Goal: Task Accomplishment & Management: Manage account settings

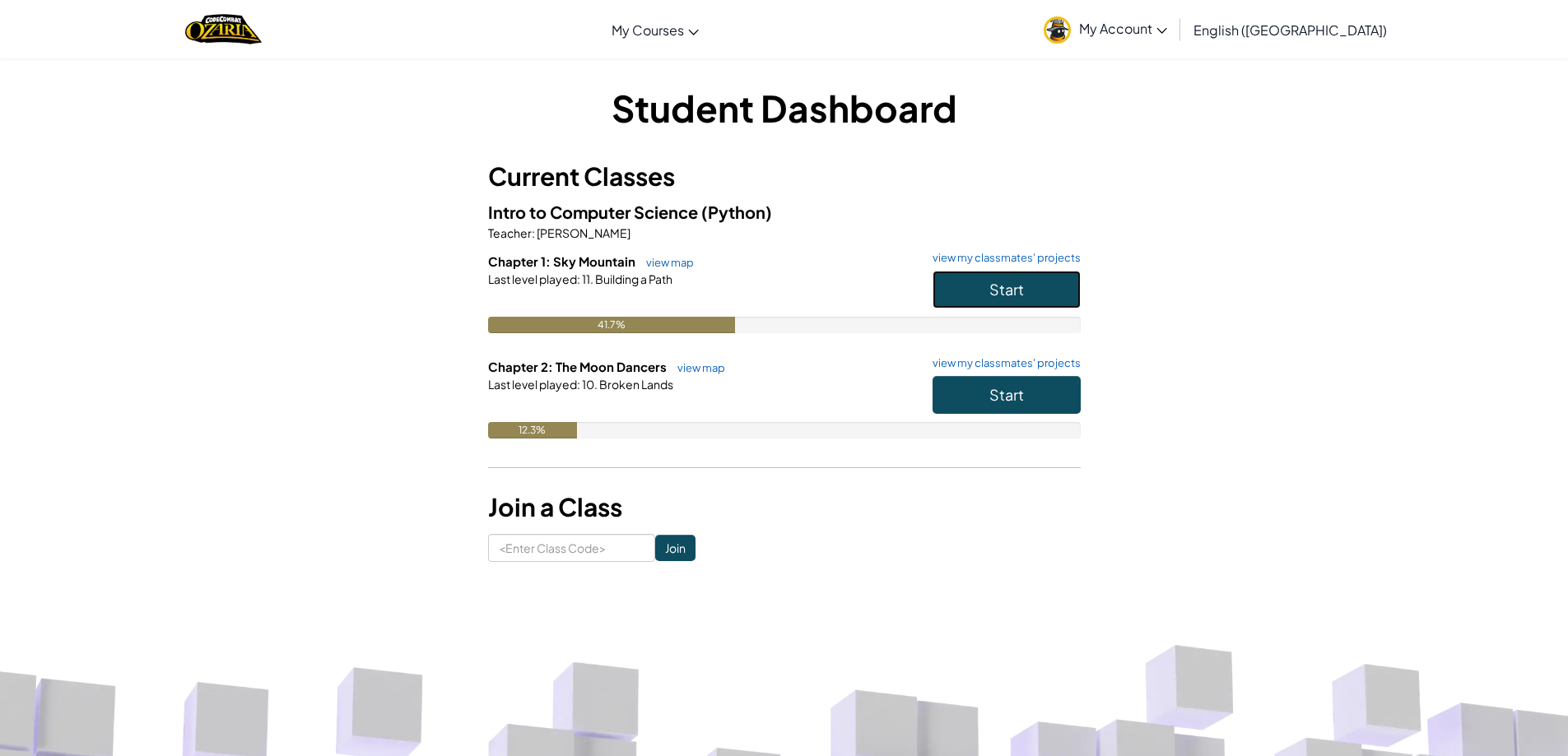
click at [998, 299] on button "Start" at bounding box center [1006, 289] width 148 height 38
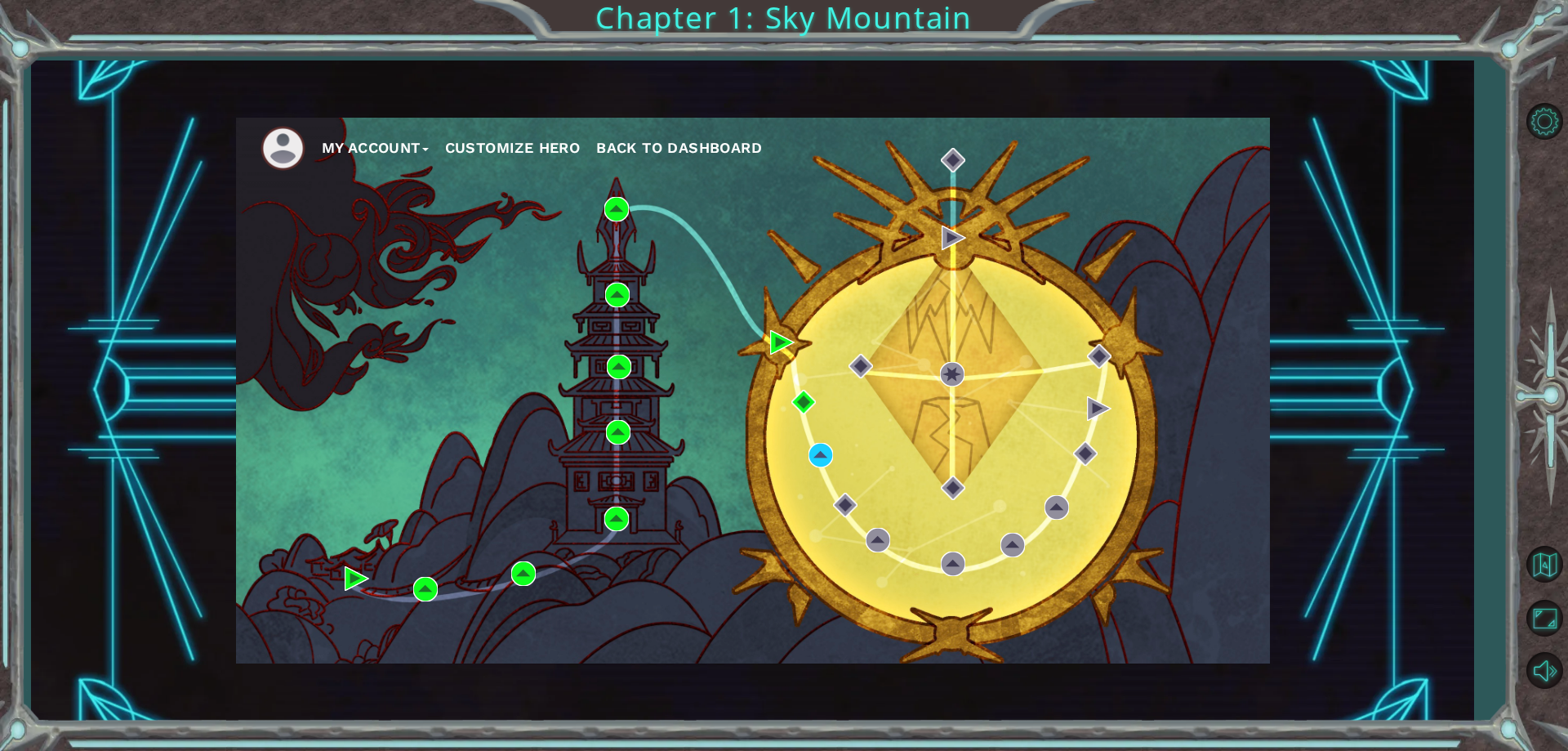
click at [806, 456] on div "My Account Customize Hero Back to Dashboard" at bounding box center [753, 391] width 1034 height 546
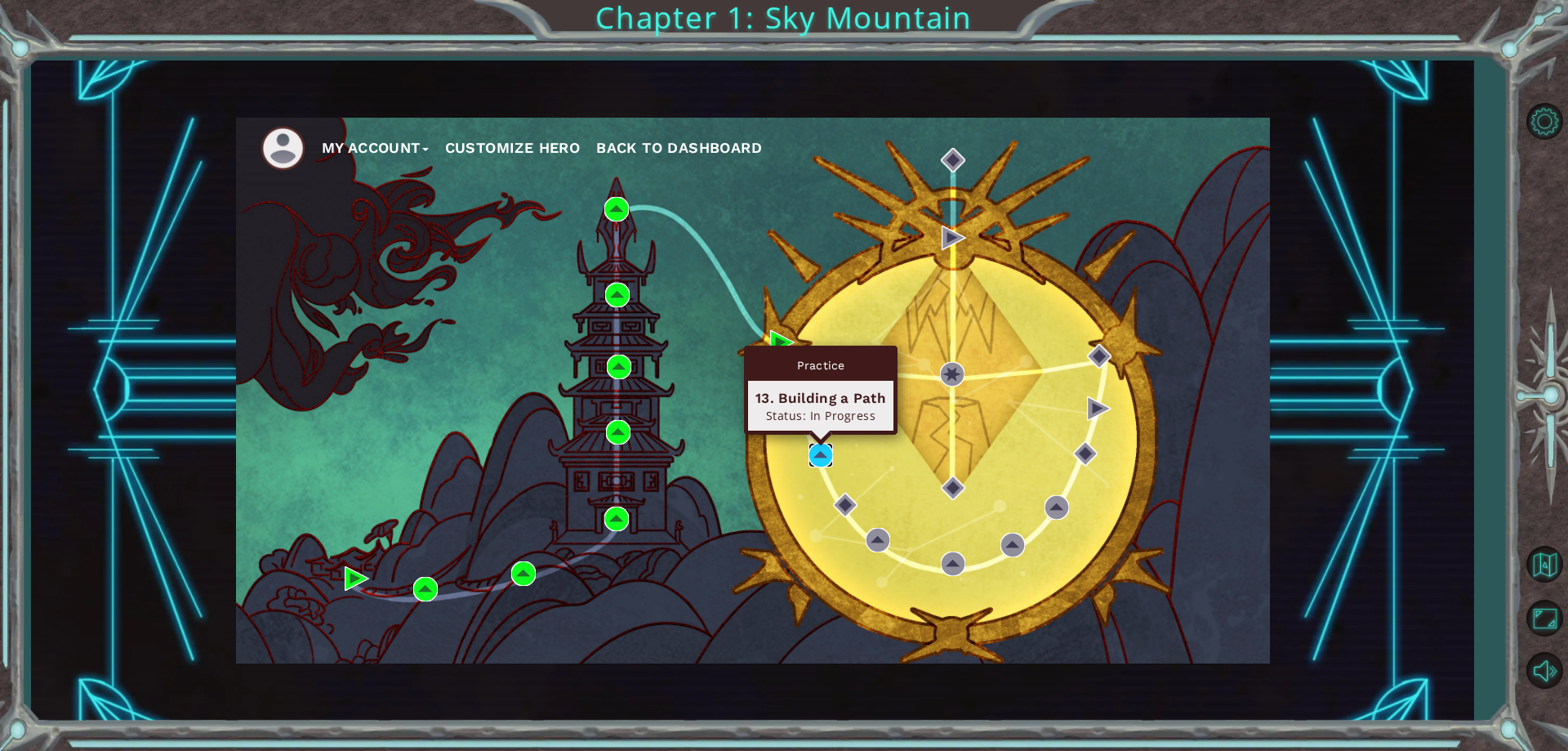
click at [826, 456] on img at bounding box center [821, 454] width 24 height 24
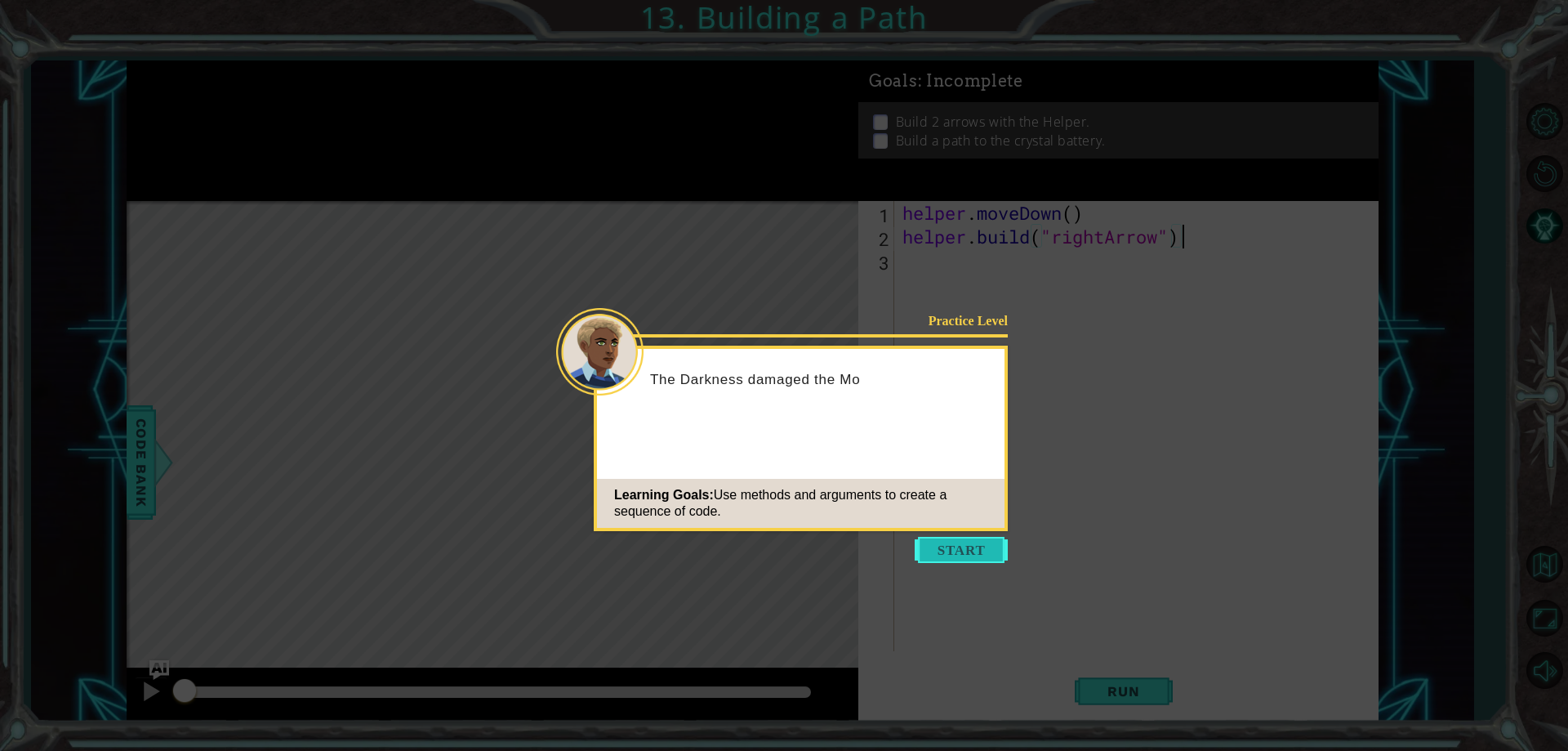
click at [944, 553] on button "Start" at bounding box center [961, 549] width 93 height 26
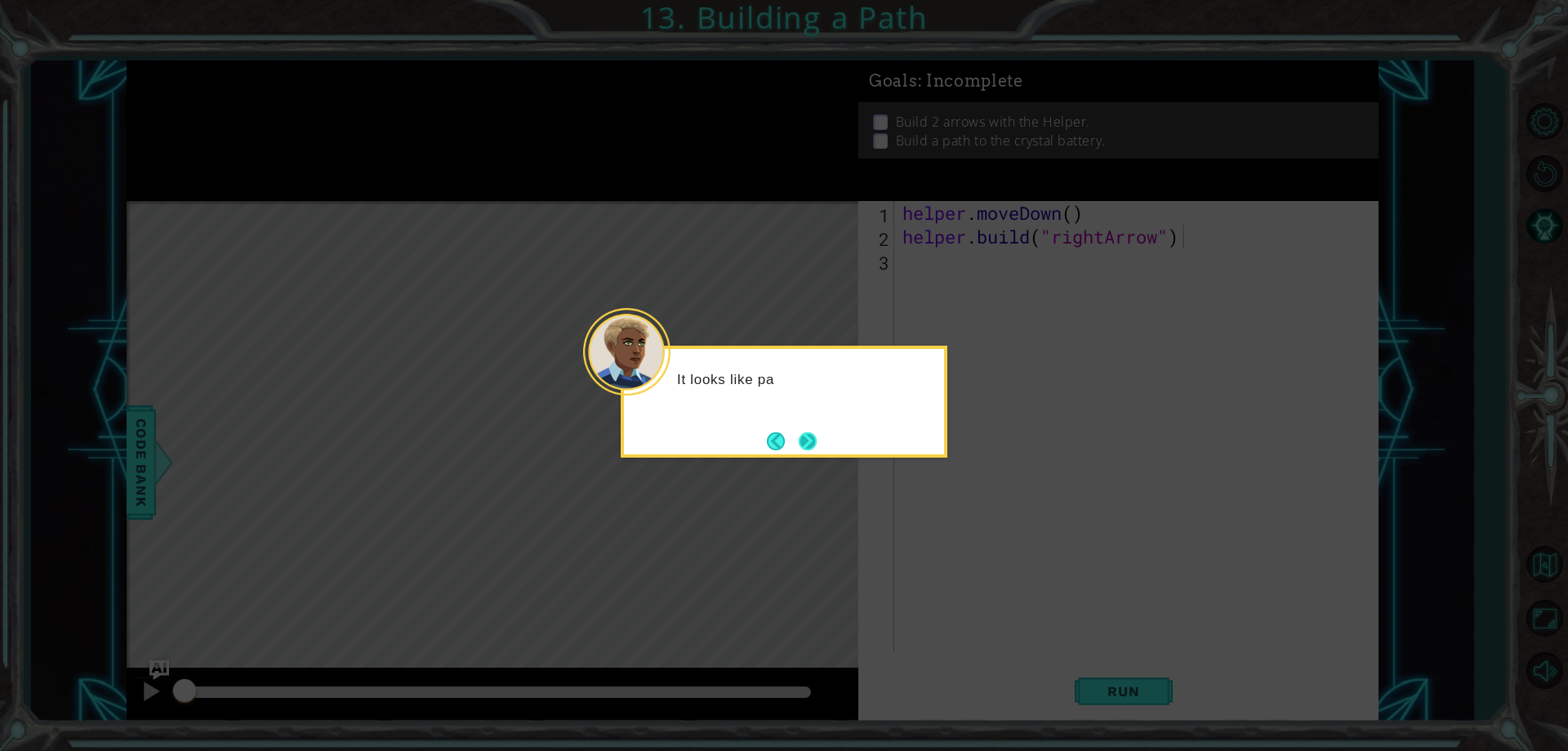
click at [808, 444] on button "Next" at bounding box center [807, 440] width 18 height 18
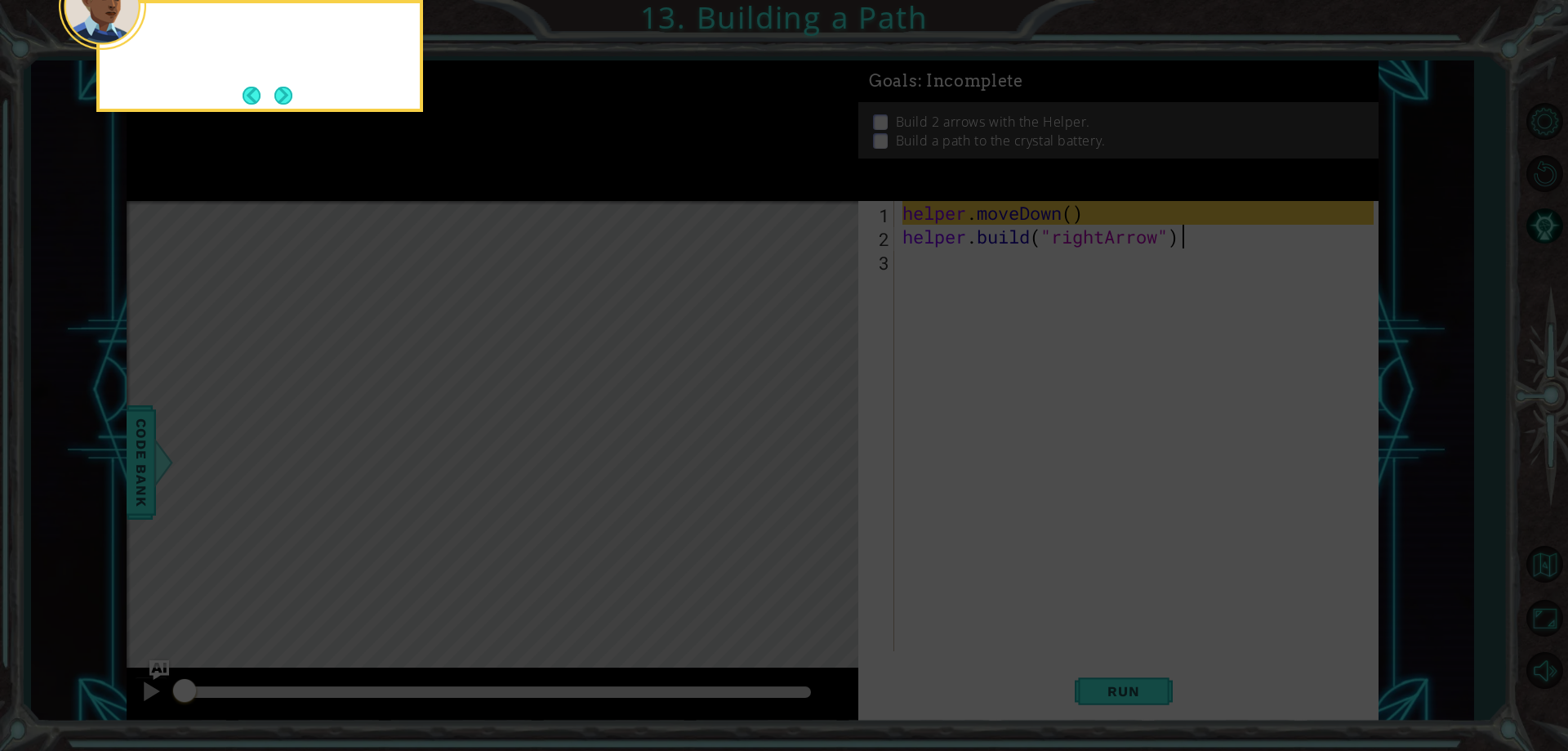
click at [808, 444] on icon at bounding box center [784, 113] width 1568 height 1277
click at [440, 169] on icon at bounding box center [784, 113] width 1568 height 1277
click at [283, 95] on button "Next" at bounding box center [283, 95] width 18 height 18
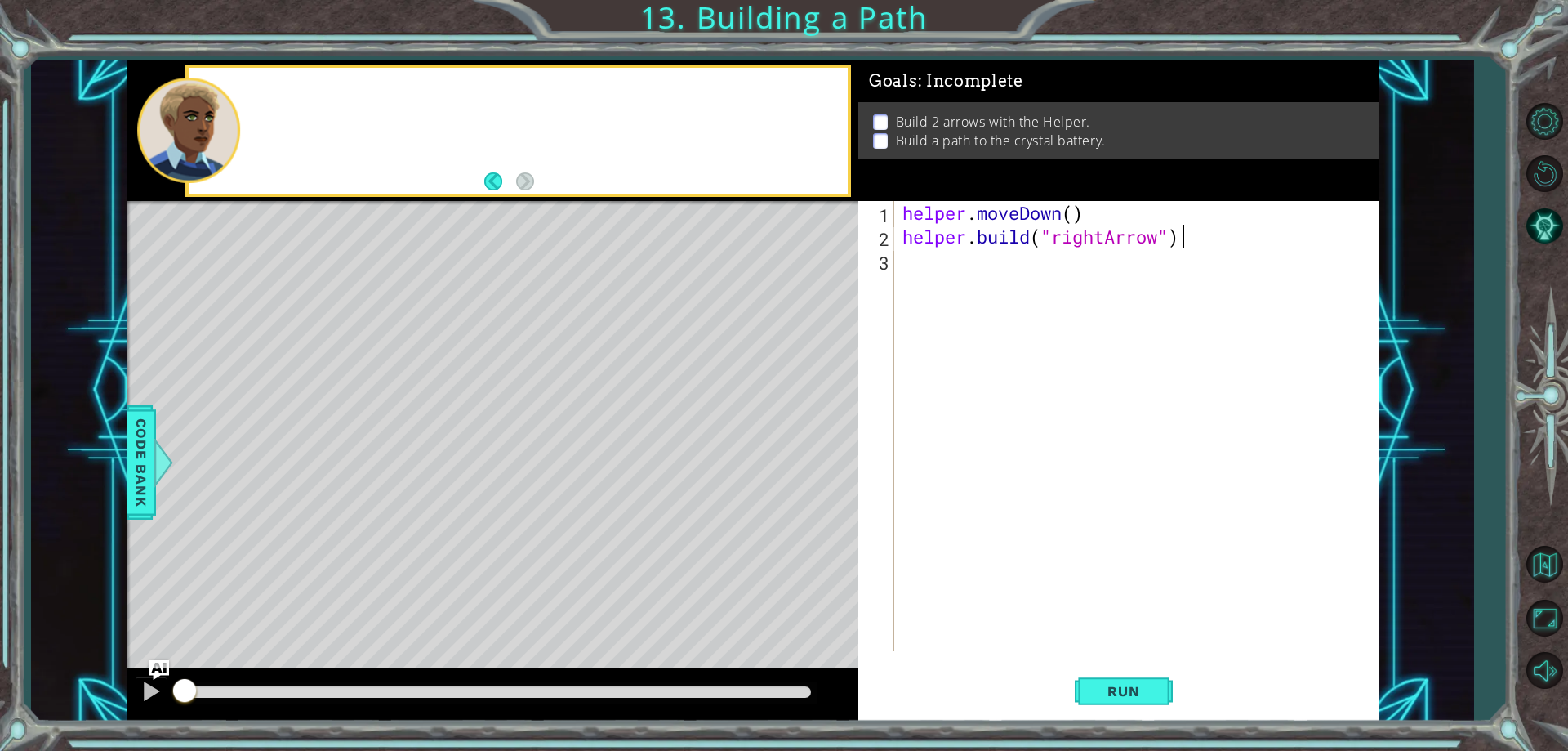
click at [283, 95] on div at bounding box center [518, 131] width 659 height 126
click at [1003, 291] on div "helper . moveDown ( ) helper . build ( "rightArrow" )" at bounding box center [1141, 449] width 482 height 497
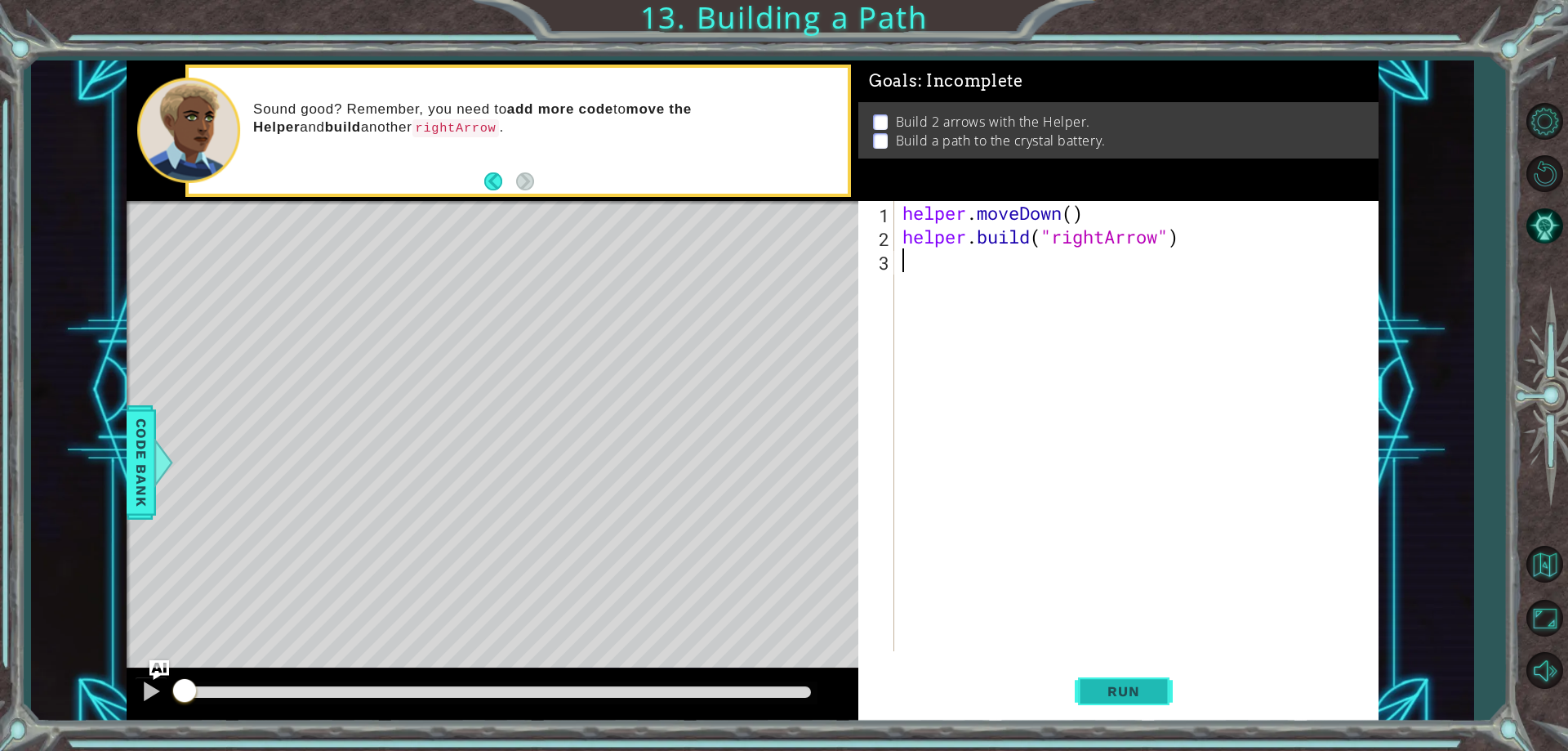
click at [1117, 681] on button "Run" at bounding box center [1124, 692] width 98 height 52
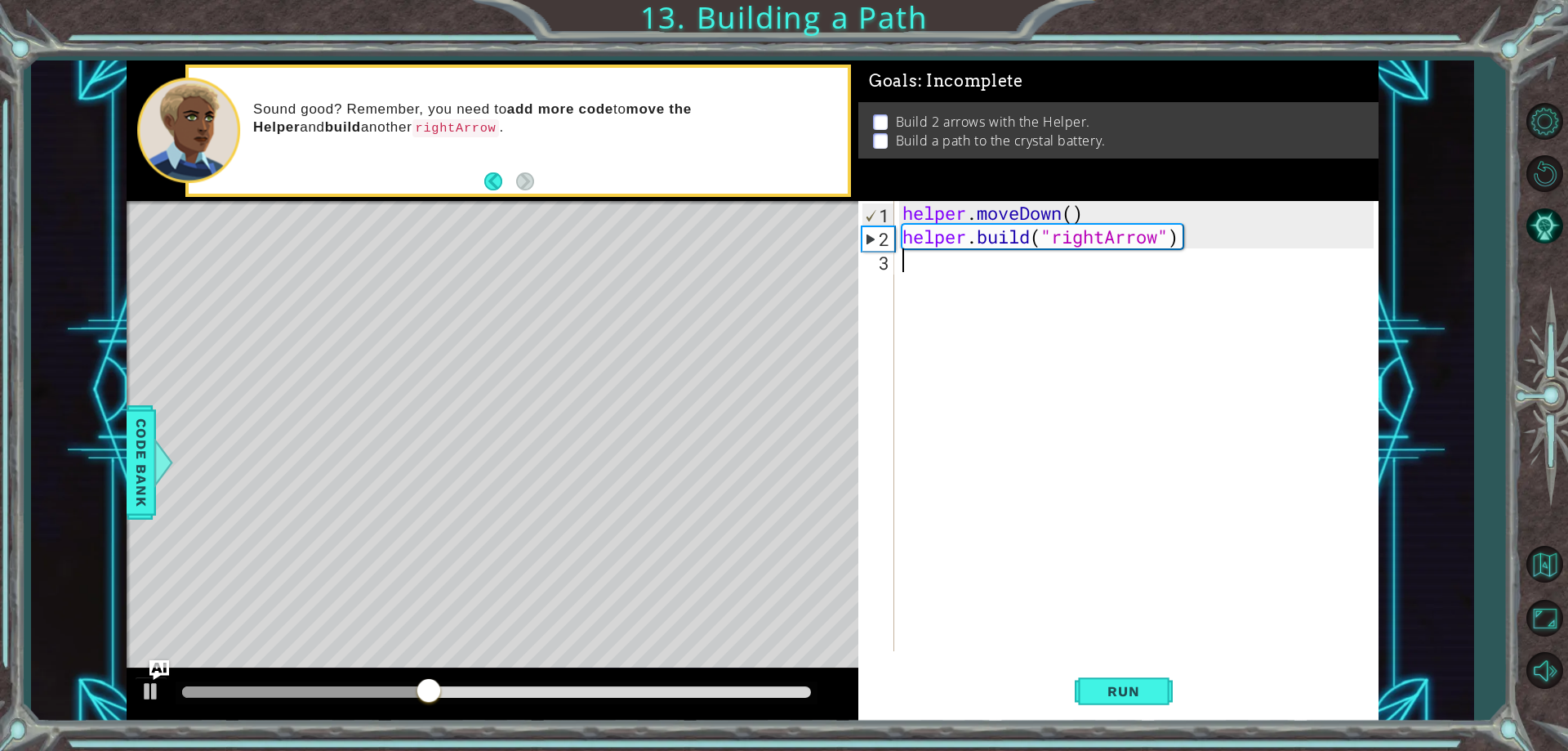
click at [978, 261] on div "helper . moveDown ( ) helper . build ( "rightArrow" )" at bounding box center [1141, 449] width 482 height 497
click at [1076, 214] on div "helper . moveDown ( ) helper . build ( "rightArrow" )" at bounding box center [1141, 449] width 482 height 497
type textarea "helper.moveDown(1)"
click at [1098, 689] on span "Run" at bounding box center [1123, 691] width 65 height 16
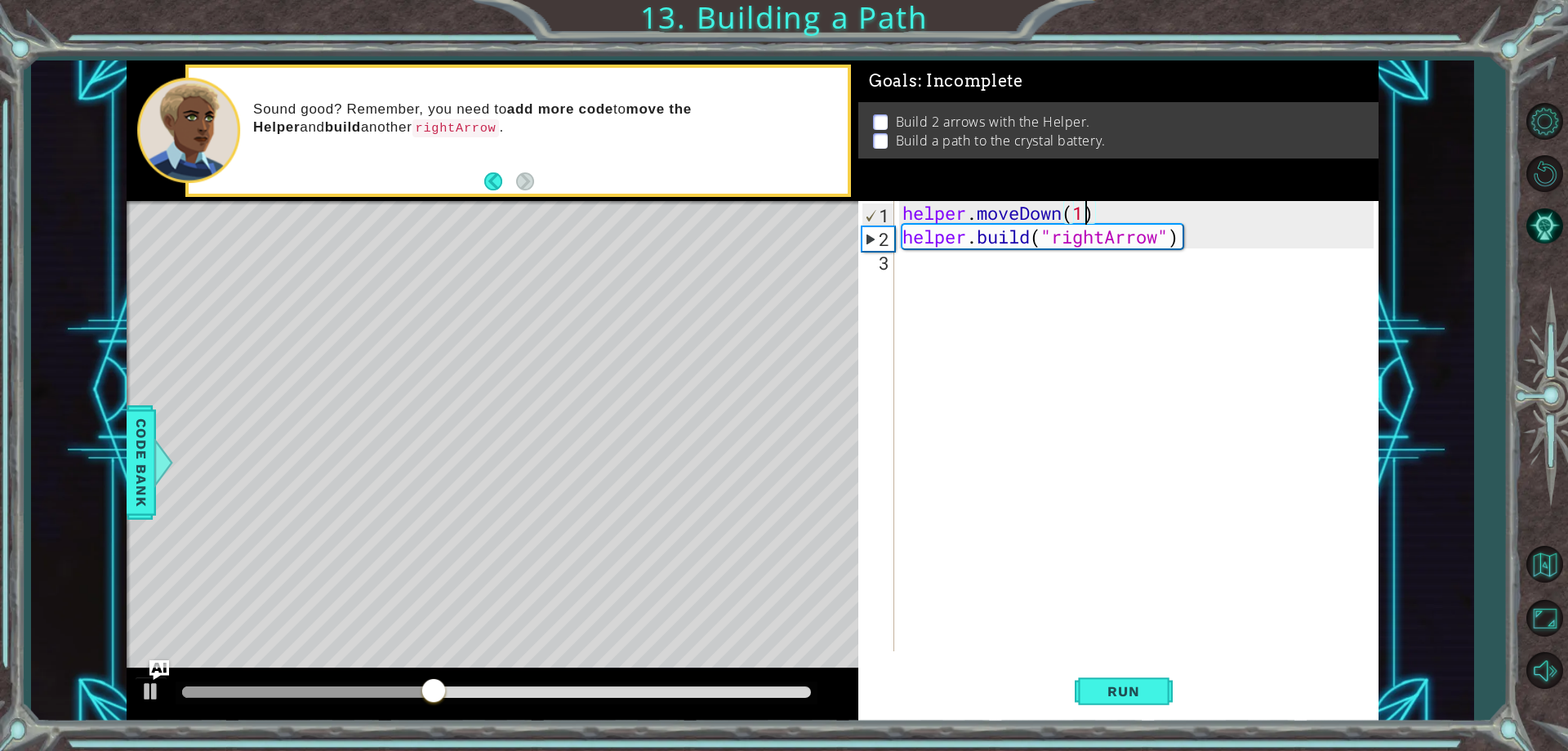
click at [999, 266] on div "helper . moveDown ( 1 ) helper . build ( "rightArrow" )" at bounding box center [1141, 449] width 482 height 497
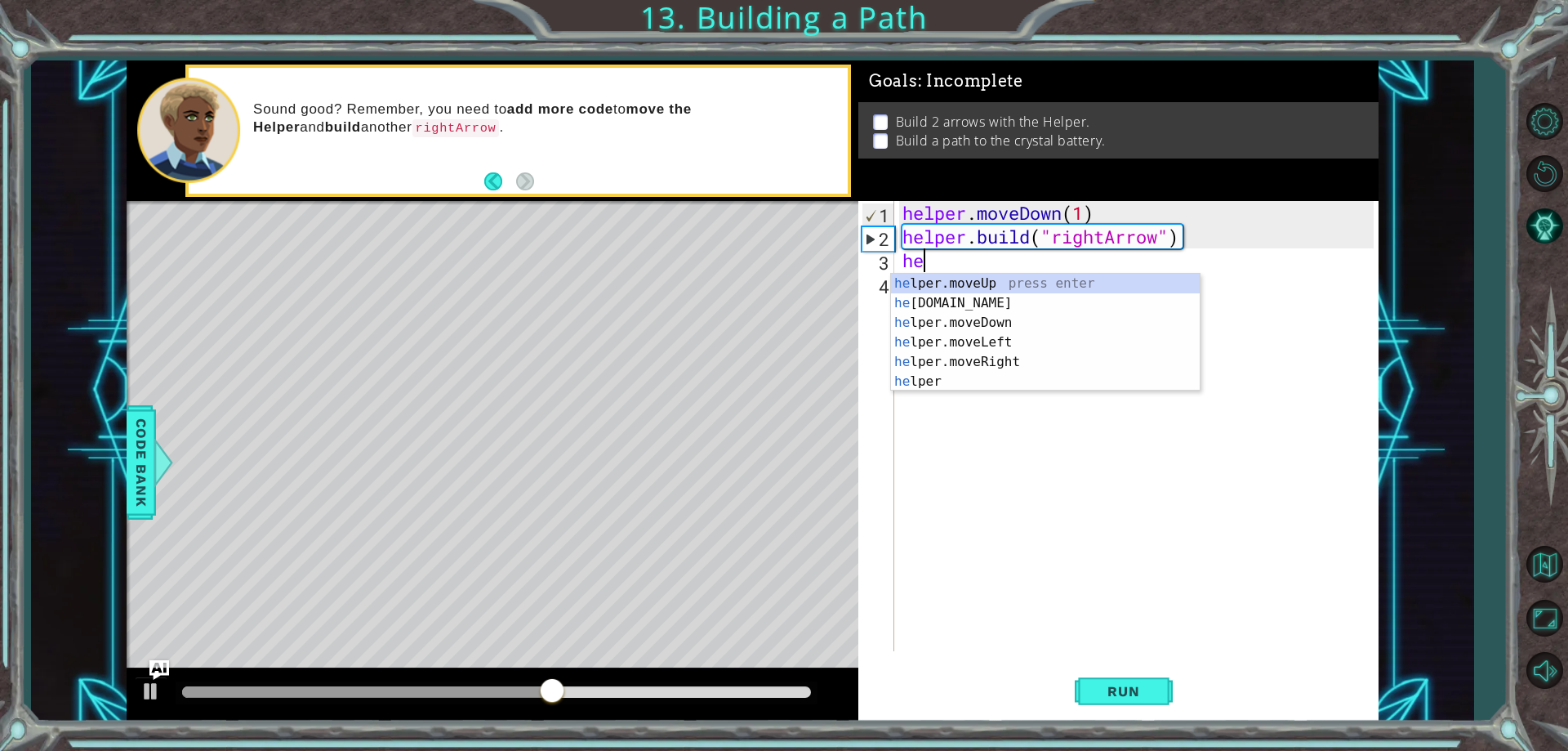
scroll to position [0, 1]
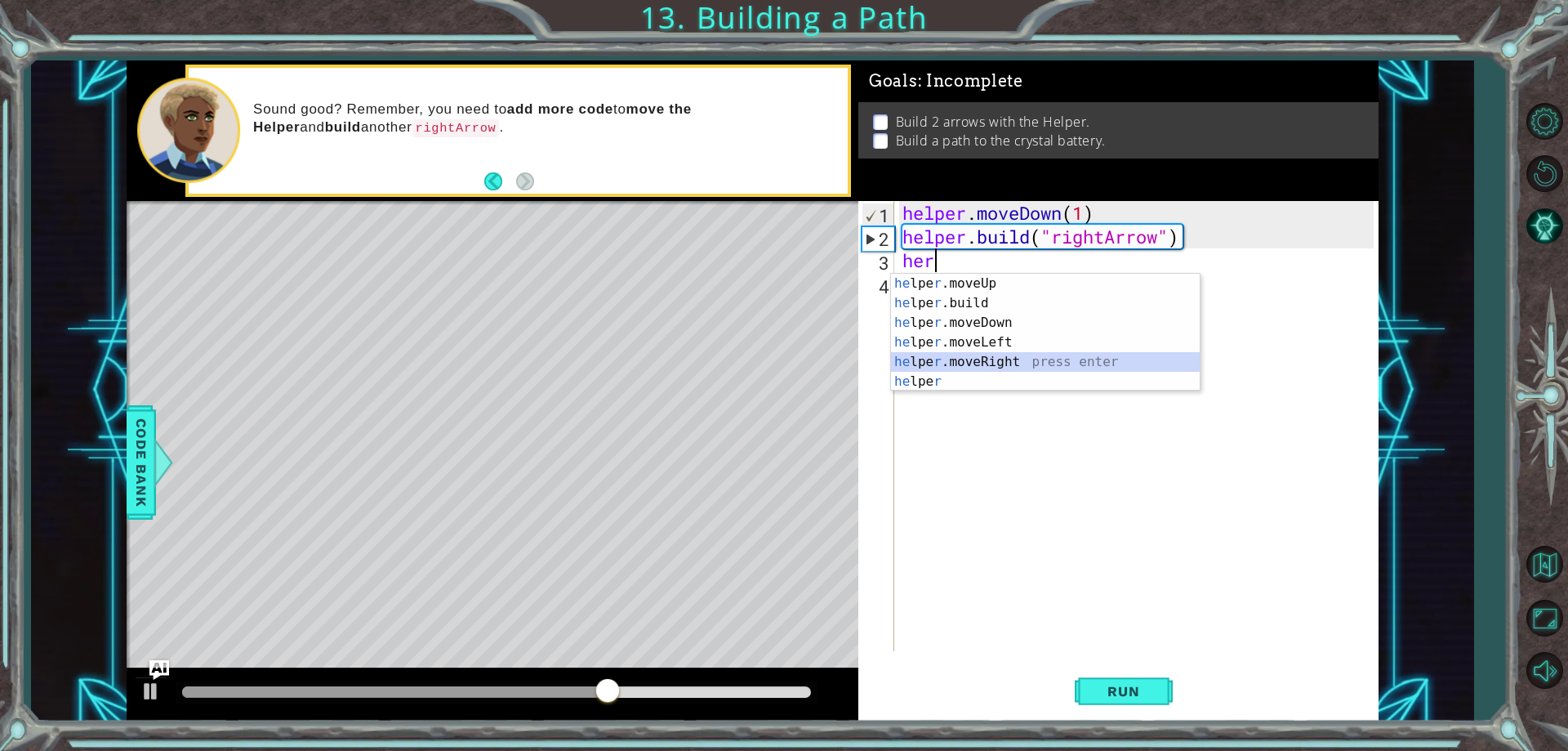
click at [989, 356] on div "he lpe r .moveUp press enter he lpe r .build press enter he lpe r .moveDown pre…" at bounding box center [1046, 352] width 309 height 157
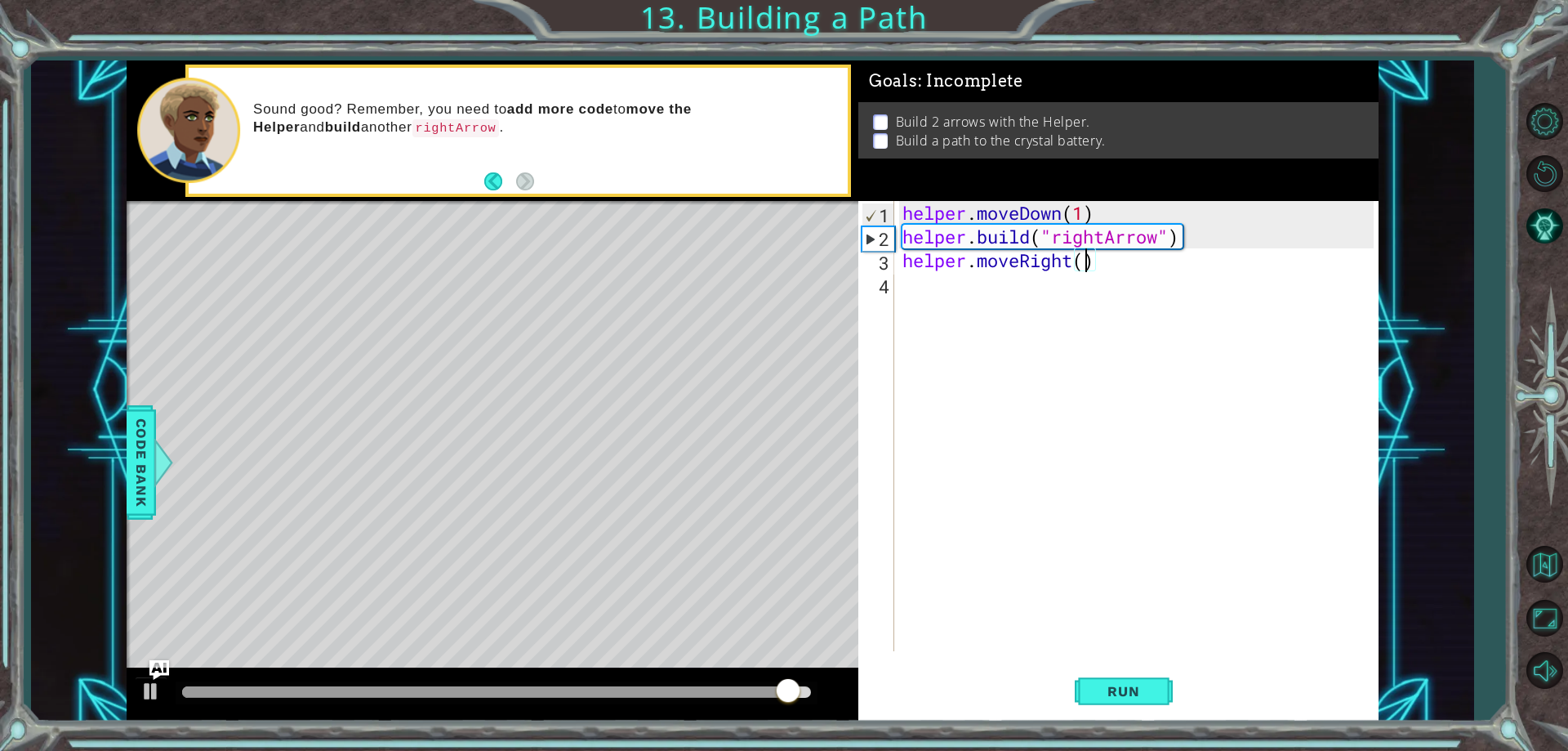
scroll to position [0, 8]
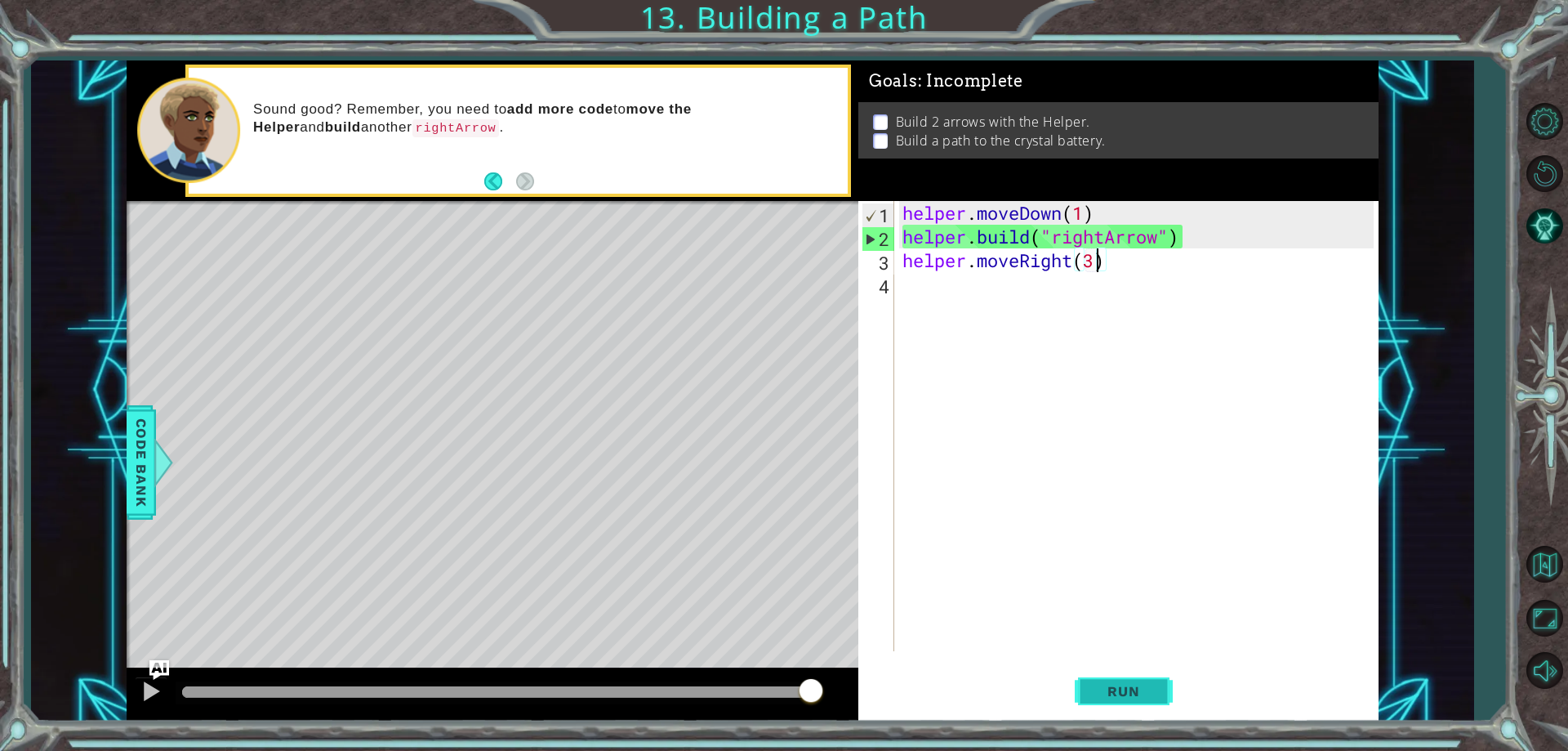
type textarea "helper.moveRight(3)"
click at [1113, 666] on button "Run" at bounding box center [1124, 692] width 98 height 52
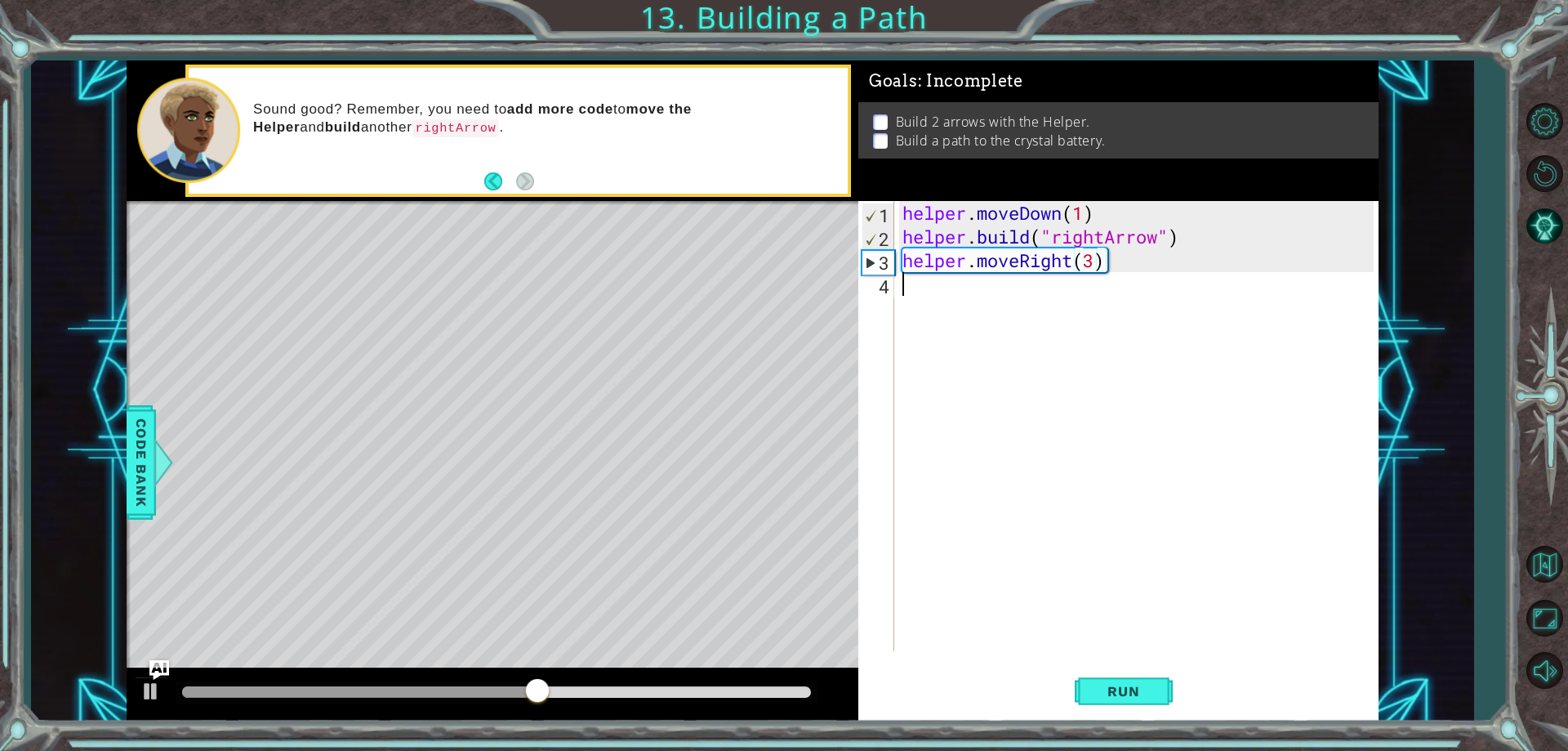
click at [1084, 286] on div "helper . moveDown ( 1 ) helper . build ( "rightArrow" ) helper . moveRight ( 3 )" at bounding box center [1141, 449] width 482 height 497
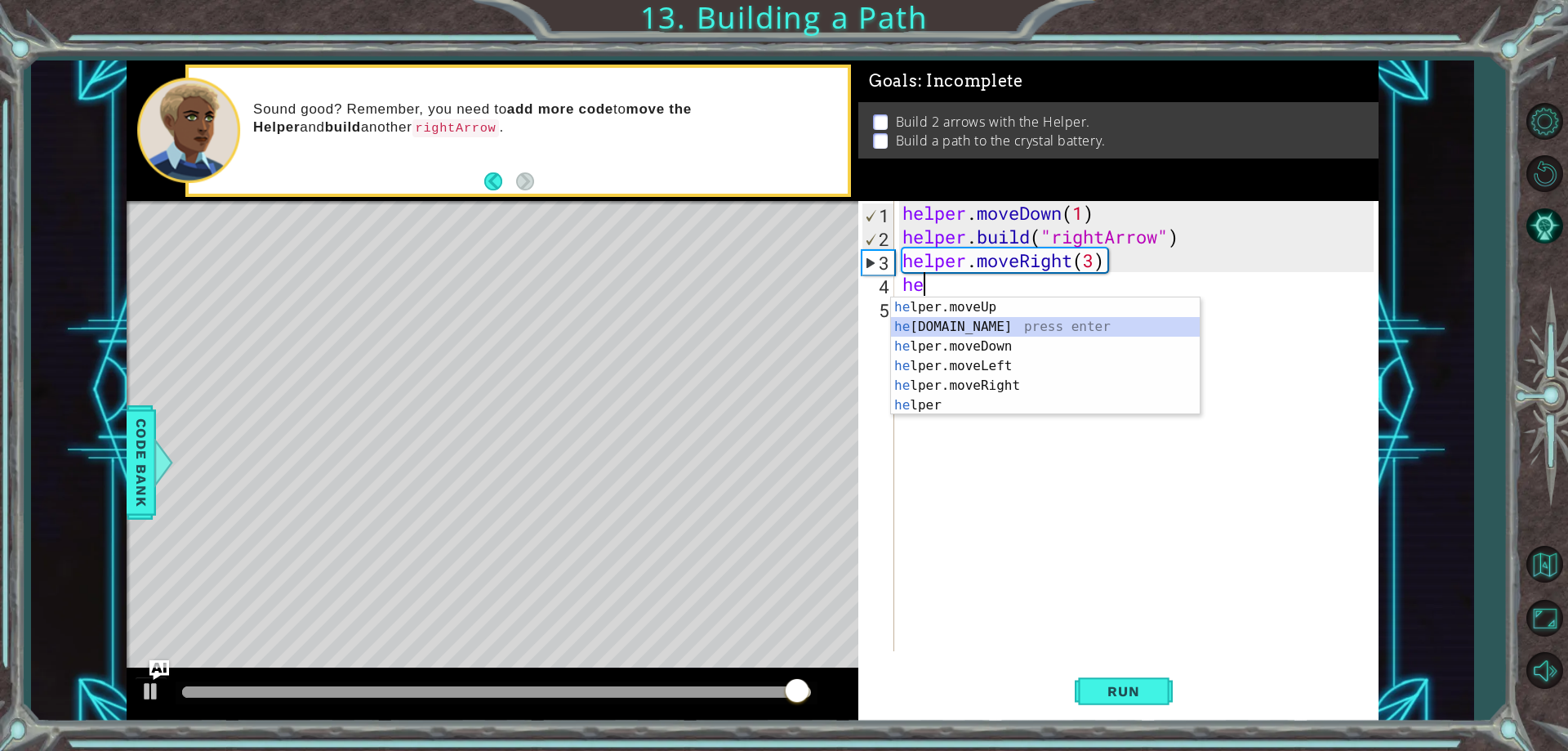
click at [989, 324] on div "he lper.moveUp press enter he [DOMAIN_NAME] press enter he lper.moveDown press …" at bounding box center [1046, 376] width 309 height 157
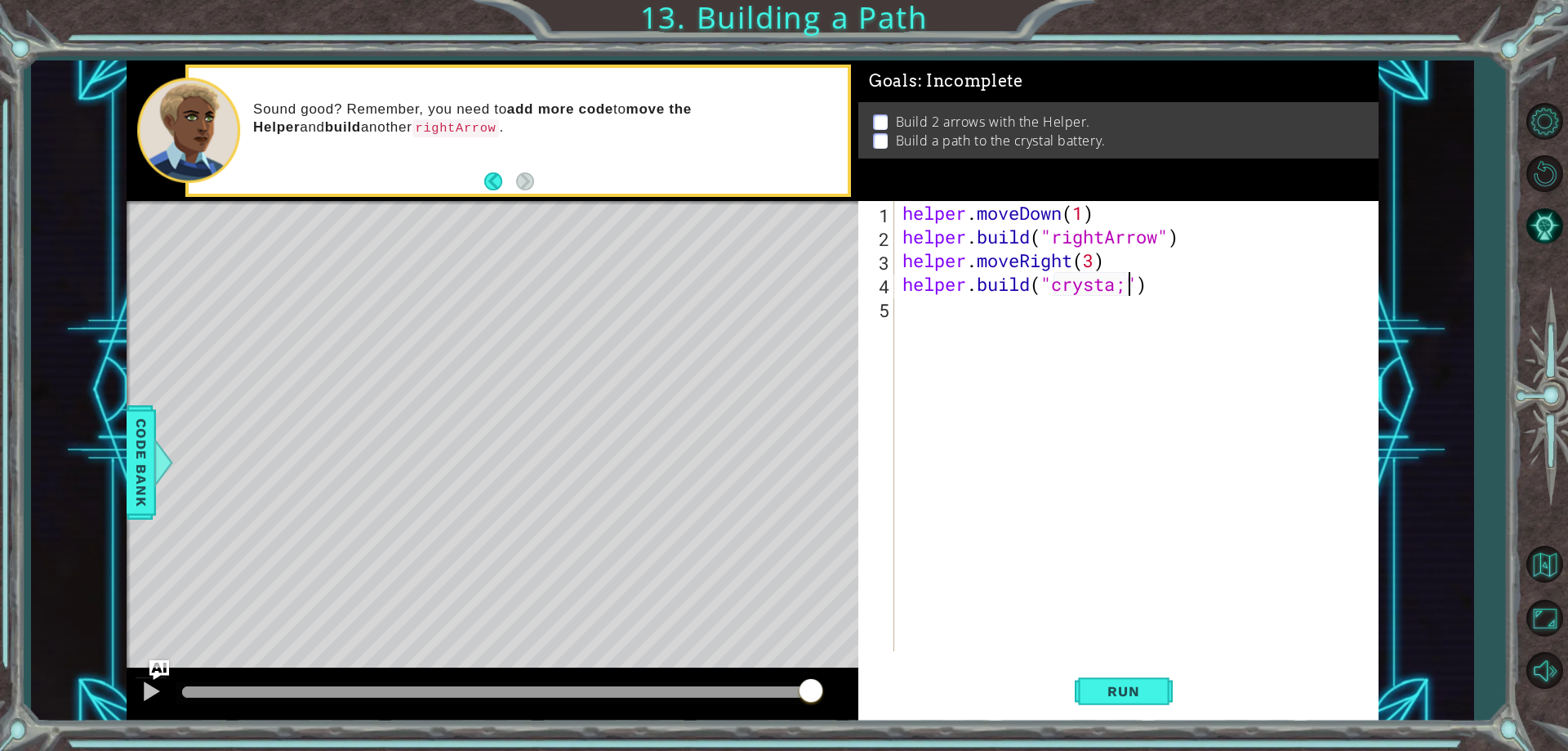
scroll to position [0, 11]
type textarea "[DOMAIN_NAME]("crystal")"
click at [1144, 684] on button "Run" at bounding box center [1124, 692] width 98 height 52
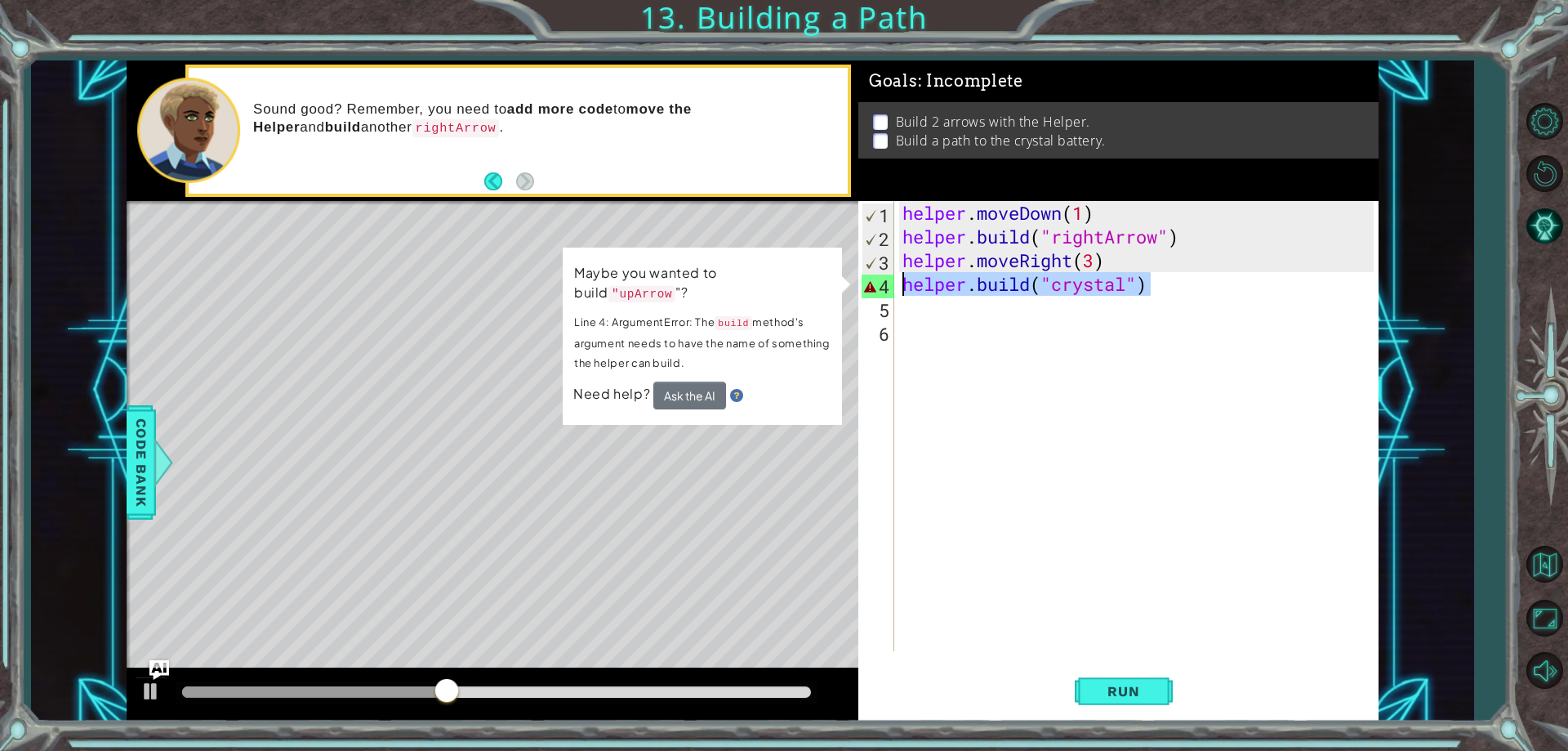
drag, startPoint x: 1188, startPoint y: 294, endPoint x: 867, endPoint y: 282, distance: 321.2
click at [867, 282] on div "1 2 3 4 5 6 helper . moveDown ( 1 ) helper . build ( "rightArrow" ) helper . mo…" at bounding box center [1115, 426] width 515 height 450
type textarea "[DOMAIN_NAME]("crystal")"
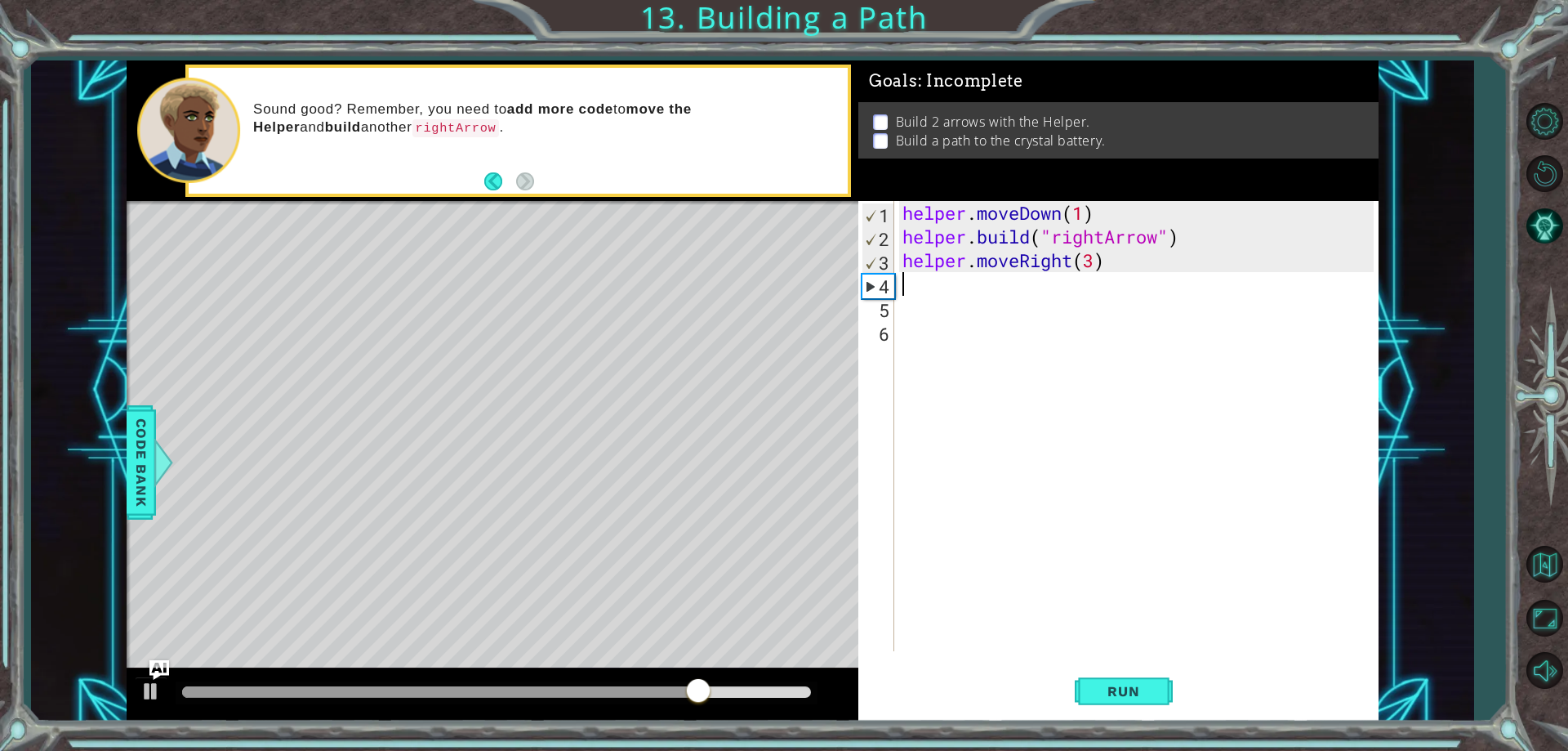
click at [1099, 266] on div "helper . moveDown ( 1 ) helper . build ( "rightArrow" ) helper . moveRight ( 3 )" at bounding box center [1141, 449] width 482 height 497
type textarea "helper.moveRight(4)"
click at [1154, 675] on button "Run" at bounding box center [1124, 692] width 98 height 52
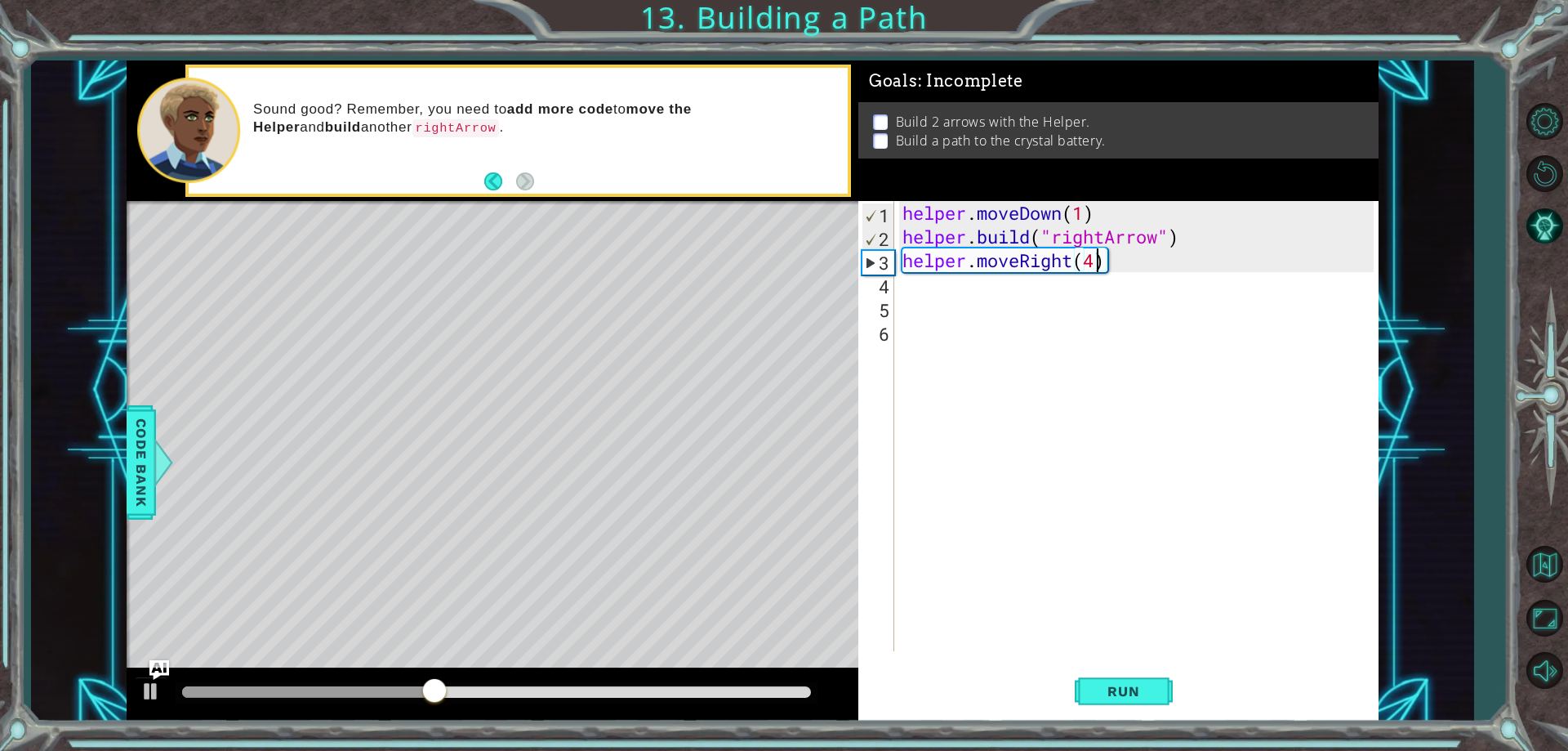
drag, startPoint x: 729, startPoint y: 330, endPoint x: 801, endPoint y: 366, distance: 80.5
click at [757, 344] on div "Level Map" at bounding box center [504, 441] width 755 height 481
drag, startPoint x: 801, startPoint y: 366, endPoint x: 822, endPoint y: 389, distance: 31.1
click at [804, 370] on div "Level Map" at bounding box center [504, 441] width 755 height 481
click at [822, 389] on div "Level Map" at bounding box center [504, 441] width 755 height 481
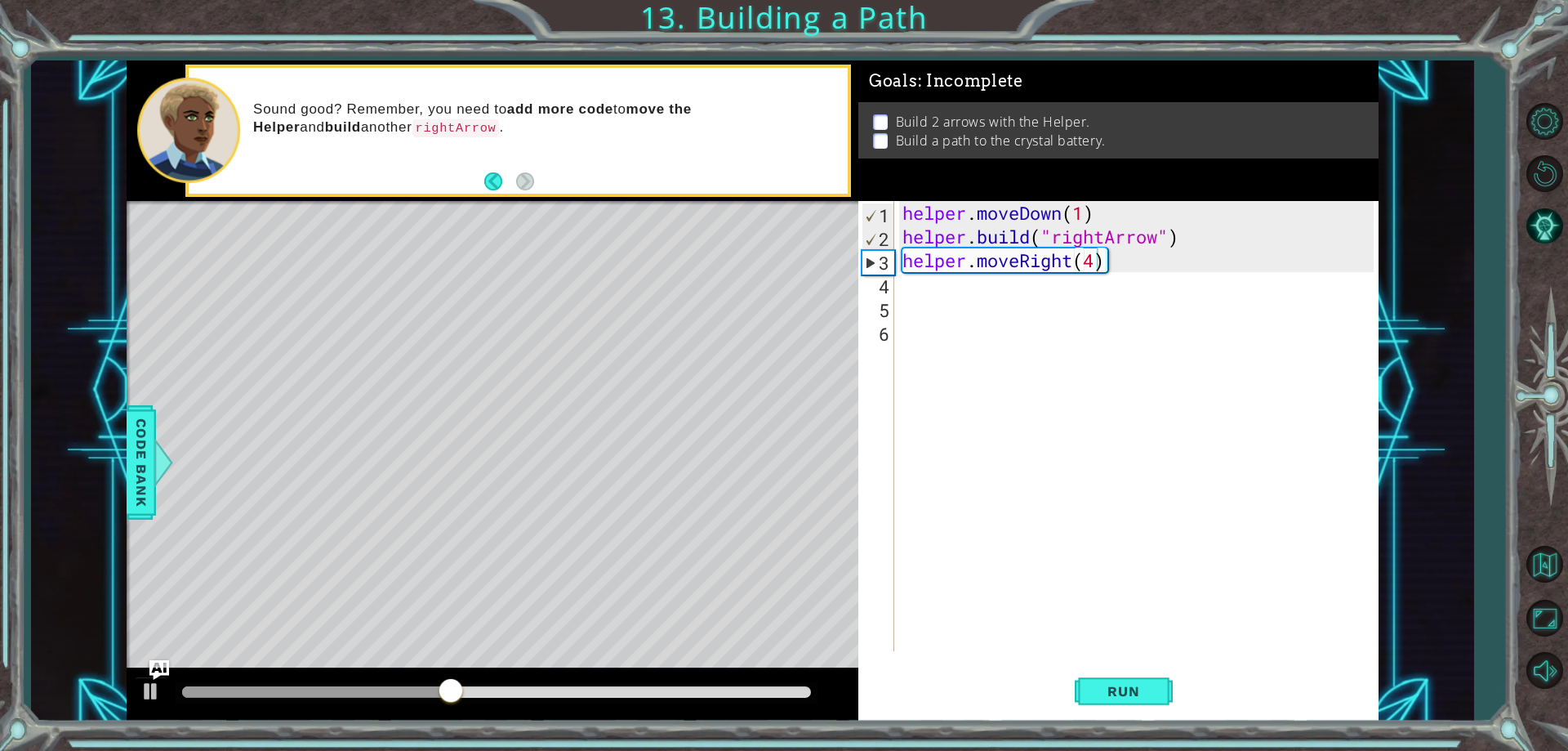
drag, startPoint x: 826, startPoint y: 429, endPoint x: 821, endPoint y: 442, distance: 13.9
click at [821, 442] on div "Level Map" at bounding box center [504, 441] width 755 height 481
drag, startPoint x: 801, startPoint y: 332, endPoint x: 858, endPoint y: 387, distance: 79.2
click at [792, 404] on div "Level Map" at bounding box center [504, 441] width 755 height 481
drag, startPoint x: 858, startPoint y: 387, endPoint x: 822, endPoint y: 356, distance: 47.5
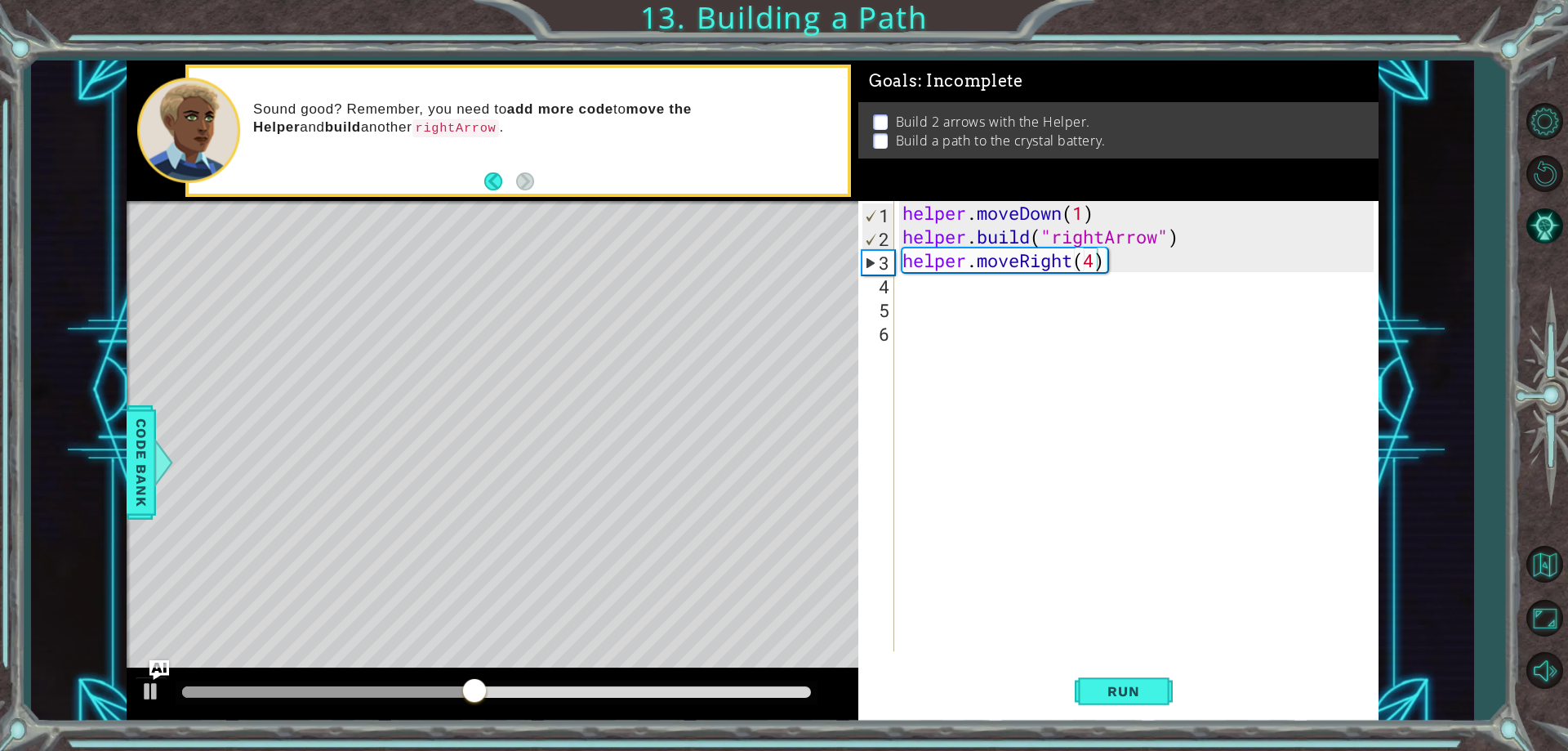
click at [821, 379] on div "Level Map" at bounding box center [504, 441] width 755 height 481
click at [890, 113] on li "Build 2 arrows with the Helper." at bounding box center [1120, 122] width 495 height 18
drag, startPoint x: 886, startPoint y: 113, endPoint x: 879, endPoint y: 119, distance: 9.2
click at [883, 114] on p at bounding box center [881, 122] width 15 height 15
click at [879, 123] on p at bounding box center [881, 122] width 15 height 15
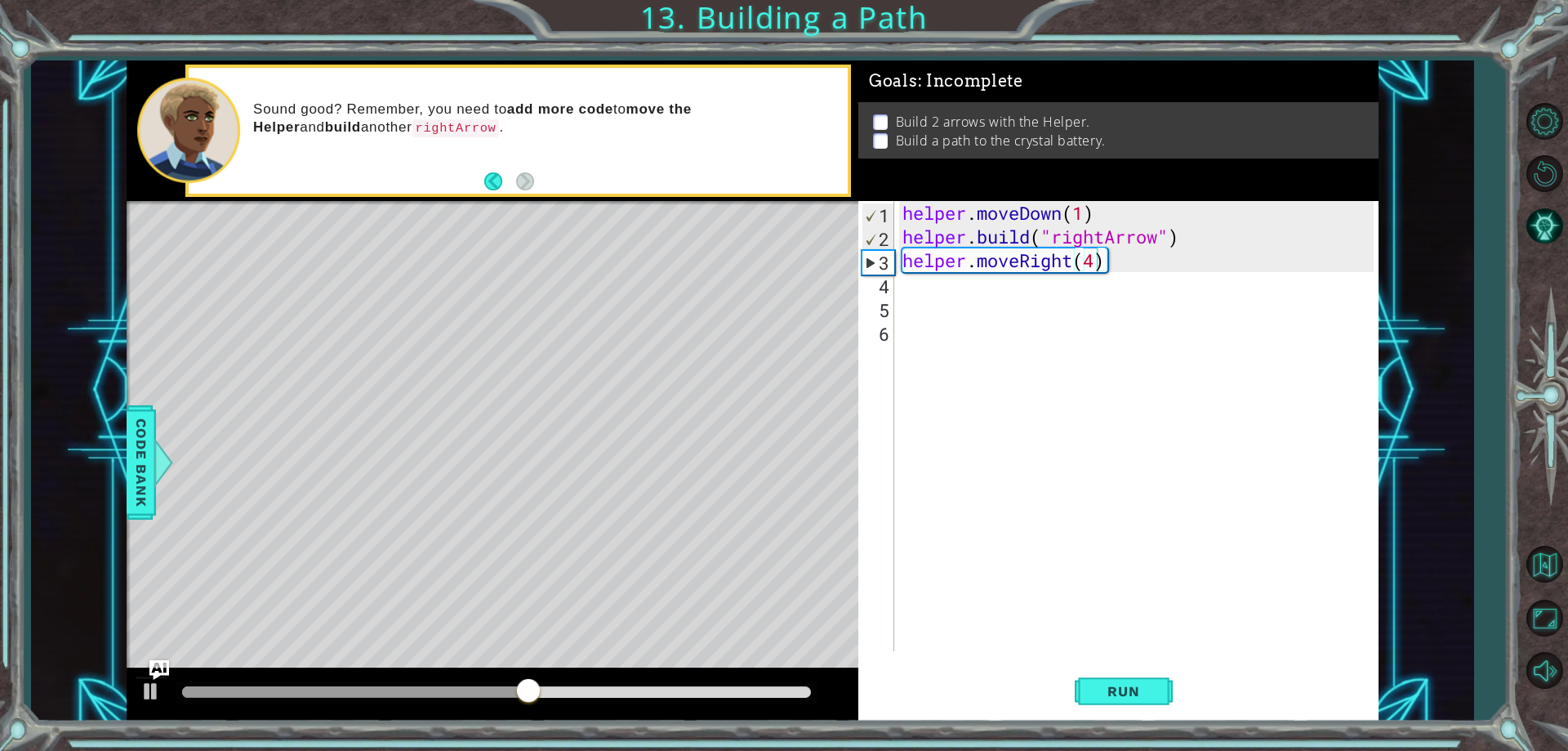
click at [885, 140] on p at bounding box center [881, 141] width 15 height 15
click at [878, 114] on p at bounding box center [881, 122] width 15 height 15
click at [878, 134] on p at bounding box center [881, 141] width 15 height 15
drag, startPoint x: 878, startPoint y: 112, endPoint x: 887, endPoint y: 148, distance: 37.1
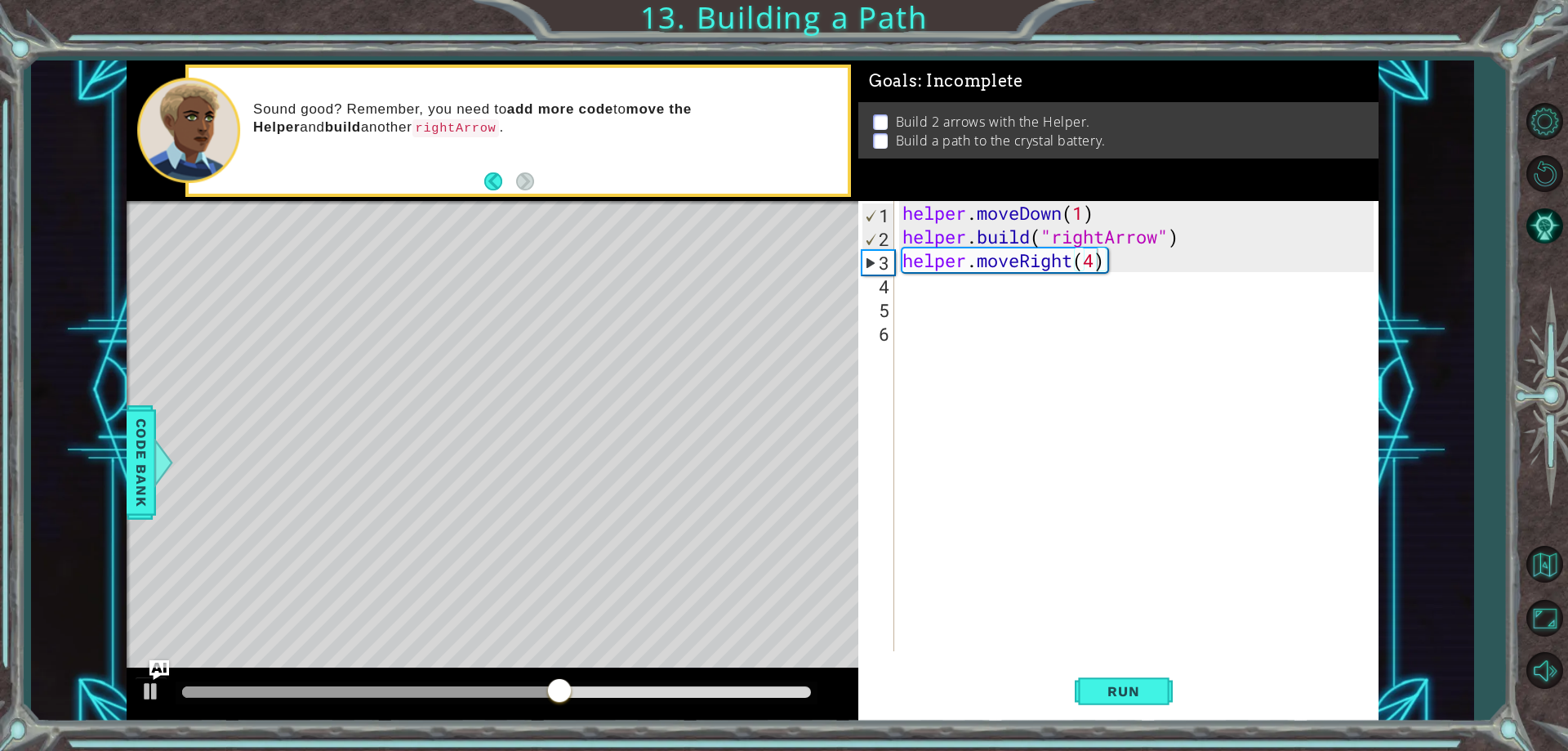
click at [878, 116] on p at bounding box center [881, 122] width 15 height 15
click at [887, 149] on div "Build 2 arrows with the Helper. Build a path to the crystal battery." at bounding box center [1119, 130] width 521 height 56
drag, startPoint x: 888, startPoint y: 119, endPoint x: 888, endPoint y: 150, distance: 31.0
click at [887, 133] on ul "Build 2 arrows with the Helper. Build a path to the crystal battery." at bounding box center [1119, 131] width 499 height 38
drag, startPoint x: 887, startPoint y: 114, endPoint x: 886, endPoint y: 134, distance: 20.0
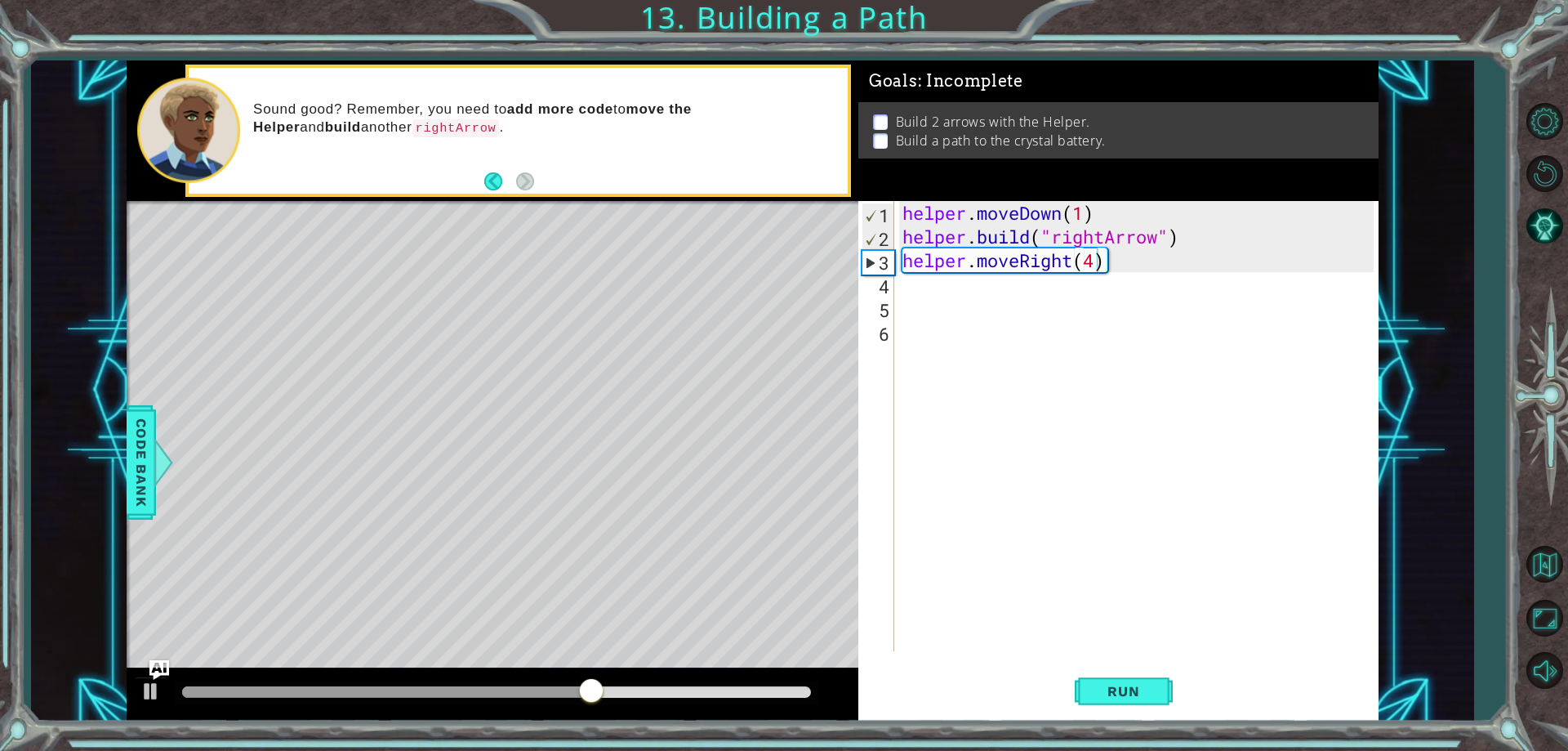
click at [886, 134] on ul "Build 2 arrows with the Helper. Build a path to the crystal battery." at bounding box center [1119, 131] width 499 height 38
click at [882, 123] on p at bounding box center [881, 122] width 15 height 15
drag, startPoint x: 882, startPoint y: 122, endPoint x: 882, endPoint y: 134, distance: 12.0
click at [882, 142] on ul "Build 2 arrows with the Helper. Build a path to the crystal battery." at bounding box center [1119, 131] width 499 height 38
click at [882, 134] on p at bounding box center [881, 141] width 15 height 15
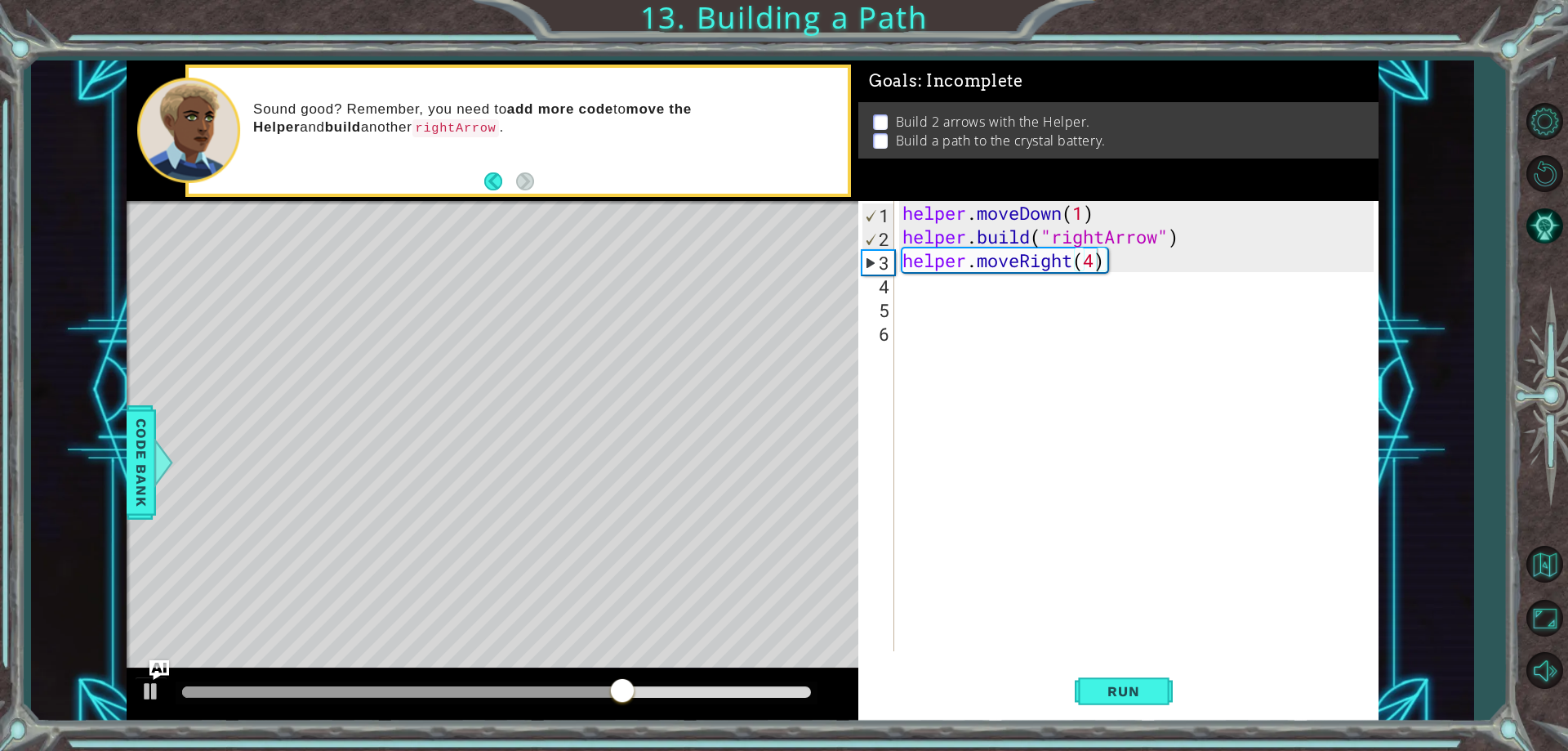
click at [884, 141] on ul "Build 2 arrows with the Helper. Build a path to the crystal battery." at bounding box center [1119, 131] width 499 height 38
click at [884, 134] on p at bounding box center [881, 141] width 15 height 15
click at [968, 286] on div "helper . moveDown ( 1 ) helper . build ( "rightArrow" ) helper . moveRight ( 4 )" at bounding box center [1141, 449] width 482 height 497
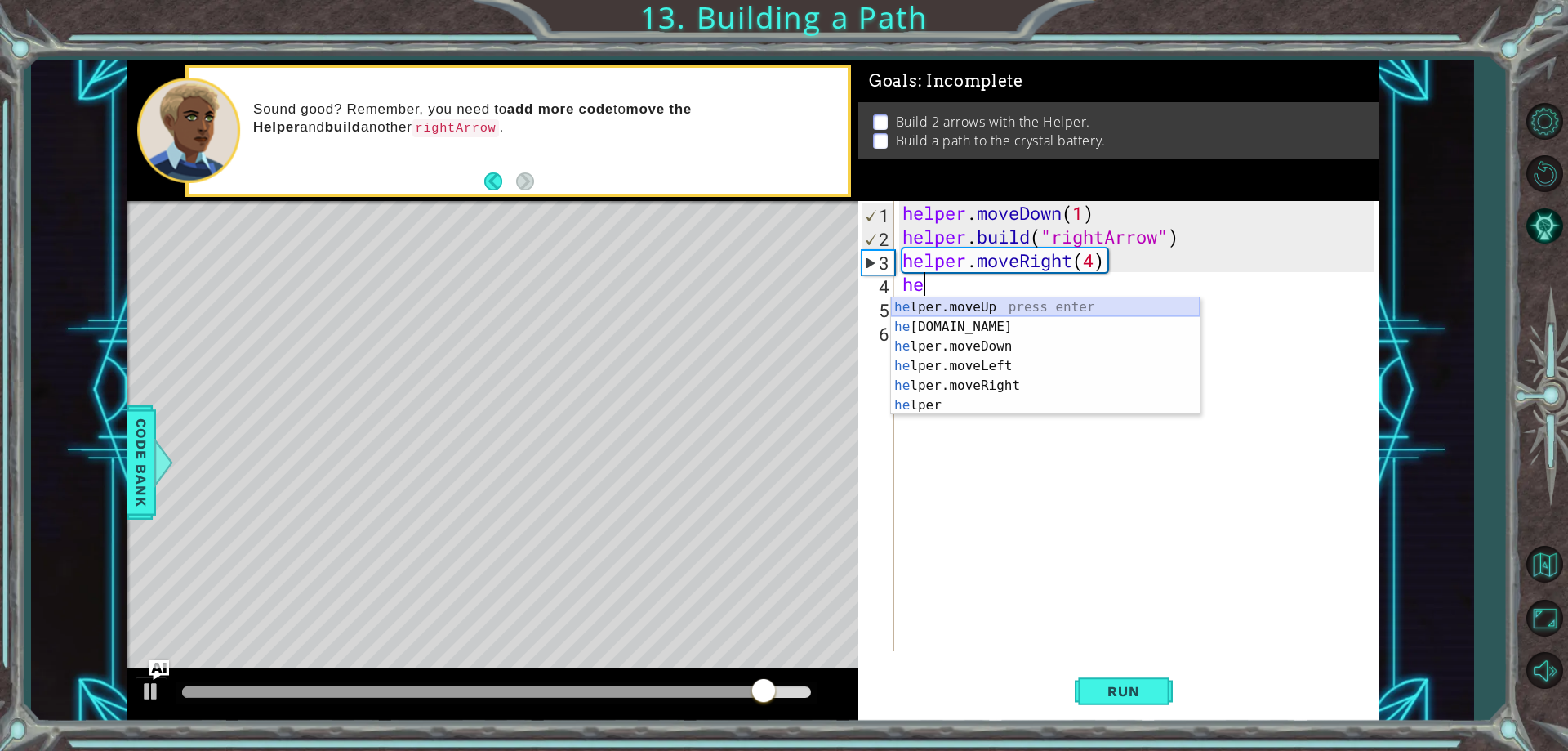
click at [977, 320] on div "he lper.moveUp press enter he [DOMAIN_NAME] press enter he lper.moveDown press …" at bounding box center [1046, 376] width 309 height 157
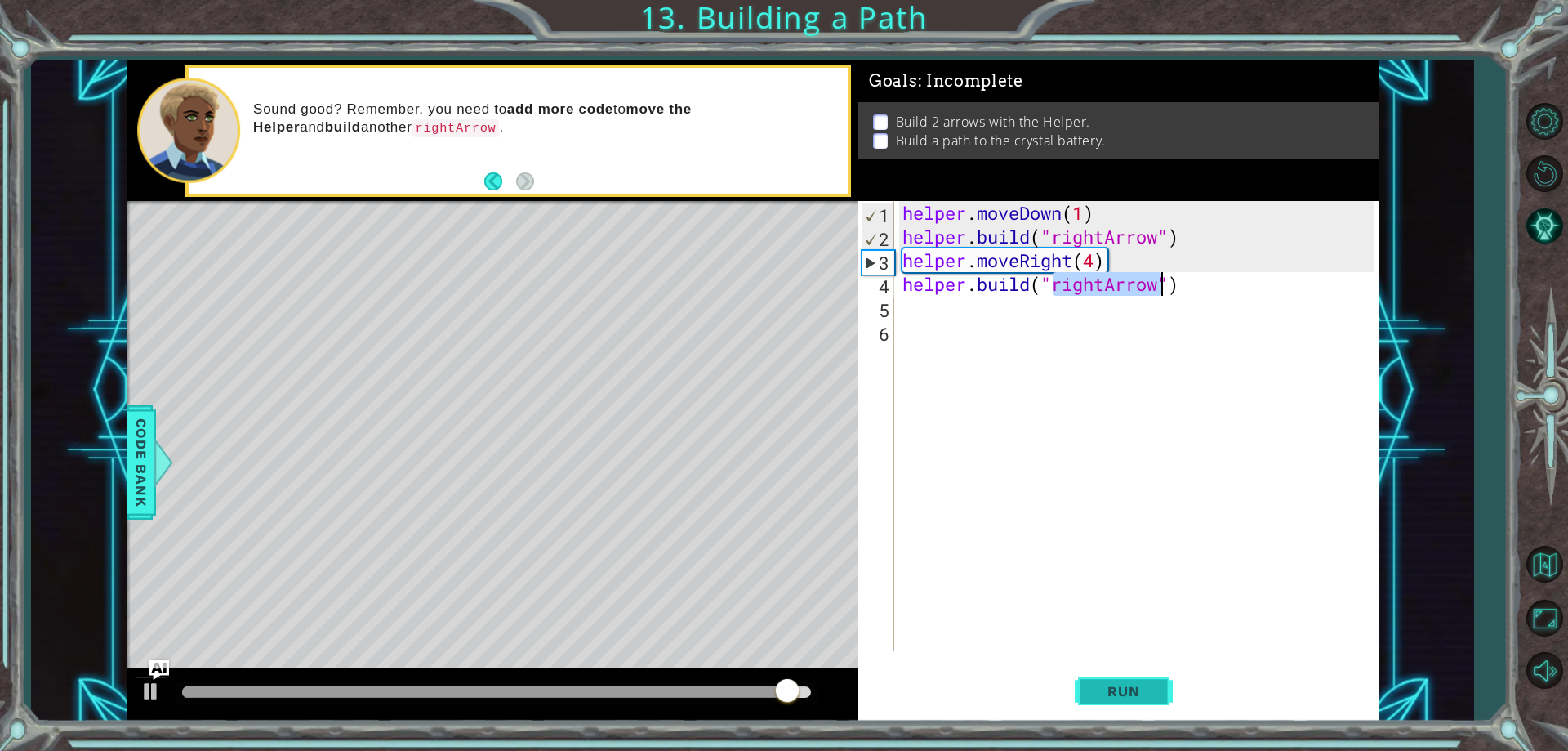
type textarea "[DOMAIN_NAME]("rightArrow")"
click at [1115, 680] on button "Run" at bounding box center [1124, 692] width 98 height 52
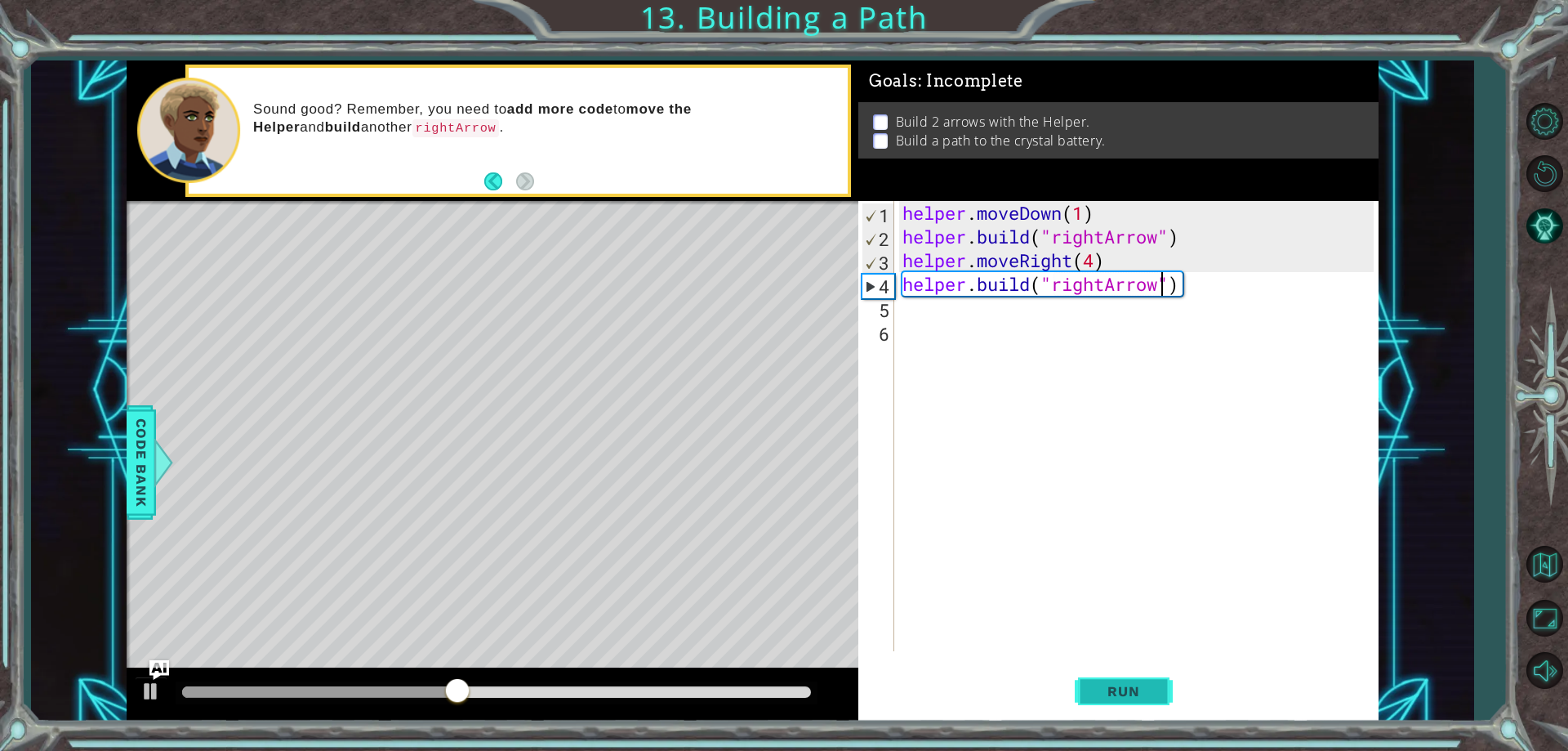
click at [1112, 676] on button "Run" at bounding box center [1124, 692] width 98 height 52
click at [1213, 241] on div "helper . moveDown ( 1 ) helper . build ( "rightArrow" ) helper . moveRight ( 4 …" at bounding box center [1141, 449] width 482 height 497
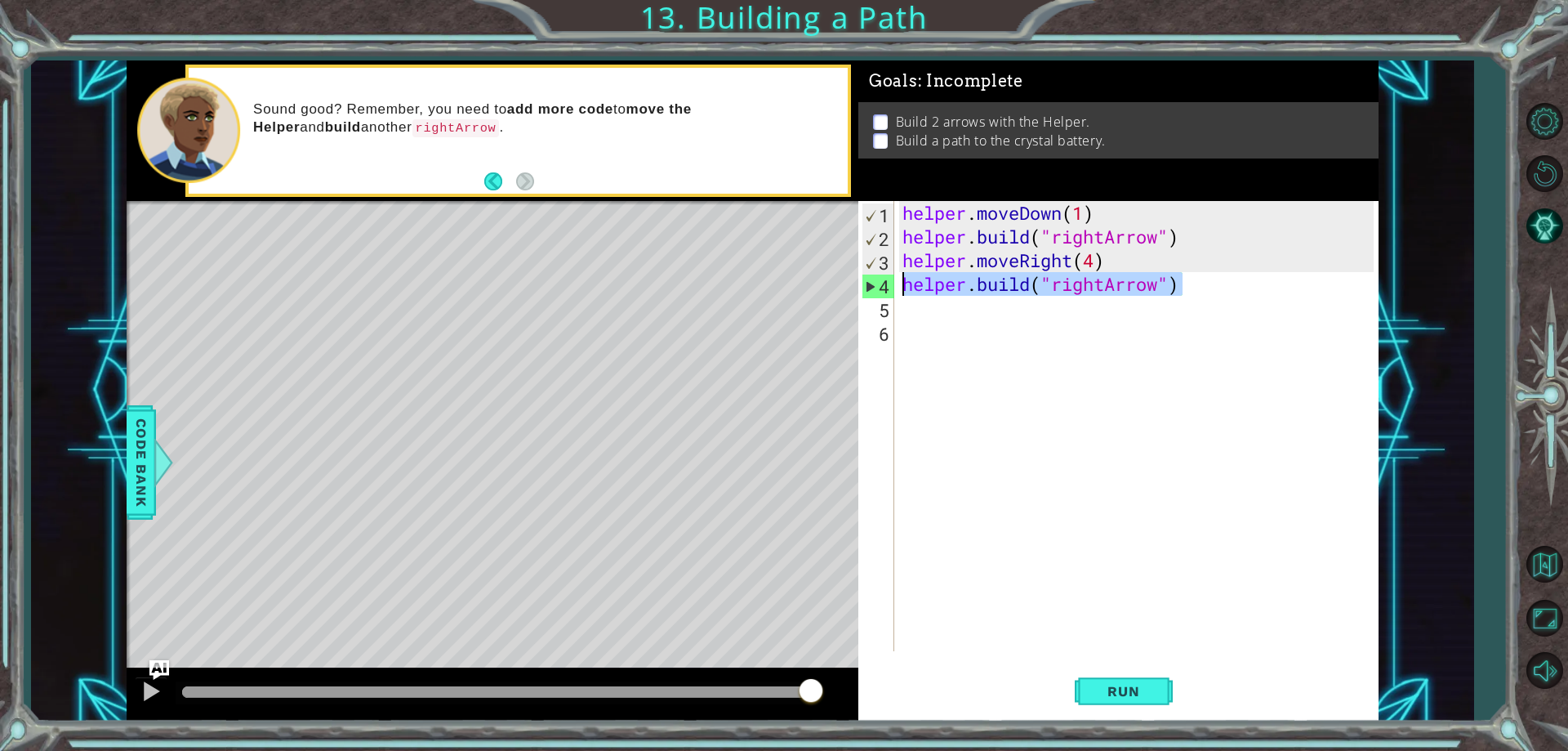
drag, startPoint x: 1218, startPoint y: 293, endPoint x: 897, endPoint y: 291, distance: 321.0
click at [897, 291] on div "[DOMAIN_NAME]("rightArrow") 1 2 3 4 5 6 helper . moveDown ( 1 ) helper . build …" at bounding box center [1115, 426] width 515 height 450
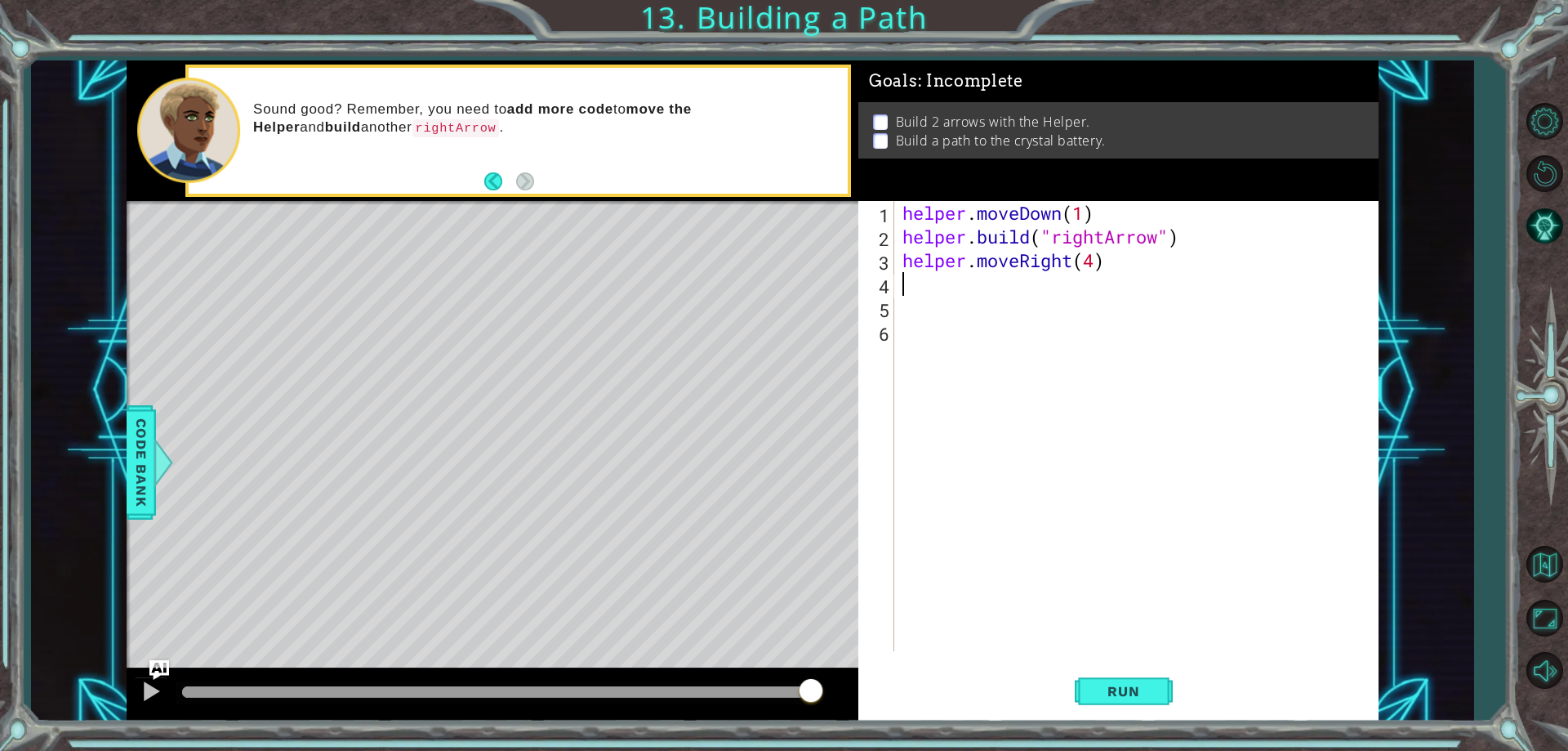
click at [1100, 257] on div "helper . moveDown ( 1 ) helper . build ( "rightArrow" ) helper . moveRight ( 4 )" at bounding box center [1141, 449] width 482 height 497
click at [1188, 231] on div "helper . moveDown ( 1 ) helper . build ( "rightArrow" ) helper . moveRight ( 5 )" at bounding box center [1141, 449] width 482 height 497
type textarea "[DOMAIN_NAME]("rightArrow")"
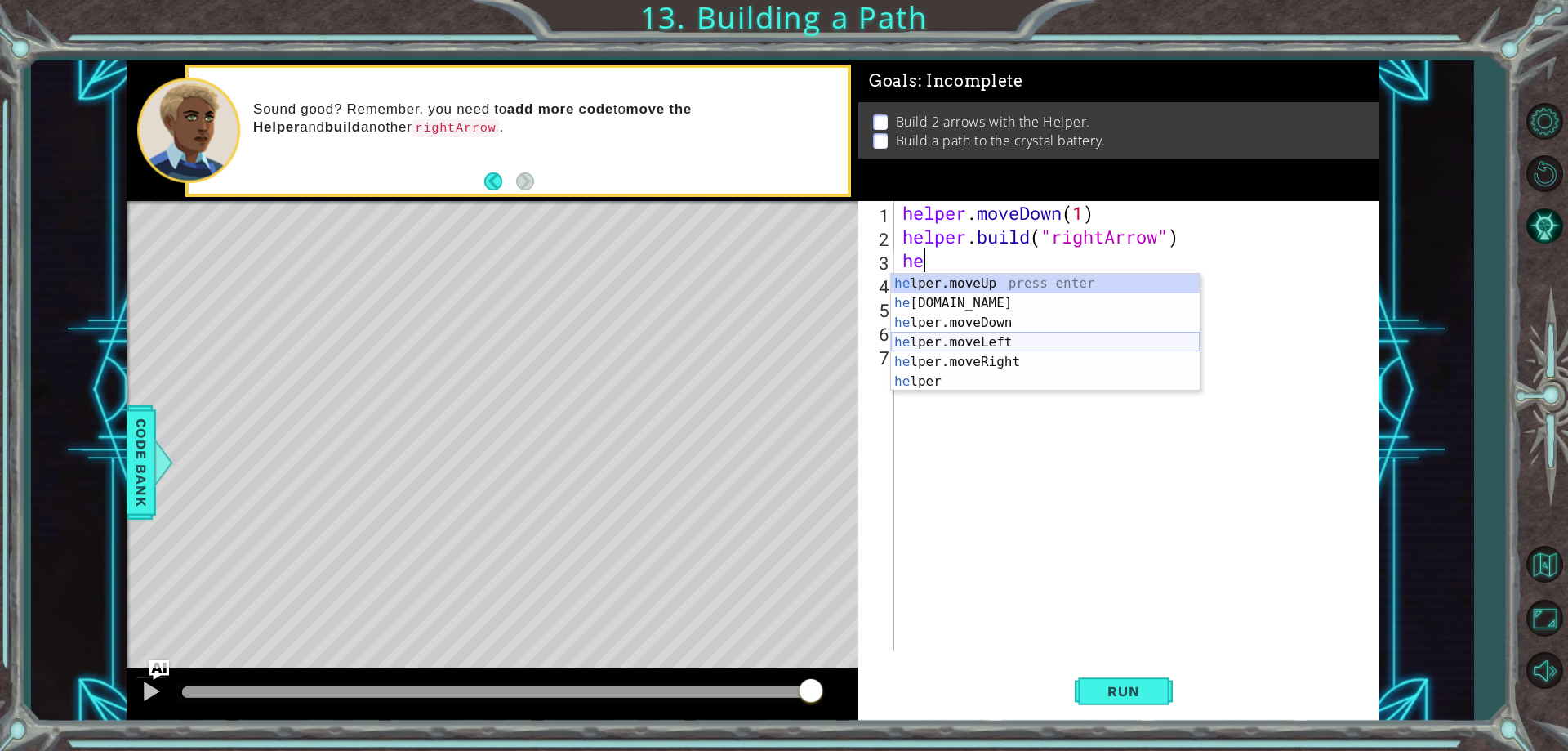
click at [1056, 342] on div "he lper.moveUp press enter he [DOMAIN_NAME] press enter he lper.moveDown press …" at bounding box center [1046, 352] width 309 height 157
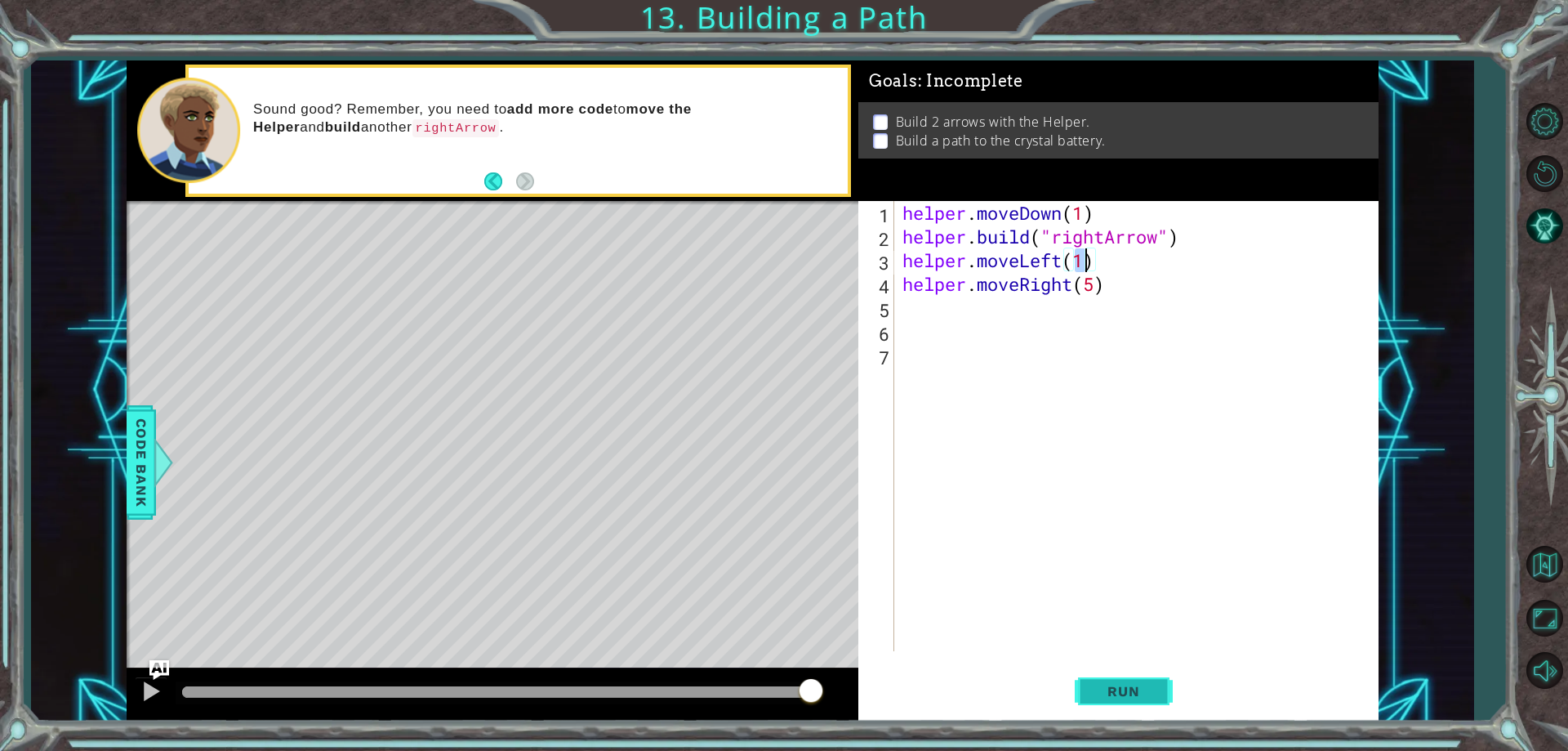
type textarea "helper.moveLeft(1)"
click at [1143, 679] on button "Run" at bounding box center [1124, 692] width 98 height 52
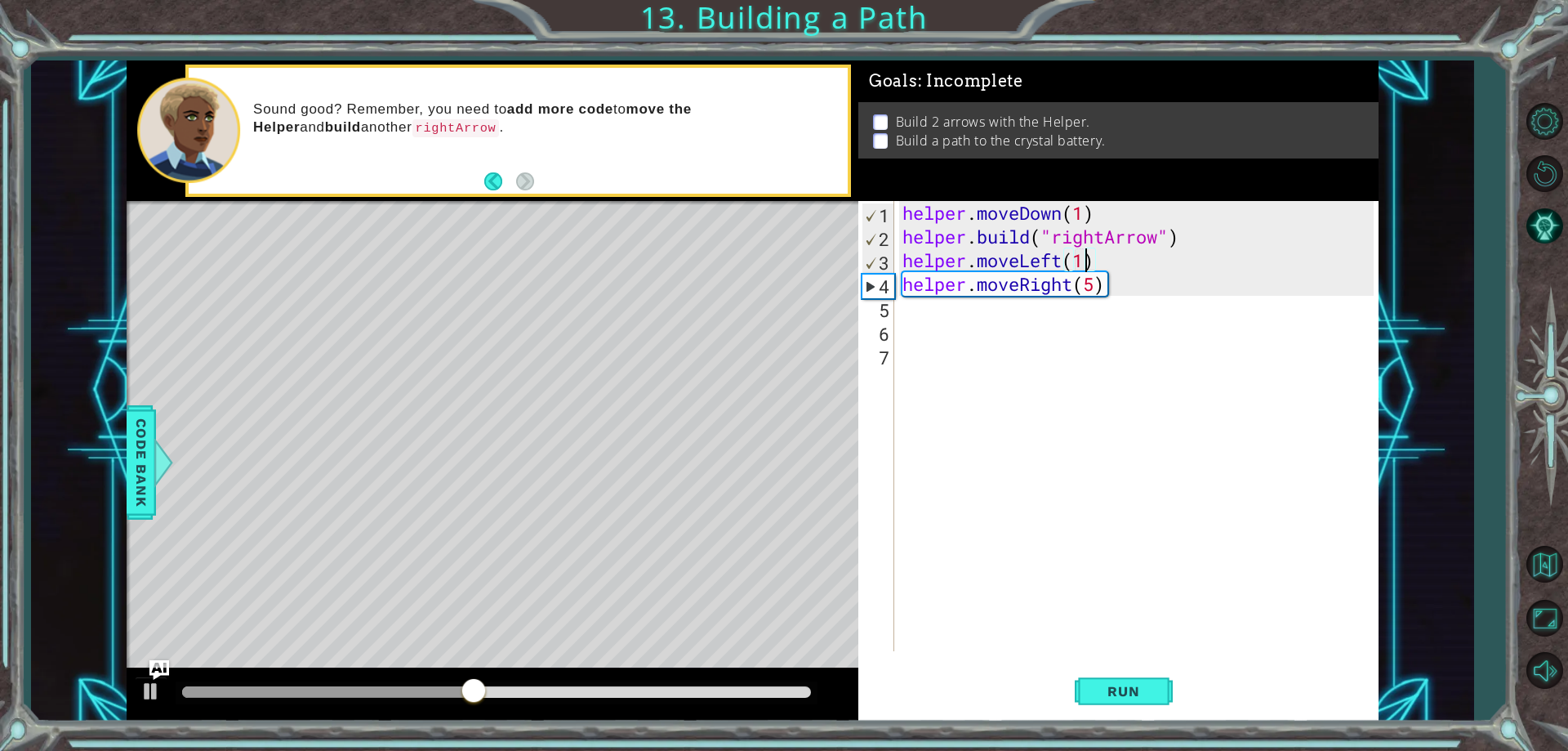
click at [1131, 270] on div "helper . moveDown ( 1 ) helper . build ( "rightArrow" ) helper . moveLeft ( 1 )…" at bounding box center [1141, 449] width 482 height 497
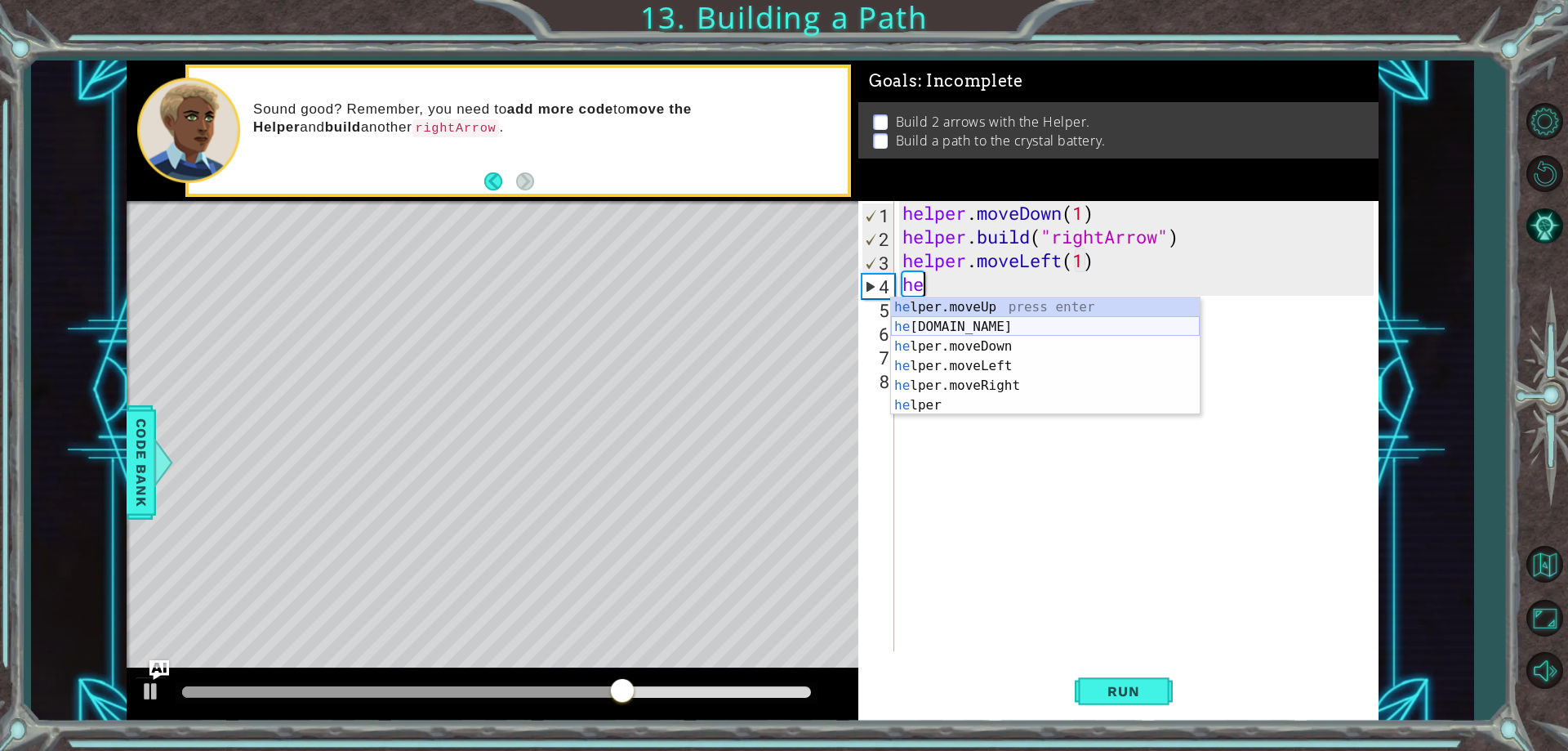
click at [994, 324] on div "he lper.moveUp press enter he [DOMAIN_NAME] press enter he lper.moveDown press …" at bounding box center [1046, 376] width 309 height 157
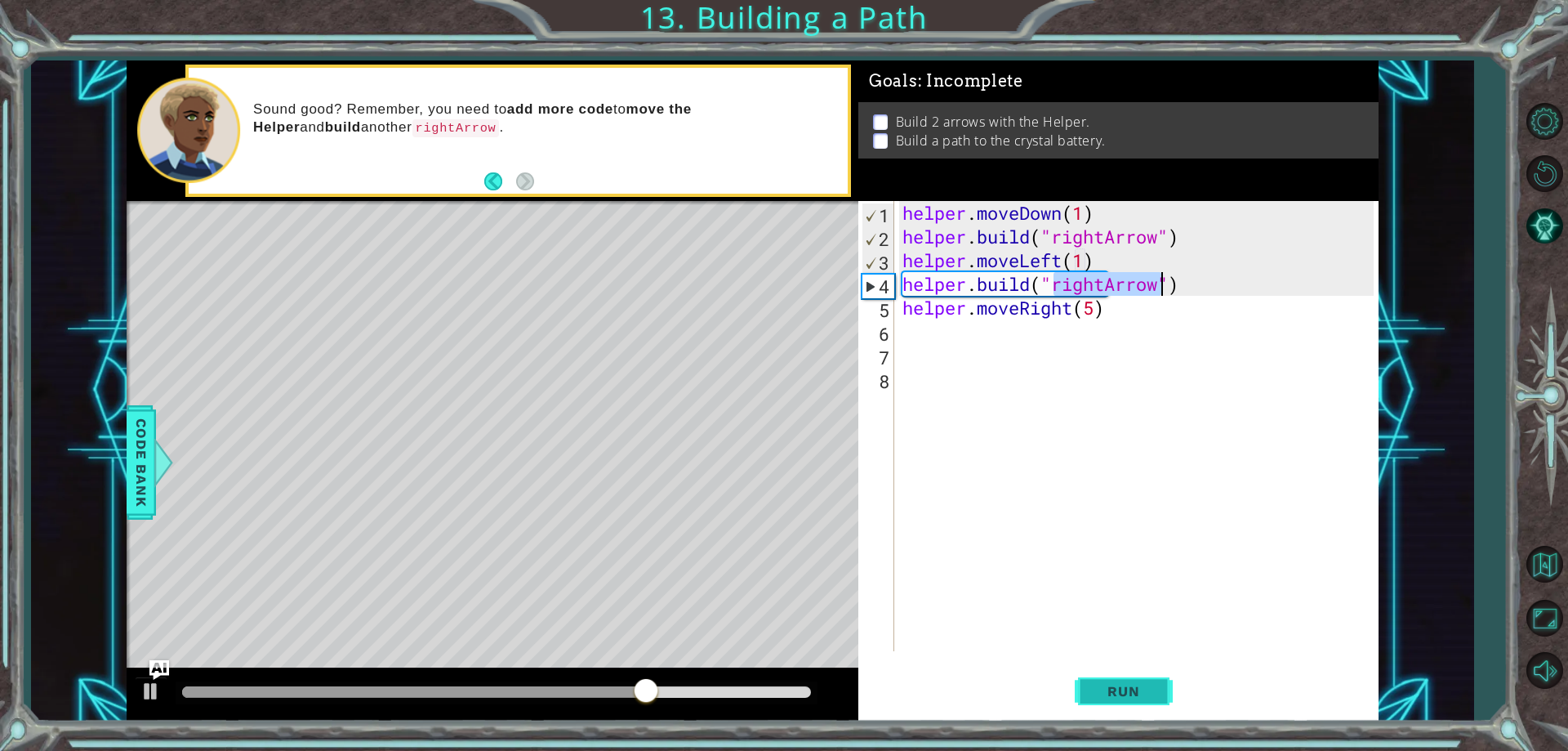
click at [1133, 692] on span "Run" at bounding box center [1123, 691] width 65 height 16
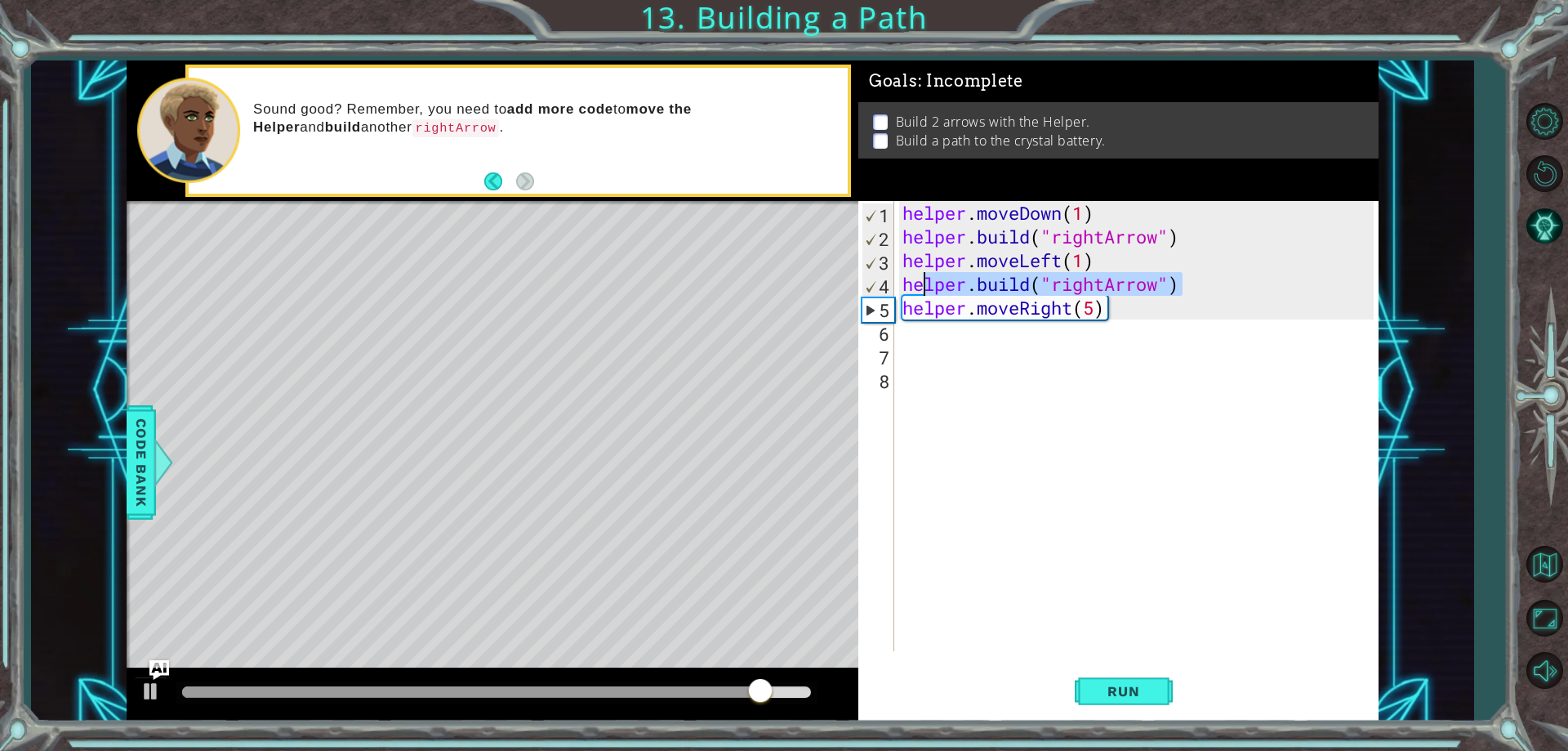
drag, startPoint x: 1202, startPoint y: 290, endPoint x: 928, endPoint y: 291, distance: 274.0
click at [928, 291] on div "helper . moveDown ( 1 ) helper . build ( "rightArrow" ) helper . moveLeft ( 1 )…" at bounding box center [1141, 449] width 482 height 497
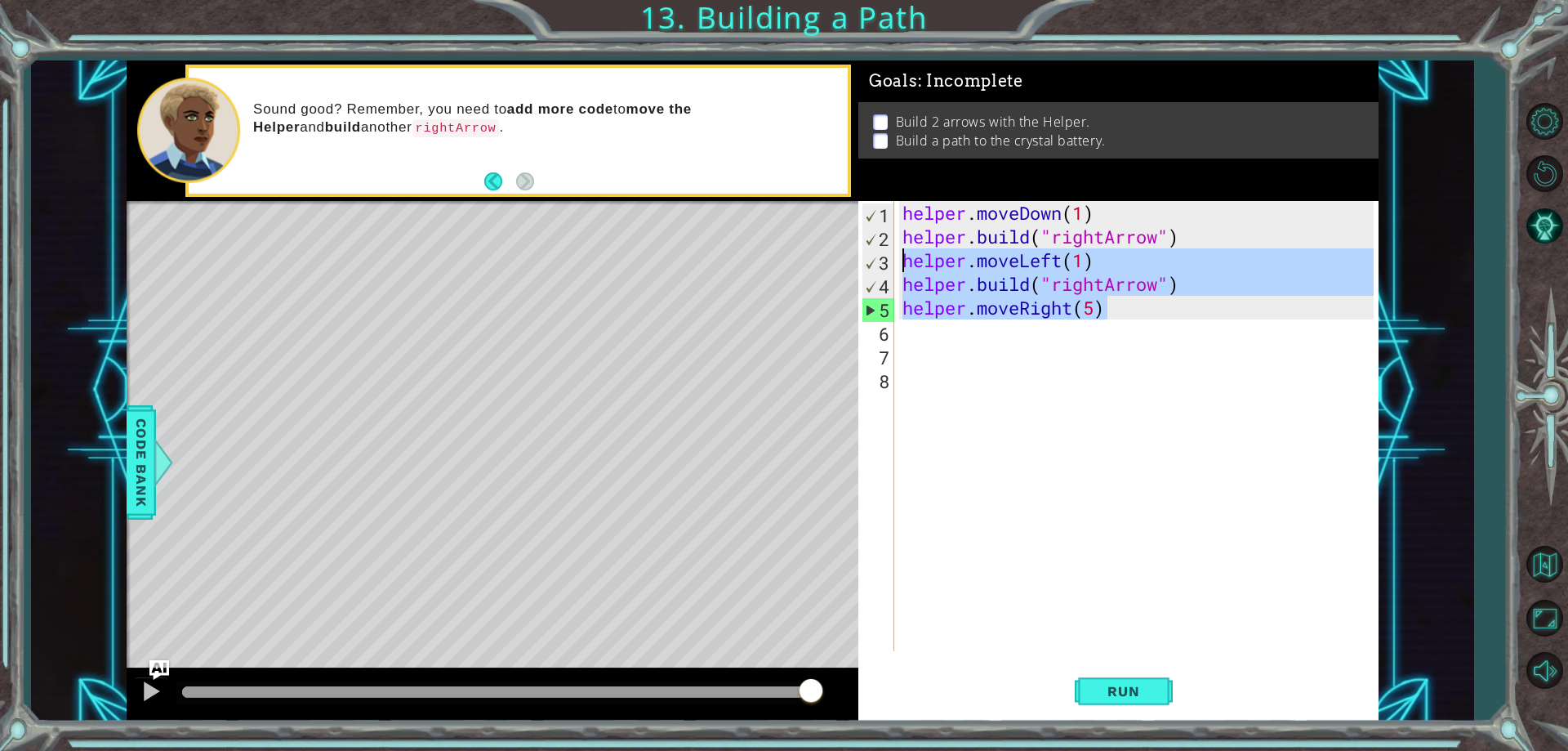
drag, startPoint x: 1138, startPoint y: 318, endPoint x: 883, endPoint y: 265, distance: 260.4
click at [883, 265] on div "[DOMAIN_NAME]("rightArrow") 1 2 3 4 5 6 7 8 helper . moveDown ( 1 ) helper . bu…" at bounding box center [1115, 426] width 515 height 450
type textarea "helper.moveLeft(1) [DOMAIN_NAME]("rightArrow")"
type textarea "\"
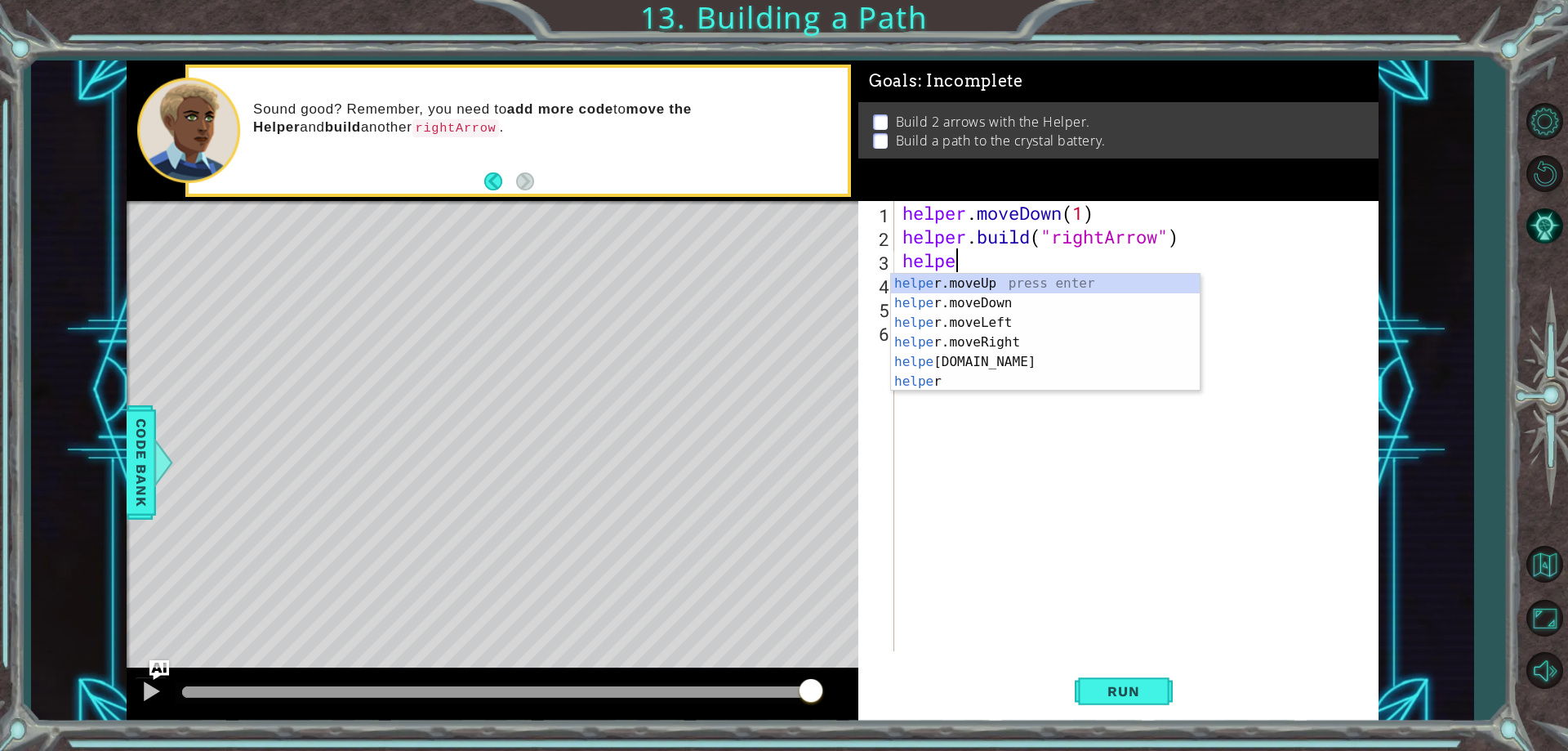
scroll to position [0, 2]
click at [939, 348] on div "helpe [PERSON_NAME]moveUp press enter helpe [PERSON_NAME]moveDown press enter h…" at bounding box center [1046, 352] width 309 height 157
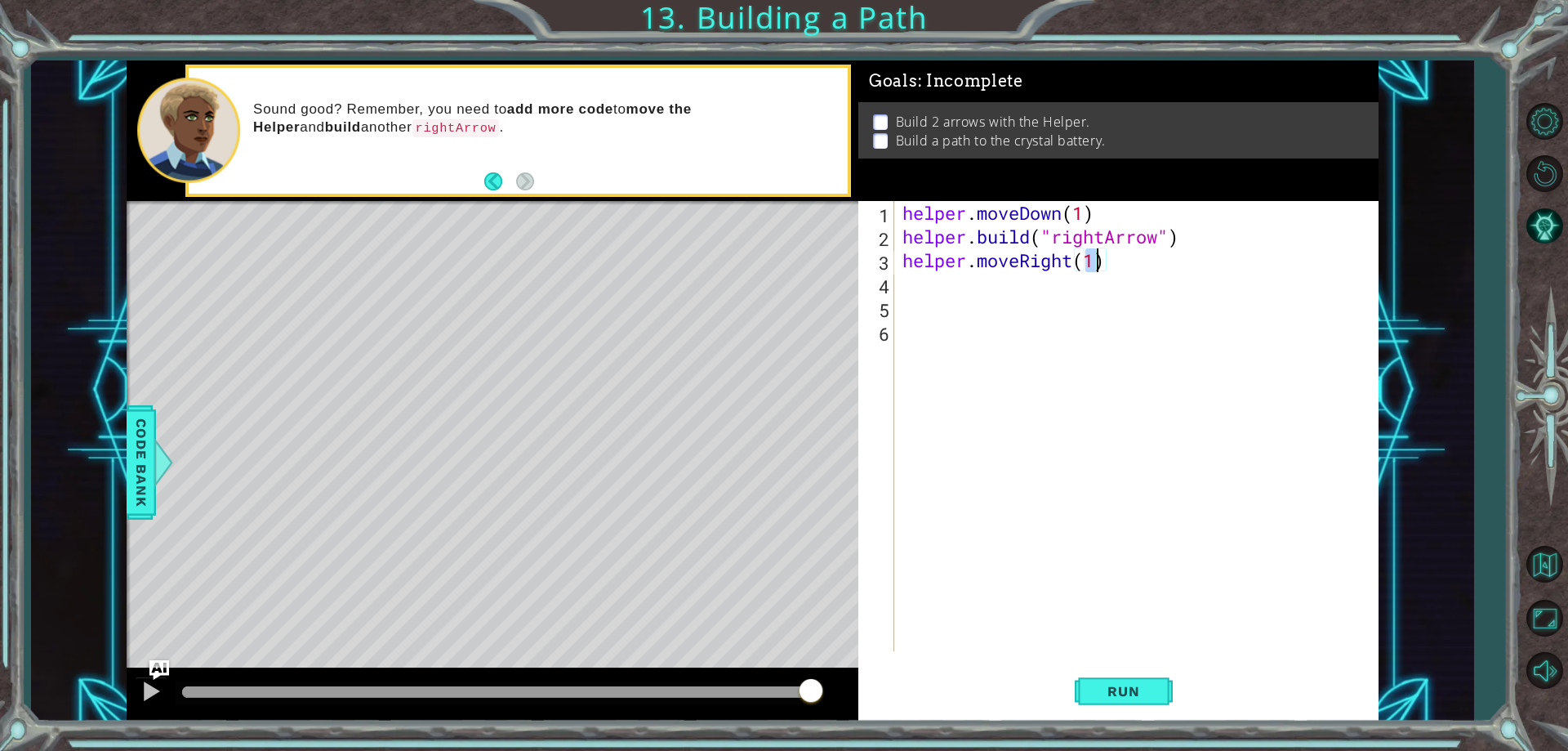
type textarea "helper.moveRight(3)"
click at [1142, 269] on div "helper . moveDown ( 1 ) helper . build ( "rightArrow" ) helper . moveRight ( 3 )" at bounding box center [1141, 449] width 482 height 497
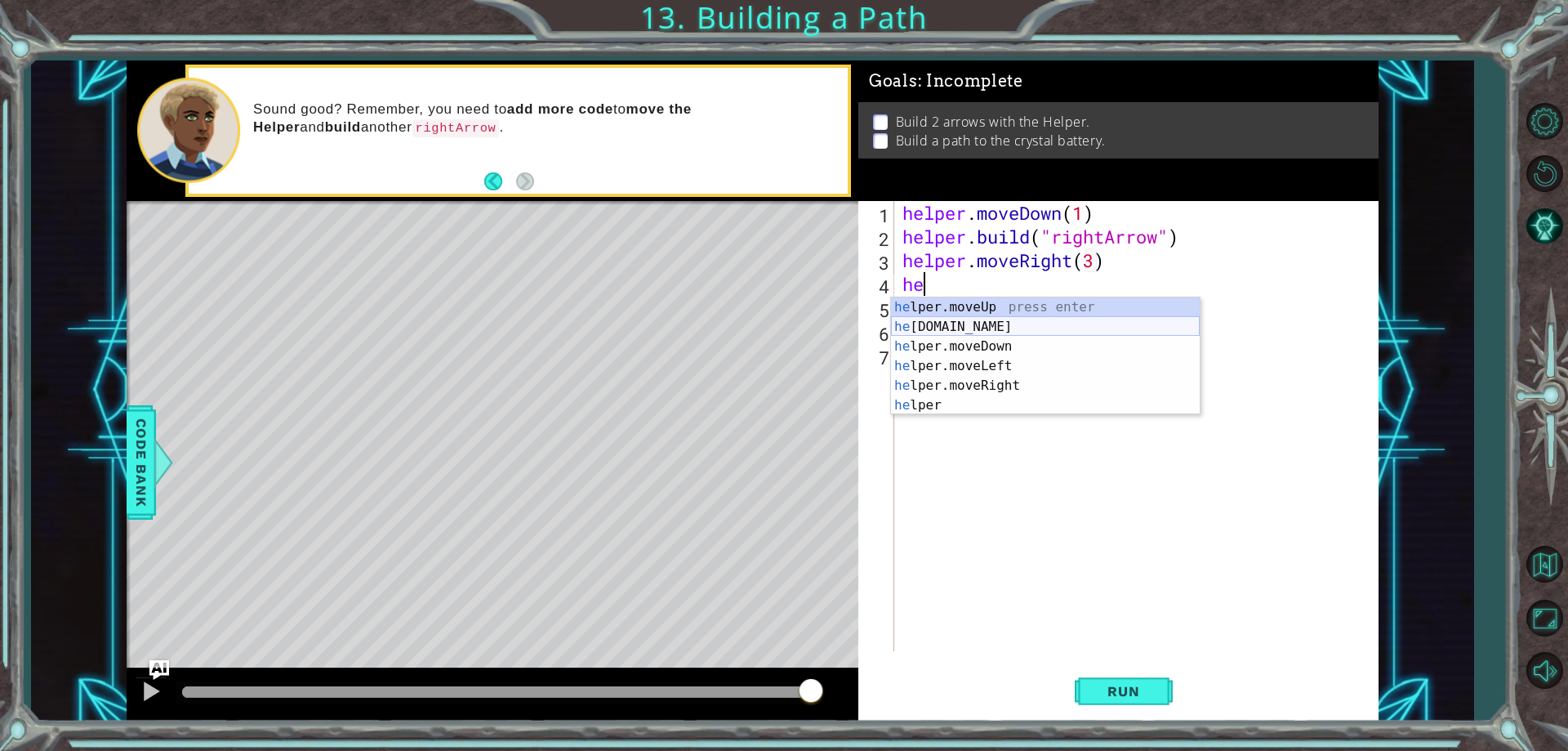
click at [1067, 325] on div "he lper.moveUp press enter he [DOMAIN_NAME] press enter he lper.moveDown press …" at bounding box center [1046, 376] width 309 height 157
type textarea "[DOMAIN_NAME]("rightArrow")"
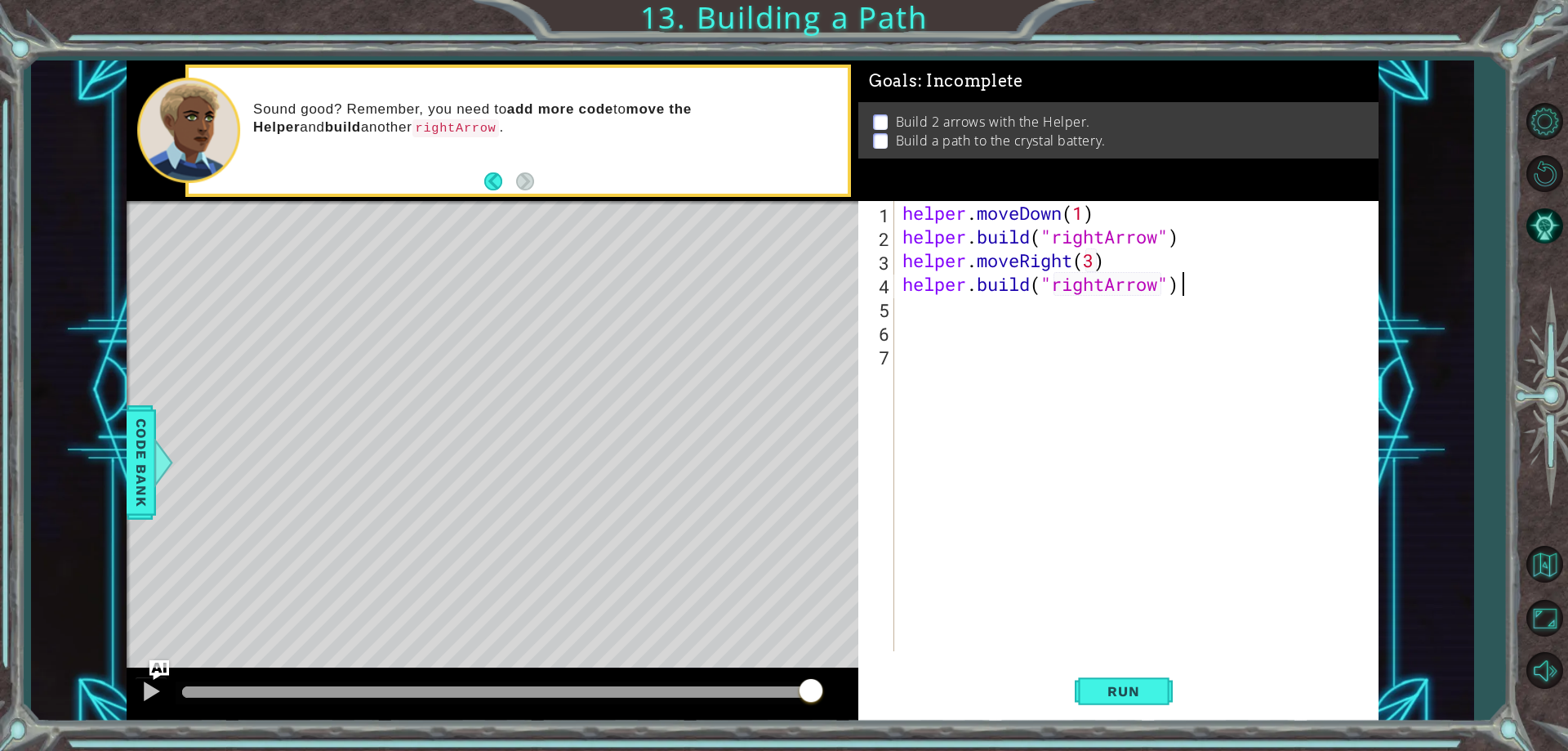
click at [1204, 281] on div "helper . moveDown ( 1 ) helper . build ( "rightArrow" ) helper . moveRight ( 3 …" at bounding box center [1141, 449] width 482 height 497
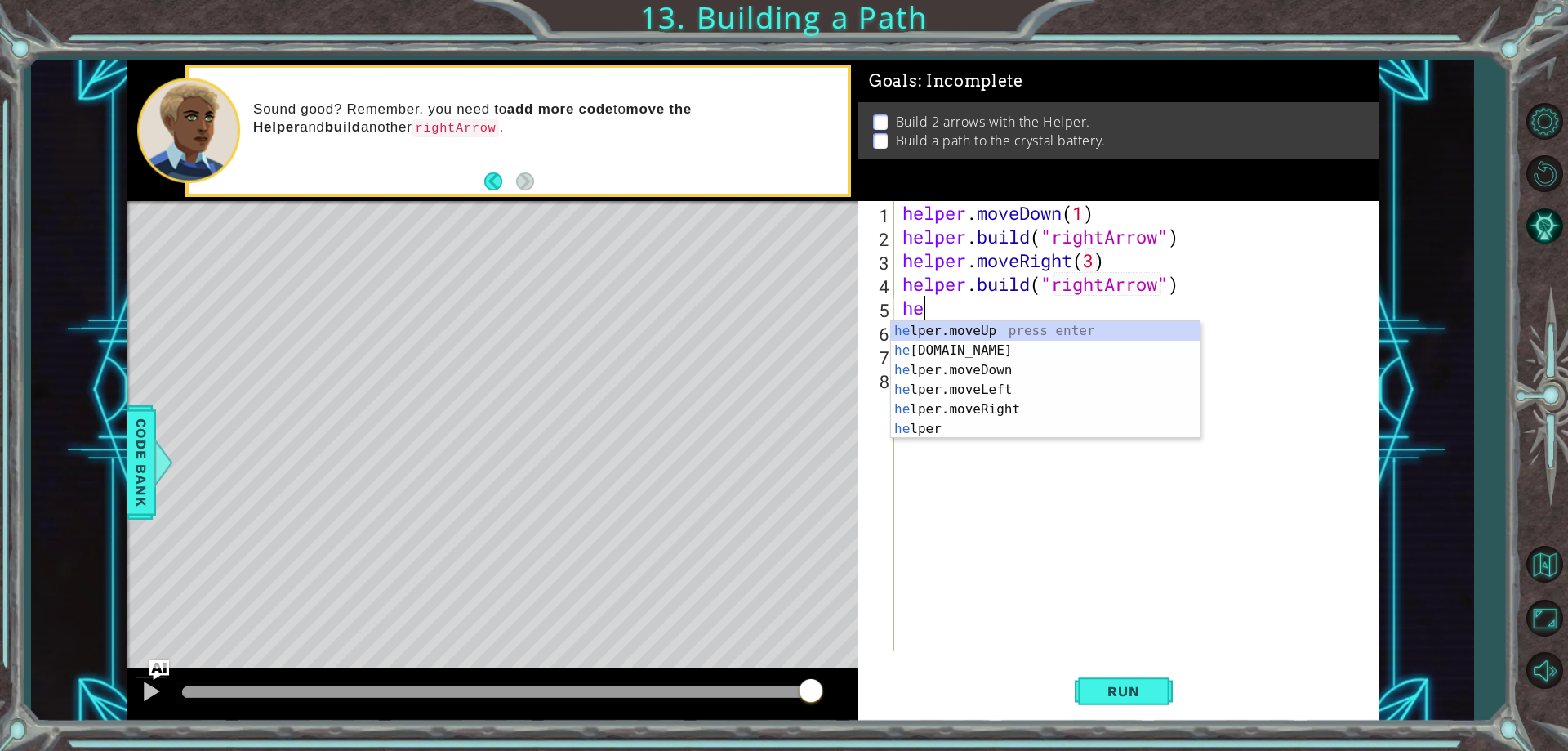
scroll to position [0, 1]
click at [1029, 403] on div "he lpe r .moveUp press enter he lpe r .build press enter he lpe r .moveDown pre…" at bounding box center [1046, 399] width 309 height 157
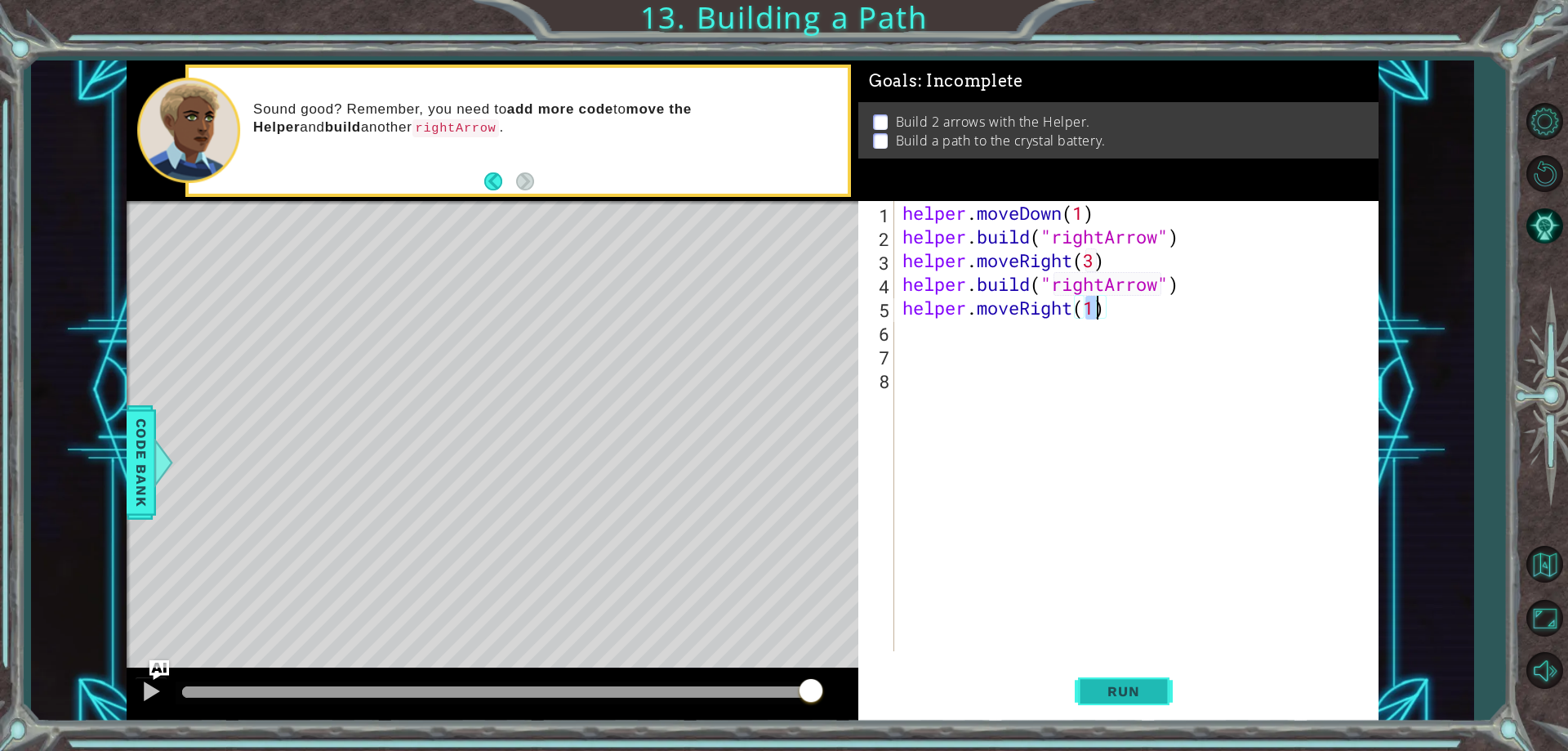
type textarea "helper.moveRight(1)"
click at [1112, 688] on span "Run" at bounding box center [1123, 691] width 65 height 16
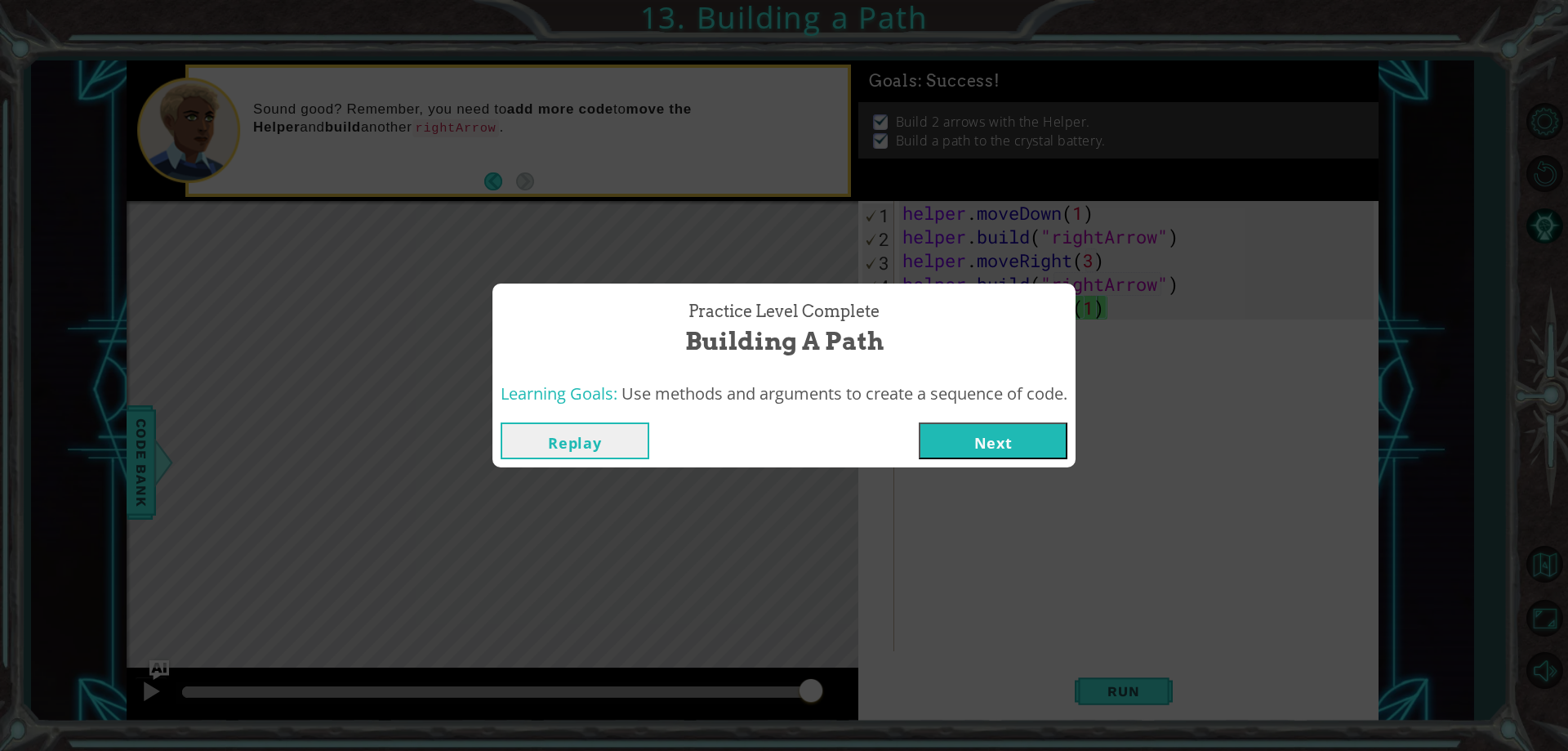
click at [1029, 441] on button "Next" at bounding box center [993, 441] width 149 height 37
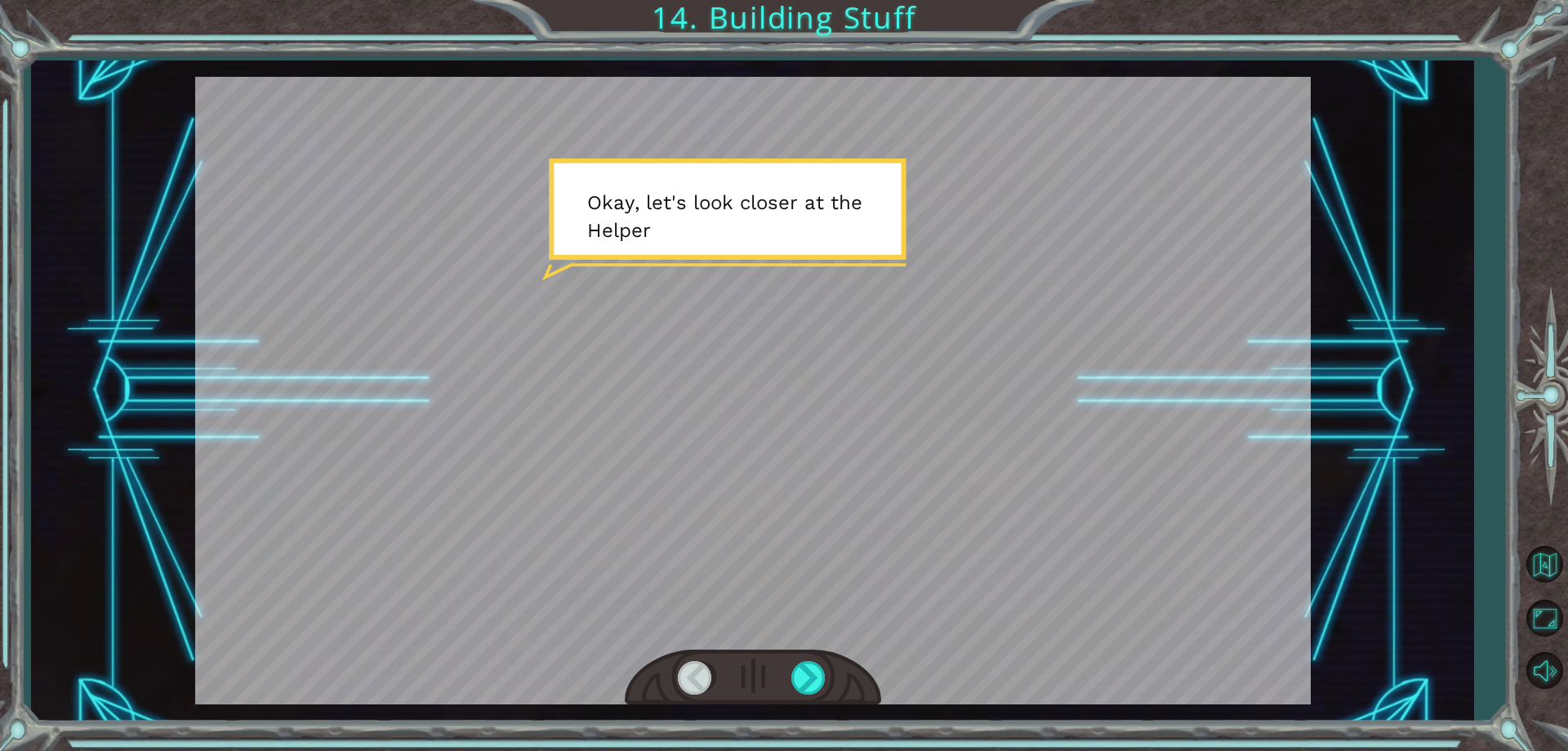
click at [914, 308] on div at bounding box center [753, 390] width 1115 height 628
click at [803, 696] on div at bounding box center [753, 677] width 256 height 56
click at [803, 693] on div at bounding box center [810, 678] width 37 height 34
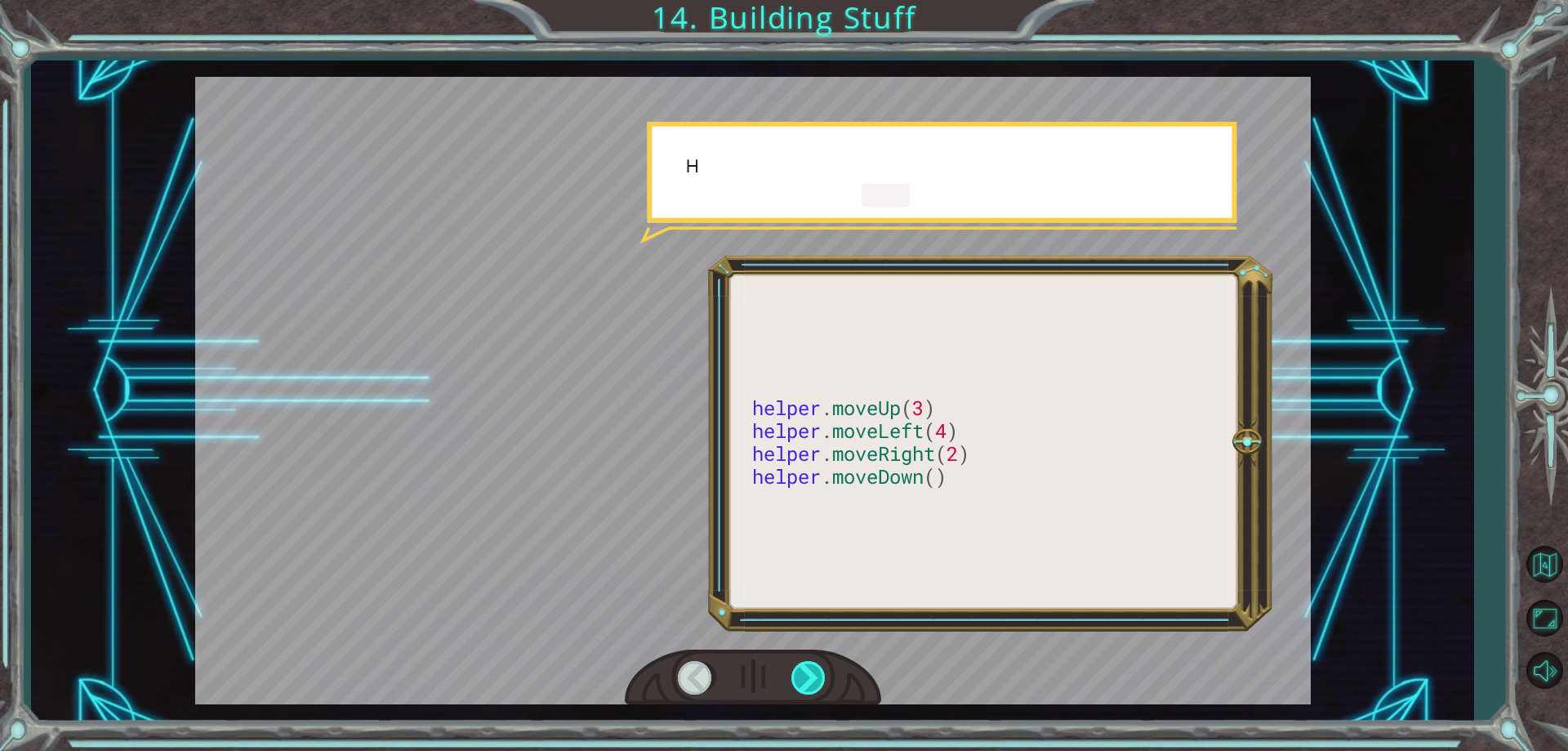
click at [803, 693] on div at bounding box center [810, 678] width 37 height 34
click at [803, 691] on div at bounding box center [810, 678] width 37 height 34
click at [803, 688] on div at bounding box center [810, 678] width 37 height 34
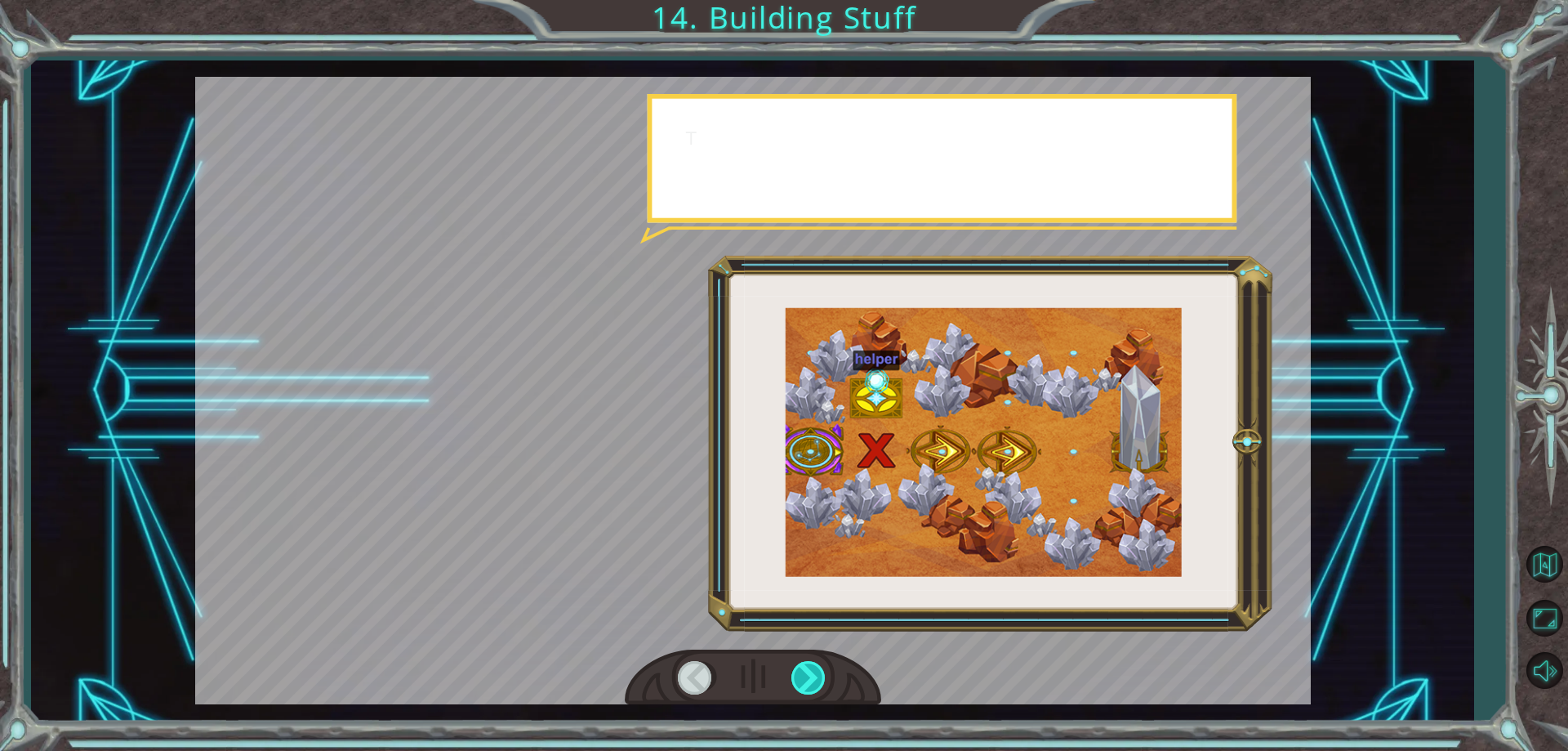
click at [803, 686] on div at bounding box center [810, 678] width 37 height 34
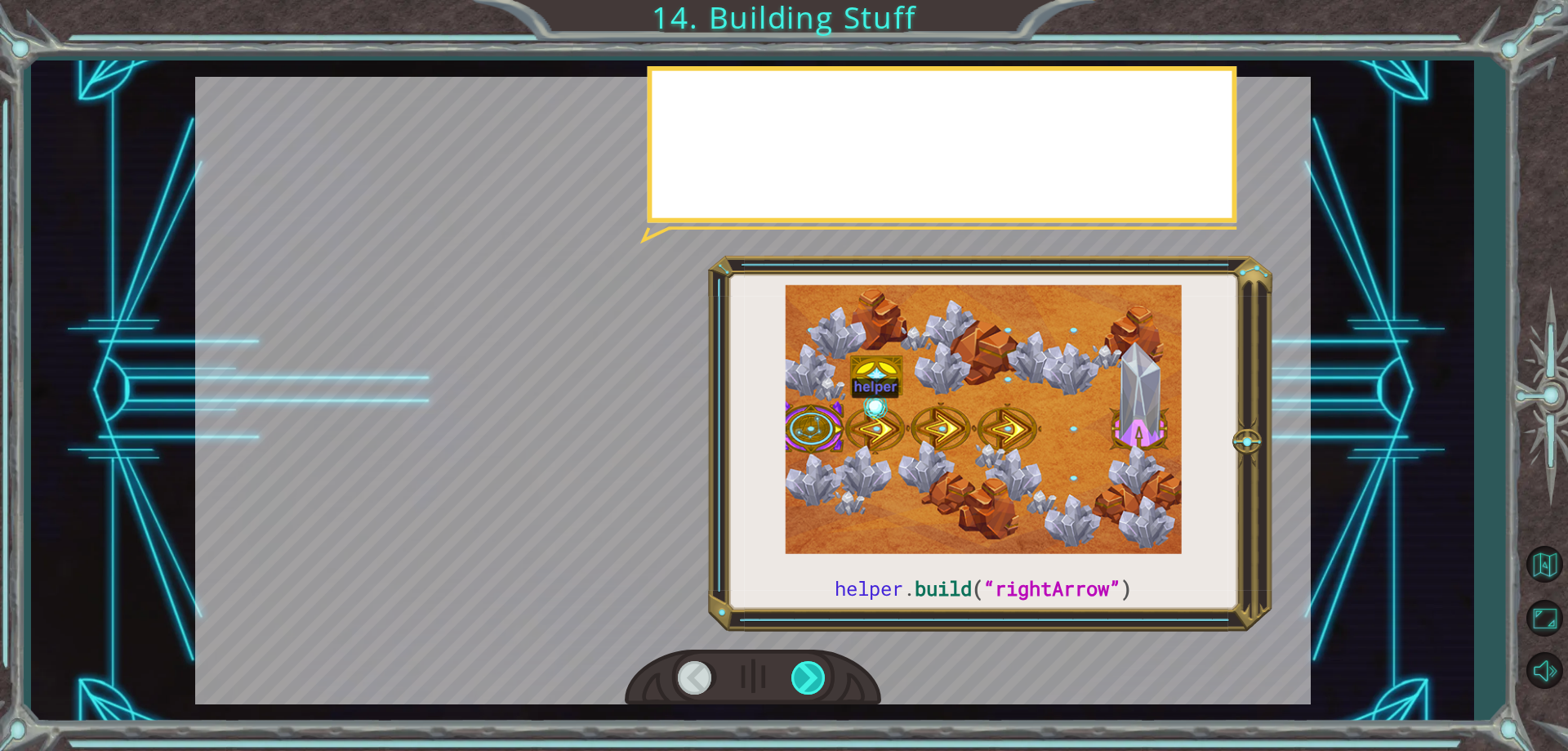
click at [803, 686] on div at bounding box center [810, 678] width 37 height 34
click at [802, 685] on div at bounding box center [810, 678] width 37 height 34
click at [802, 681] on div at bounding box center [810, 678] width 37 height 34
click at [802, 677] on div at bounding box center [810, 678] width 37 height 34
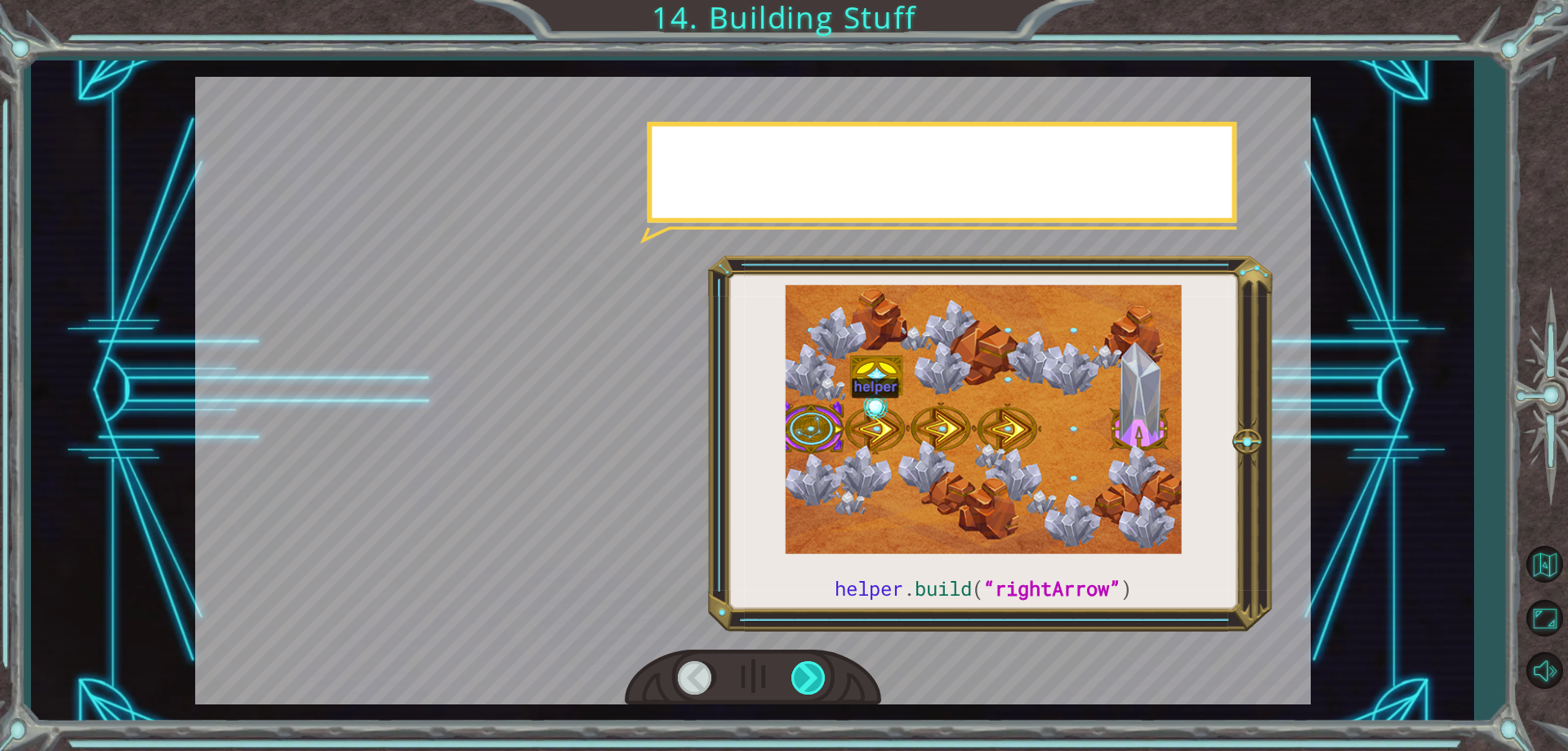
click at [802, 677] on div at bounding box center [810, 678] width 37 height 34
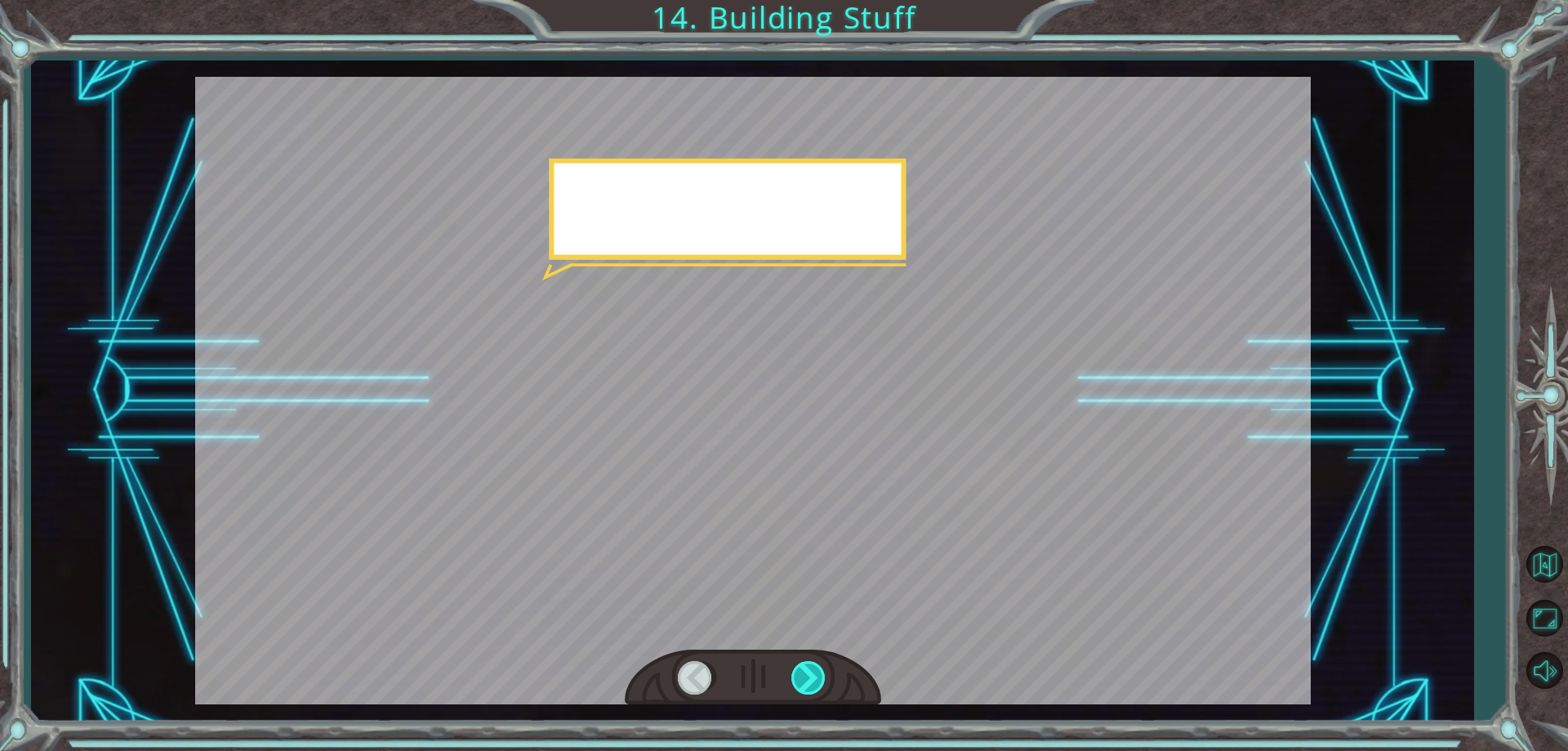
click at [802, 677] on div at bounding box center [810, 678] width 37 height 34
click at [802, 0] on div "helper . build ( “rightArrow” ) O k a y , l e t ' s l o o k c l o s e r a t t h…" at bounding box center [784, 0] width 1568 height 0
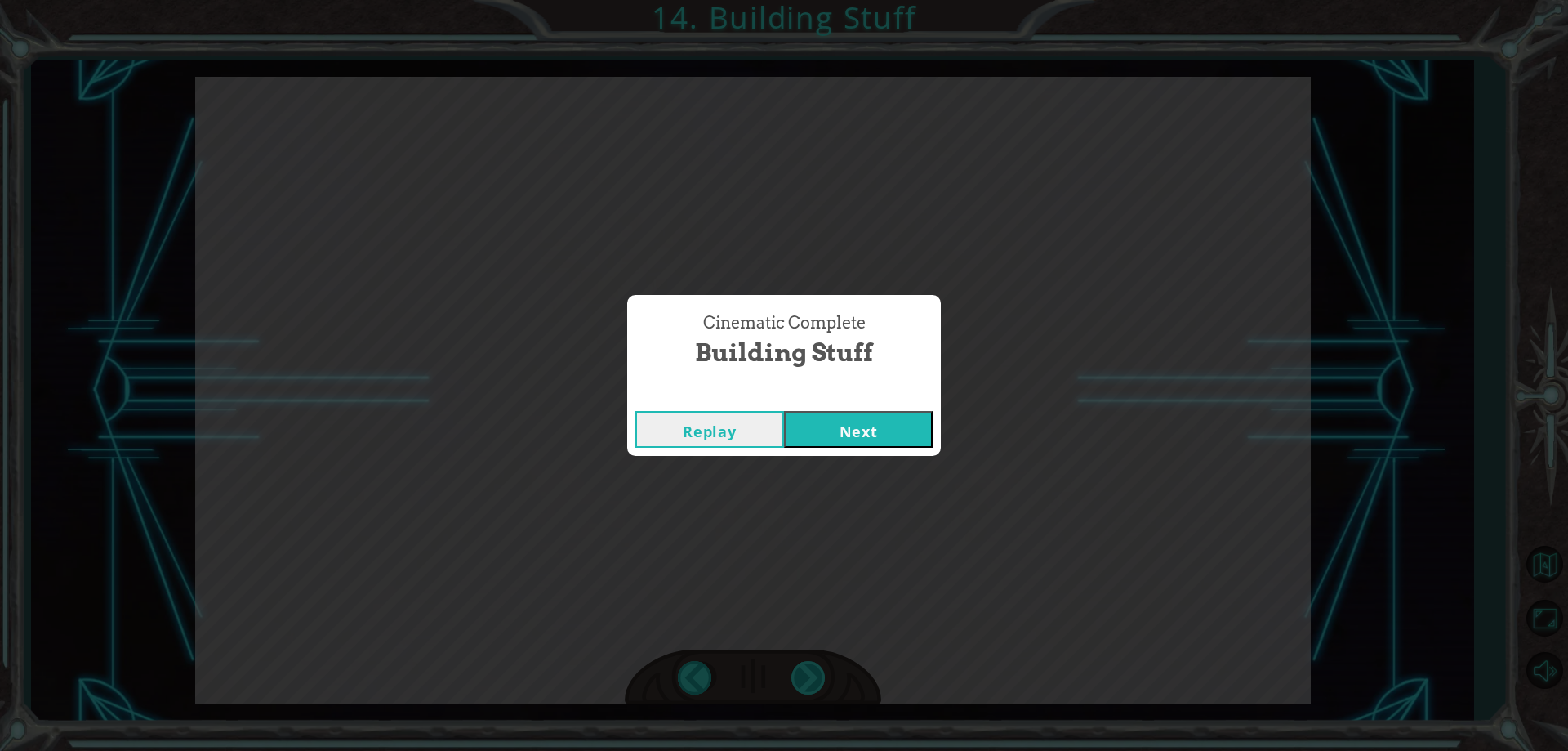
click at [802, 677] on div "Cinematic Complete Building Stuff Replay Next" at bounding box center [784, 376] width 1568 height 751
drag, startPoint x: 802, startPoint y: 677, endPoint x: 852, endPoint y: 431, distance: 251.0
click at [852, 431] on button "Next" at bounding box center [858, 429] width 149 height 37
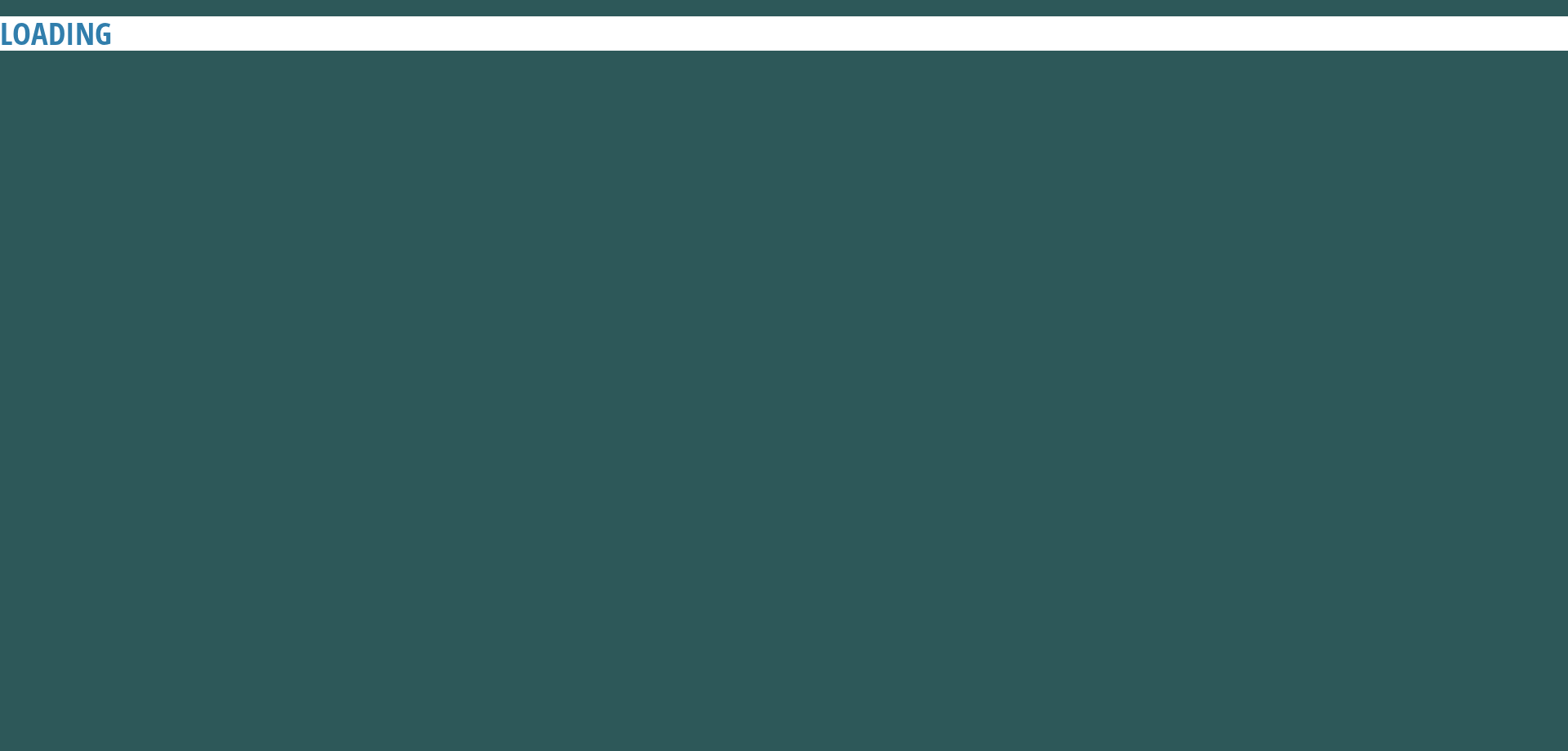
click at [852, 431] on button "Next" at bounding box center [858, 429] width 149 height 37
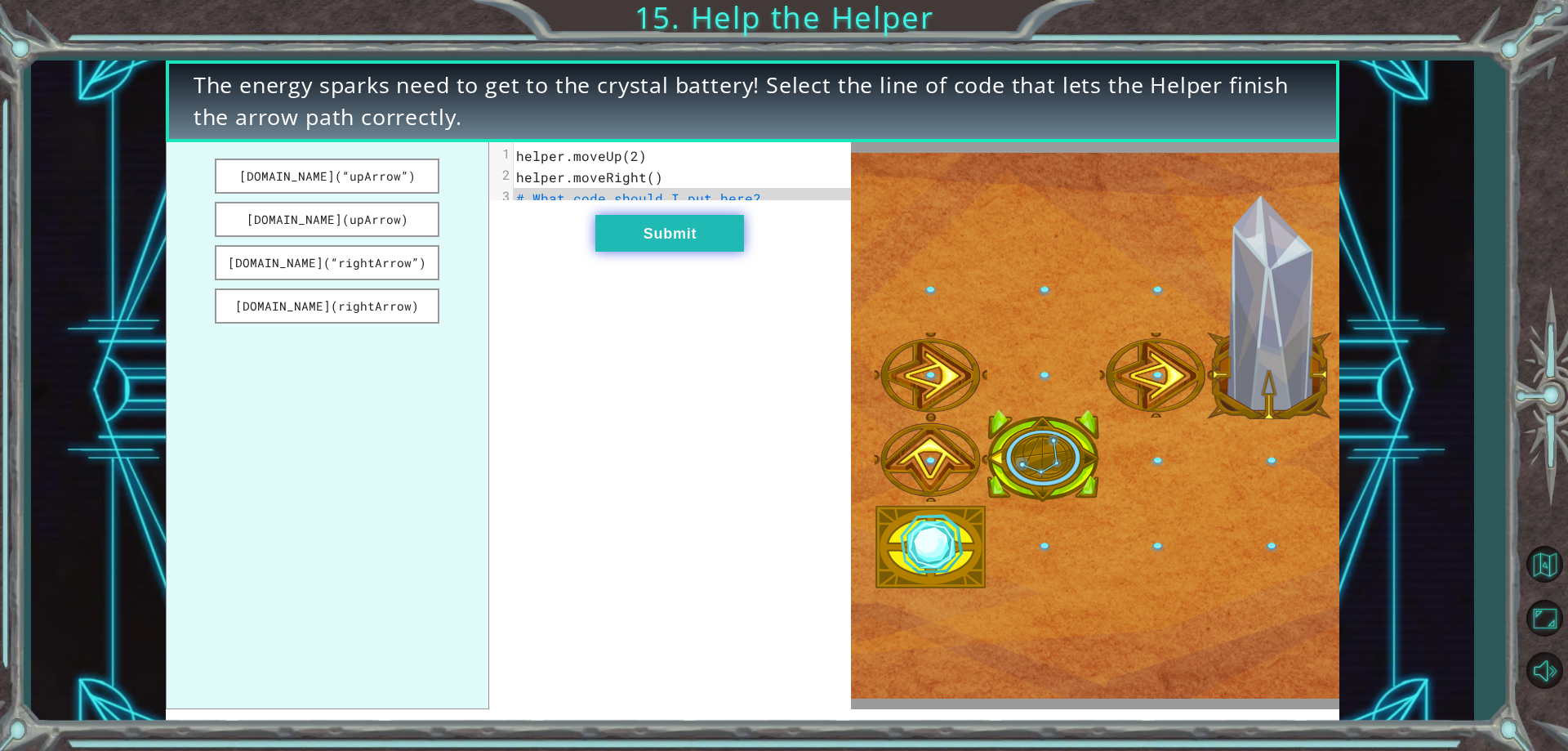
click at [642, 244] on button "Submit" at bounding box center [669, 234] width 149 height 37
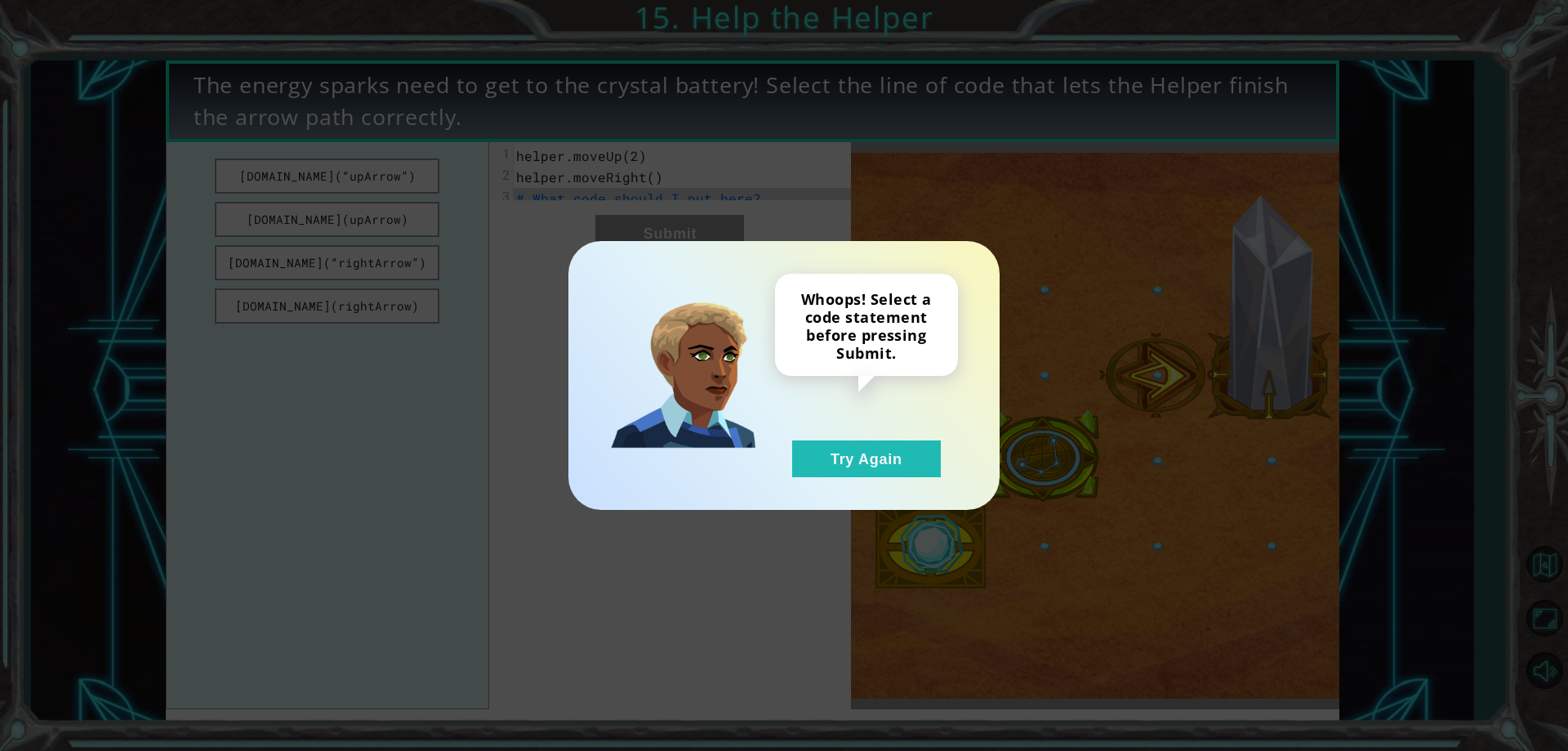
drag, startPoint x: 880, startPoint y: 448, endPoint x: 632, endPoint y: 389, distance: 254.9
click at [878, 452] on button "Try Again" at bounding box center [866, 459] width 149 height 37
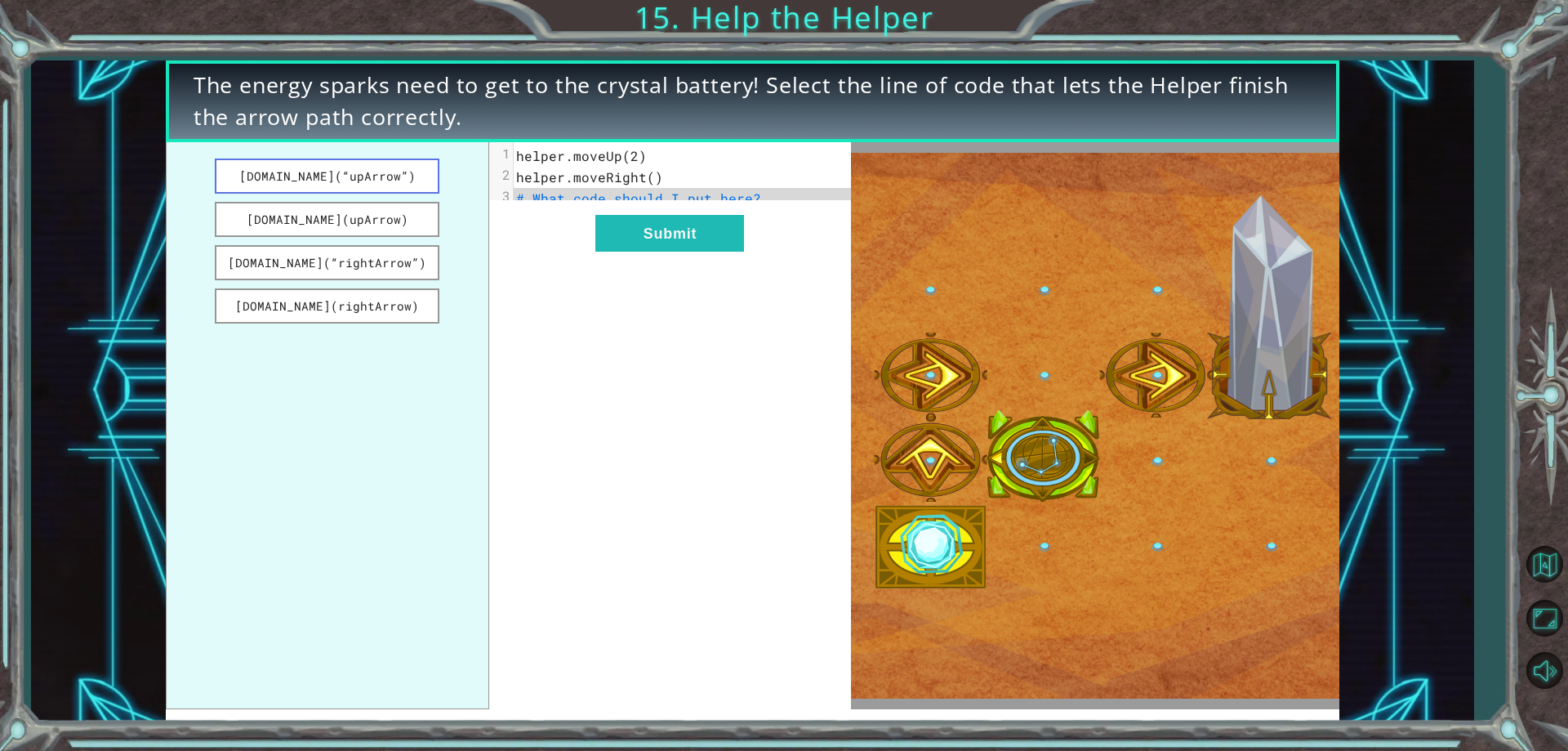
drag, startPoint x: 371, startPoint y: 145, endPoint x: 401, endPoint y: 184, distance: 49.2
click at [401, 184] on ul "[DOMAIN_NAME](“upArrow”) [DOMAIN_NAME](upArrow) [DOMAIN_NAME](“rightArrow”) [DO…" at bounding box center [327, 426] width 323 height 568
drag, startPoint x: 414, startPoint y: 187, endPoint x: 415, endPoint y: 219, distance: 32.0
click at [417, 201] on ul "[DOMAIN_NAME](“upArrow”) [DOMAIN_NAME](upArrow) [DOMAIN_NAME](“rightArrow”) [DO…" at bounding box center [327, 426] width 323 height 568
click at [415, 219] on button "[DOMAIN_NAME](upArrow)" at bounding box center [328, 219] width 225 height 35
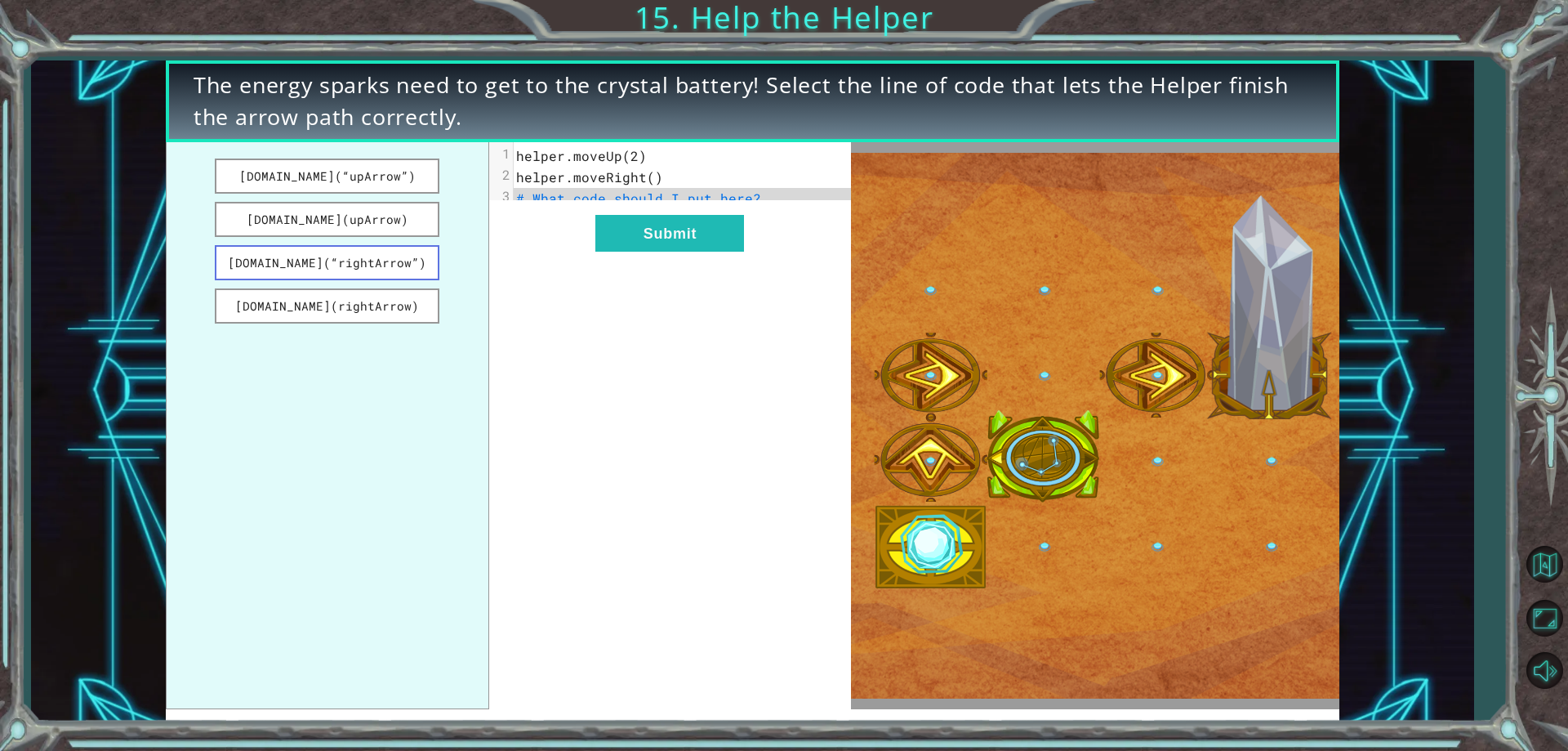
drag, startPoint x: 415, startPoint y: 219, endPoint x: 415, endPoint y: 247, distance: 28.0
click at [415, 222] on button "[DOMAIN_NAME](upArrow)" at bounding box center [328, 219] width 225 height 35
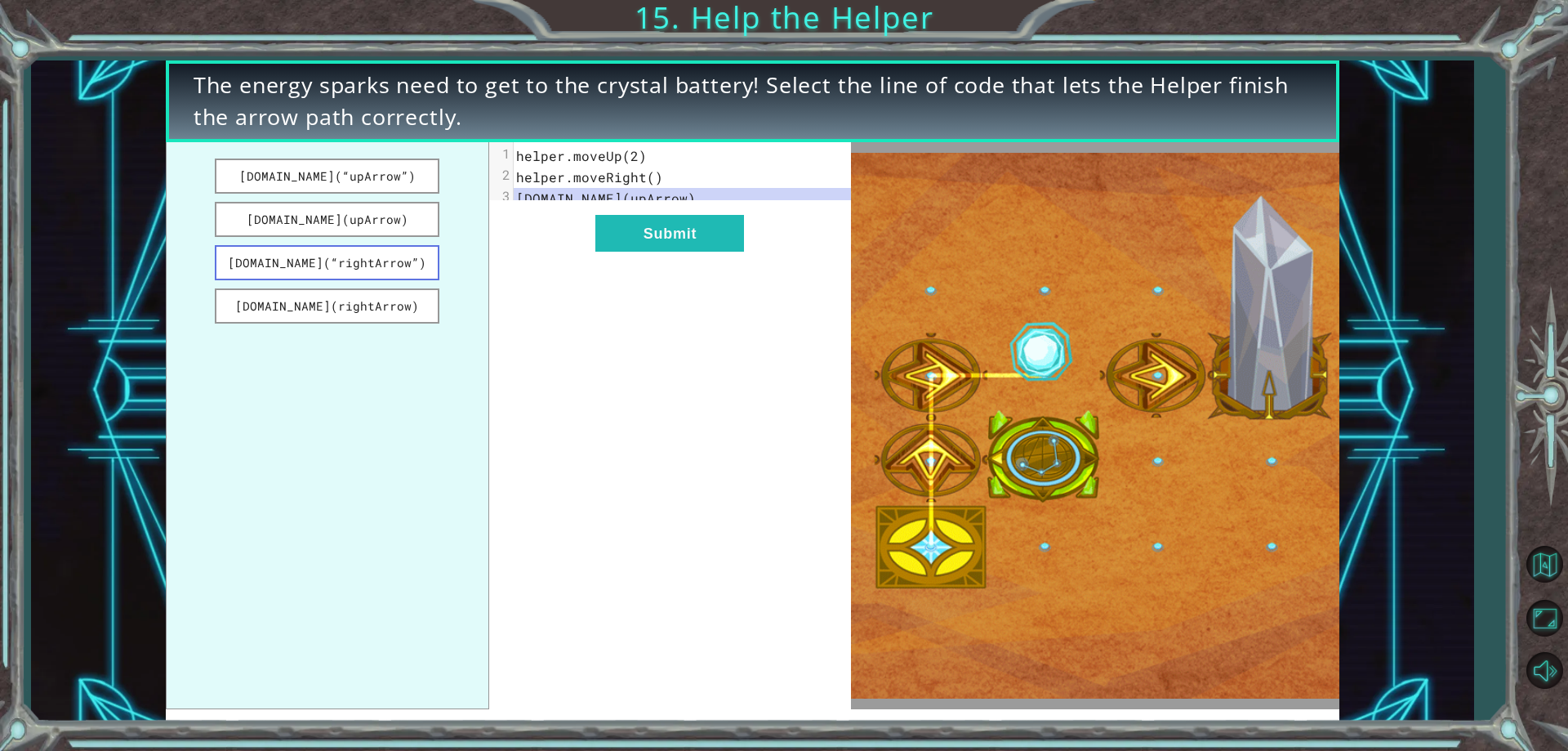
drag, startPoint x: 415, startPoint y: 256, endPoint x: 416, endPoint y: 280, distance: 24.0
click at [415, 260] on button "[DOMAIN_NAME](“rightArrow”)" at bounding box center [328, 263] width 225 height 35
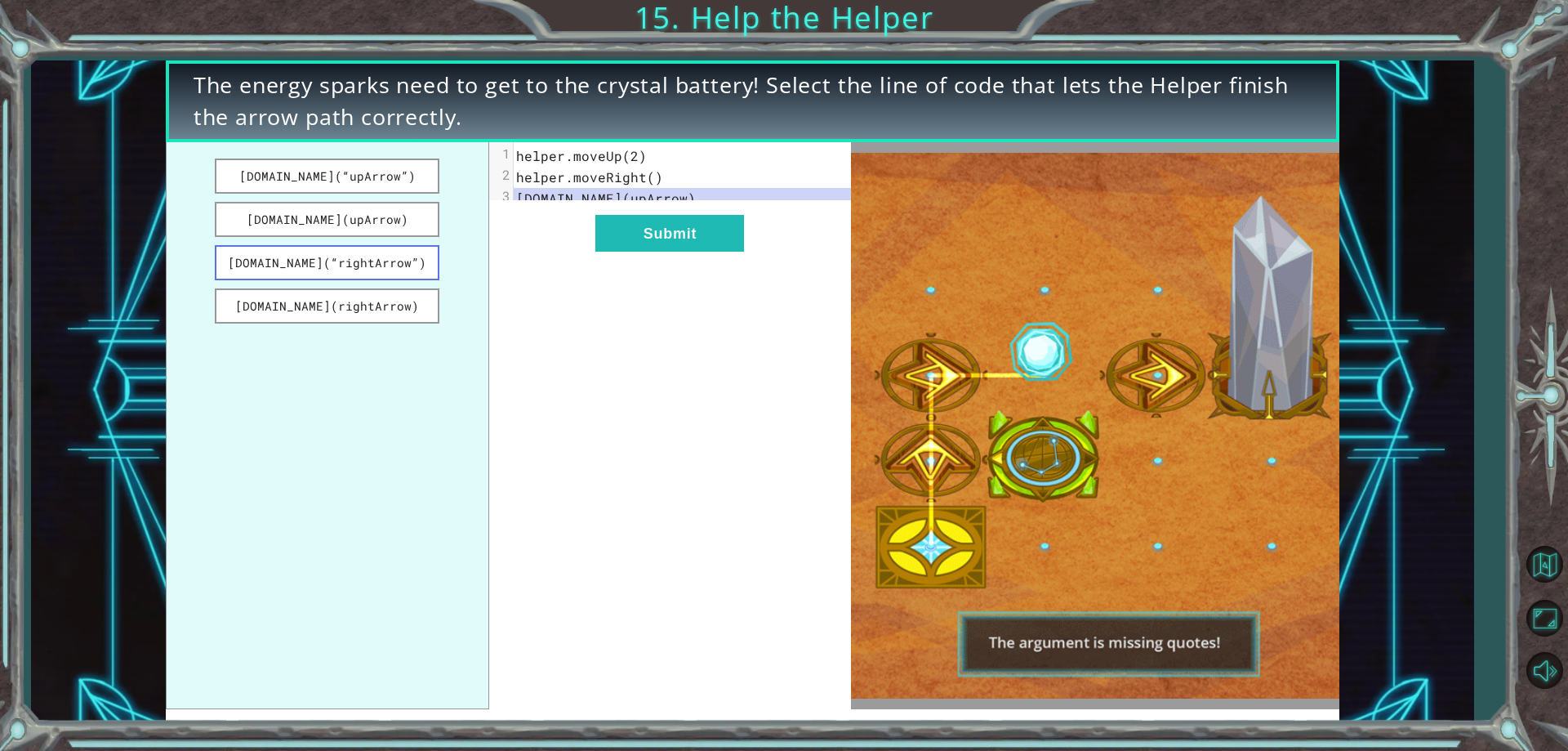
click at [416, 280] on button "[DOMAIN_NAME](“rightArrow”)" at bounding box center [328, 263] width 225 height 35
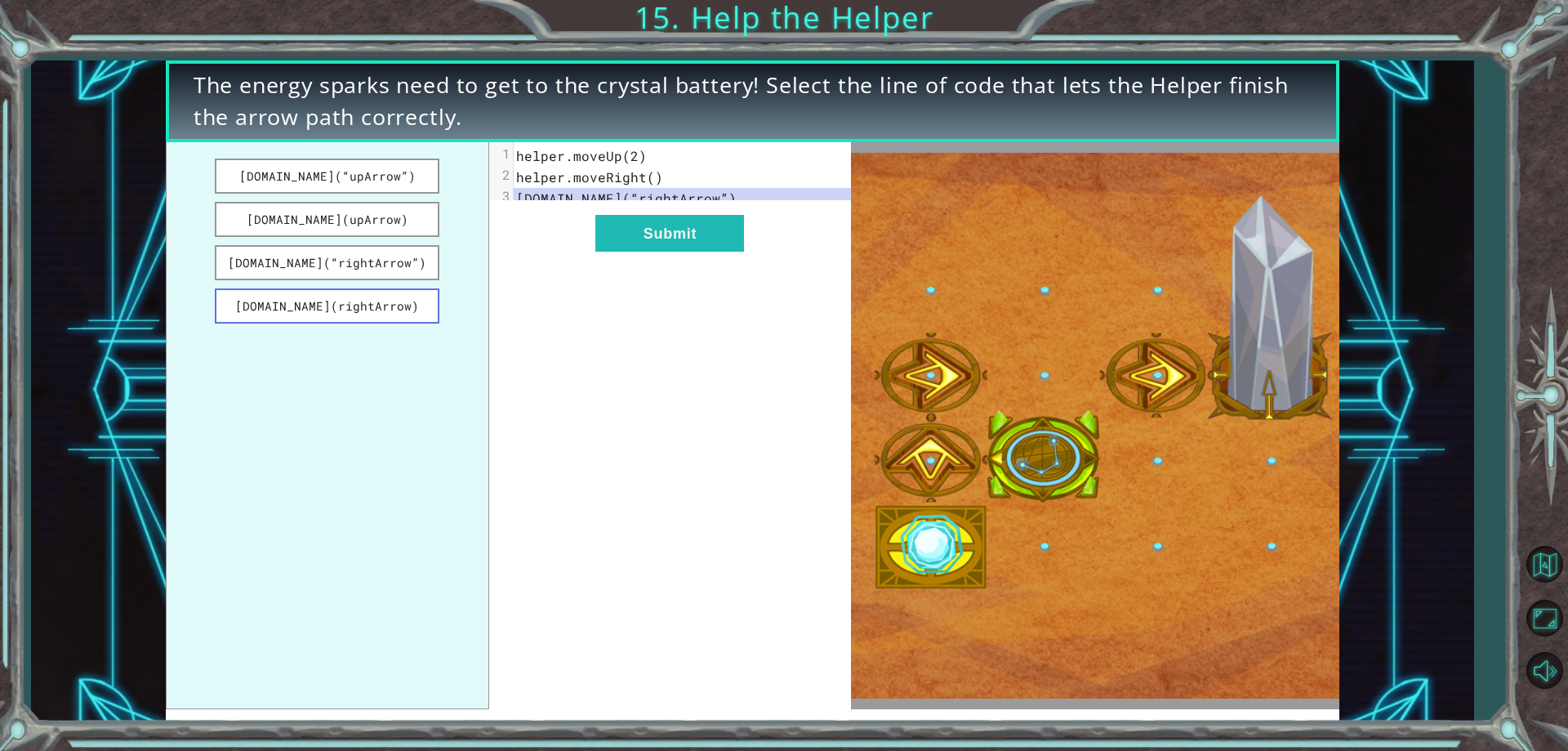
drag, startPoint x: 417, startPoint y: 284, endPoint x: 420, endPoint y: 305, distance: 21.2
click at [420, 302] on ul "[DOMAIN_NAME](“upArrow”) [DOMAIN_NAME](upArrow) [DOMAIN_NAME](“rightArrow”) [DO…" at bounding box center [327, 426] width 323 height 568
click at [646, 265] on div "xxxxxxxxxx 3 1 helper.moveUp(2) 2 helper.moveRight() 3 [DOMAIN_NAME](“rightArro…" at bounding box center [671, 426] width 363 height 568
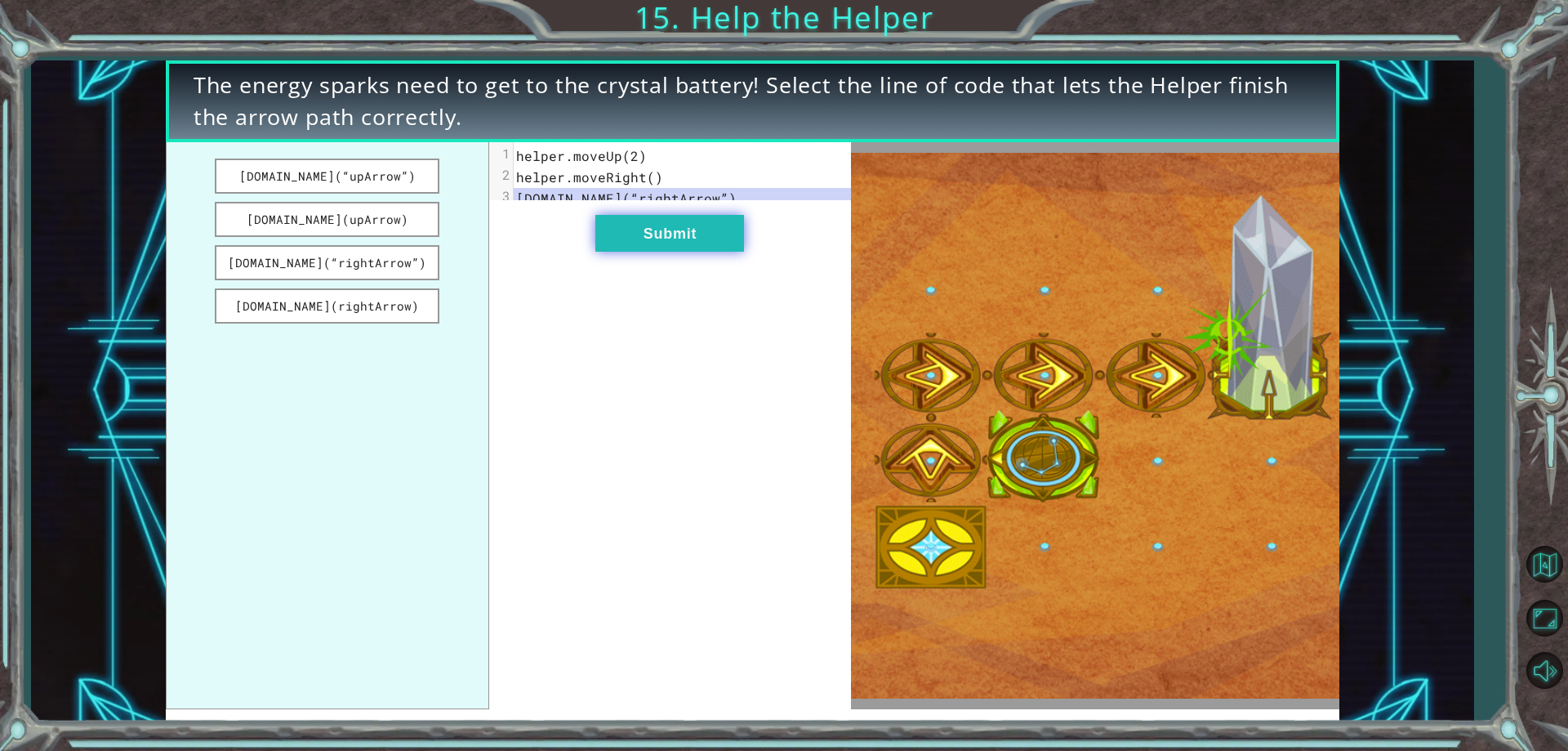
click at [648, 252] on button "Submit" at bounding box center [669, 234] width 149 height 37
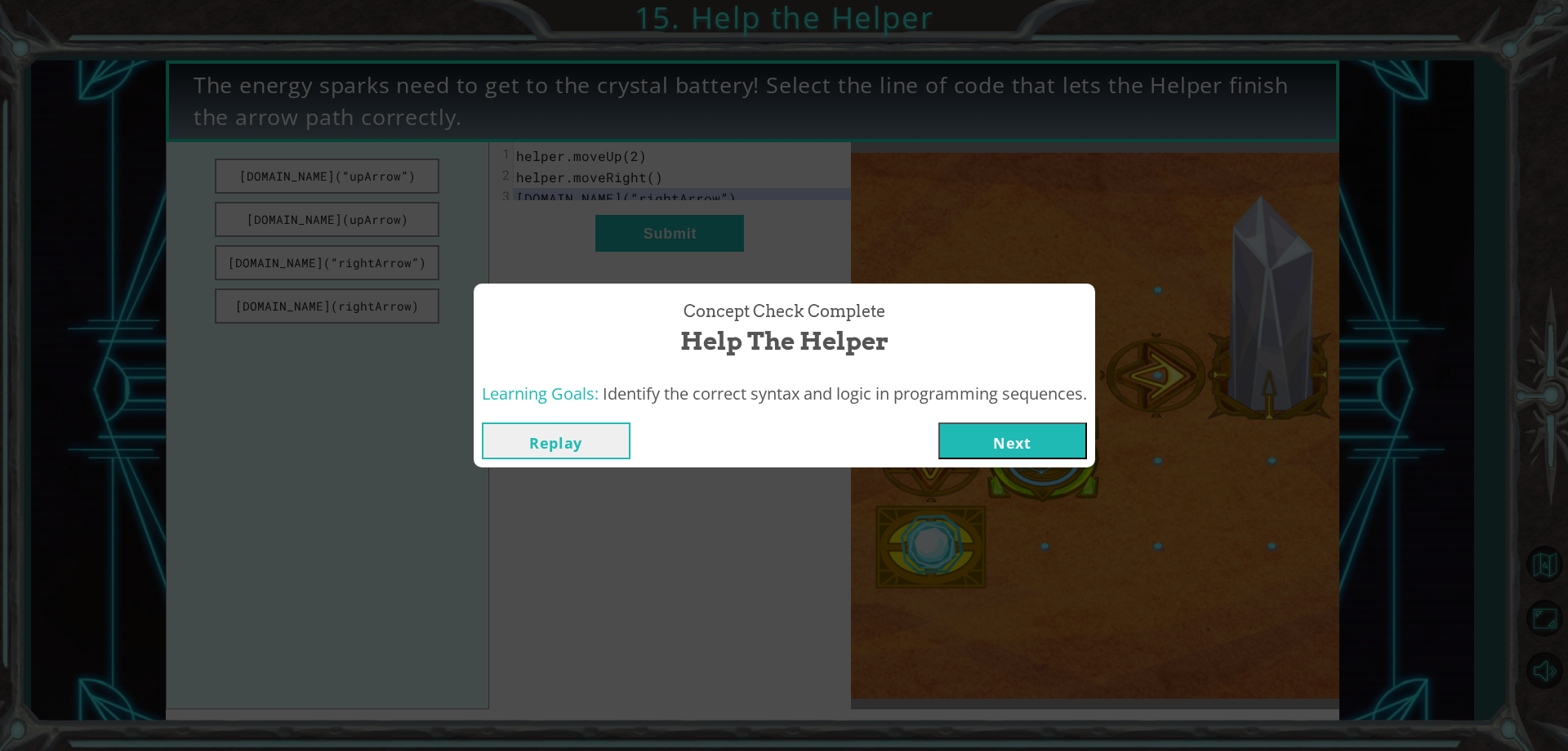
click at [1029, 440] on button "Next" at bounding box center [1012, 441] width 149 height 37
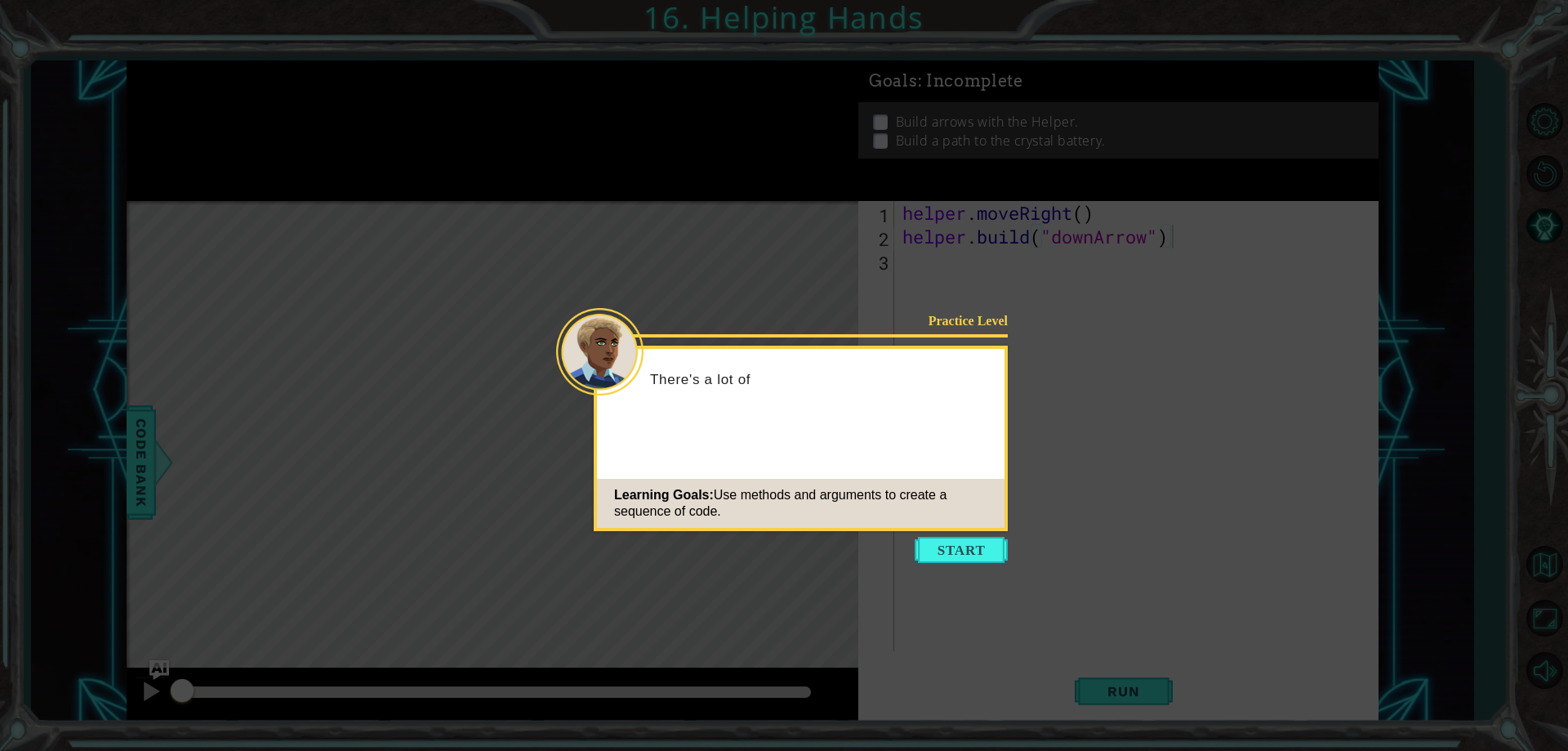
drag, startPoint x: 961, startPoint y: 543, endPoint x: 962, endPoint y: 561, distance: 18.0
click at [962, 552] on button "Start" at bounding box center [961, 549] width 93 height 26
drag, startPoint x: 962, startPoint y: 561, endPoint x: 915, endPoint y: 537, distance: 52.8
click at [962, 562] on icon at bounding box center [784, 376] width 1568 height 751
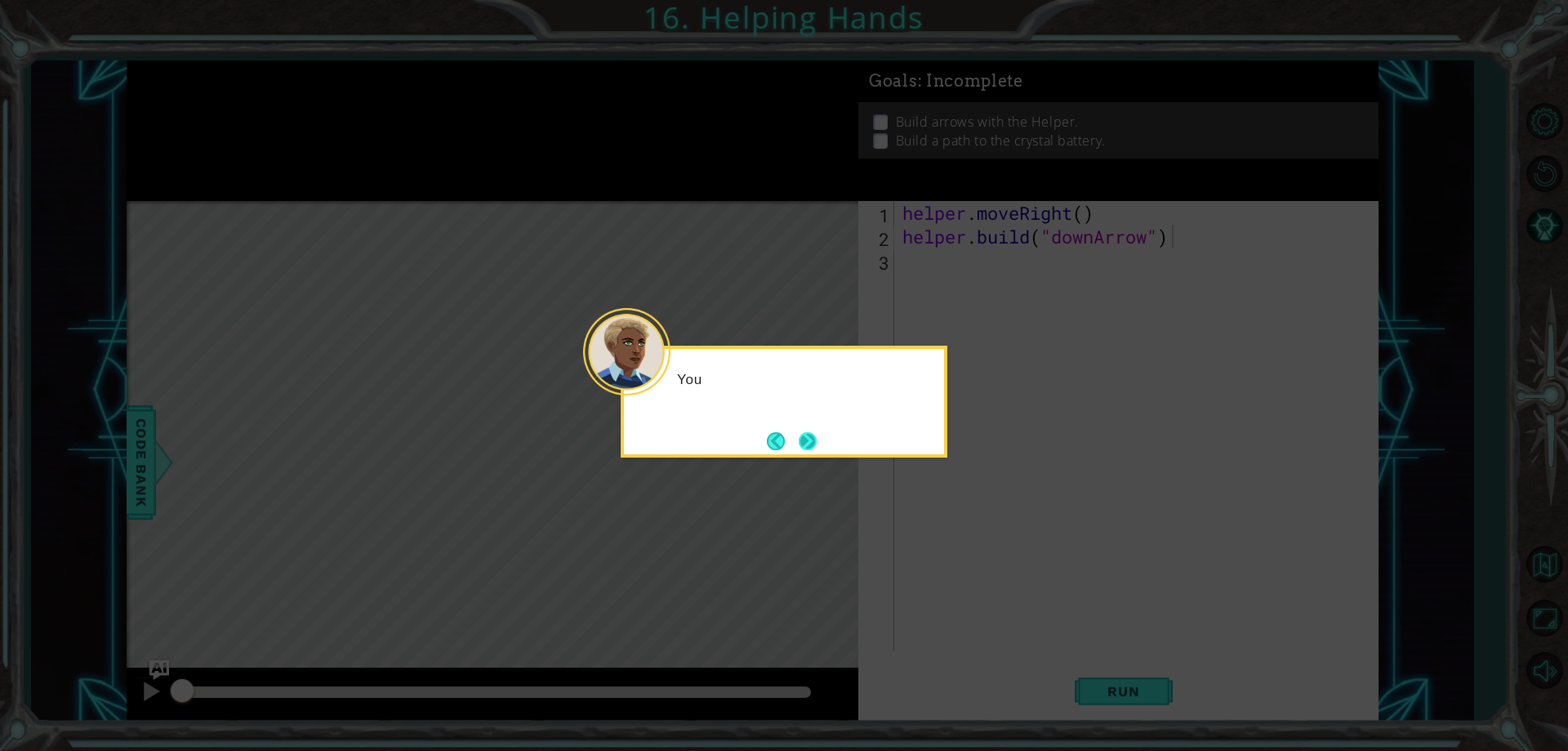
click at [802, 445] on button "Next" at bounding box center [807, 440] width 18 height 18
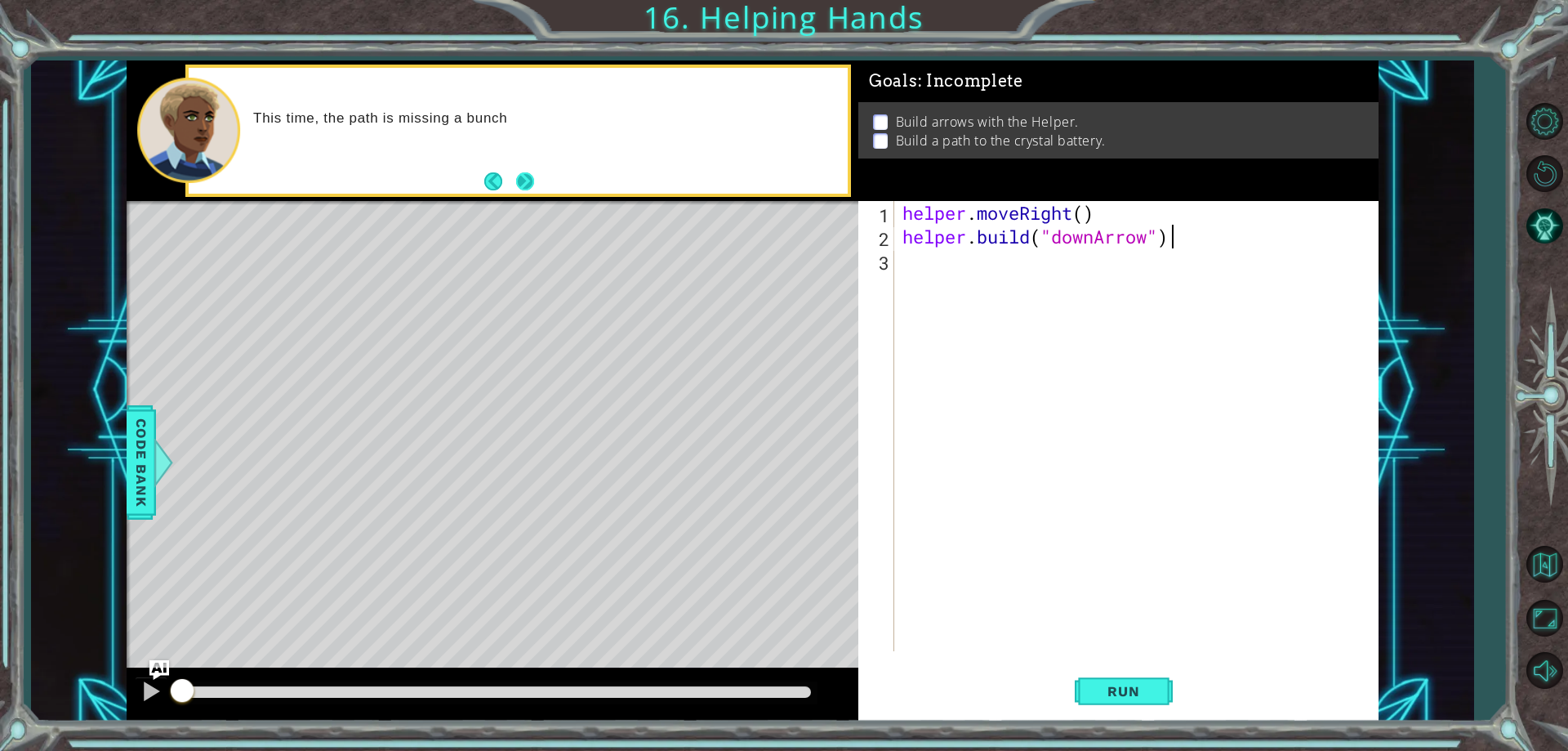
click at [525, 191] on button "Next" at bounding box center [525, 181] width 18 height 18
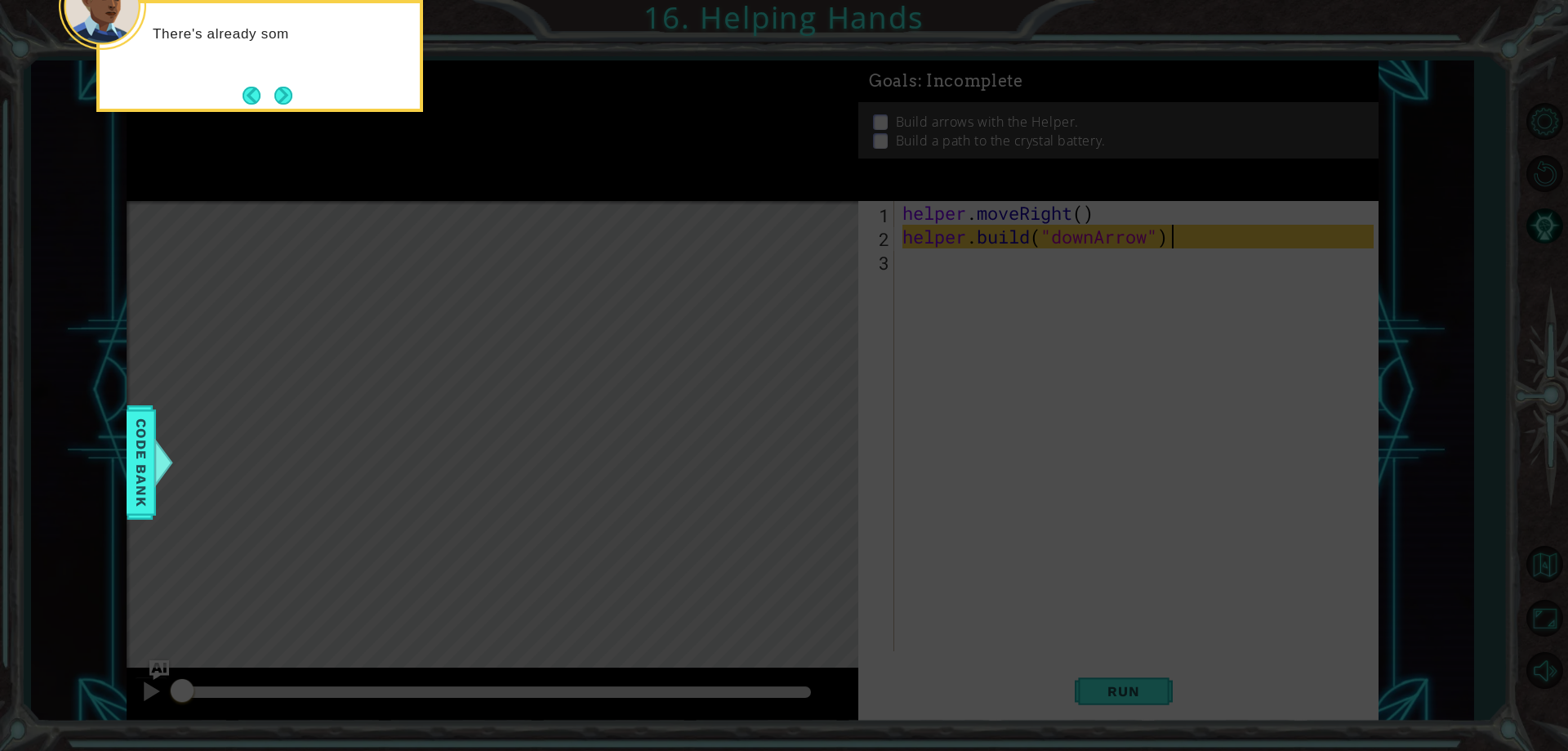
click at [300, 93] on div "There's already som" at bounding box center [260, 55] width 327 height 112
click at [292, 93] on button "Next" at bounding box center [283, 95] width 18 height 18
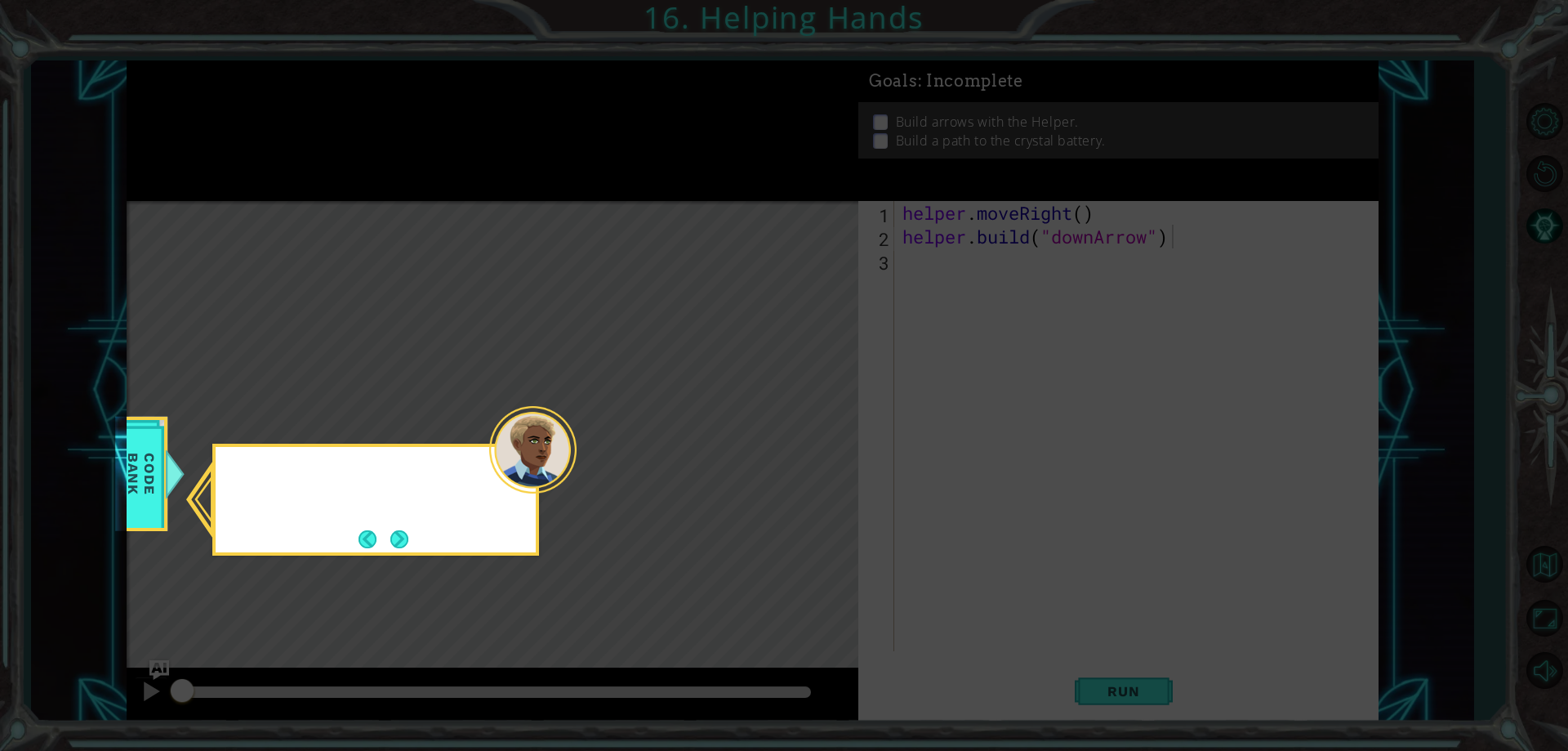
click at [291, 94] on icon at bounding box center [784, 376] width 1568 height 751
click at [398, 549] on button "Next" at bounding box center [399, 538] width 18 height 18
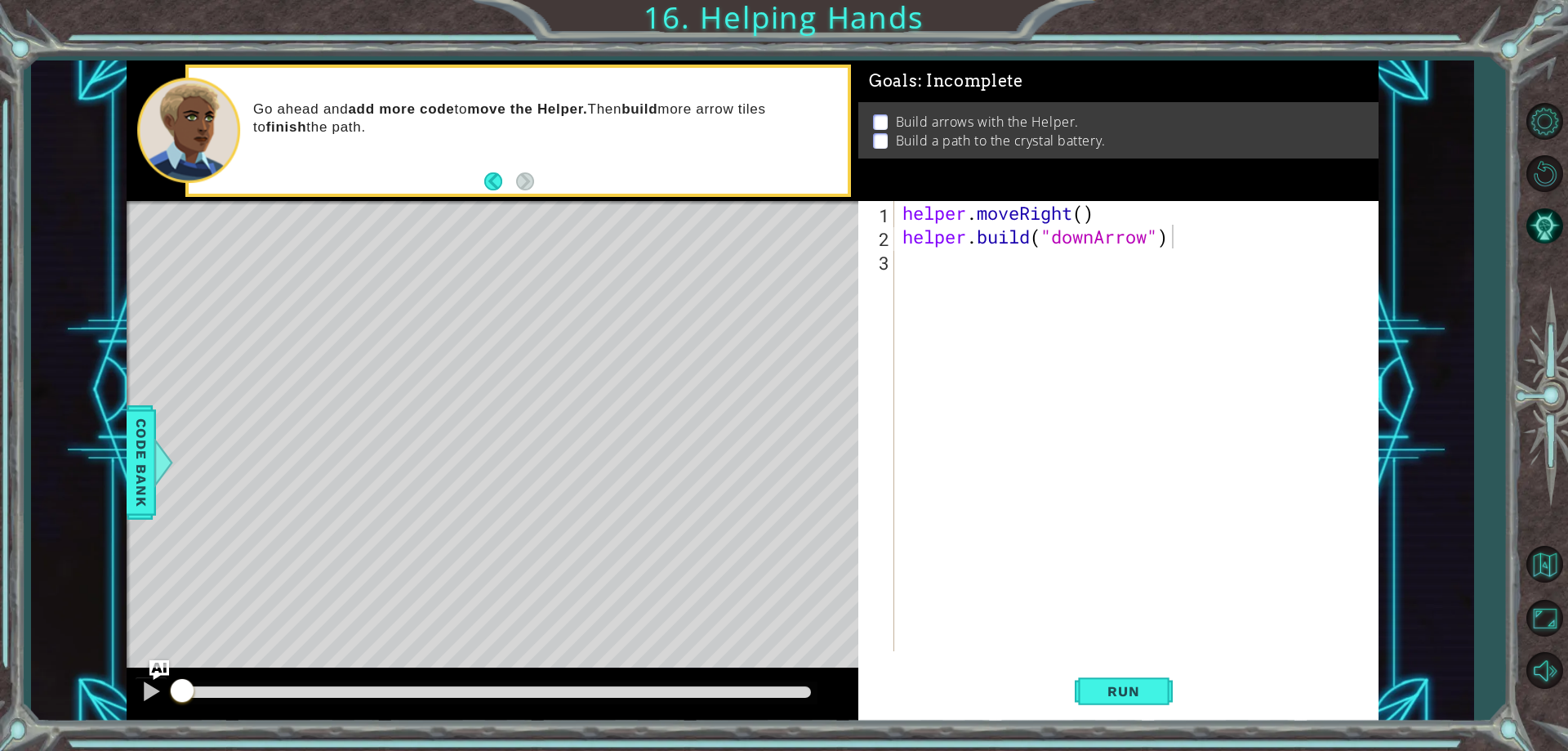
click at [1077, 209] on div "helper . moveRight ( ) helper . build ( "downArrow" )" at bounding box center [1141, 449] width 482 height 497
click at [1084, 215] on div "helper . moveRight ( ) helper . build ( "downArrow" )" at bounding box center [1141, 449] width 482 height 497
click at [1193, 230] on div "helper . moveRight ( 1 ) helper . build ( "downArrow" )" at bounding box center [1141, 449] width 482 height 497
type textarea "[DOMAIN_NAME]("downArrow")"
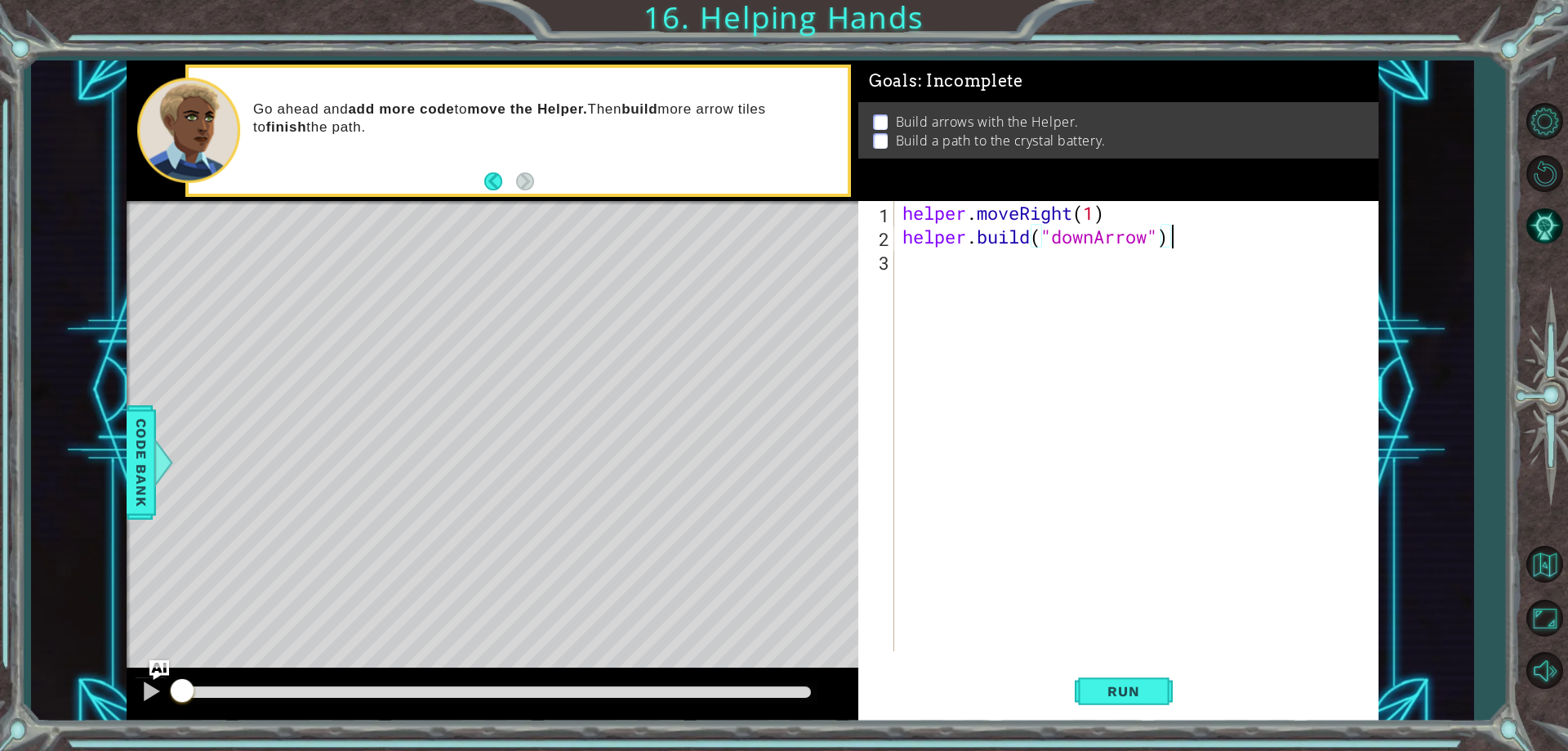
scroll to position [0, 0]
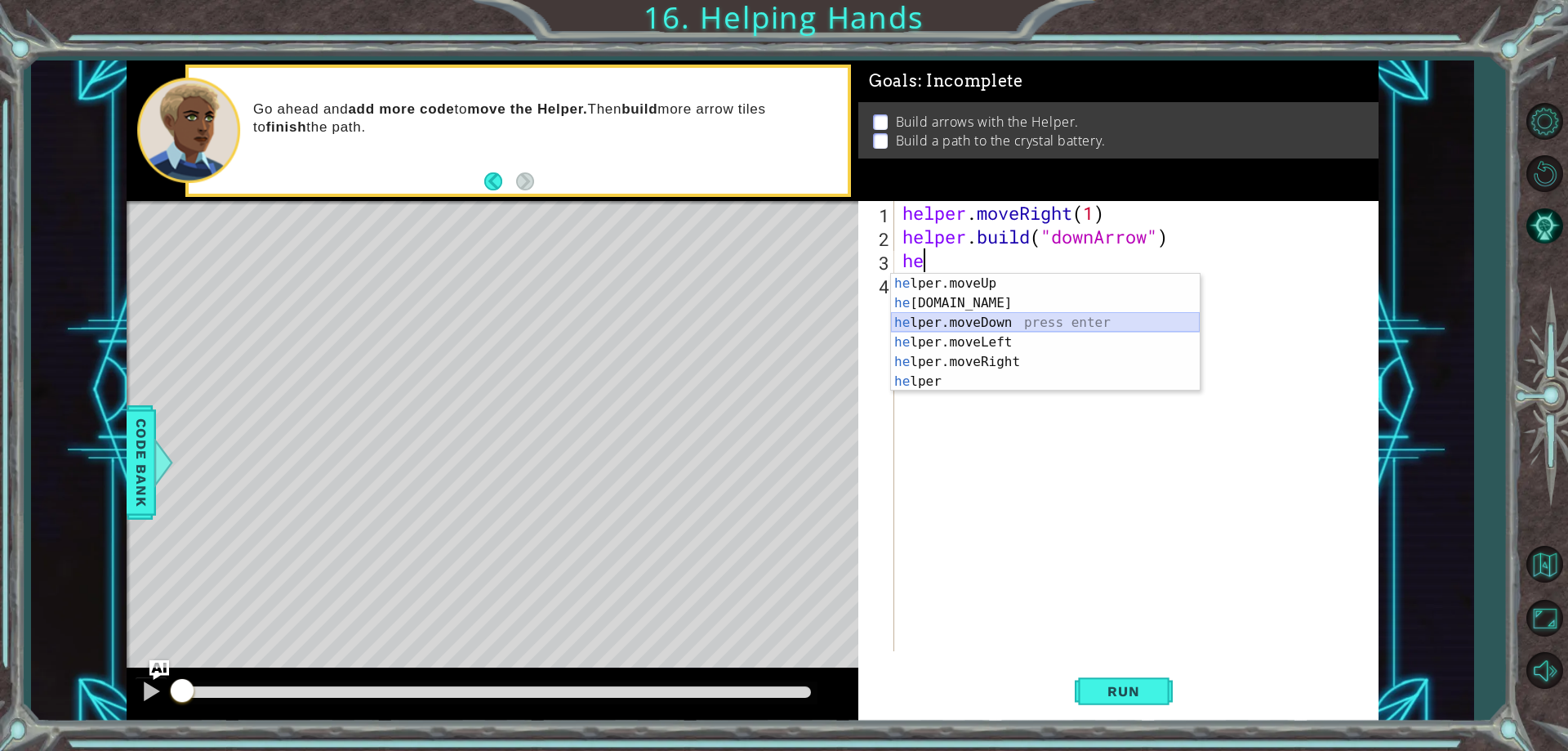
drag, startPoint x: 1089, startPoint y: 319, endPoint x: 1082, endPoint y: 321, distance: 7.3
click at [1086, 320] on div "he lper.moveUp press enter he [DOMAIN_NAME] press enter he lper.moveDown press …" at bounding box center [1046, 352] width 309 height 157
type textarea "helper.moveDown(1)"
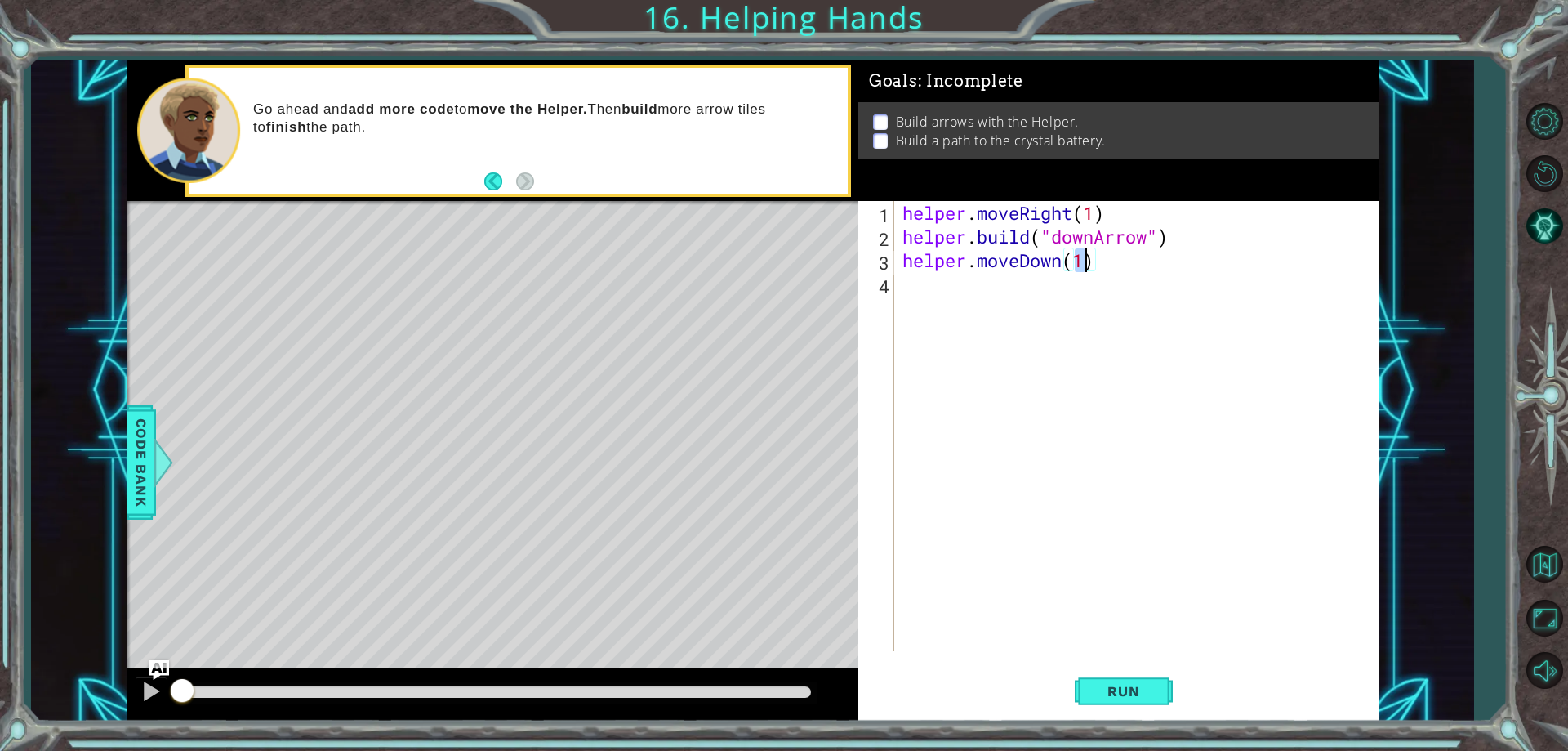
click at [1171, 276] on div "helper . moveRight ( 1 ) helper . build ( "downArrow" ) helper . moveDown ( 1 )" at bounding box center [1141, 449] width 482 height 497
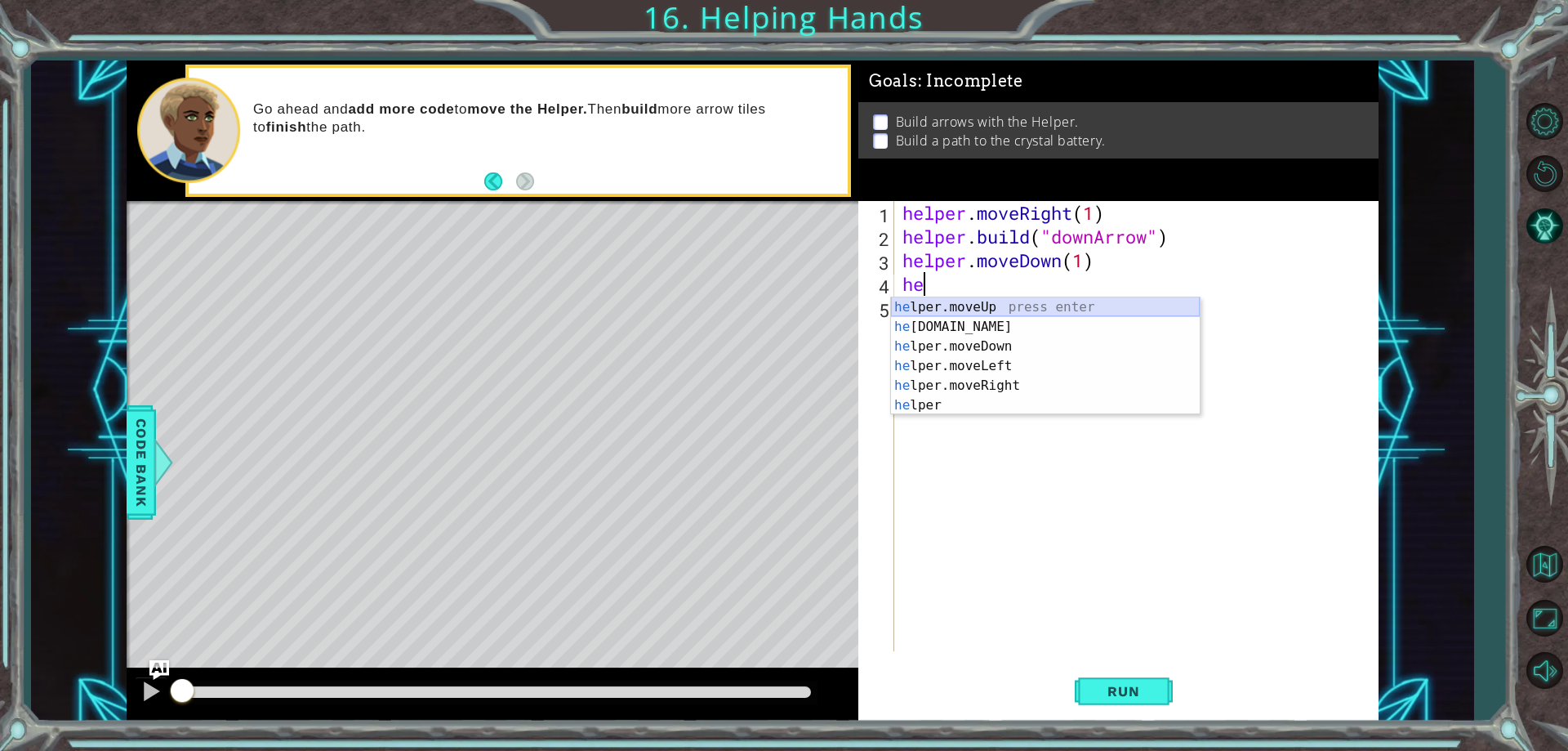
click at [977, 323] on div "he lper.moveUp press enter he [DOMAIN_NAME] press enter he lper.moveDown press …" at bounding box center [1046, 376] width 309 height 157
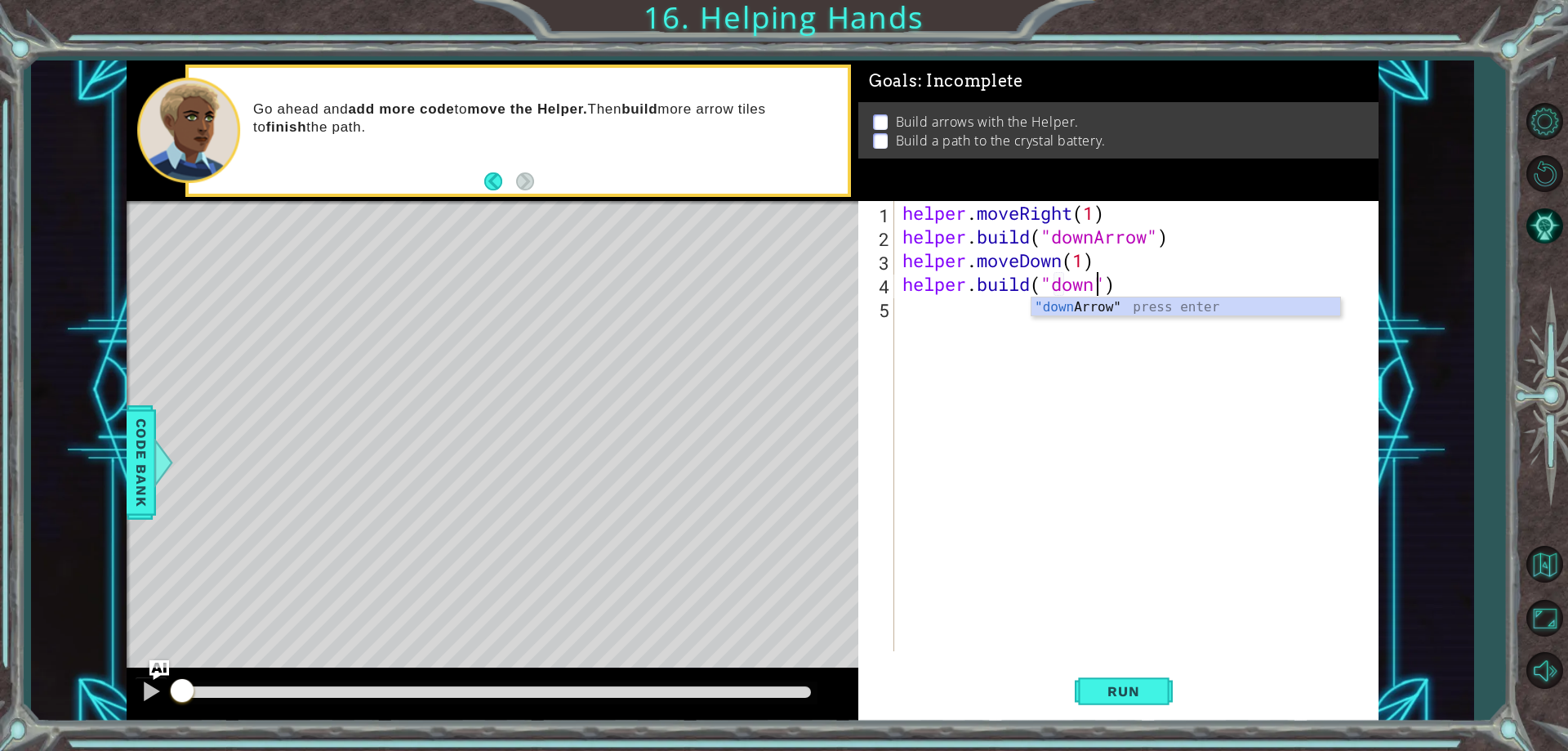
scroll to position [0, 9]
click at [1162, 302] on div ""down Arrow" press enter" at bounding box center [1186, 327] width 309 height 59
type textarea "[DOMAIN_NAME]("downArrow")"
click at [1130, 697] on span "Run" at bounding box center [1123, 691] width 65 height 16
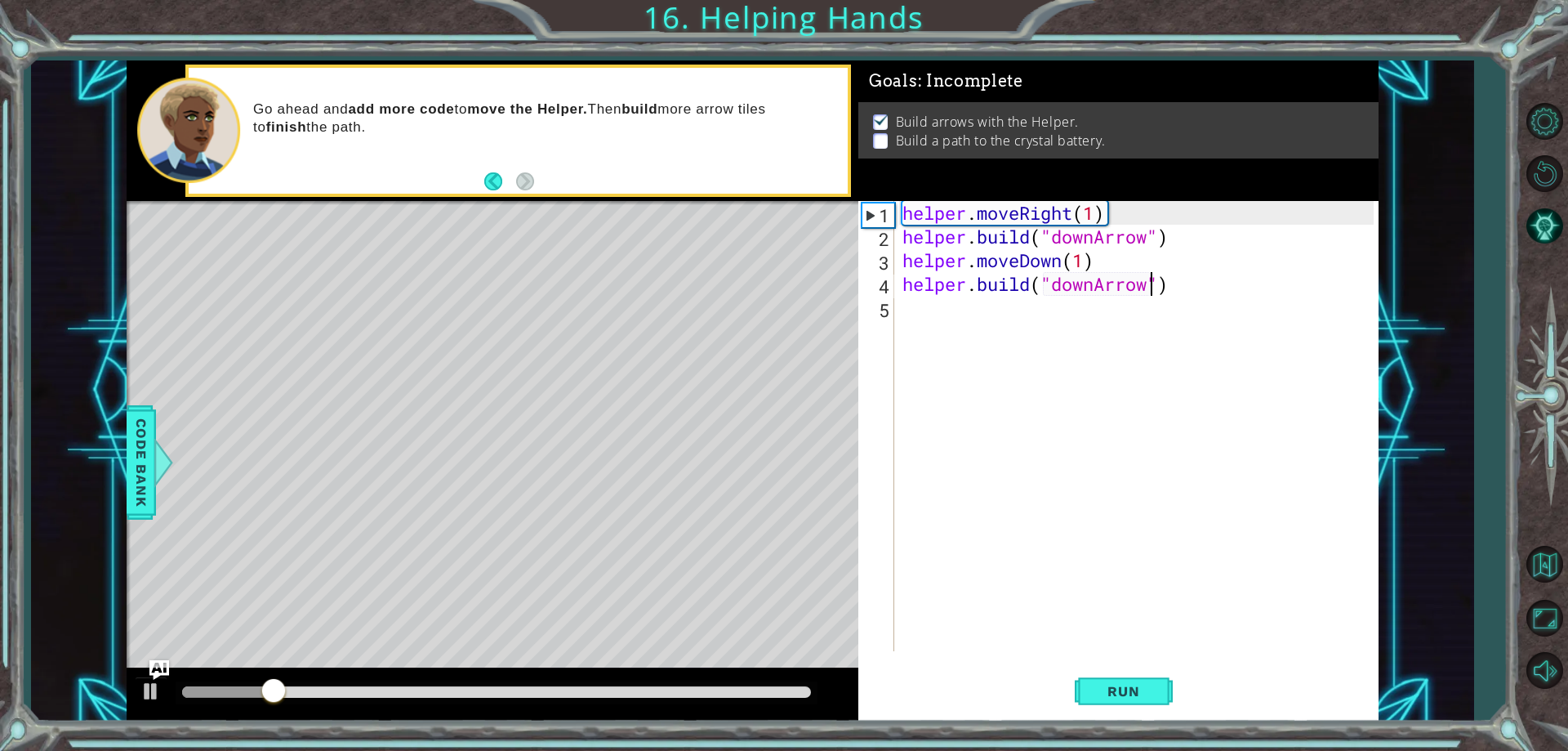
click at [1215, 298] on div "helper . moveRight ( 1 ) helper . build ( "downArrow" ) helper . moveDown ( 1 )…" at bounding box center [1141, 449] width 482 height 497
click at [1190, 270] on div "helper . moveRight ( 1 ) helper . build ( "downArrow" ) helper . moveDown ( 1 )…" at bounding box center [1141, 449] width 482 height 497
type textarea "helper.moveDown(1)"
click at [1204, 297] on div "helper . moveRight ( 1 ) helper . build ( "downArrow" ) helper . moveDown ( 1 )…" at bounding box center [1141, 449] width 482 height 497
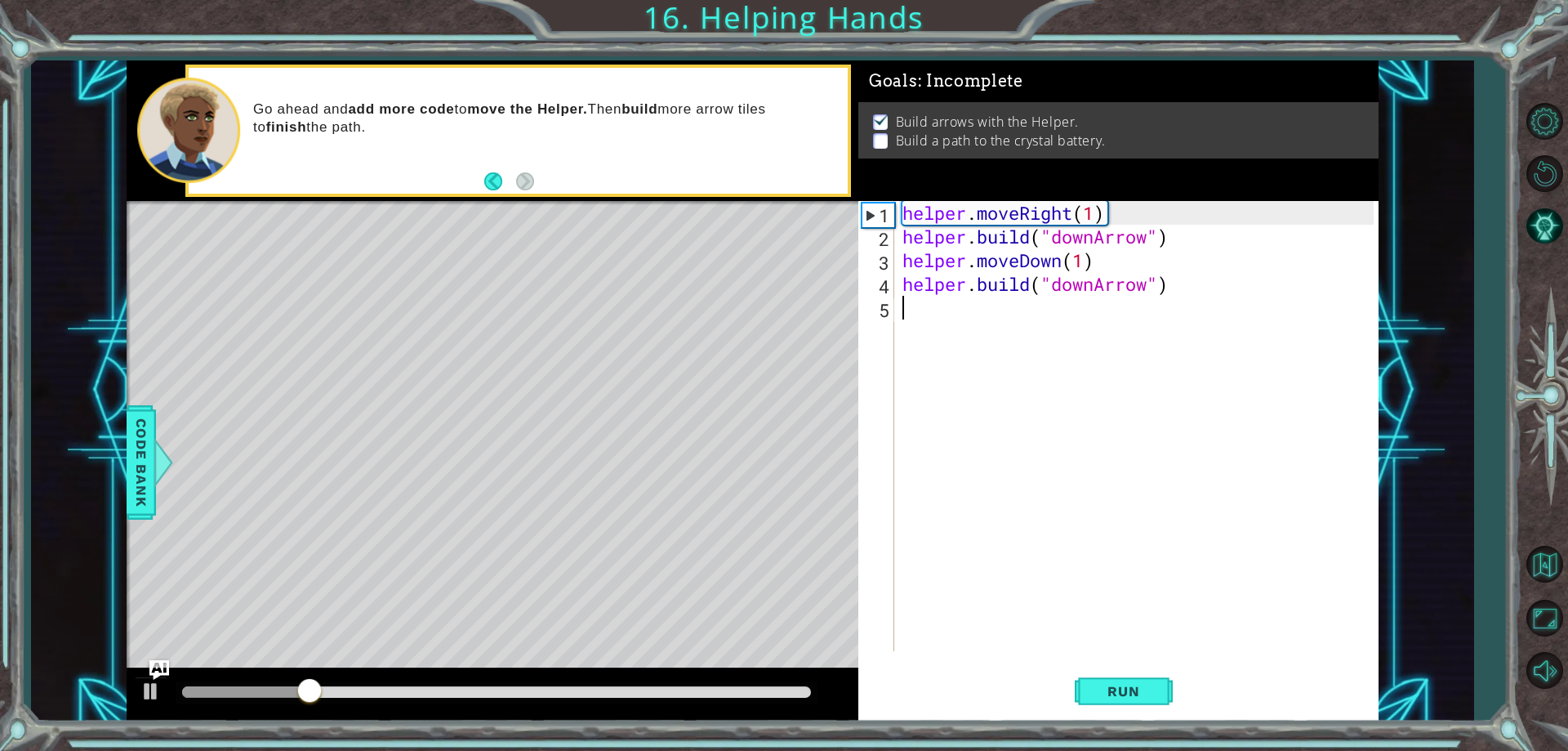
click at [1172, 285] on div "helper . moveRight ( 1 ) helper . build ( "downArrow" ) helper . moveDown ( 1 )…" at bounding box center [1141, 449] width 482 height 497
type textarea "[DOMAIN_NAME]("downArrow")"
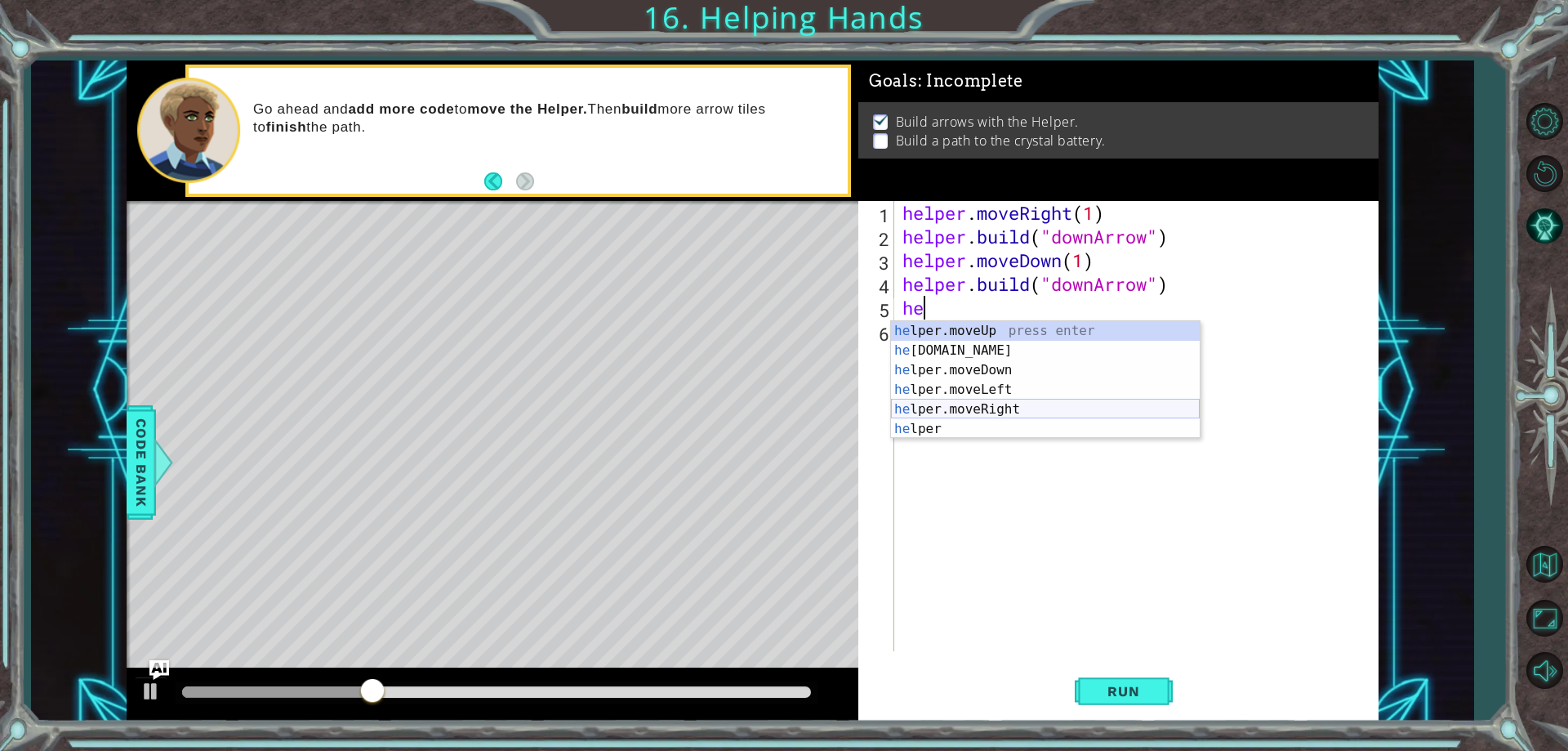
click at [1022, 404] on div "he lper.moveUp press enter he [DOMAIN_NAME] press enter he lper.moveDown press …" at bounding box center [1046, 399] width 309 height 157
type textarea "helper.moveRight(1)"
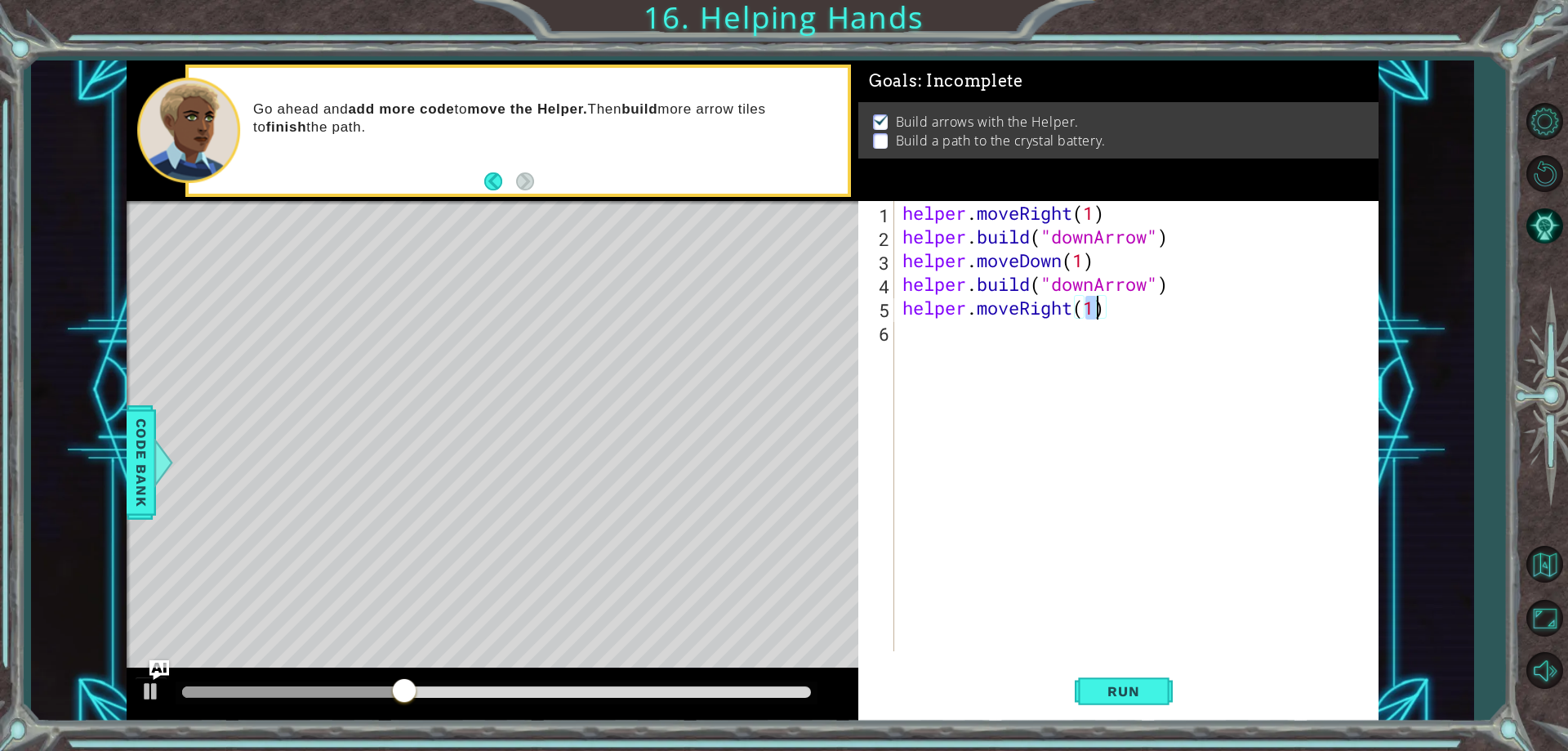
click at [1145, 312] on div "helper . moveRight ( 1 ) helper . build ( "downArrow" ) helper . moveDown ( 1 )…" at bounding box center [1141, 449] width 482 height 497
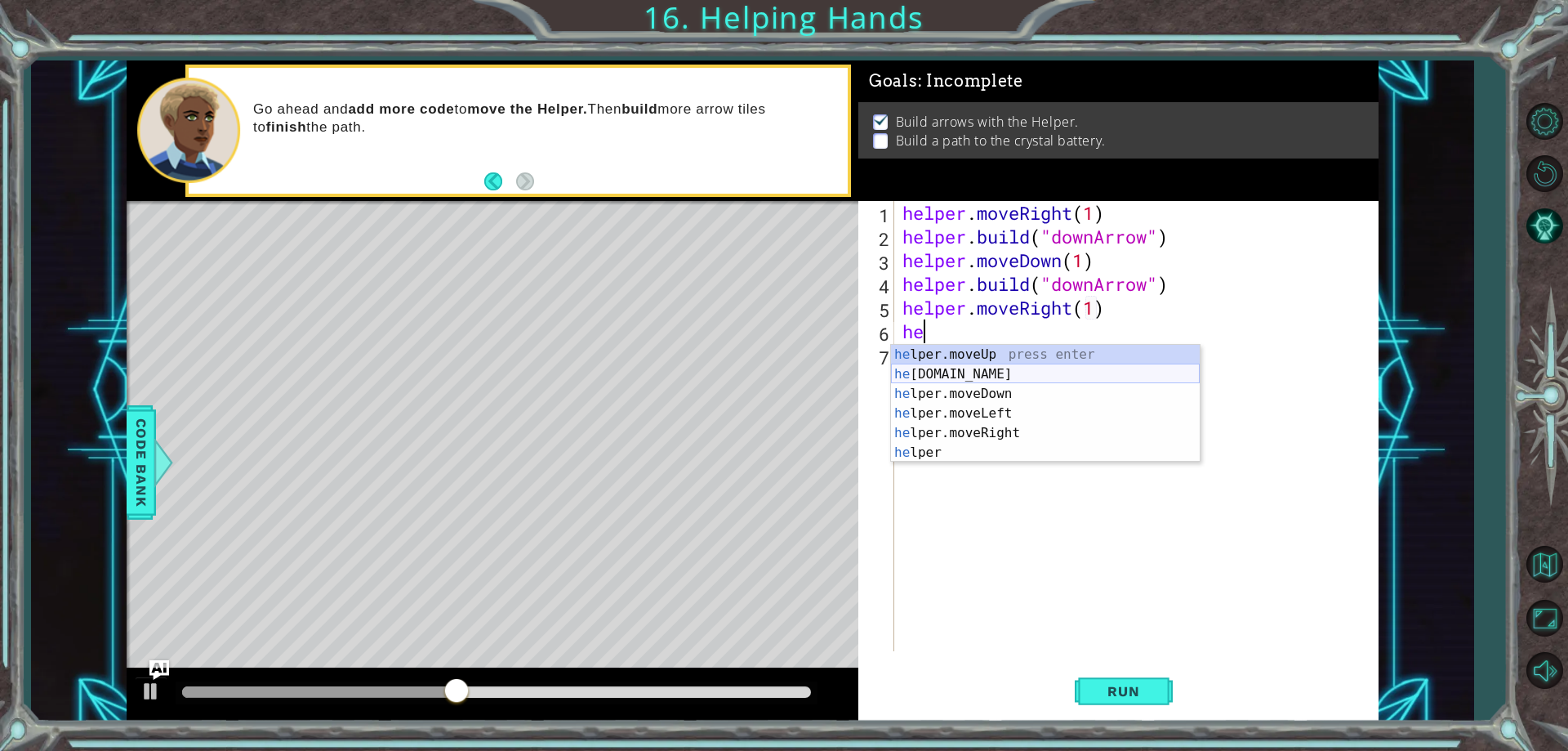
click at [1059, 366] on div "he lper.moveUp press enter he [DOMAIN_NAME] press enter he lper.moveDown press …" at bounding box center [1046, 423] width 309 height 157
type textarea "[DOMAIN_NAME]("rightArrow")"
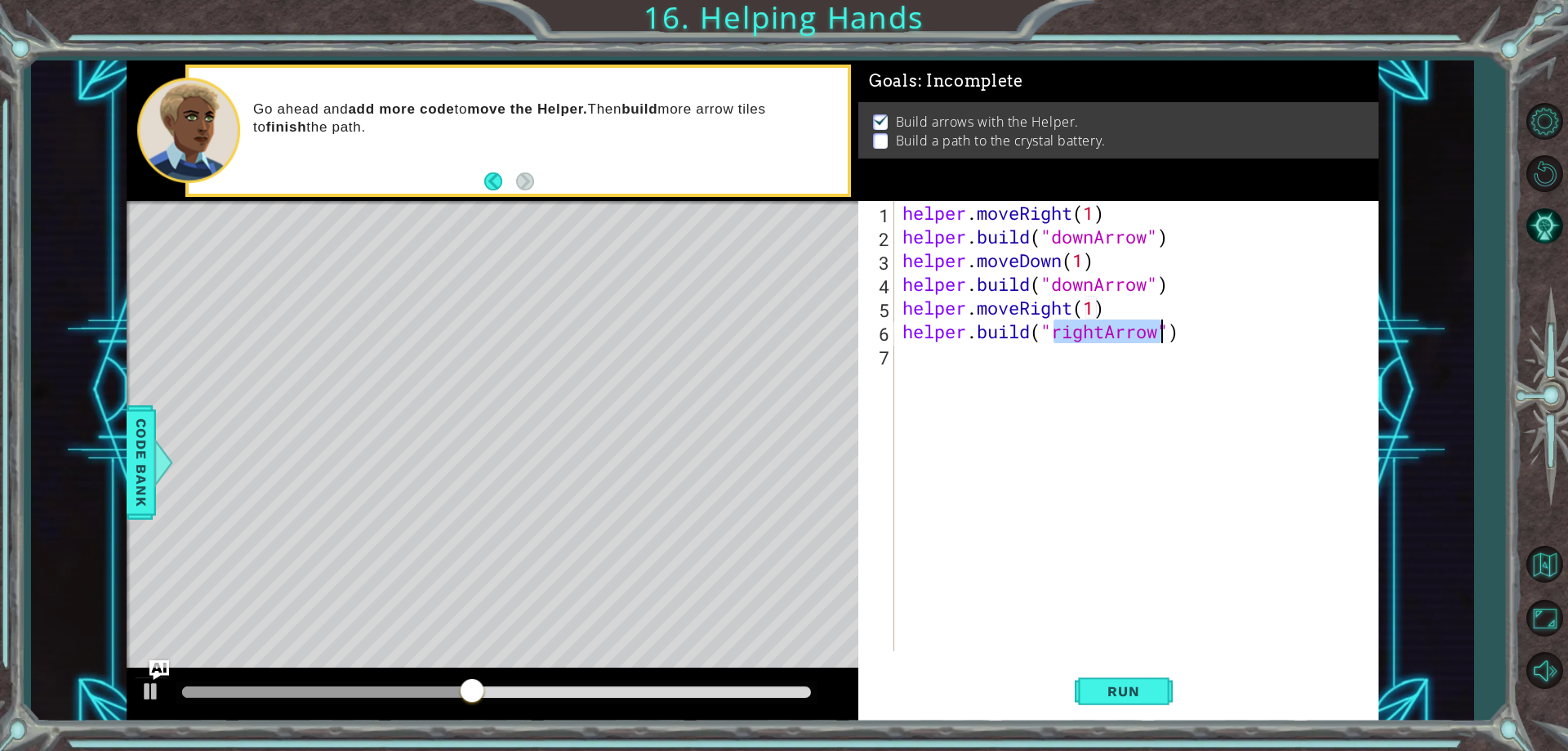
click at [1209, 335] on div "helper . moveRight ( 1 ) helper . build ( "downArrow" ) helper . moveDown ( 1 )…" at bounding box center [1141, 449] width 482 height 497
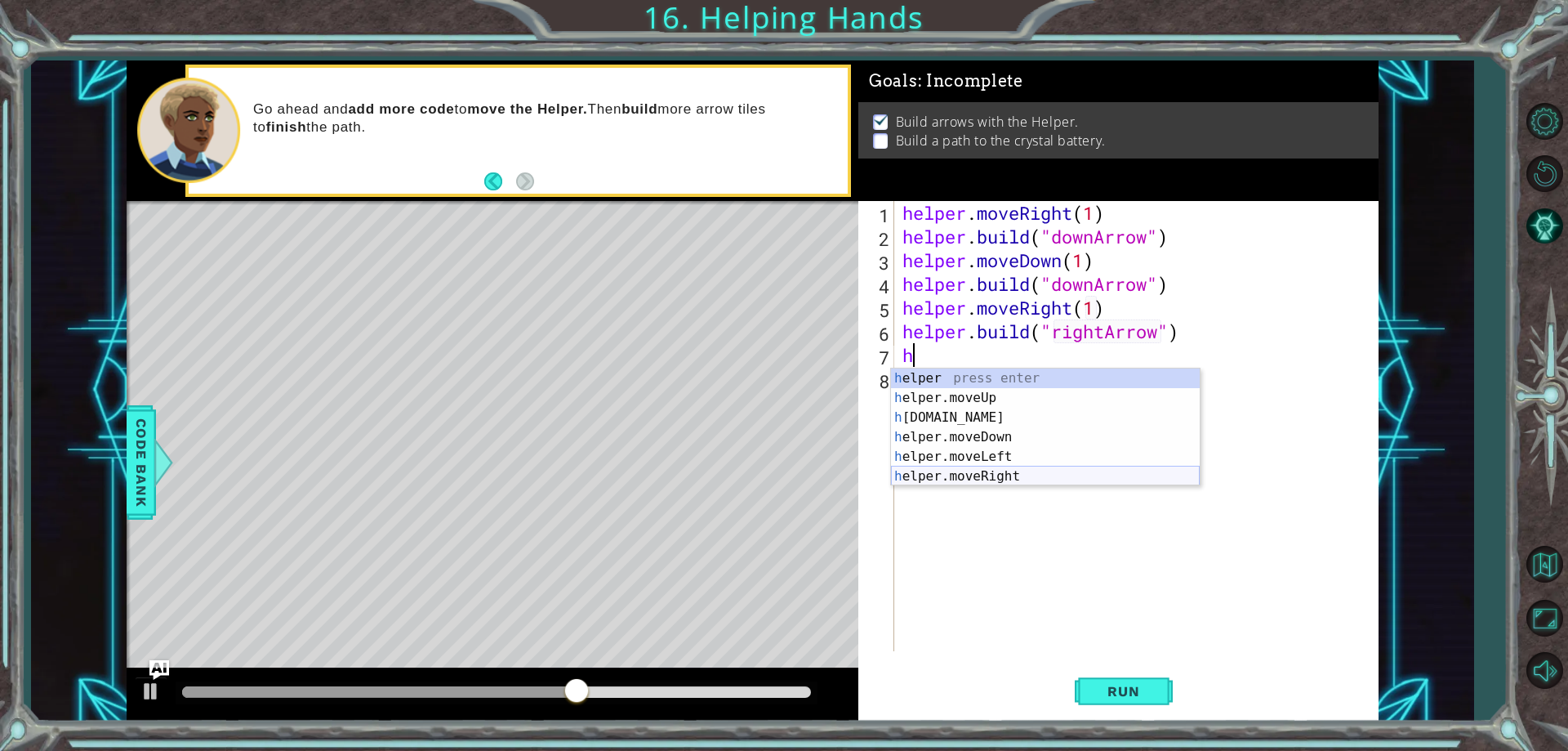
click at [1021, 477] on div "h elper press enter h elper.moveUp press enter h [DOMAIN_NAME] press enter h el…" at bounding box center [1046, 447] width 309 height 157
type textarea "helper.moveRight(1)"
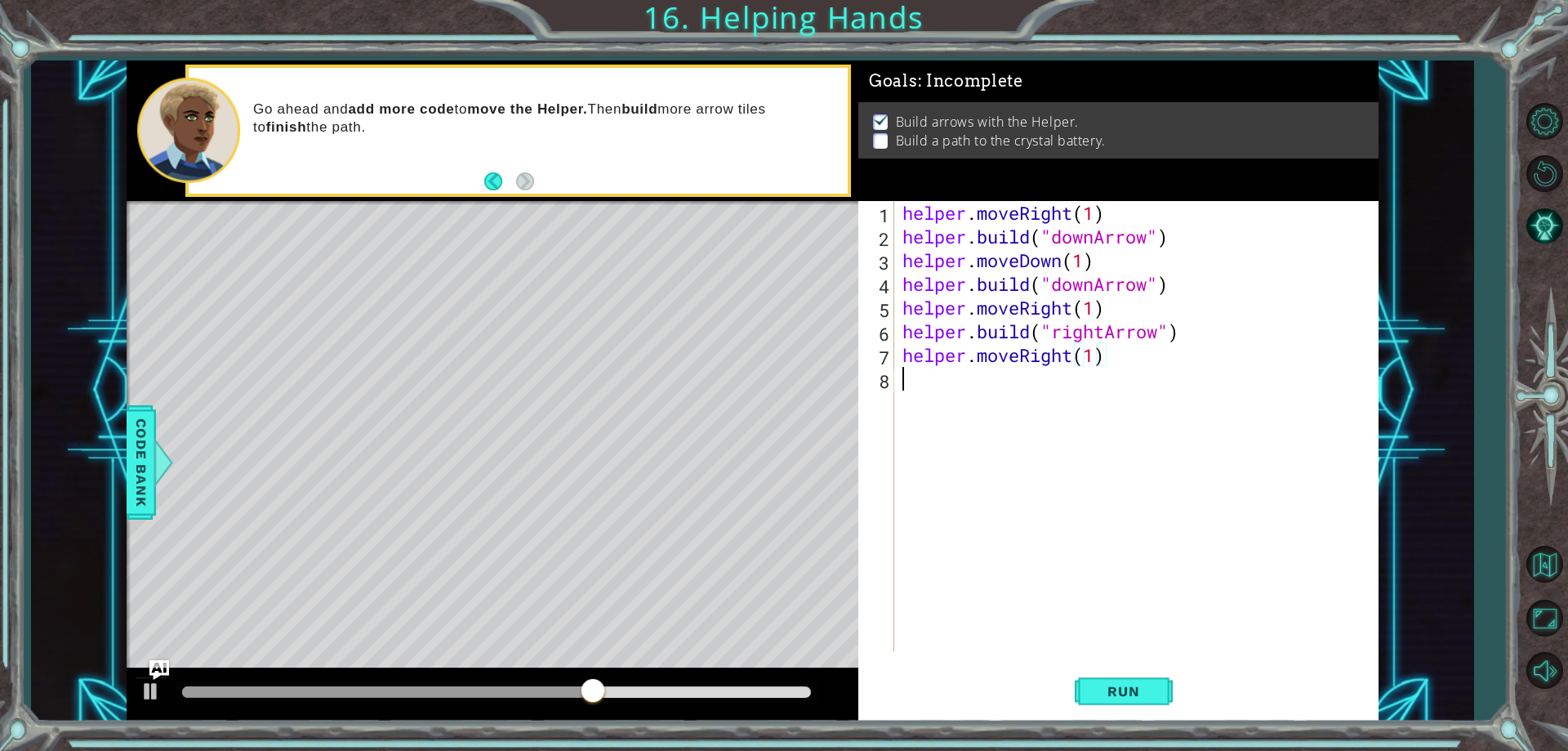
click at [1142, 370] on div "helper . moveRight ( 1 ) helper . build ( "downArrow" ) helper . moveDown ( 1 )…" at bounding box center [1141, 449] width 482 height 497
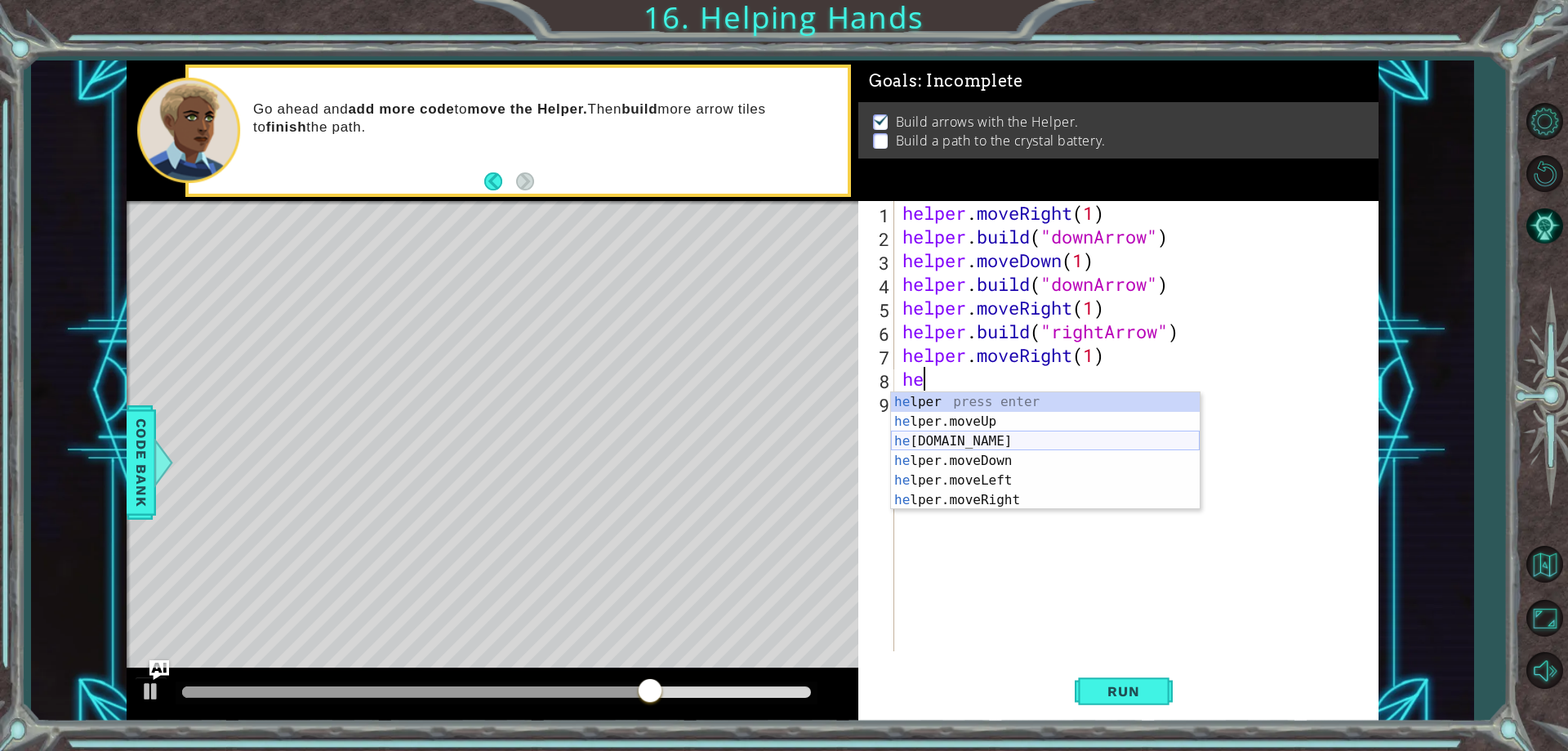
click at [978, 439] on div "he lper press enter he lper.moveUp press enter he [DOMAIN_NAME] press enter he …" at bounding box center [1046, 470] width 309 height 157
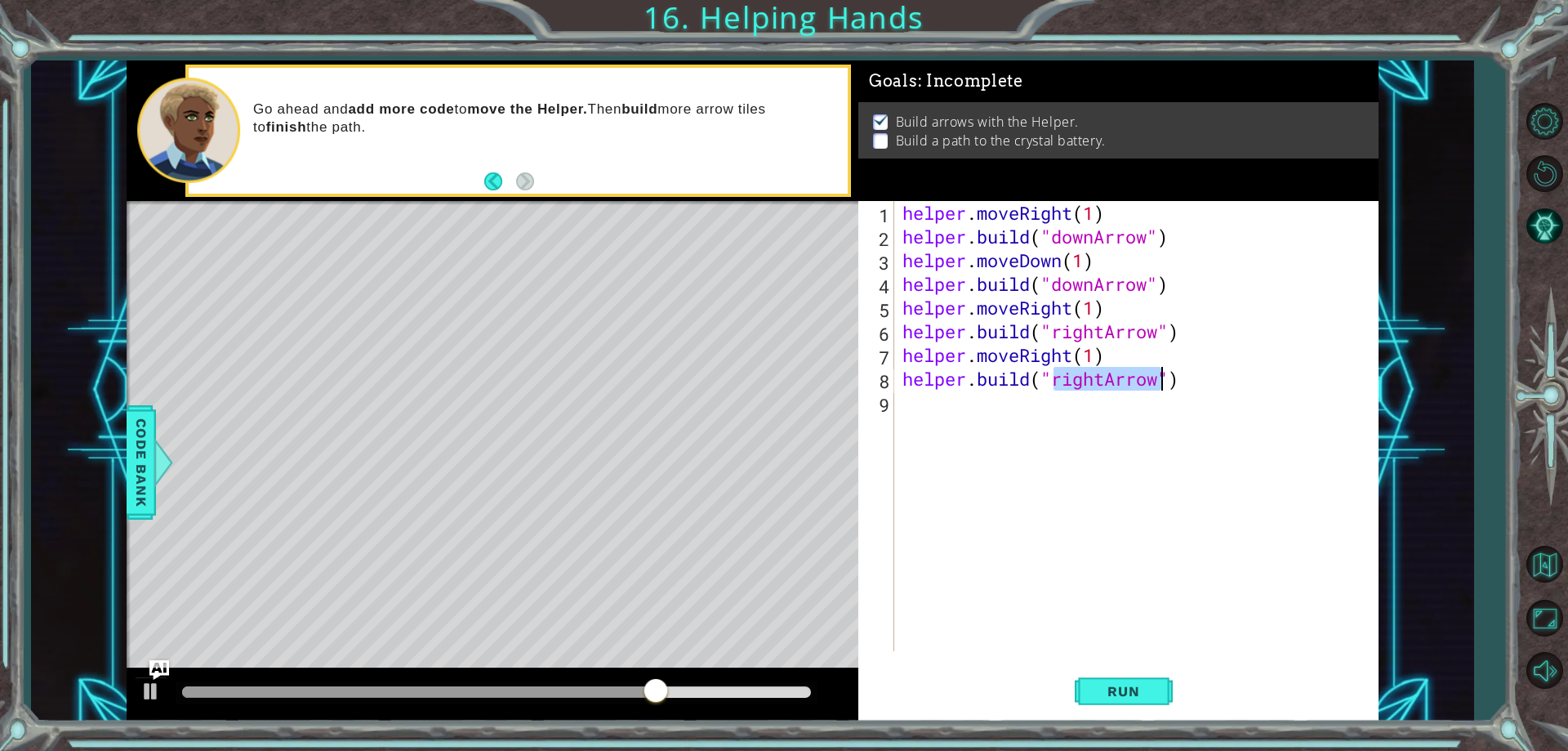
type textarea "[DOMAIN_NAME]("rightArrow")"
click at [1215, 376] on div "helper . moveRight ( 1 ) helper . build ( "downArrow" ) helper . moveDown ( 1 )…" at bounding box center [1141, 449] width 482 height 497
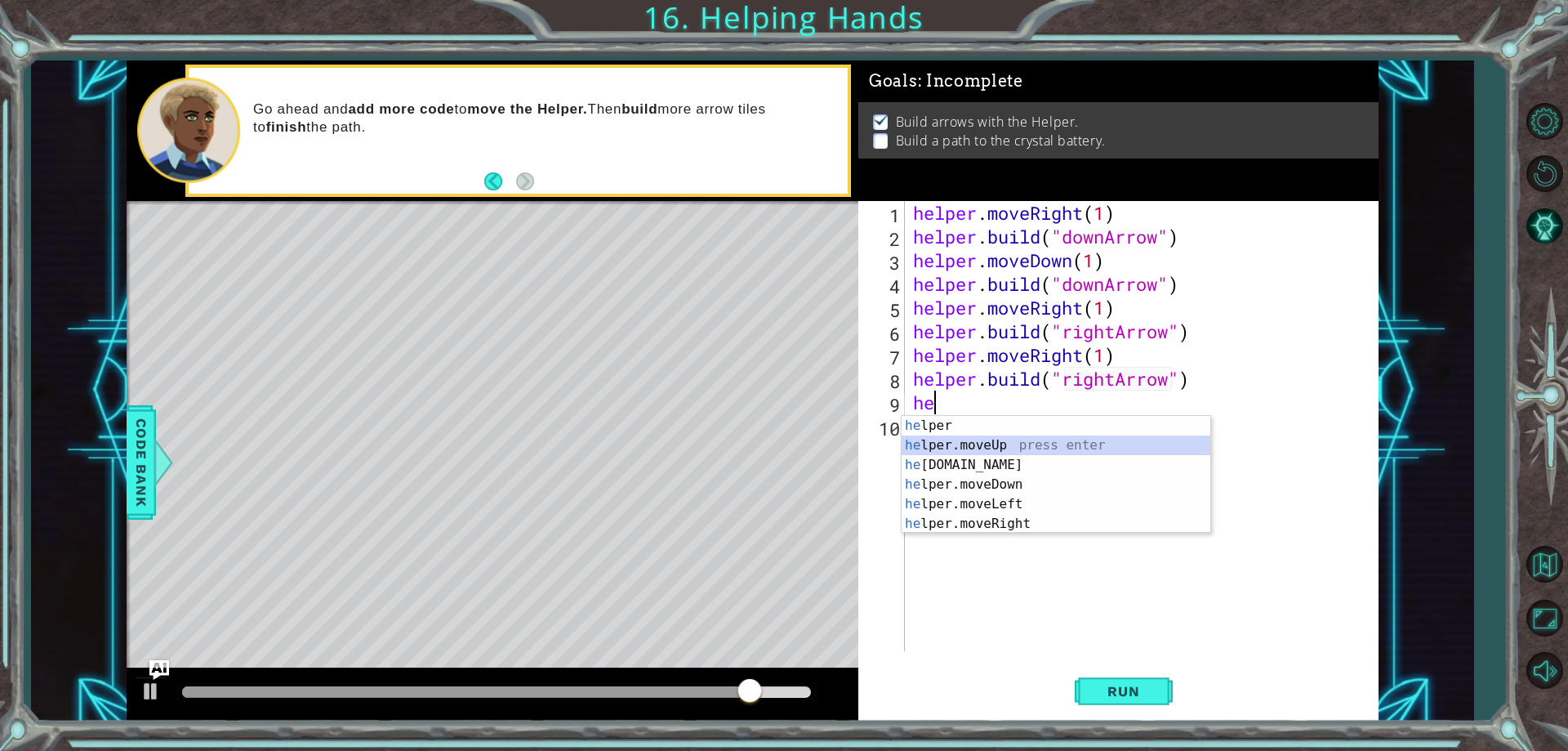
click at [1039, 441] on div "he lper press enter he lper.moveUp press enter he [DOMAIN_NAME] press enter he …" at bounding box center [1057, 494] width 309 height 157
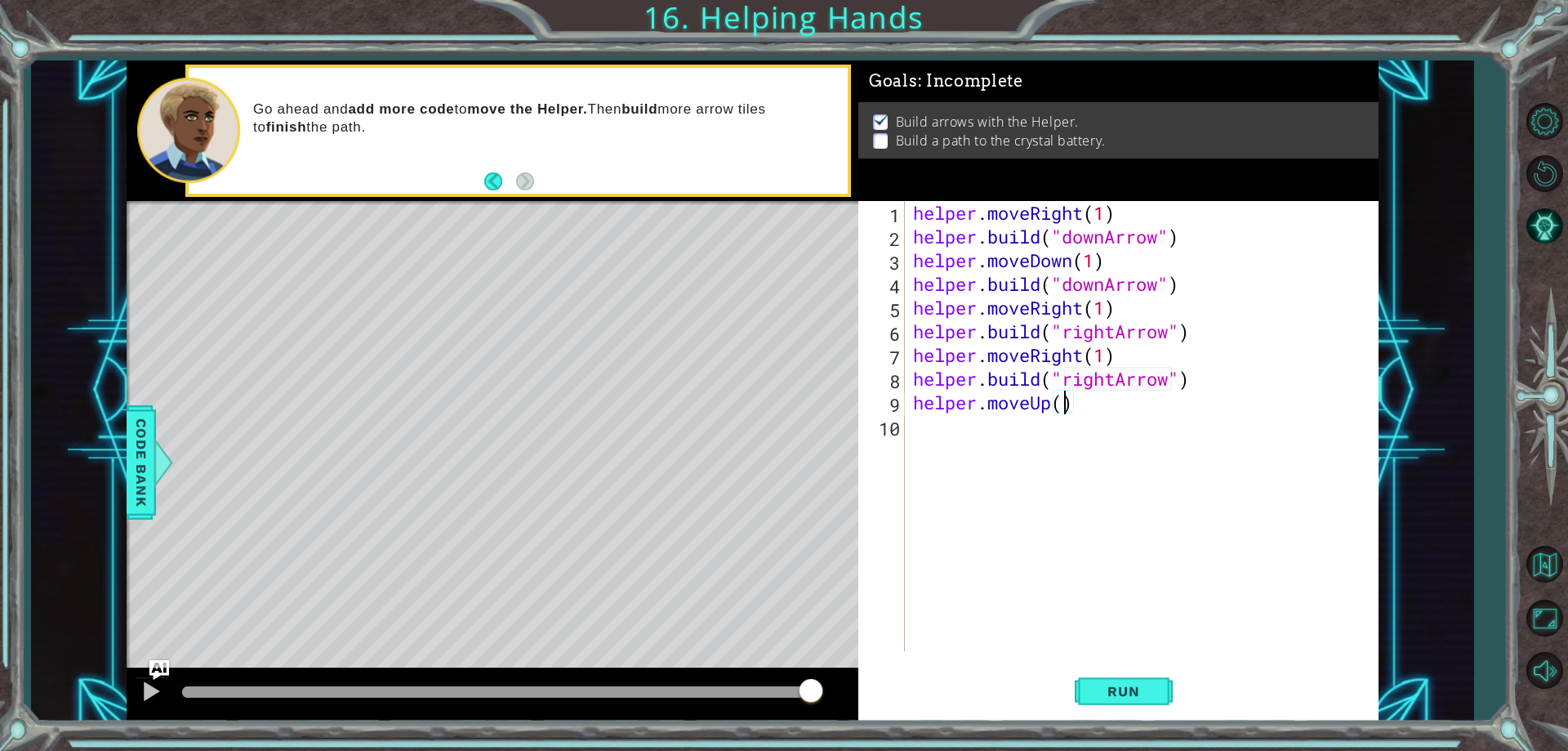
scroll to position [0, 8]
click at [1121, 685] on span "Run" at bounding box center [1123, 691] width 65 height 16
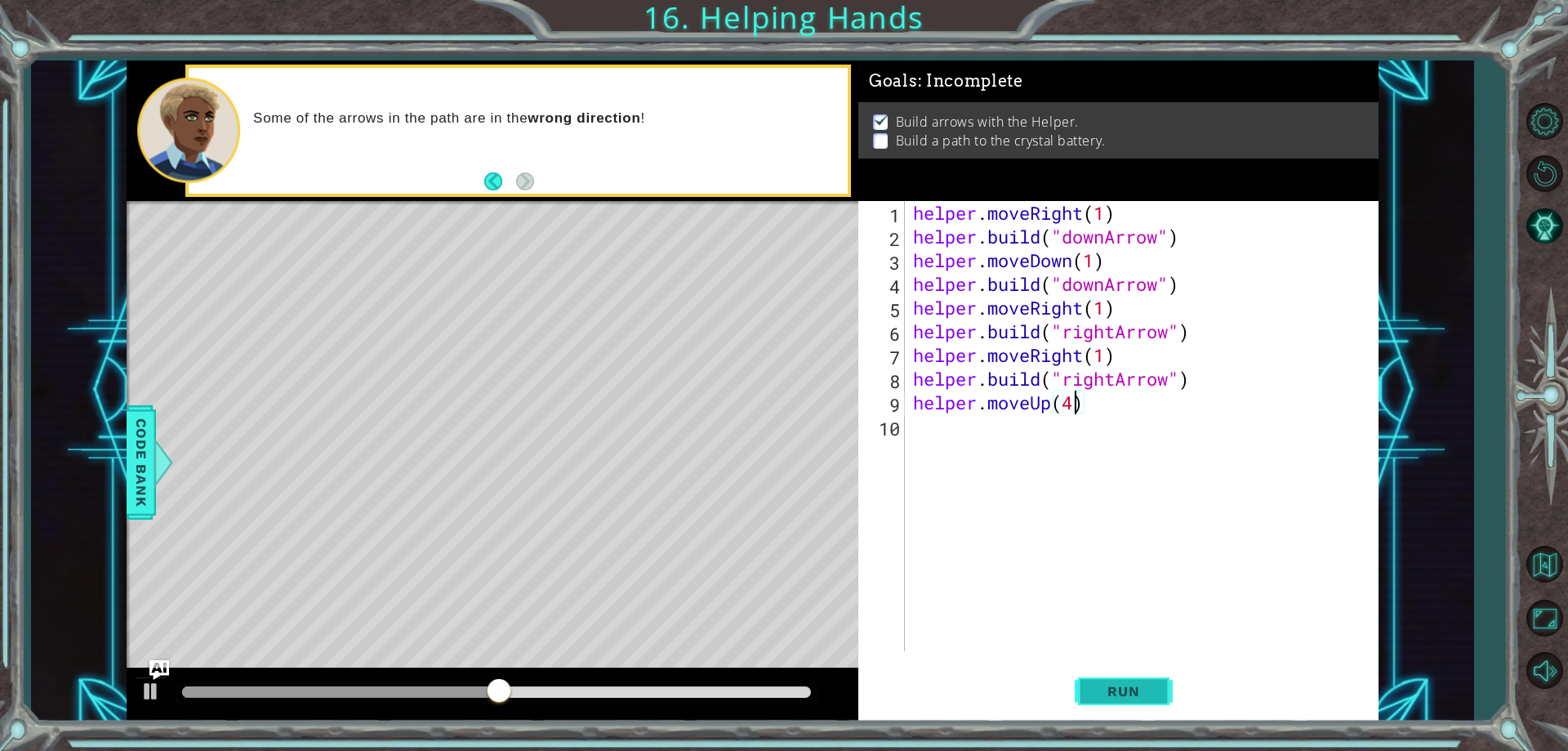
type textarea "helper.moveUp(4)"
click at [1121, 685] on span "Run" at bounding box center [1123, 691] width 65 height 16
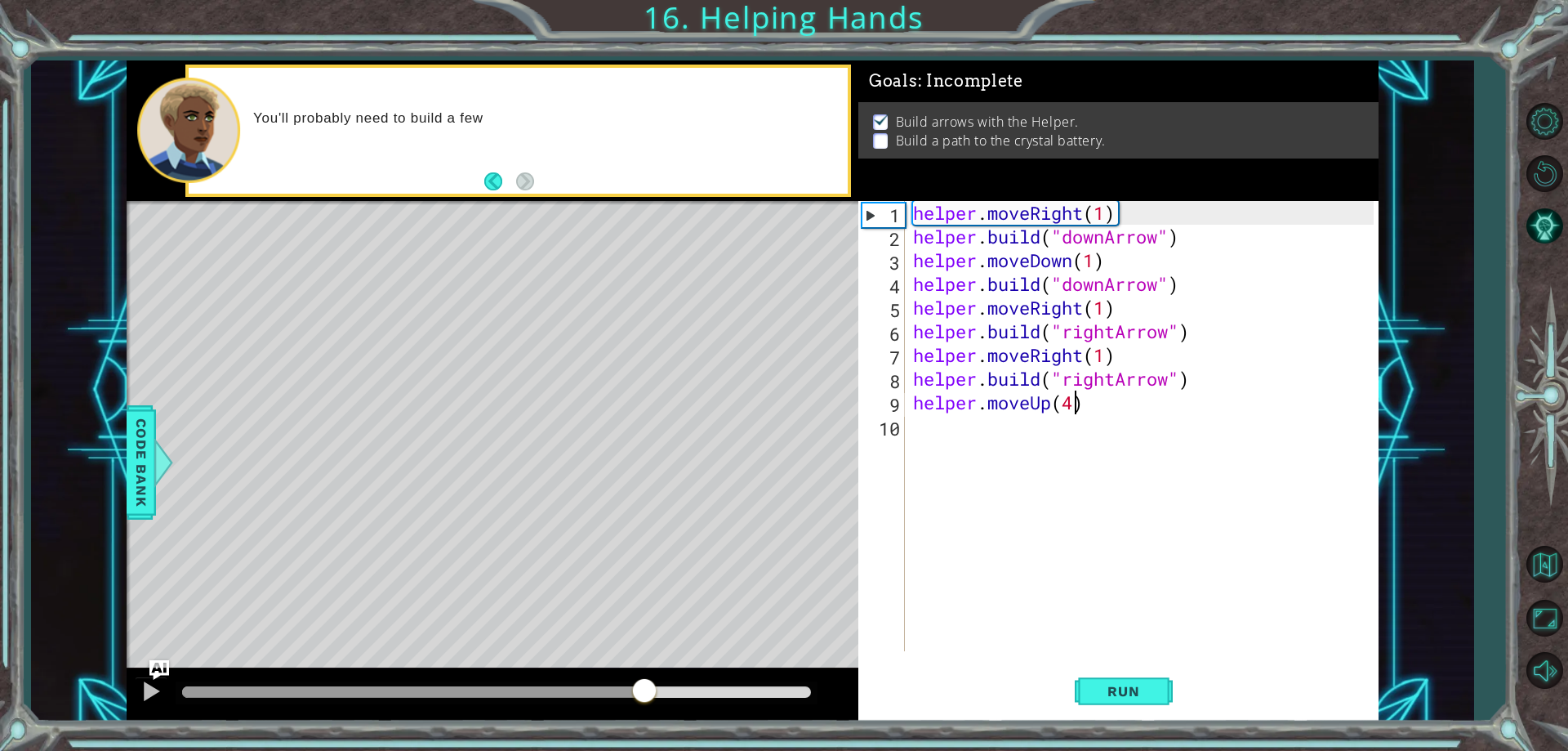
click at [644, 693] on div at bounding box center [496, 692] width 629 height 12
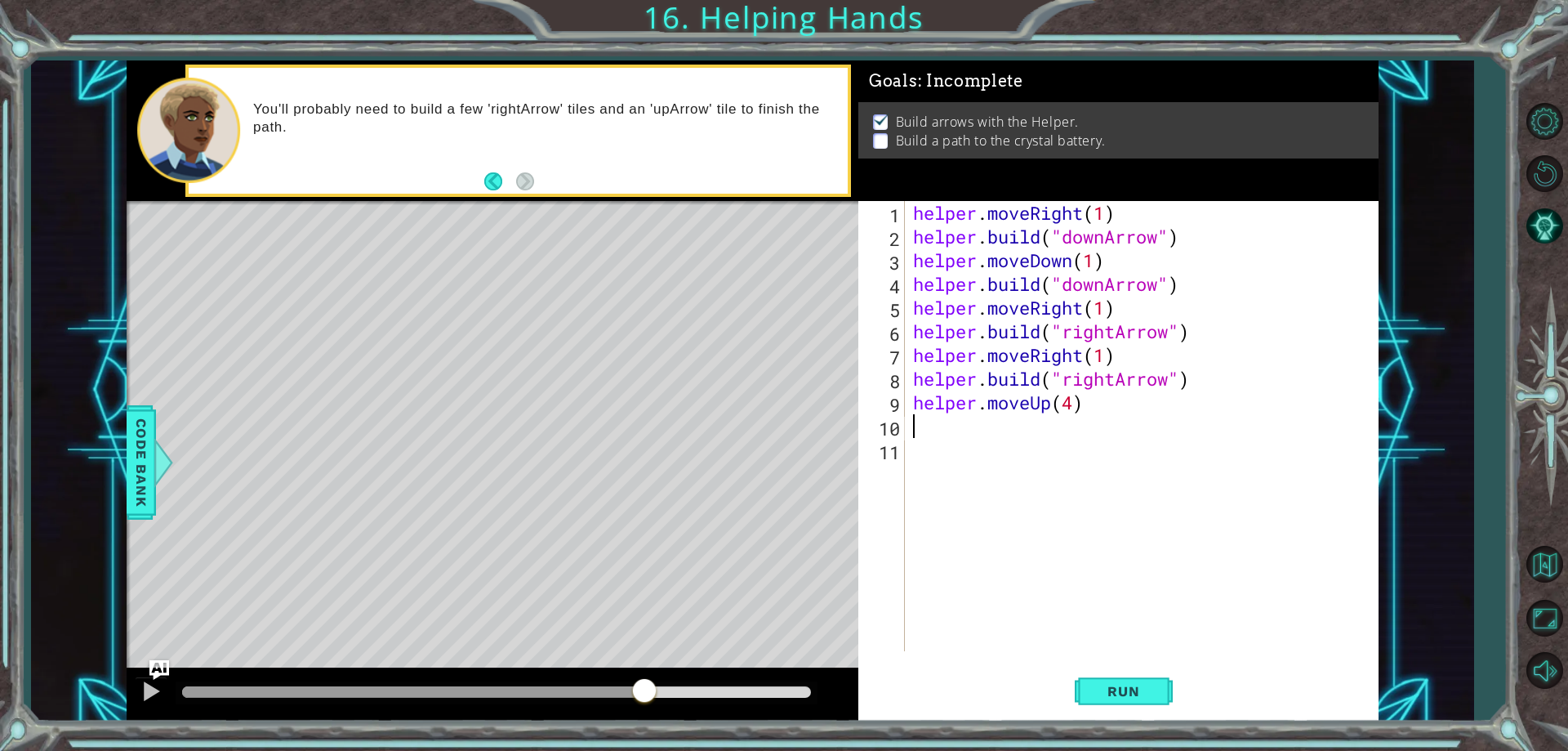
scroll to position [0, 0]
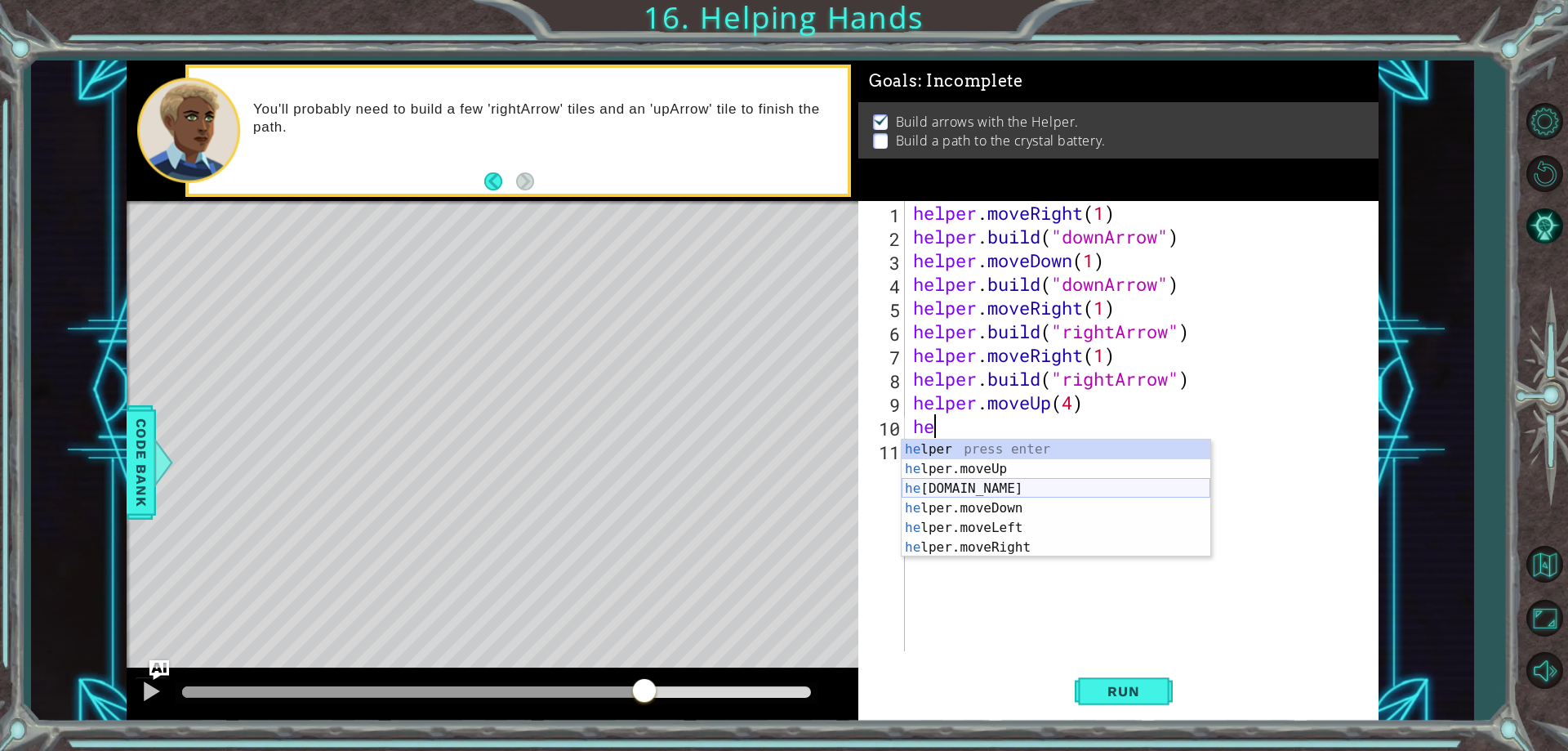
click at [958, 488] on div "he lper press enter he lper.moveUp press enter he [DOMAIN_NAME] press enter he …" at bounding box center [1057, 517] width 309 height 157
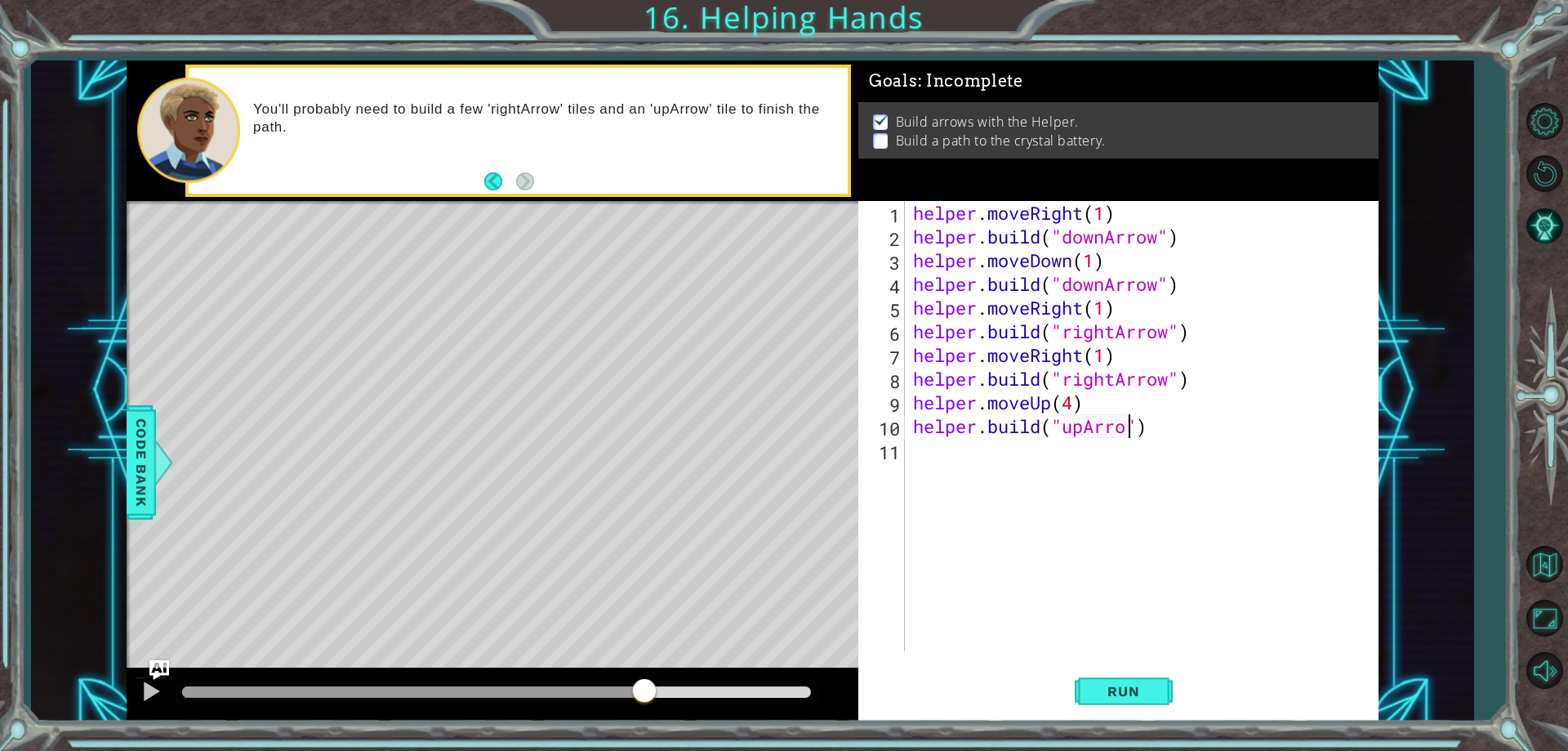
scroll to position [0, 11]
type textarea "[DOMAIN_NAME]("upArrow")"
click at [1099, 691] on span "Run" at bounding box center [1123, 691] width 65 height 16
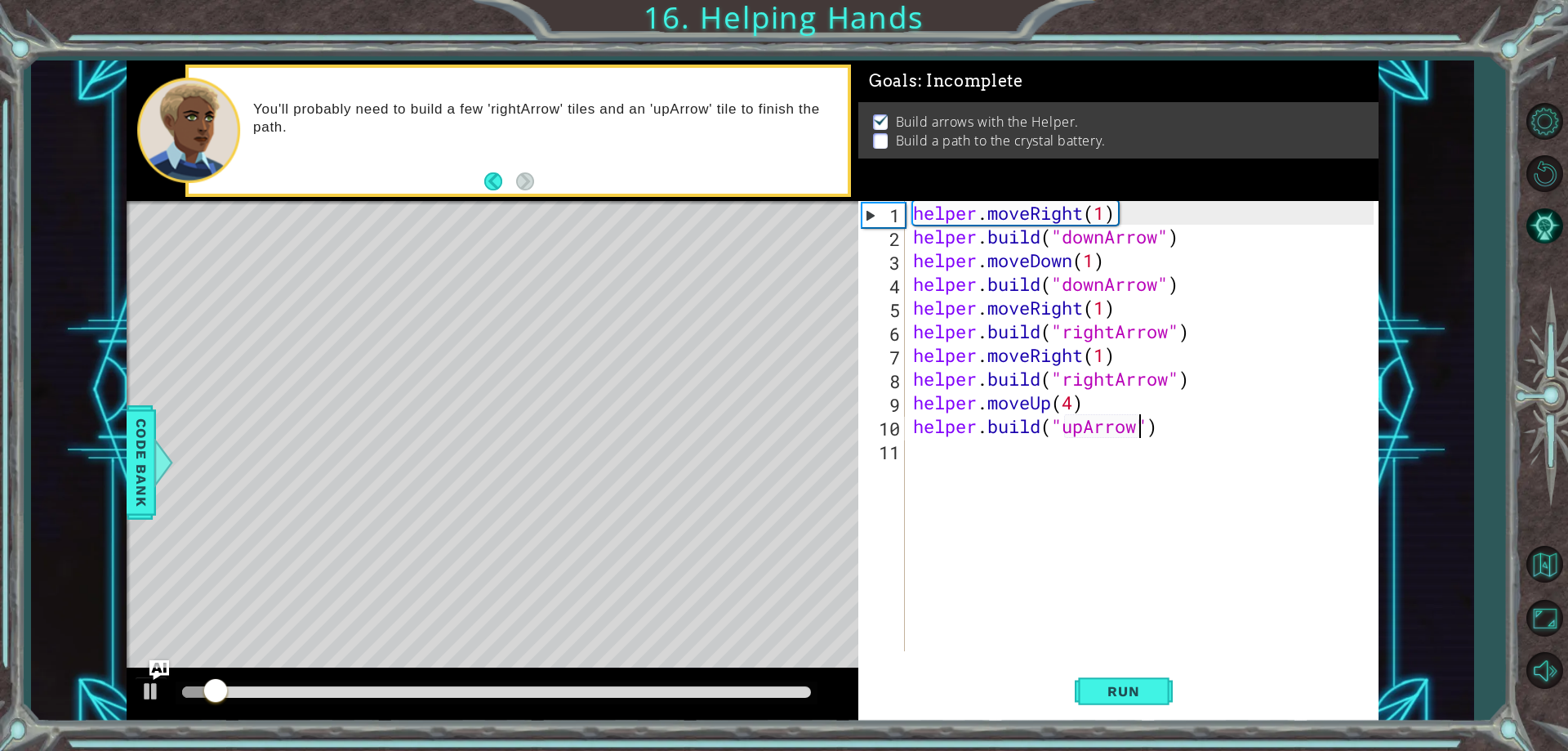
click at [742, 689] on div at bounding box center [496, 692] width 629 height 12
click at [1025, 461] on div "helper . moveRight ( 1 ) helper . build ( "downArrow" ) helper . moveDown ( 1 )…" at bounding box center [1146, 449] width 472 height 497
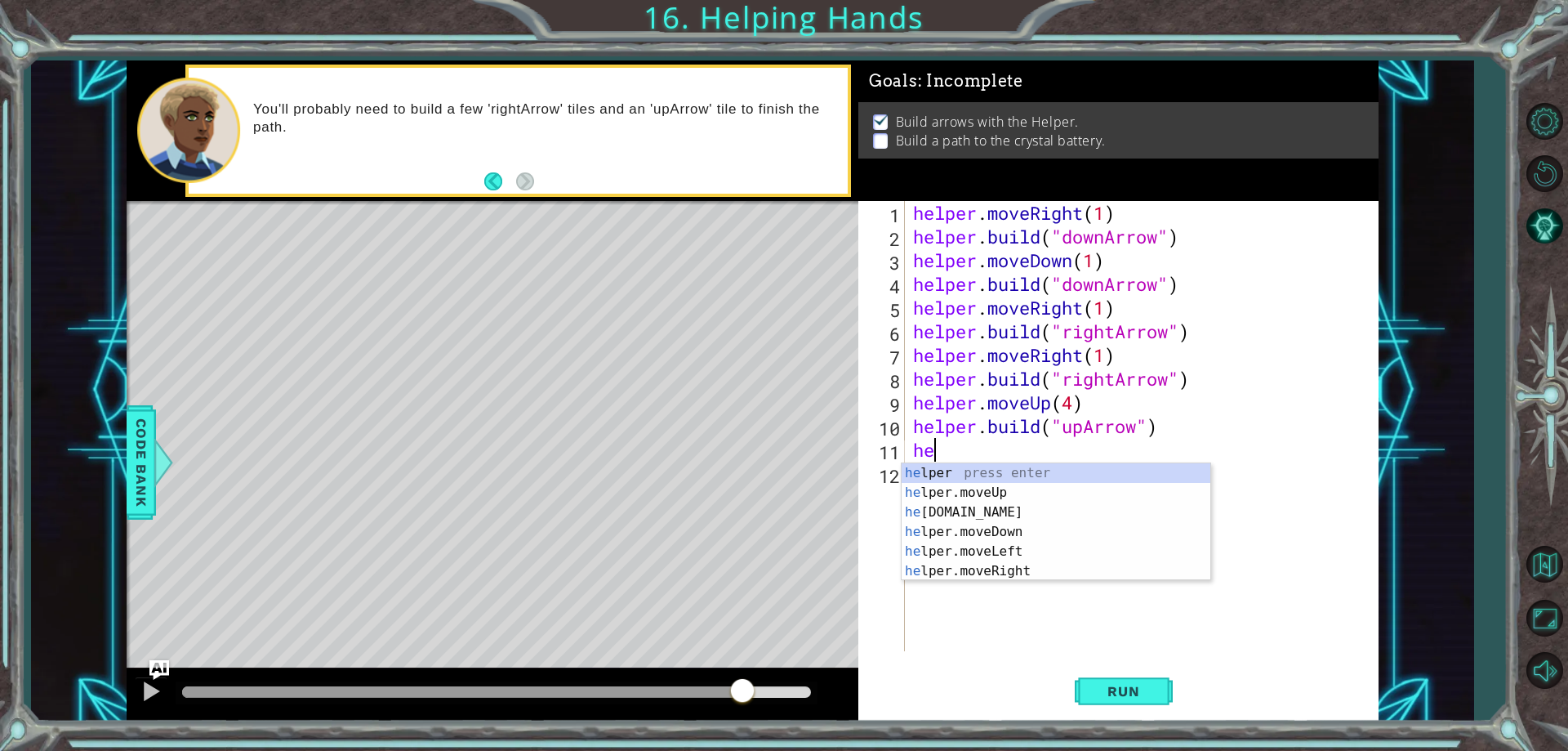
scroll to position [0, 0]
click at [965, 494] on div "he lper press enter he lper.moveUp press enter he [DOMAIN_NAME] press enter he …" at bounding box center [1057, 541] width 309 height 157
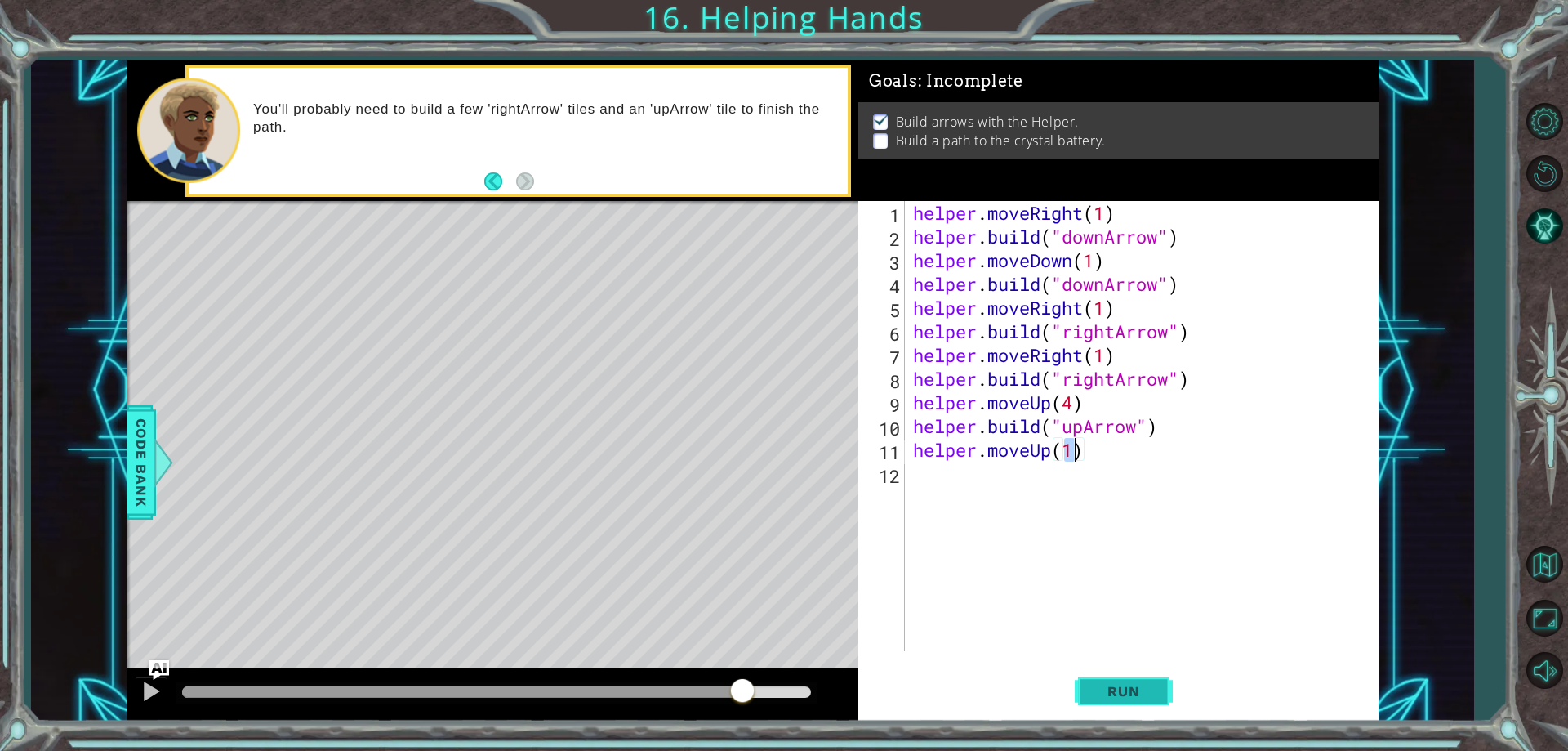
click at [1104, 664] on div "helper.moveUp(1) 1 2 3 4 5 6 7 8 9 10 11 12 helper . moveRight ( 1 ) helper . b…" at bounding box center [1119, 460] width 521 height 520
click at [1106, 680] on button "Run" at bounding box center [1124, 692] width 98 height 52
click at [1106, 681] on button "Run" at bounding box center [1124, 692] width 98 height 52
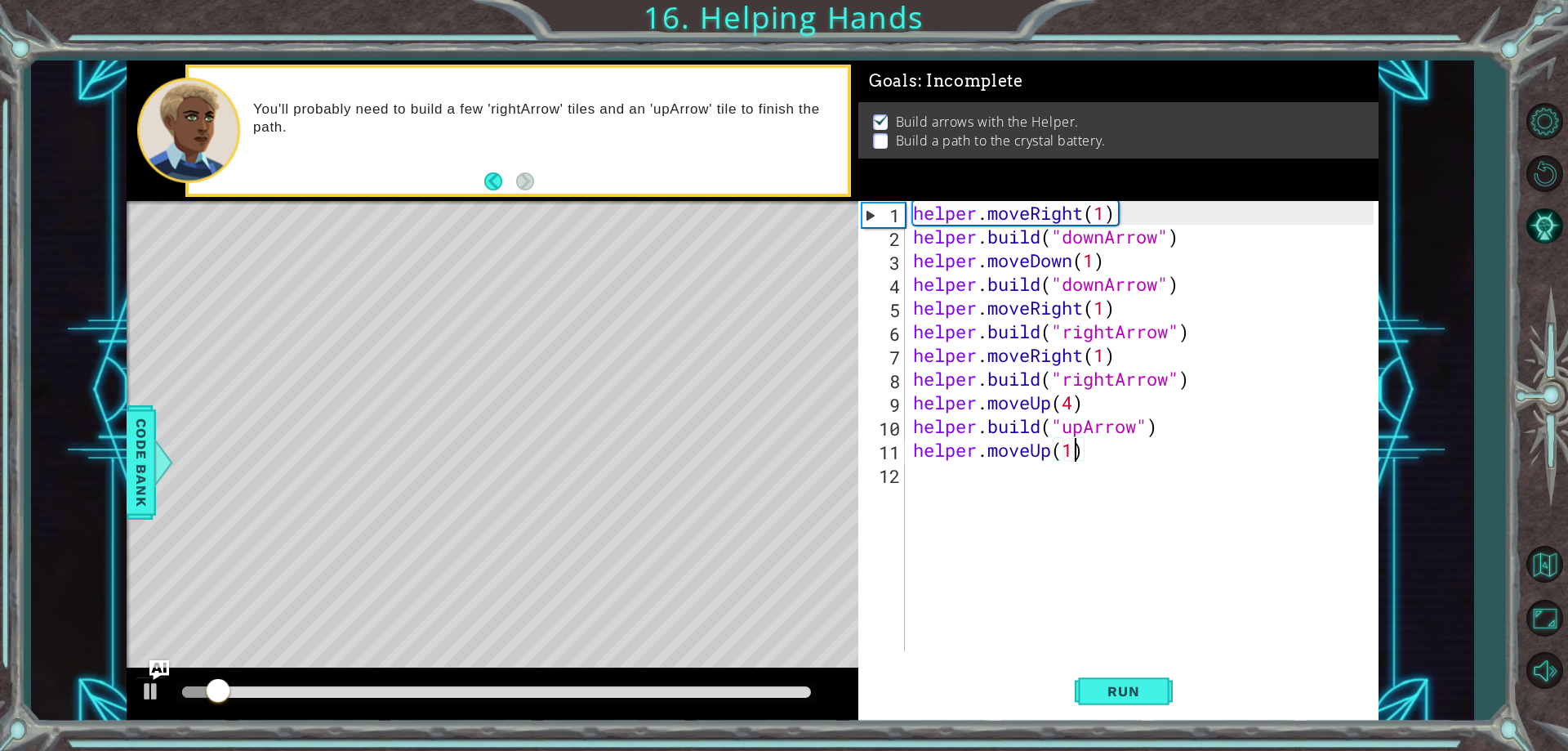
click at [613, 699] on div at bounding box center [496, 692] width 642 height 23
click at [640, 695] on div at bounding box center [496, 692] width 629 height 12
click at [706, 693] on div at bounding box center [496, 692] width 629 height 12
click at [579, 685] on div at bounding box center [496, 692] width 642 height 23
drag, startPoint x: 521, startPoint y: 696, endPoint x: 468, endPoint y: 692, distance: 53.2
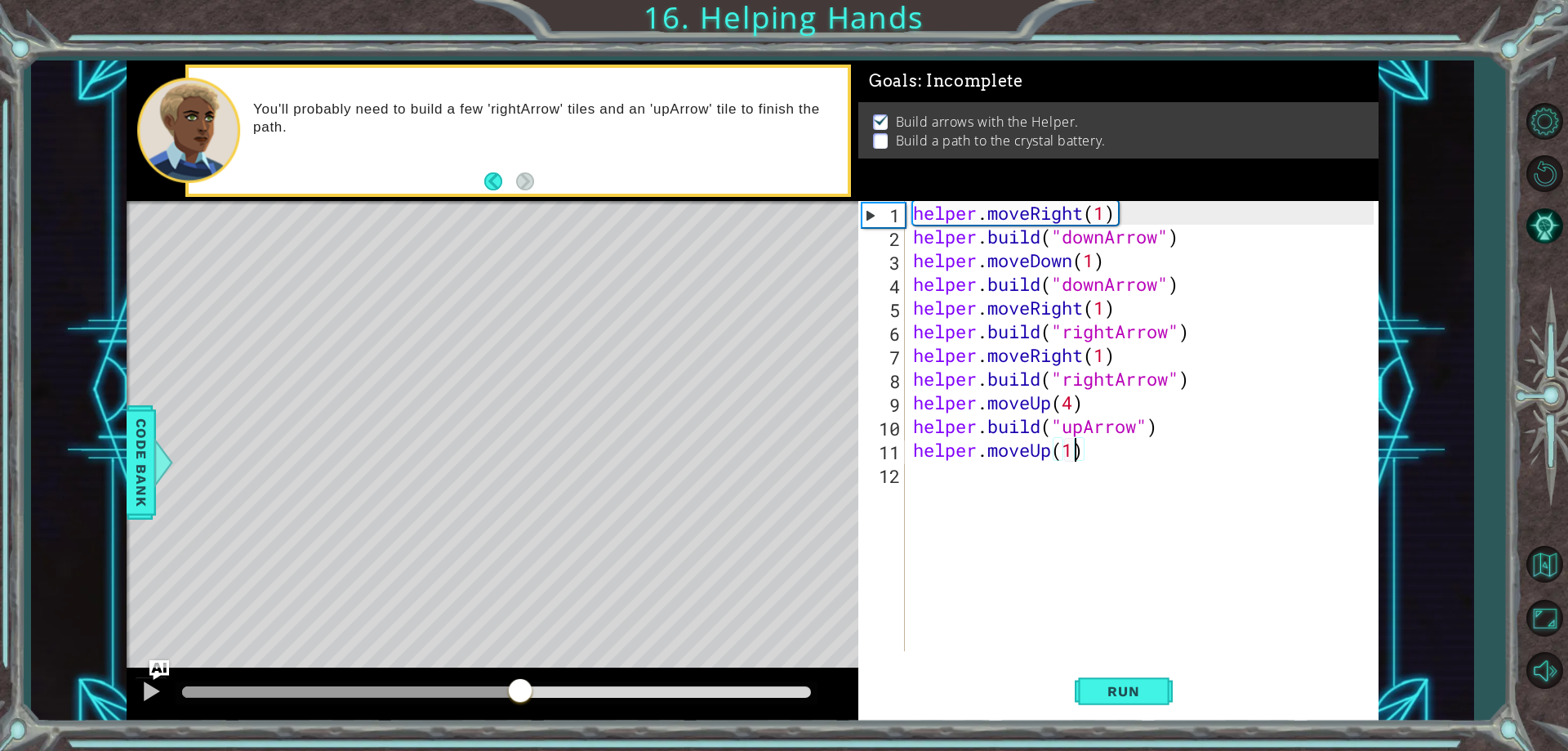
click at [517, 697] on div at bounding box center [351, 692] width 338 height 12
click at [446, 696] on div at bounding box center [349, 692] width 333 height 12
click at [406, 694] on div at bounding box center [294, 692] width 223 height 12
click at [346, 685] on div at bounding box center [496, 692] width 642 height 23
click at [278, 691] on div at bounding box center [294, 692] width 223 height 12
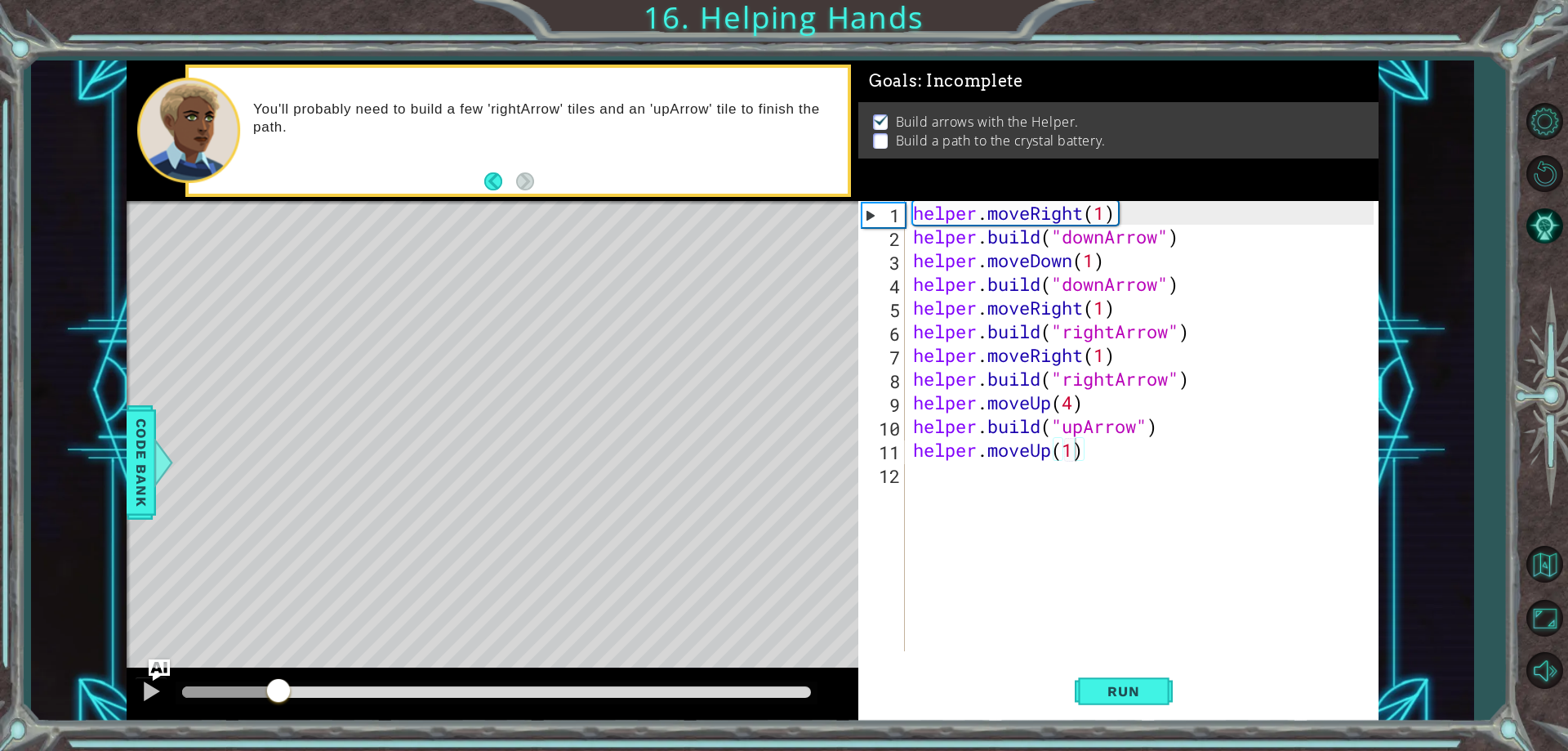
click at [156, 679] on img "Ask AI" at bounding box center [159, 670] width 21 height 21
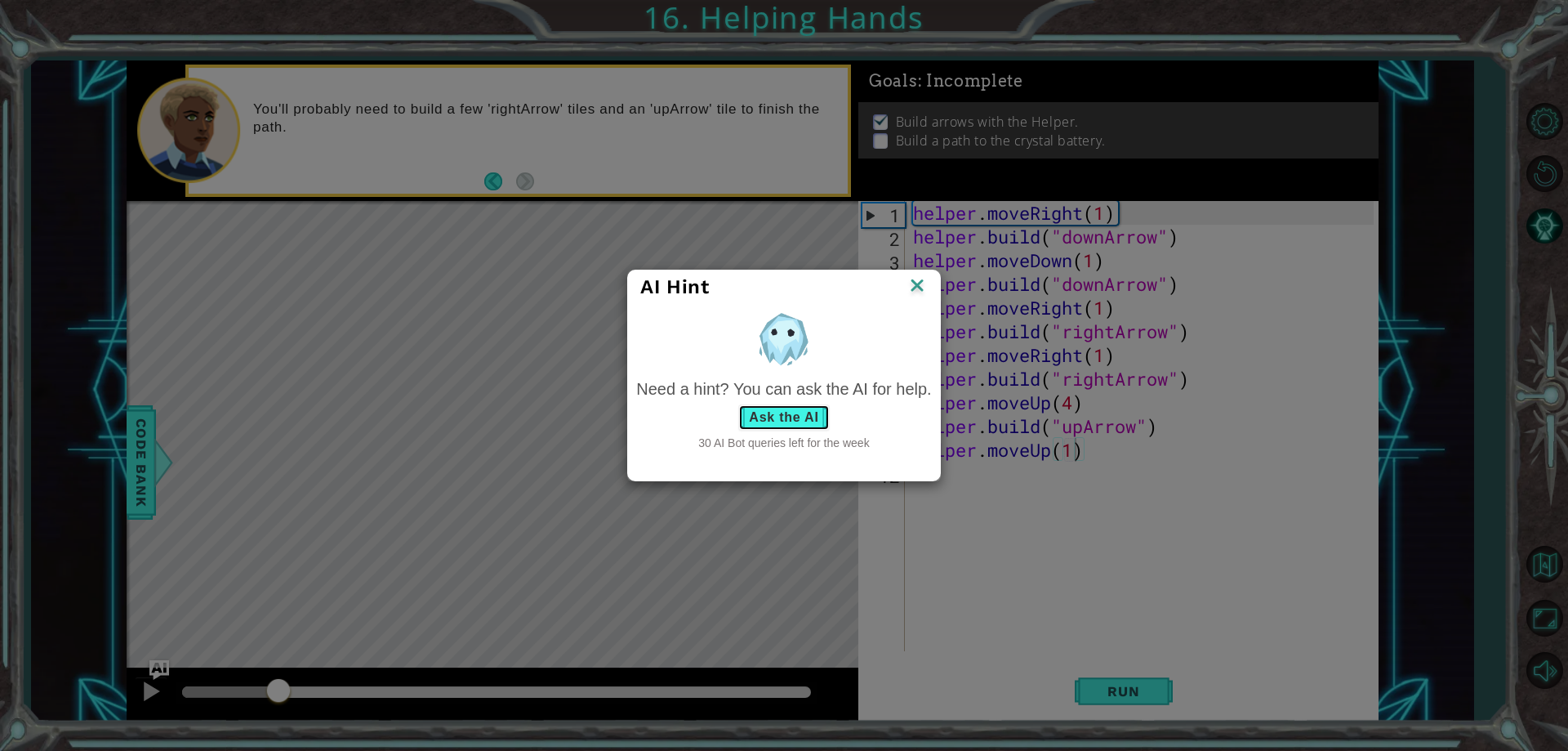
click at [817, 412] on button "Ask the AI" at bounding box center [784, 417] width 91 height 26
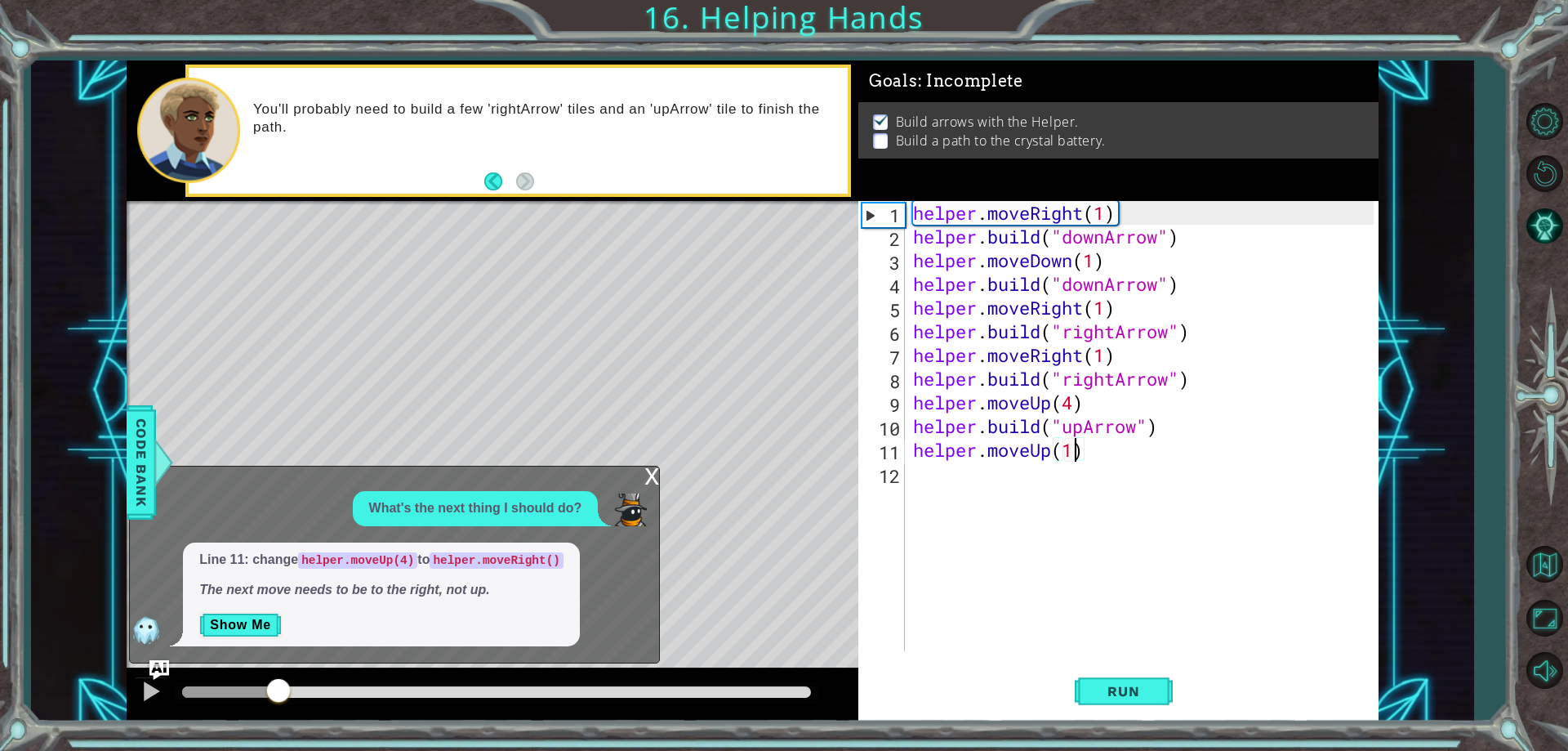
click at [1052, 403] on div "helper . moveRight ( 1 ) helper . build ( "downArrow" ) helper . moveDown ( 1 )…" at bounding box center [1146, 449] width 472 height 497
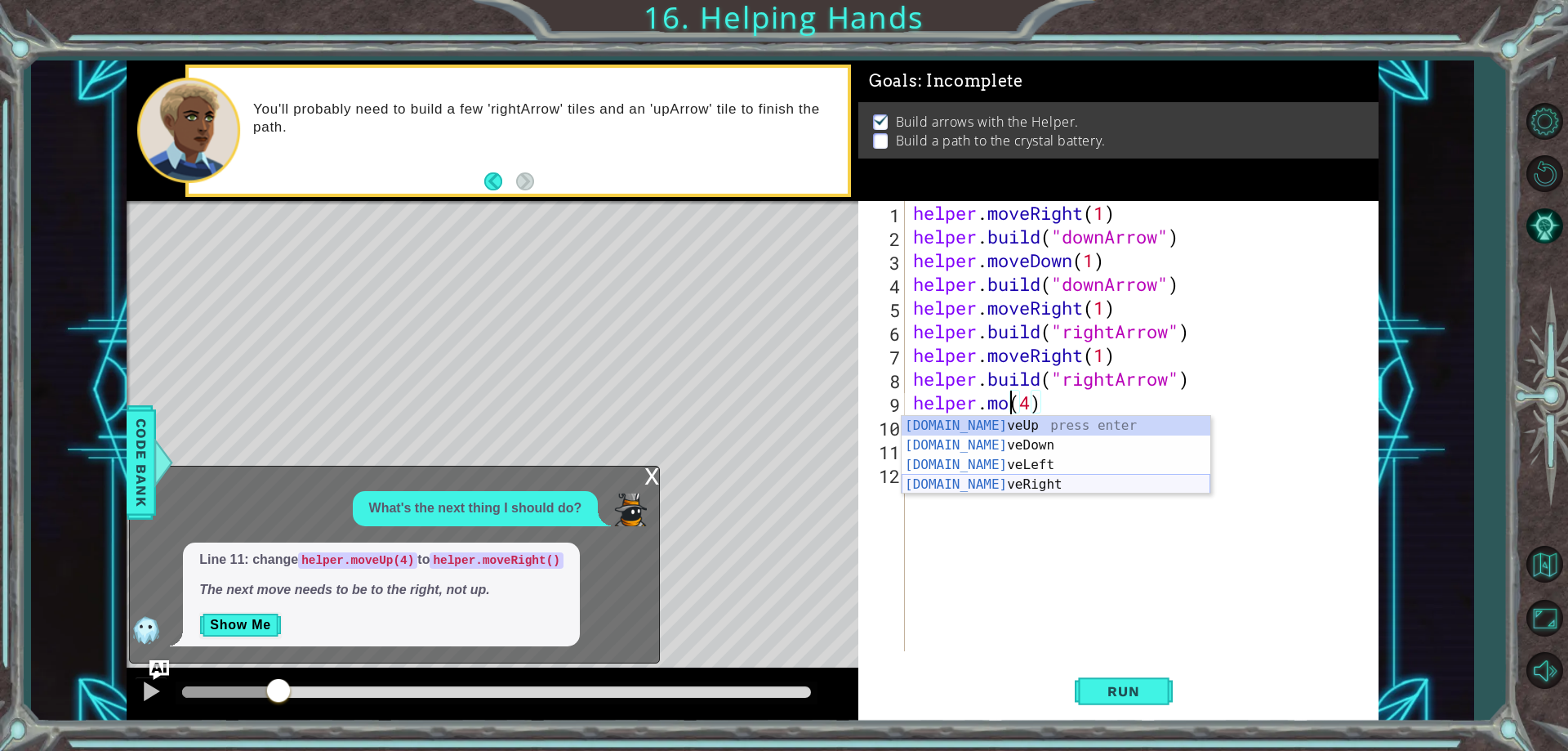
click at [965, 491] on div "[DOMAIN_NAME] veUp press enter [DOMAIN_NAME] veDown press enter [DOMAIN_NAME] v…" at bounding box center [1057, 475] width 309 height 118
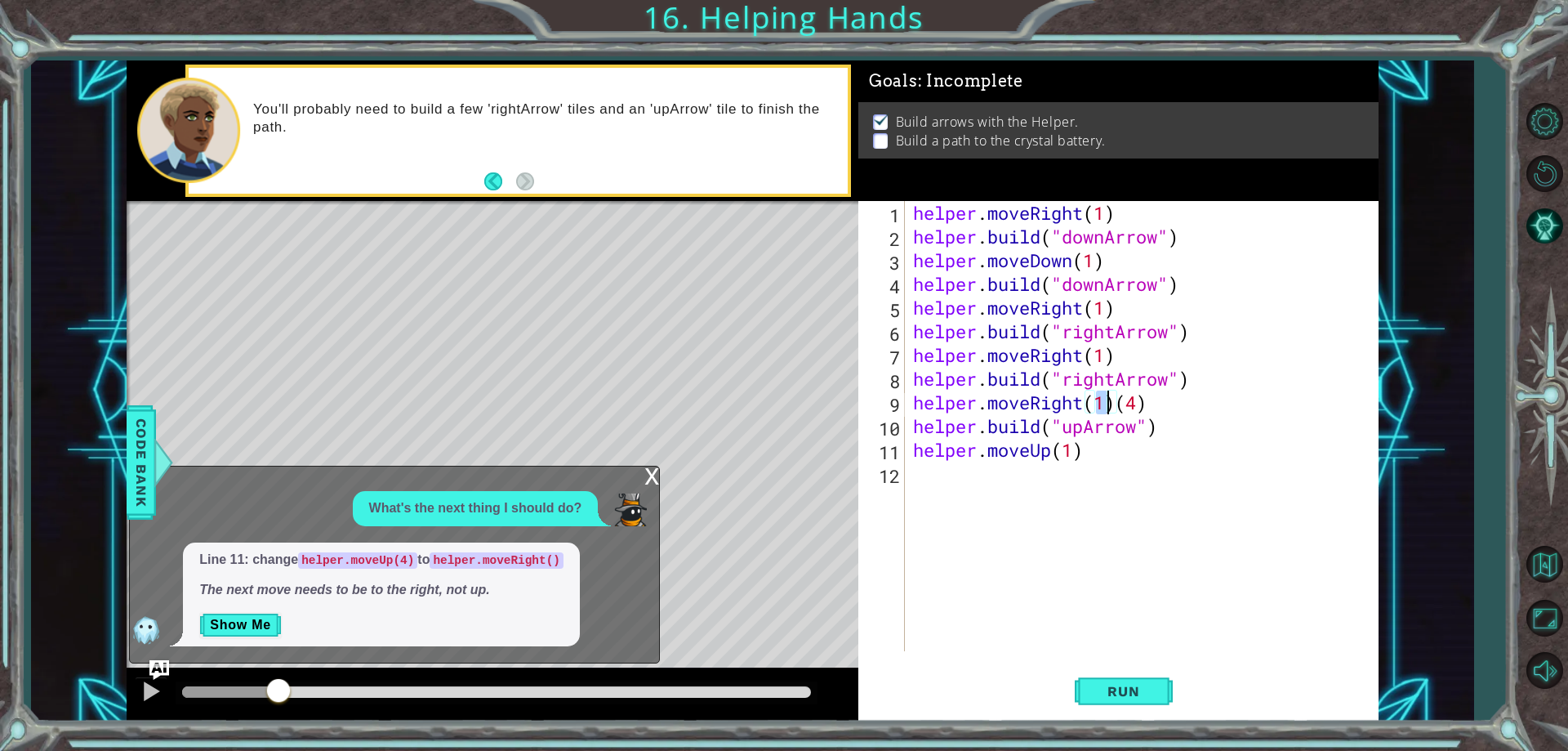
click at [1168, 408] on div "helper . moveRight ( 1 ) helper . build ( "downArrow" ) helper . moveDown ( 1 )…" at bounding box center [1146, 449] width 472 height 497
drag, startPoint x: 1107, startPoint y: 450, endPoint x: 889, endPoint y: 438, distance: 218.3
click at [889, 438] on div "helper.moveRight(1) 1 2 3 4 5 6 7 8 9 10 11 12 helper . moveRight ( 1 ) helper …" at bounding box center [1115, 426] width 515 height 450
type textarea "helper.moveUp(1)"
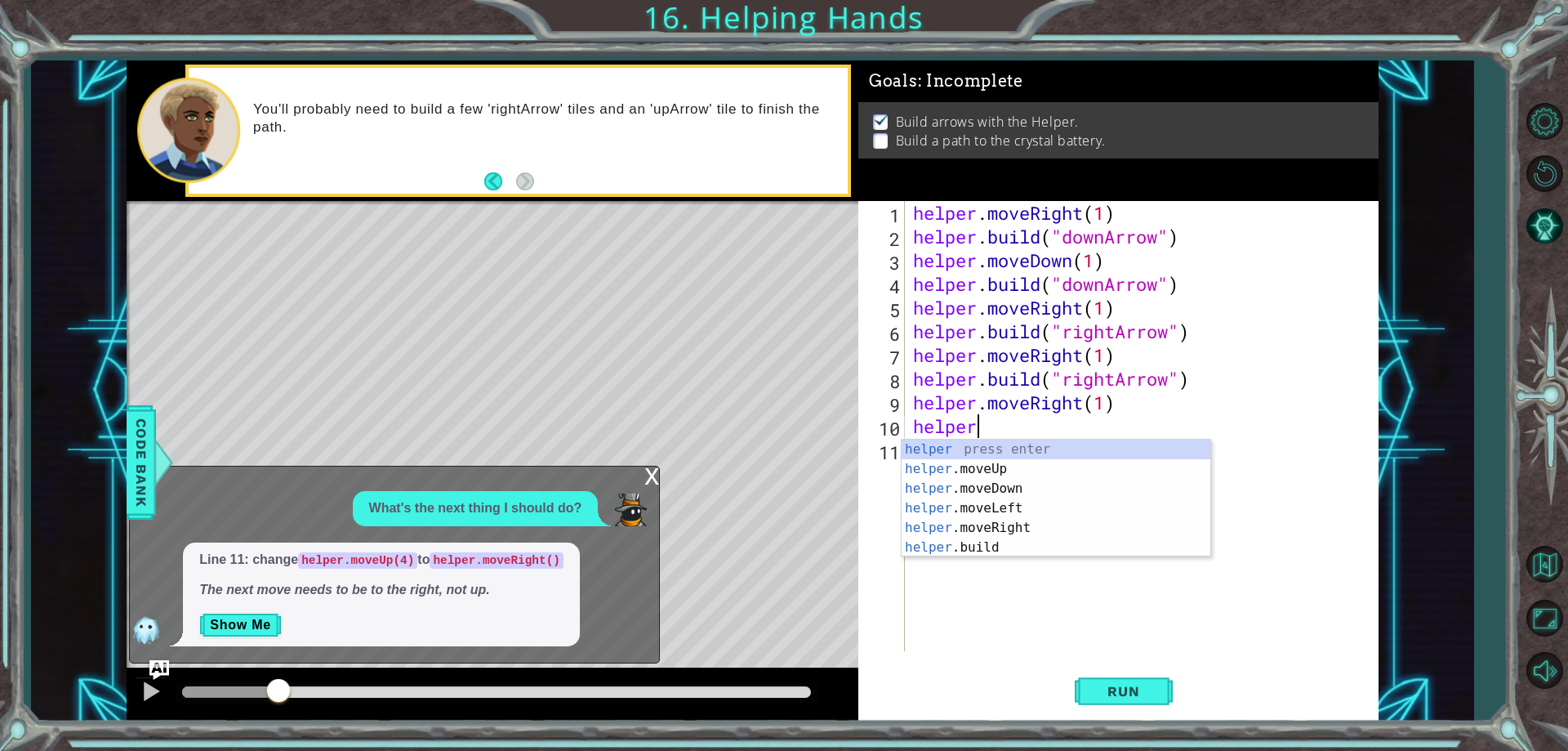
type textarea "h"
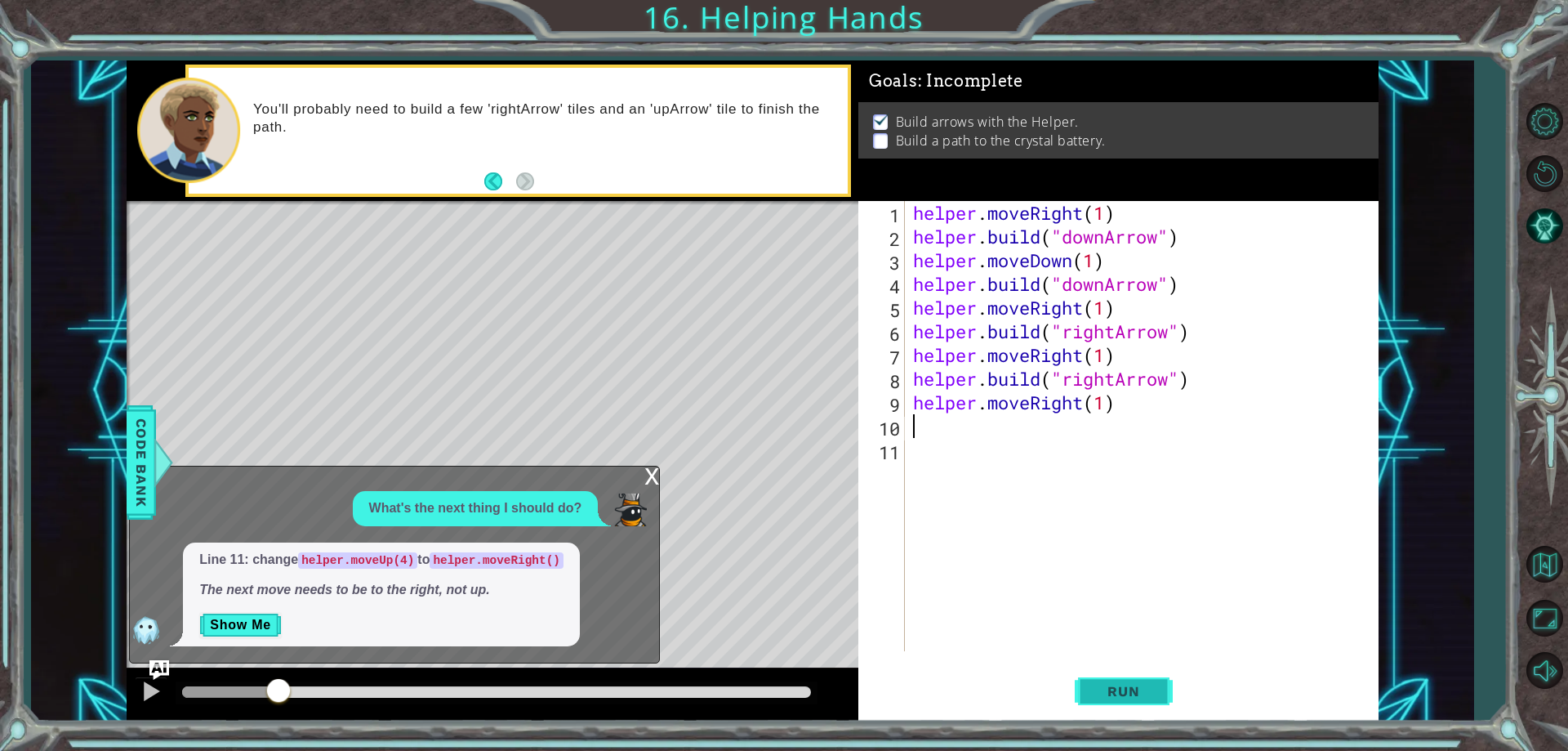
click at [1144, 689] on span "Run" at bounding box center [1123, 691] width 65 height 16
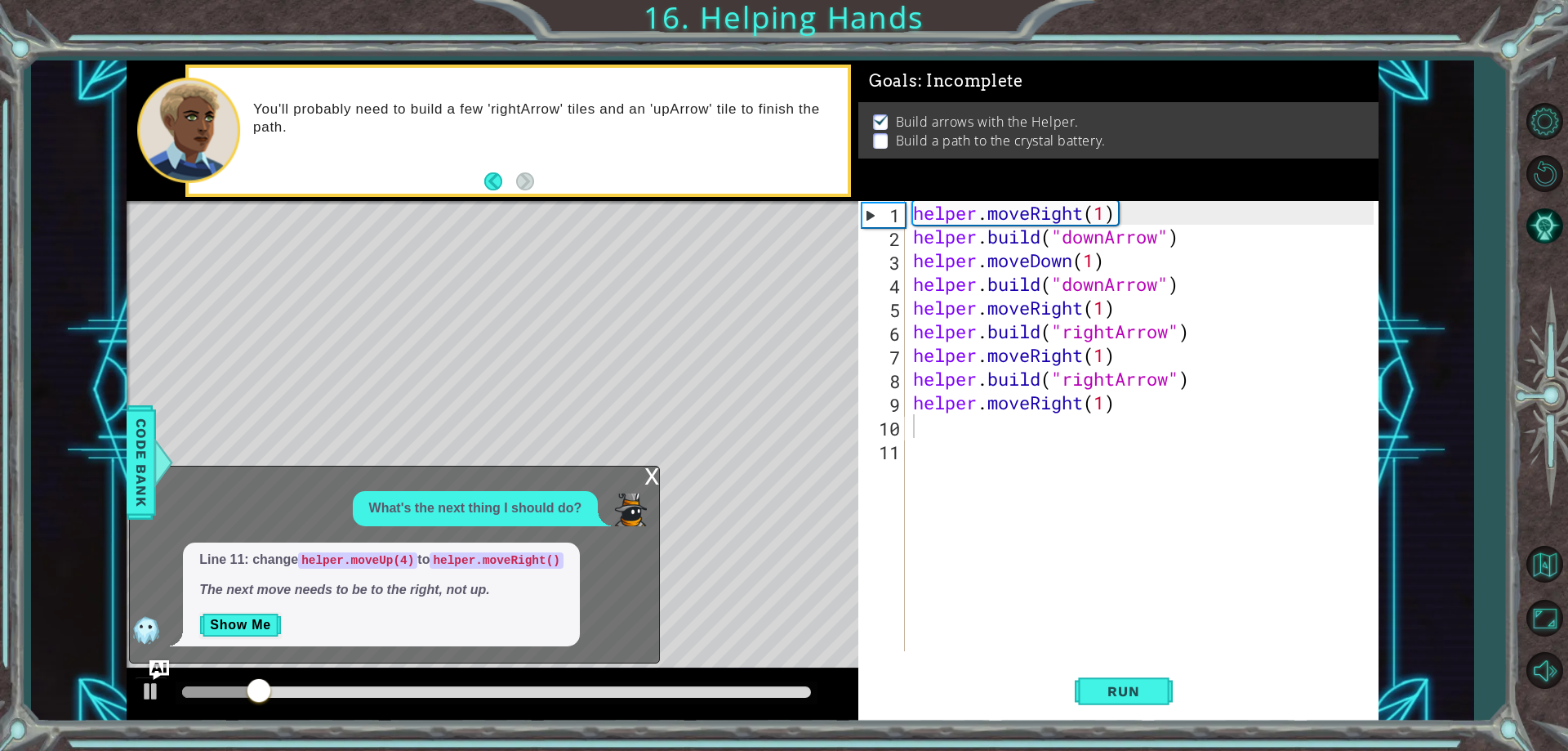
click at [642, 478] on div "x What's the next thing I should do? Line 11: change helper.moveUp(4) to helper…" at bounding box center [395, 565] width 531 height 198
click at [648, 475] on div "x" at bounding box center [652, 474] width 15 height 16
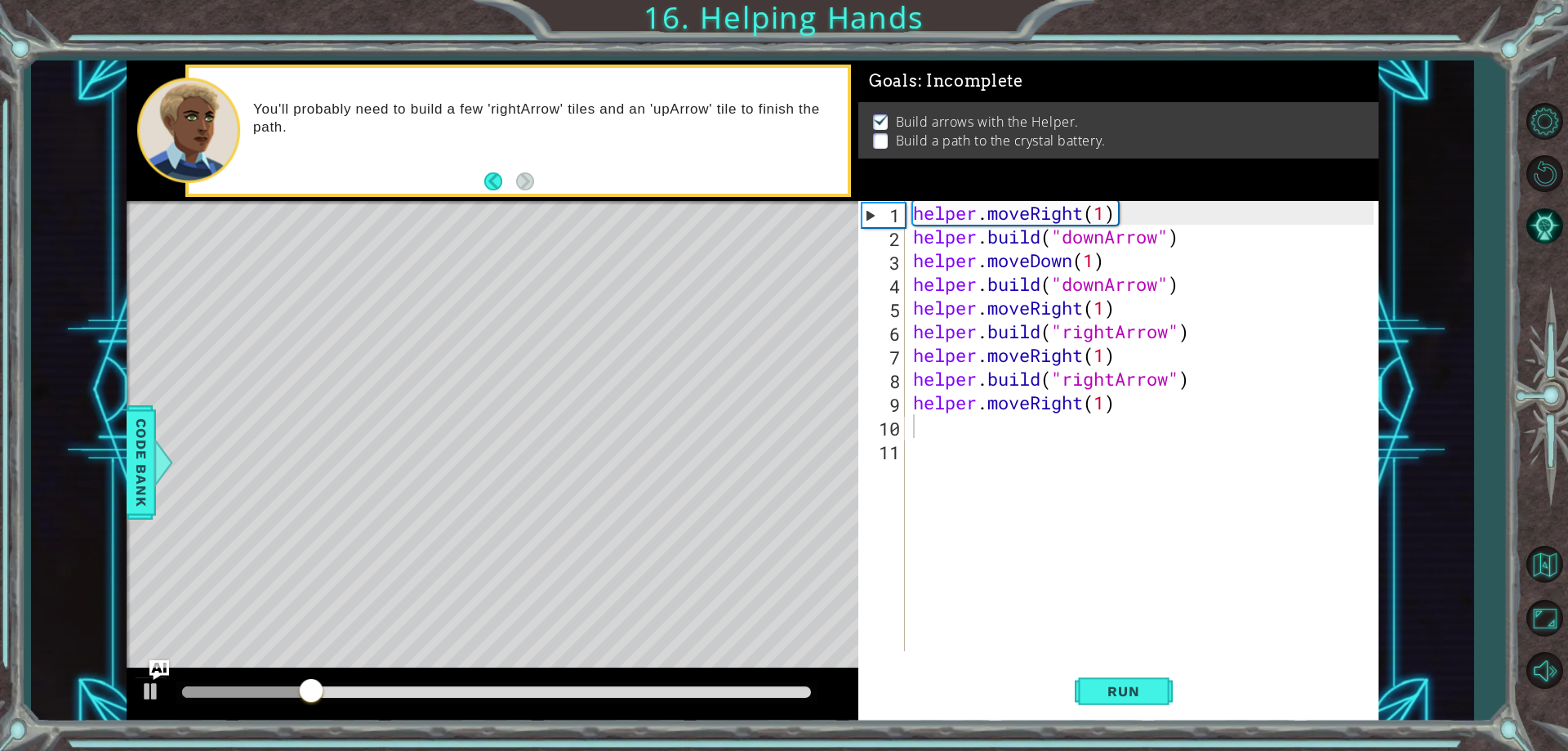
click at [918, 431] on div "helper . moveRight ( 1 ) helper . build ( "downArrow" ) helper . moveDown ( 1 )…" at bounding box center [1146, 449] width 472 height 497
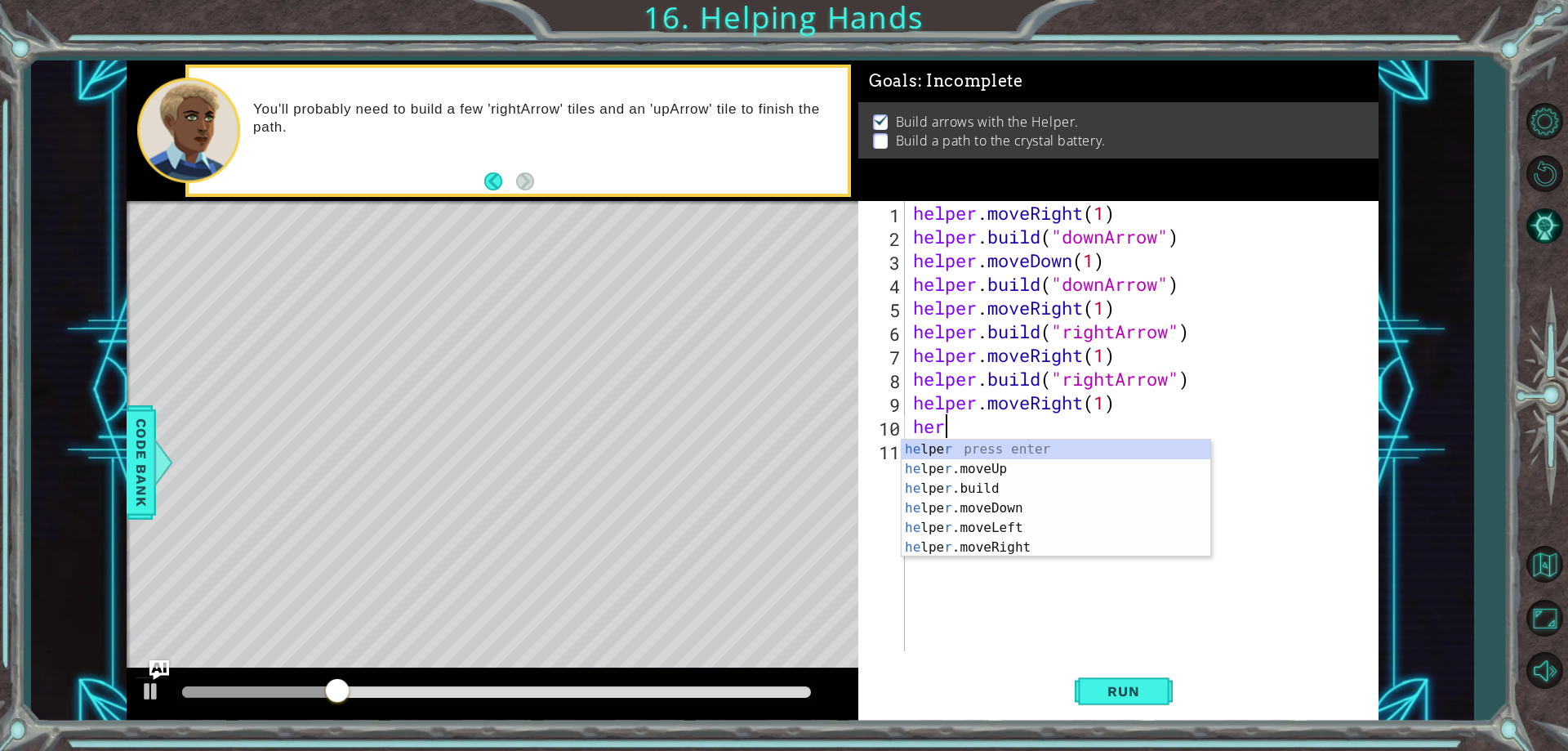
scroll to position [0, 1]
click at [926, 481] on div "he lpe r press enter he lpe r .moveUp press enter he lpe r .build press enter h…" at bounding box center [1057, 517] width 309 height 157
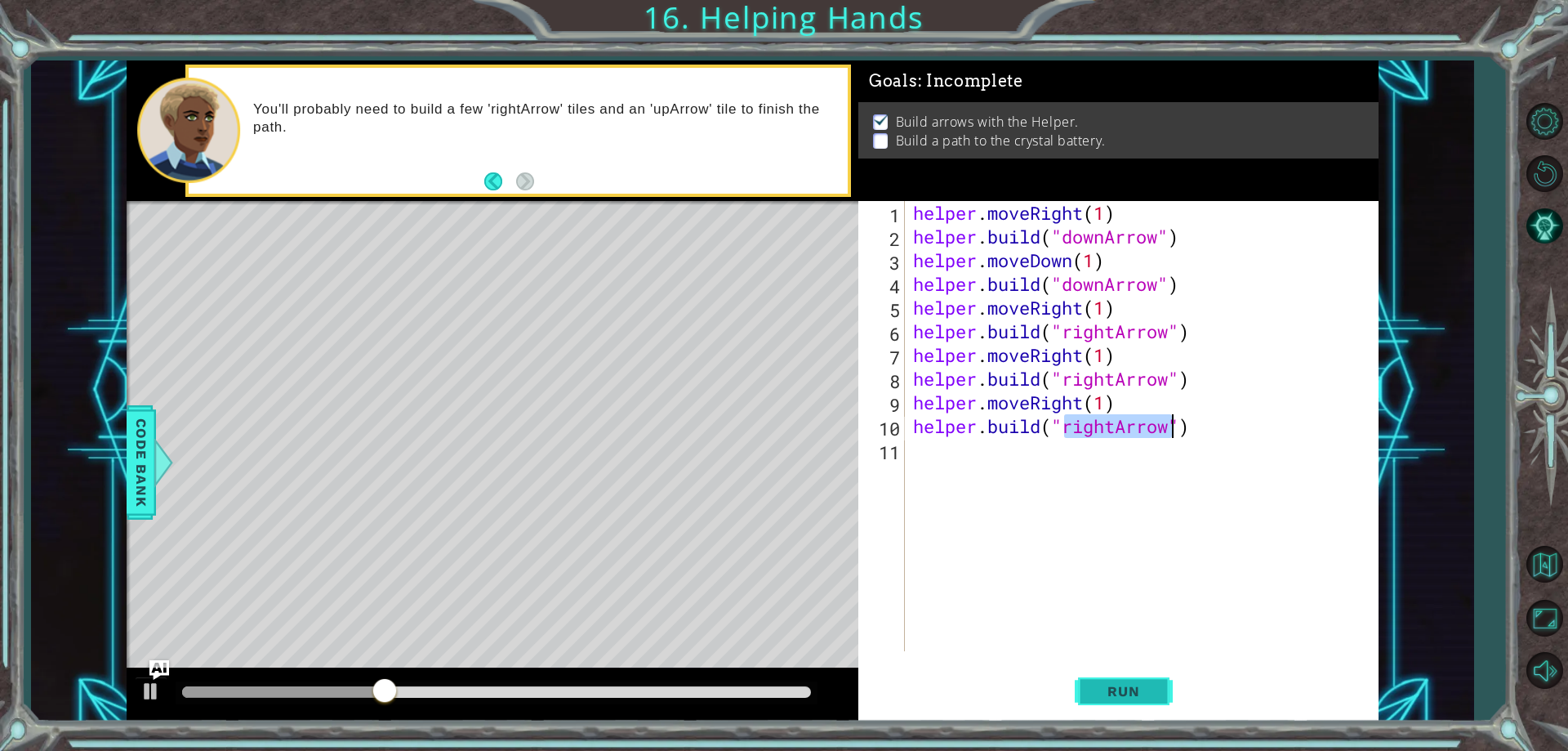
type textarea "[DOMAIN_NAME]("rightArrow")"
click at [1144, 697] on span "Run" at bounding box center [1123, 691] width 65 height 16
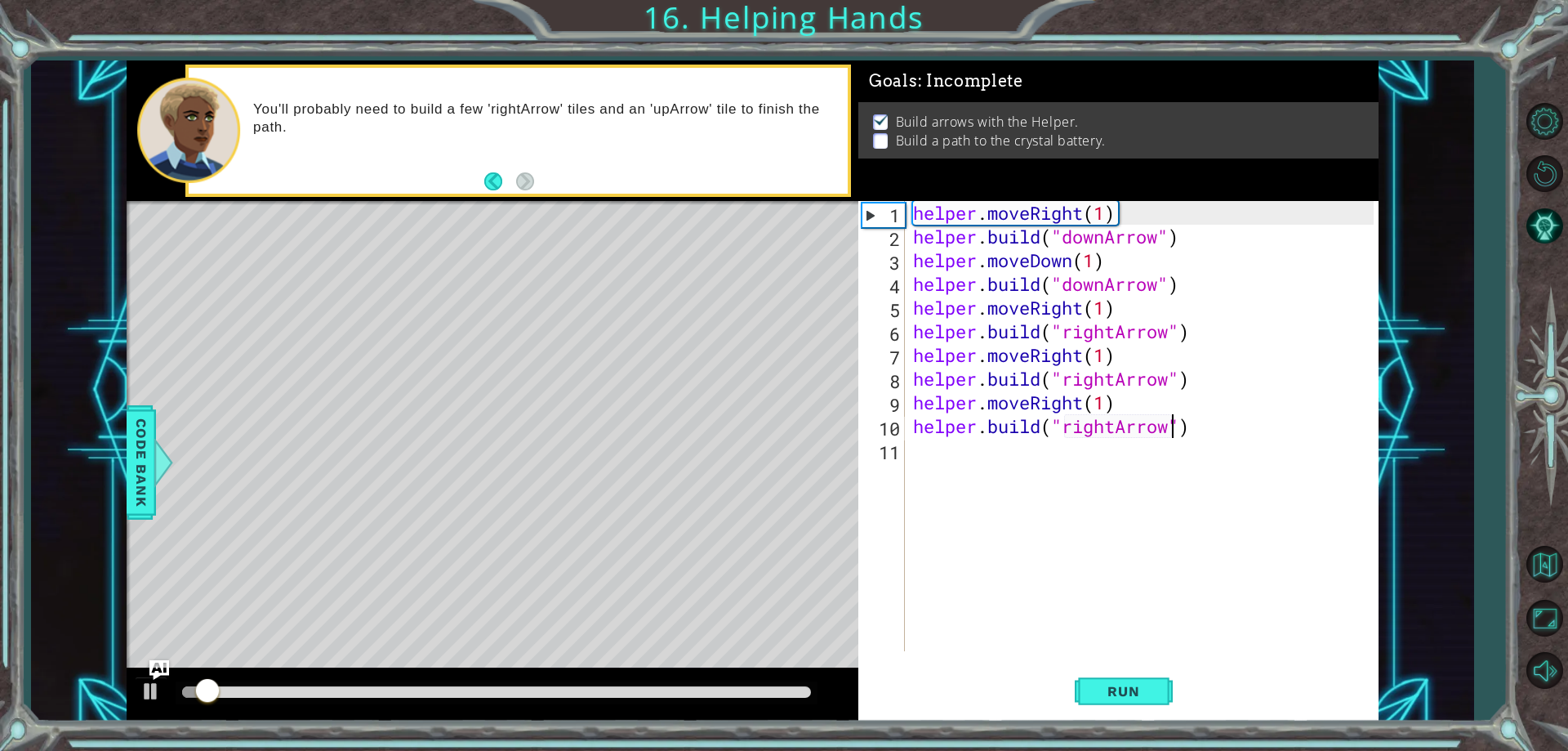
click at [658, 694] on div at bounding box center [496, 692] width 629 height 12
click at [1008, 489] on div "helper . moveRight ( 1 ) helper . build ( "downArrow" ) helper . moveDown ( 1 )…" at bounding box center [1146, 449] width 472 height 497
click at [1114, 688] on span "Run" at bounding box center [1123, 691] width 65 height 16
drag, startPoint x: 1225, startPoint y: 434, endPoint x: 1196, endPoint y: 434, distance: 29.0
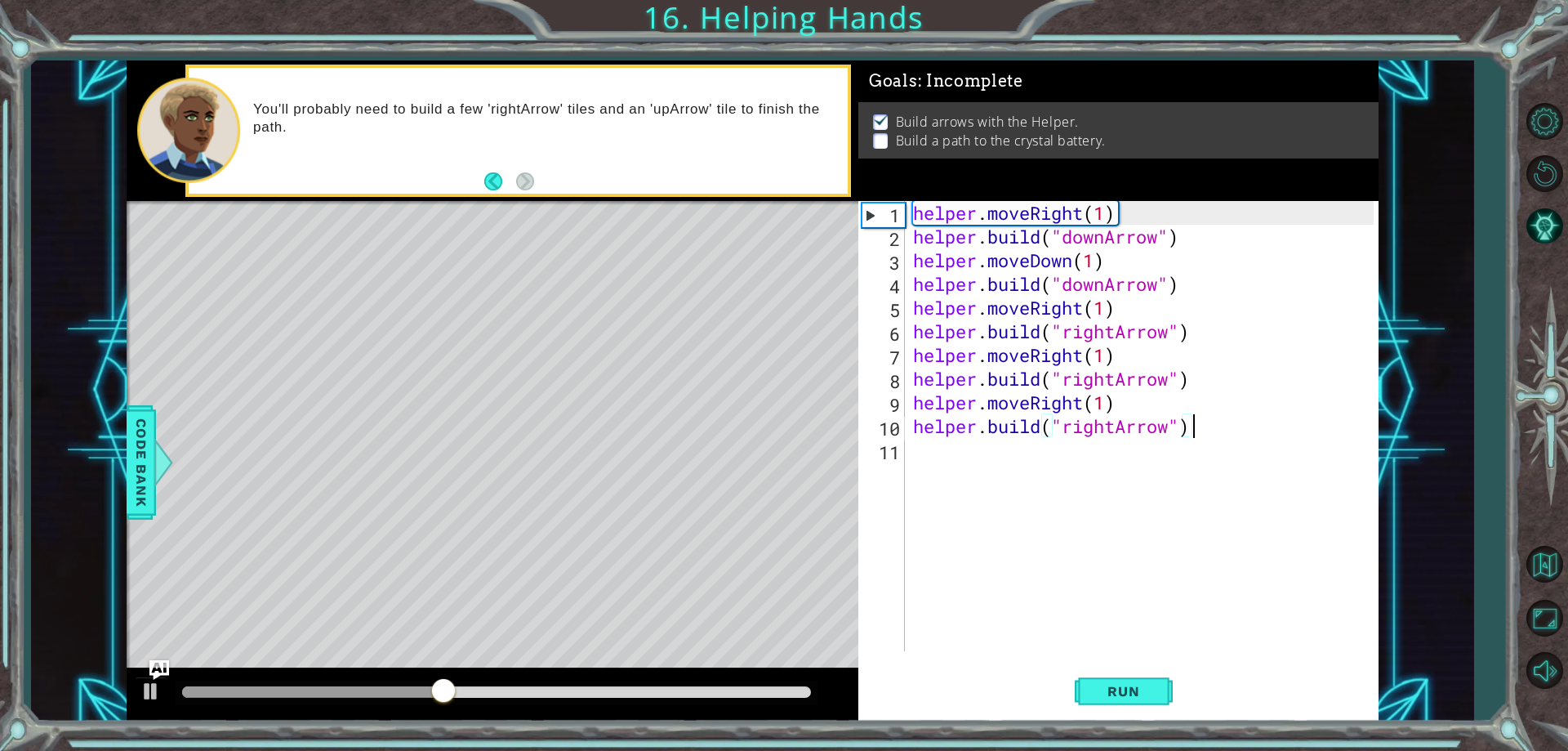
click at [1196, 434] on div "helper . moveRight ( 1 ) helper . build ( "downArrow" ) helper . moveDown ( 1 )…" at bounding box center [1146, 449] width 472 height 497
type textarea "[DOMAIN_NAME]("rightArrow")"
drag, startPoint x: 1196, startPoint y: 430, endPoint x: 906, endPoint y: 430, distance: 290.0
click at [906, 430] on div "[DOMAIN_NAME]("rightArrow") 1 2 3 4 5 6 7 8 9 10 11 helper . moveRight ( 1 ) he…" at bounding box center [1115, 426] width 515 height 450
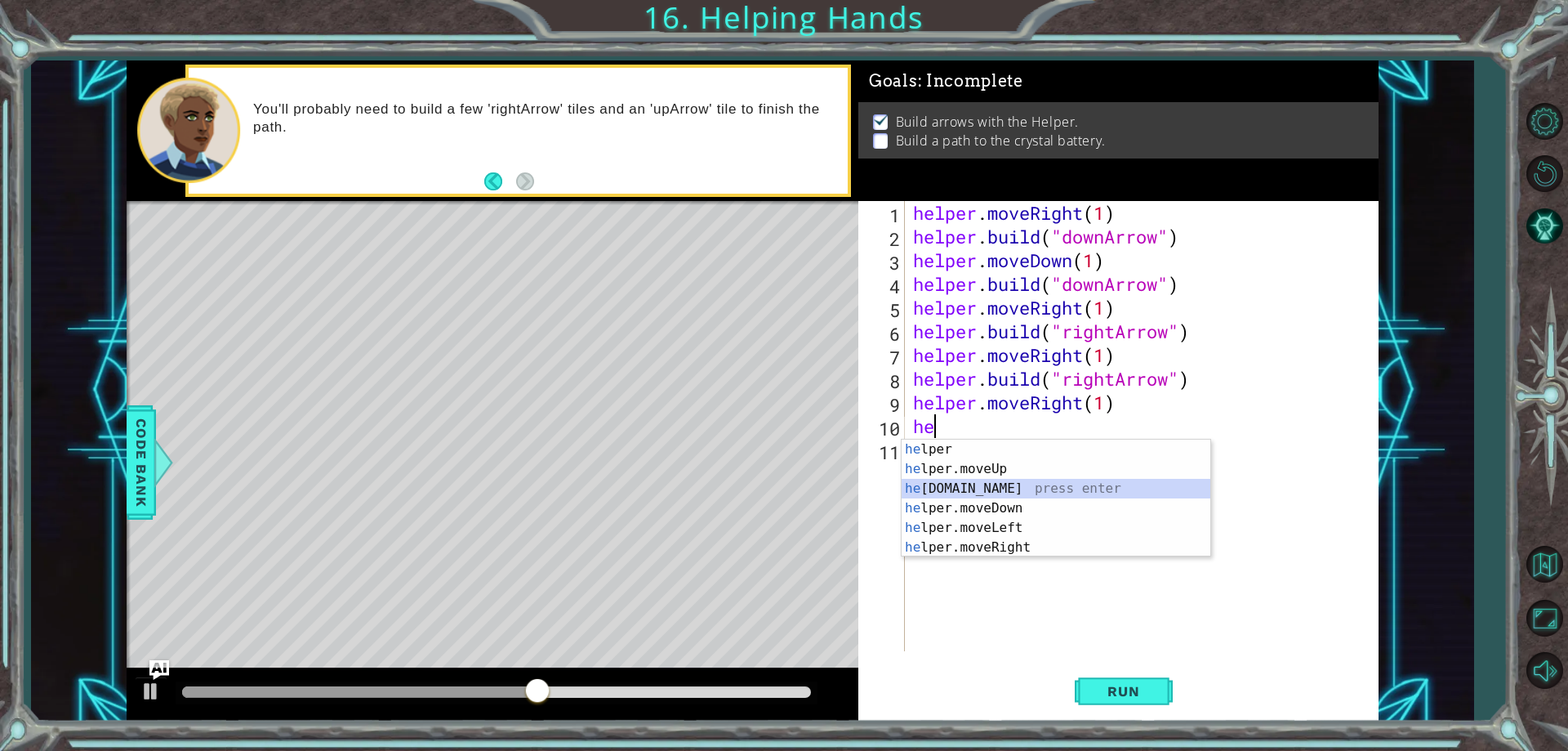
click at [951, 494] on div "he lper press enter he lper.moveUp press enter he [DOMAIN_NAME] press enter he …" at bounding box center [1057, 517] width 309 height 157
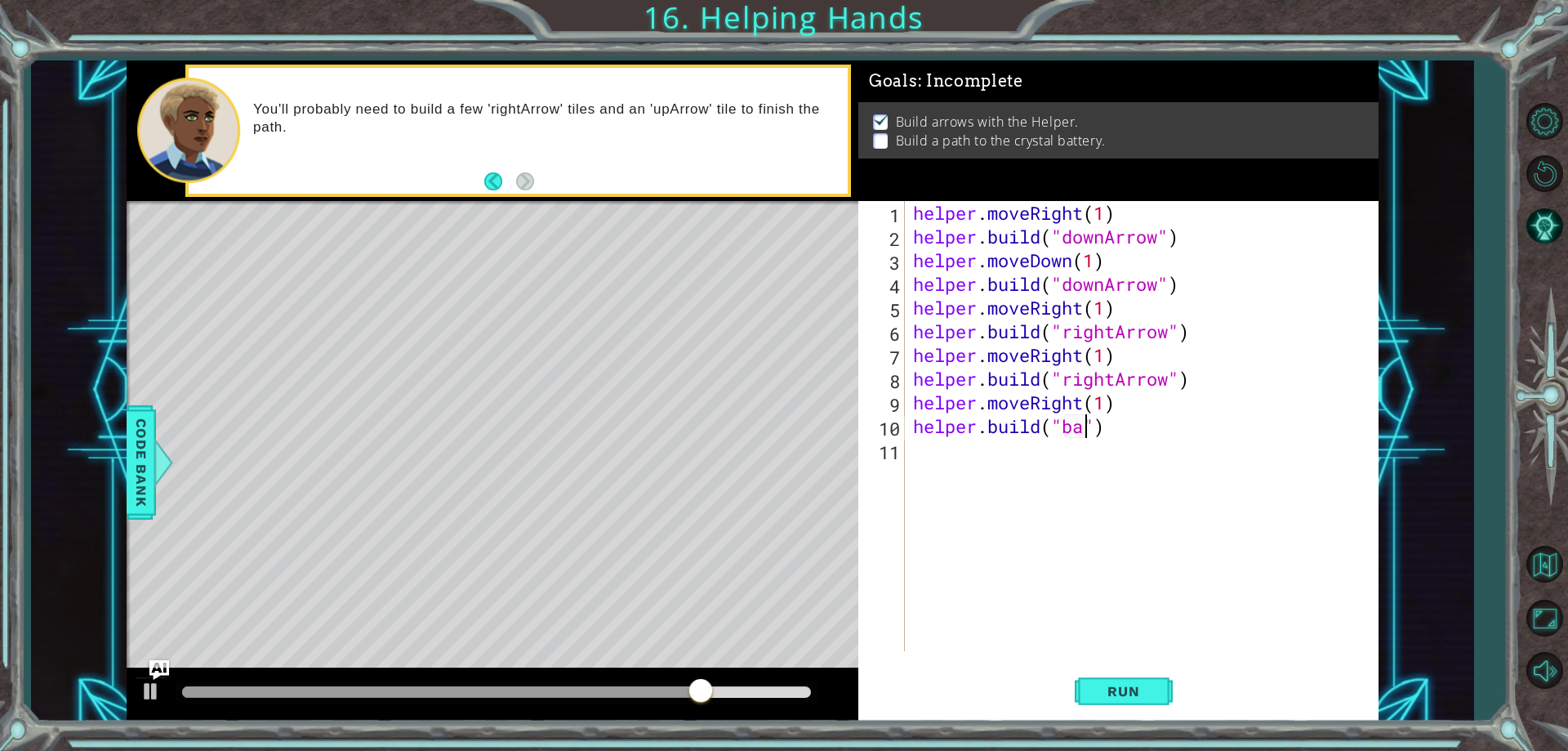
scroll to position [0, 8]
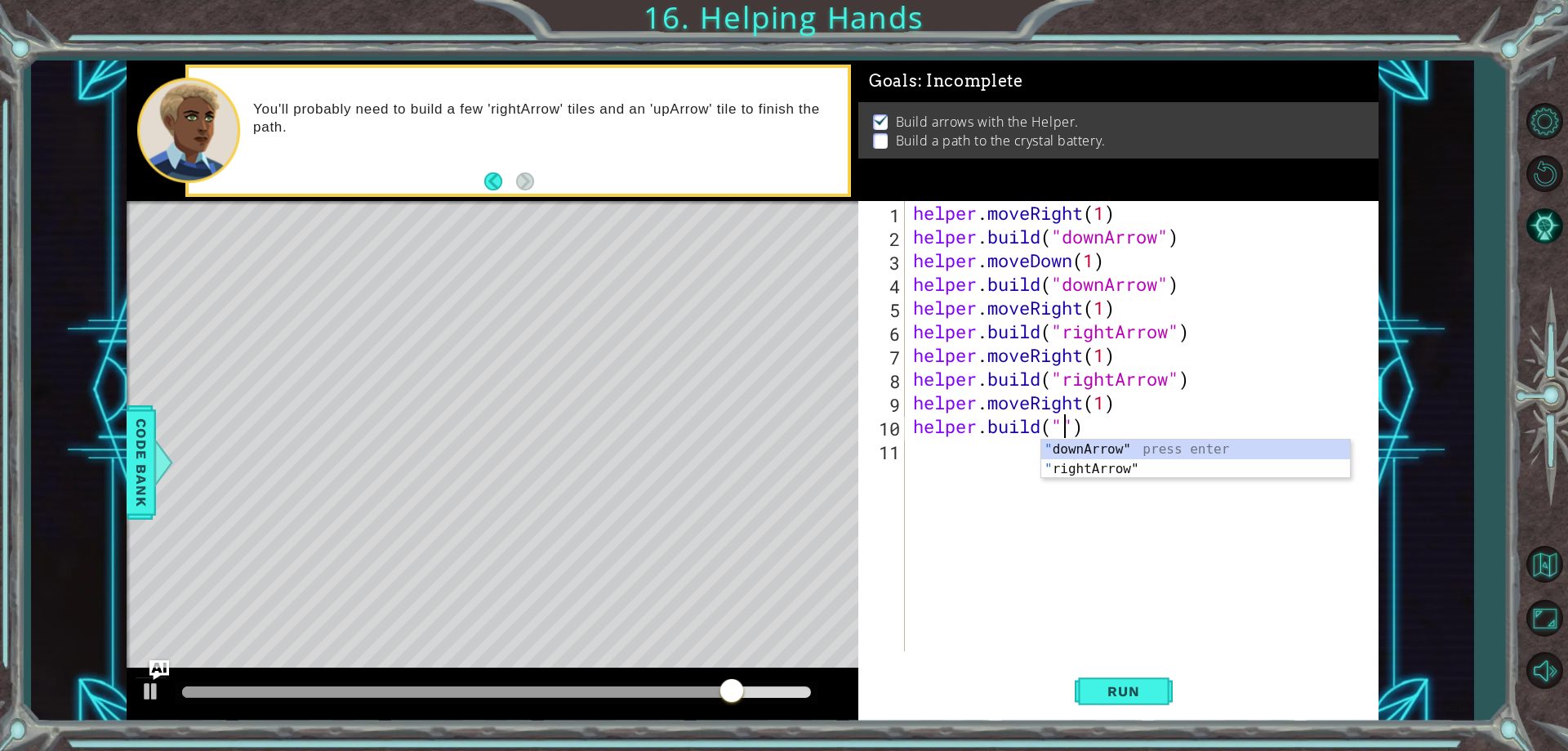
click at [1099, 450] on div "" downArrow" press enter " rightArrow" press enter" at bounding box center [1196, 478] width 309 height 78
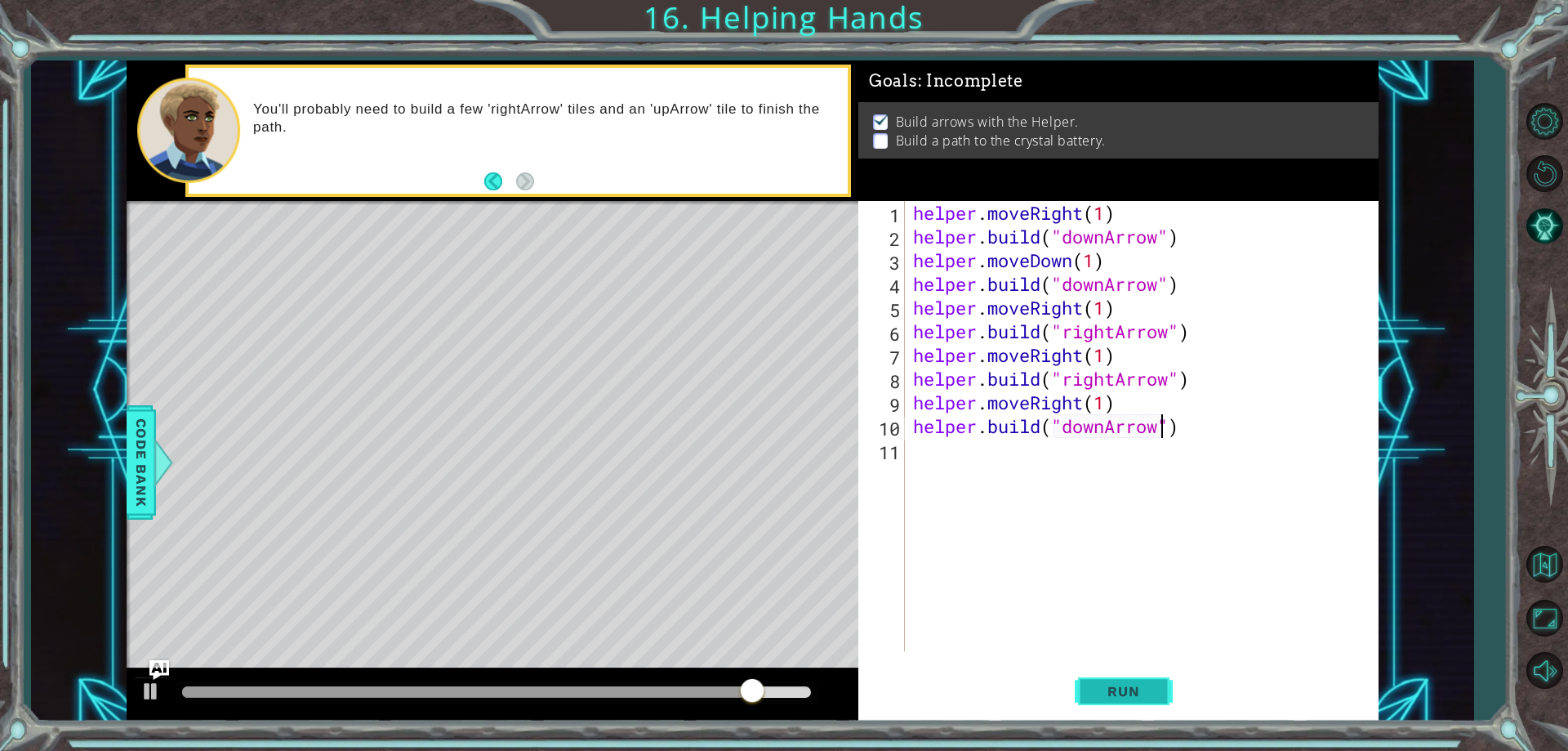
type textarea "[DOMAIN_NAME]("downArrow")"
click at [1160, 689] on button "Run" at bounding box center [1124, 692] width 98 height 52
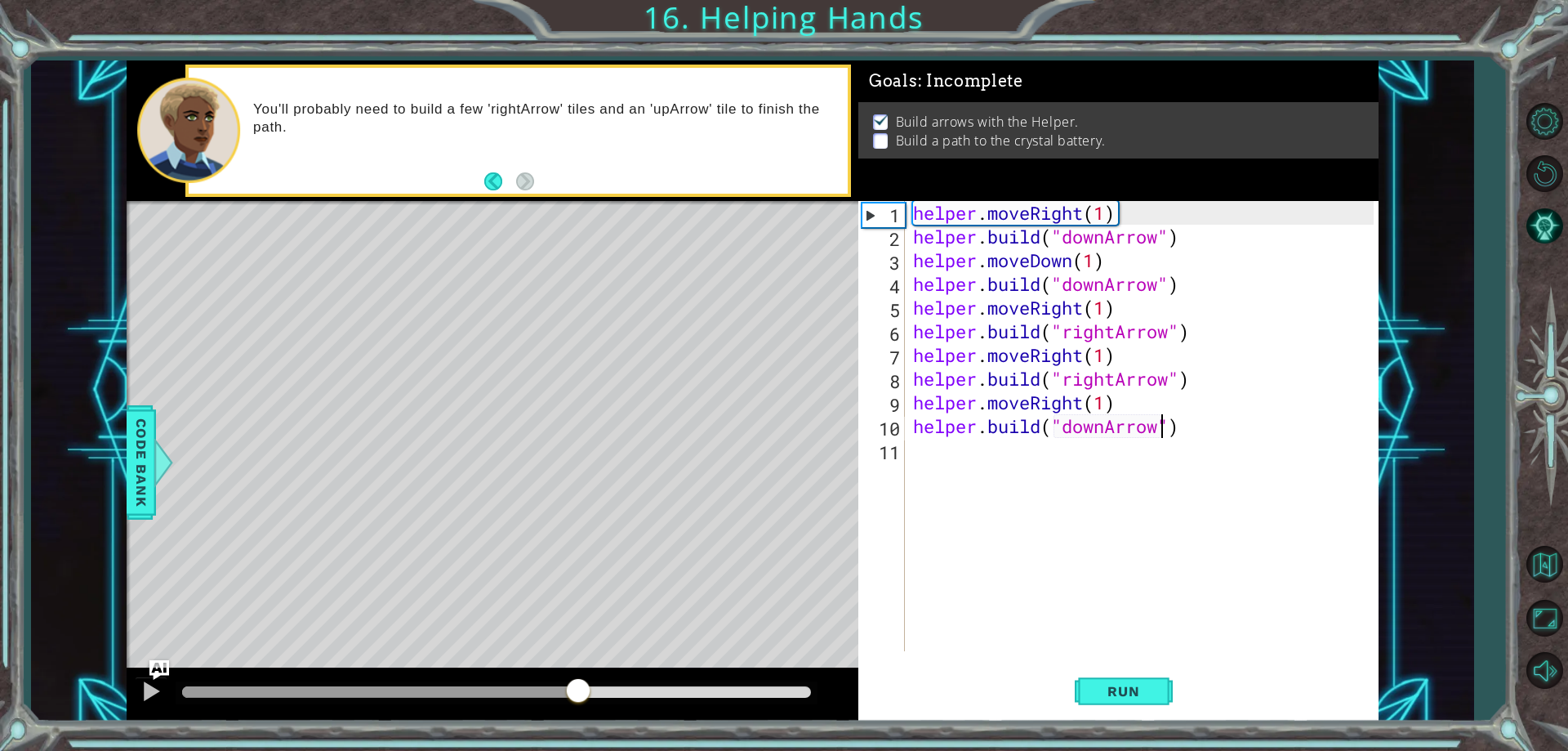
click at [579, 688] on div at bounding box center [496, 692] width 629 height 12
click at [700, 699] on div at bounding box center [496, 692] width 642 height 23
click at [151, 679] on img "Ask AI" at bounding box center [159, 670] width 21 height 21
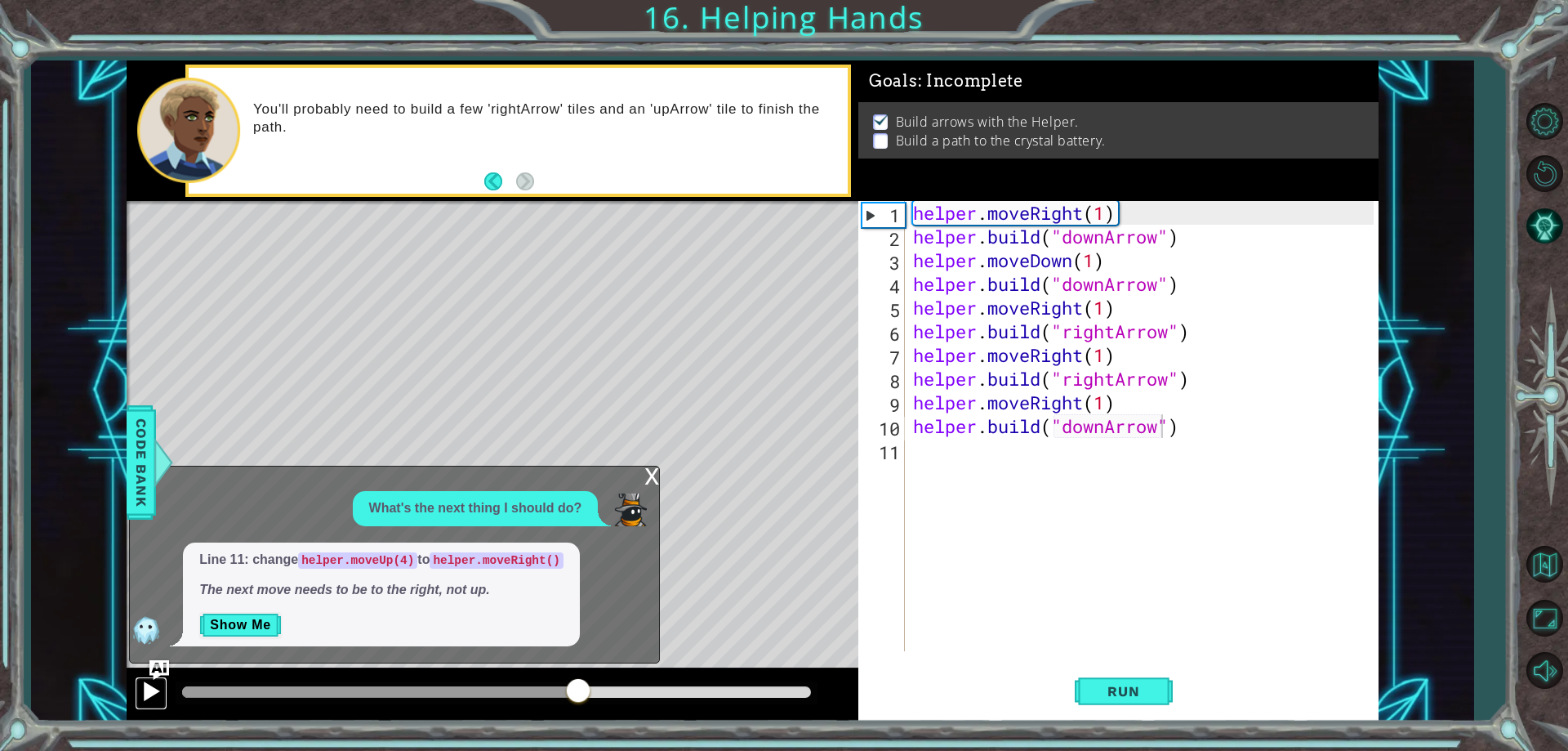
click at [147, 697] on div at bounding box center [150, 691] width 21 height 21
click at [246, 639] on div "Line 11: change helper.moveUp(4) to helper.moveRight() The next move needs to b…" at bounding box center [381, 595] width 397 height 104
click at [248, 633] on button "Show Me" at bounding box center [240, 624] width 82 height 26
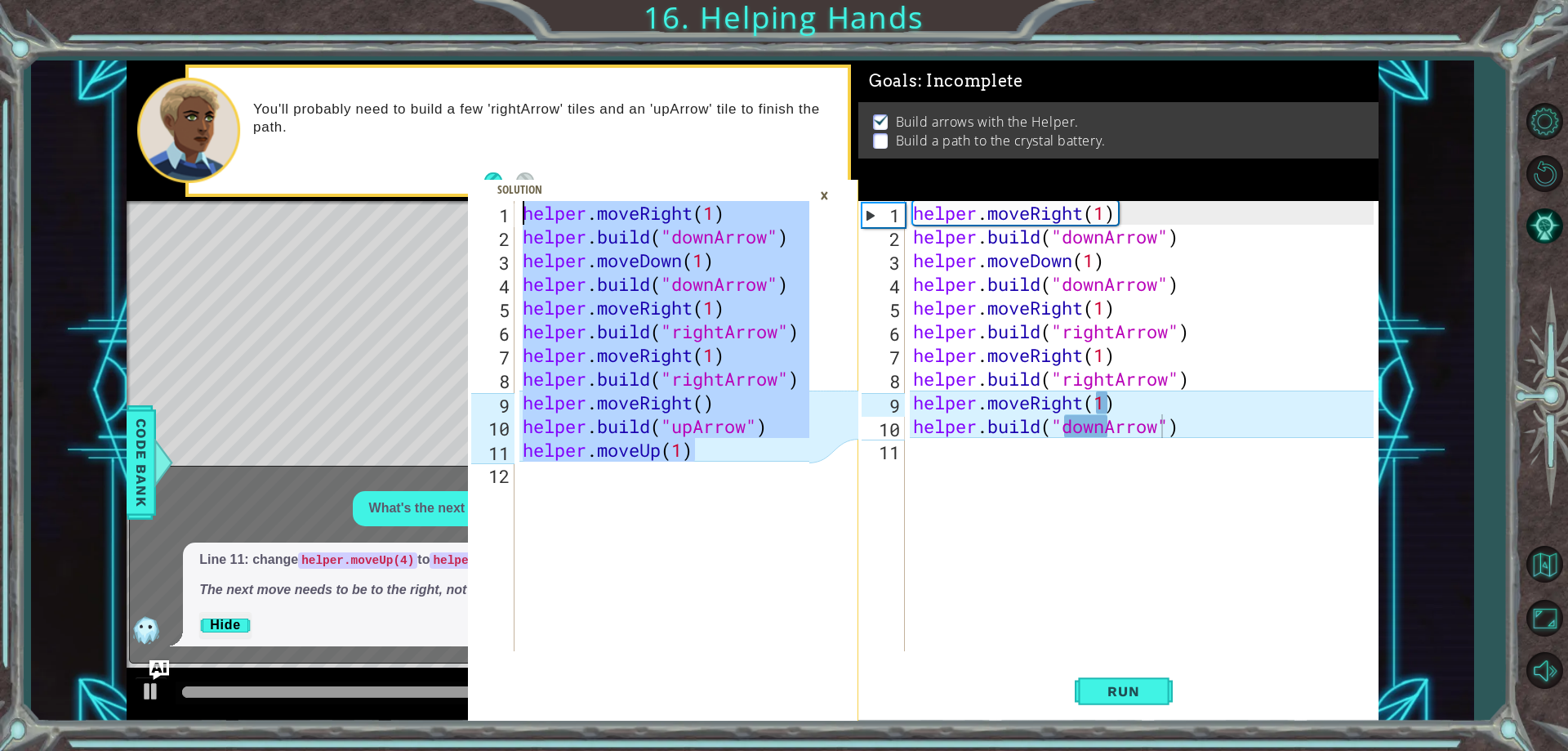
drag, startPoint x: 705, startPoint y: 458, endPoint x: 499, endPoint y: 116, distance: 399.2
click at [499, 116] on div "helper.moveUp(1) 1 2 3 4 5 6 7 8 9 10 11 12 helper . moveRight ( 1 ) helper . b…" at bounding box center [663, 391] width 391 height 661
type textarea "helper.moveRight(1) [DOMAIN_NAME]("downArrow")"
drag, startPoint x: 1075, startPoint y: 548, endPoint x: 1166, endPoint y: 473, distance: 117.9
click at [1081, 540] on div "helper . moveRight ( 1 ) helper . build ( "downArrow" ) helper . moveDown ( 1 )…" at bounding box center [1146, 449] width 472 height 497
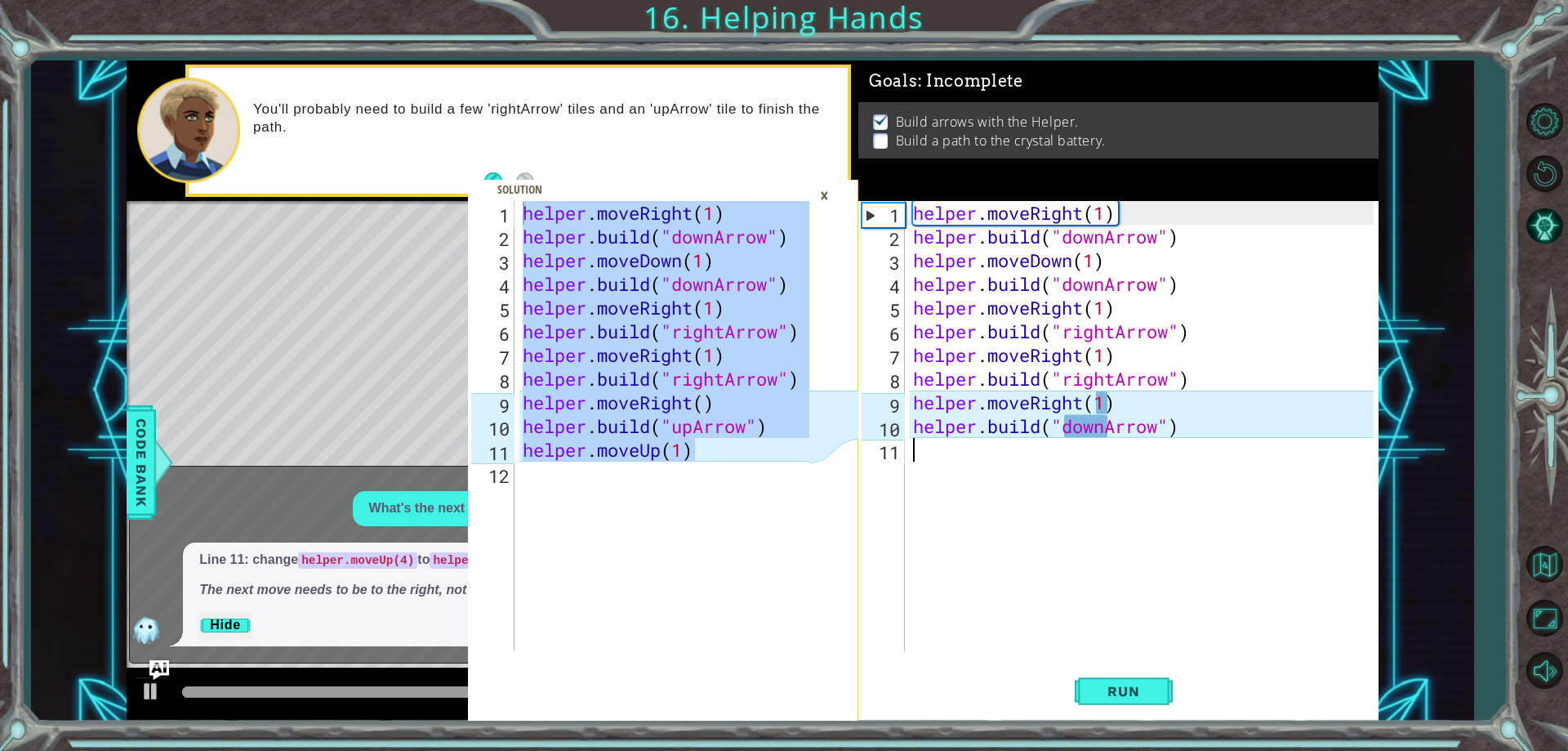
scroll to position [0, 0]
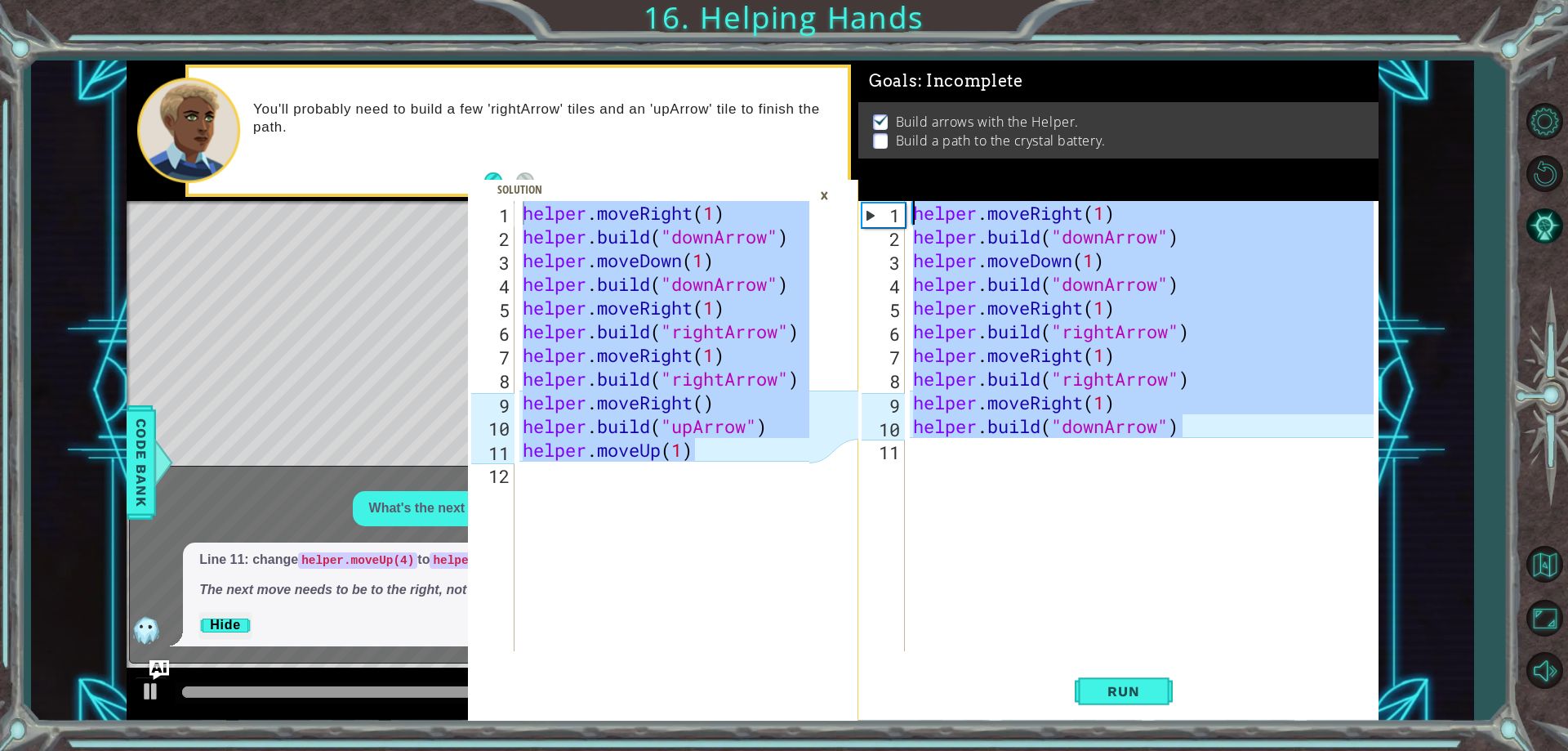
drag, startPoint x: 1216, startPoint y: 437, endPoint x: 836, endPoint y: 203, distance: 446.3
click at [836, 206] on div "helper.moveRight(1) [DOMAIN_NAME]("downArrow") 1 2 3 4 5 6 7 8 9 10 11 12 helpe…" at bounding box center [753, 391] width 1252 height 661
type textarea "helper.moveRight(1) [DOMAIN_NAME]("downArrow")"
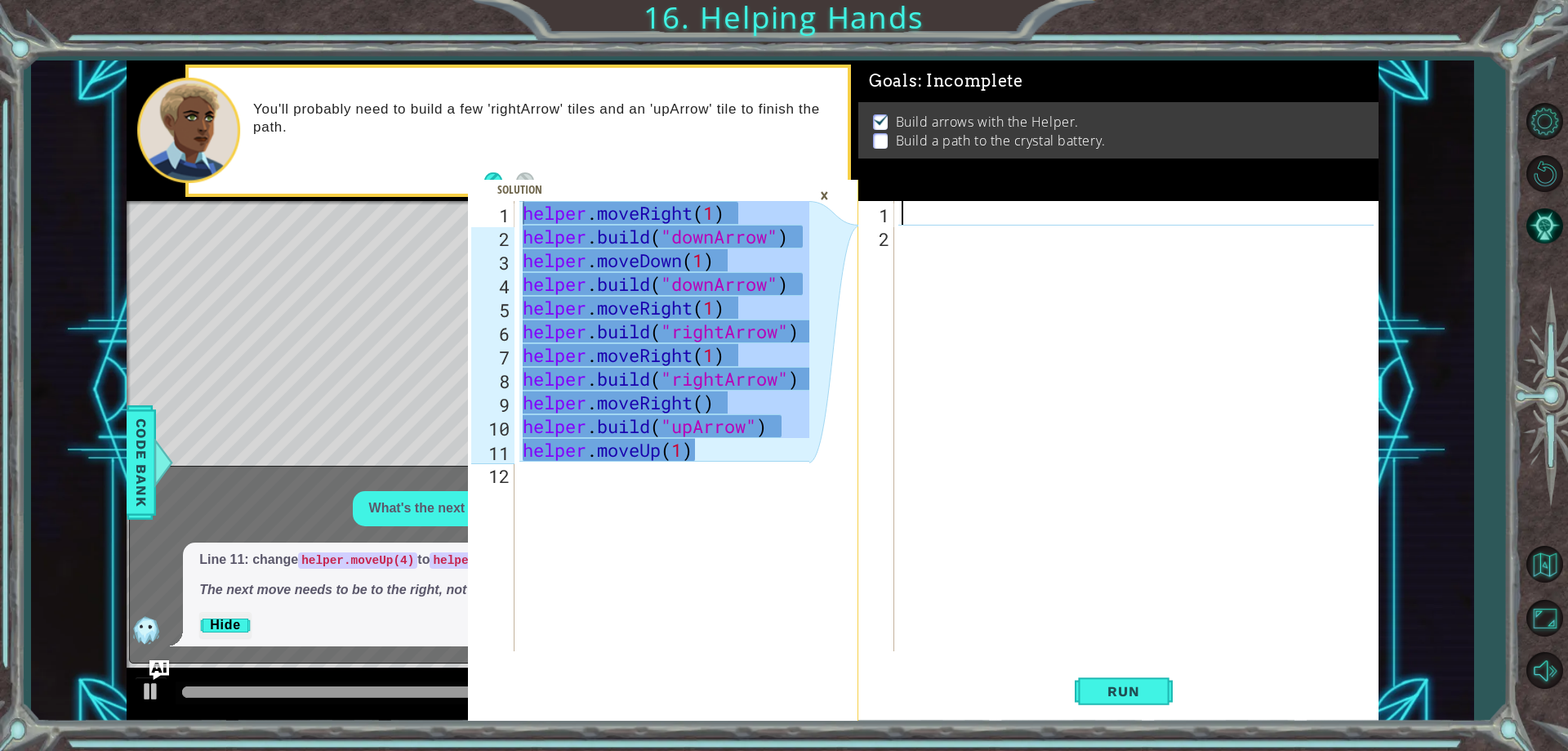
paste textarea "helper.moveUp(1)"
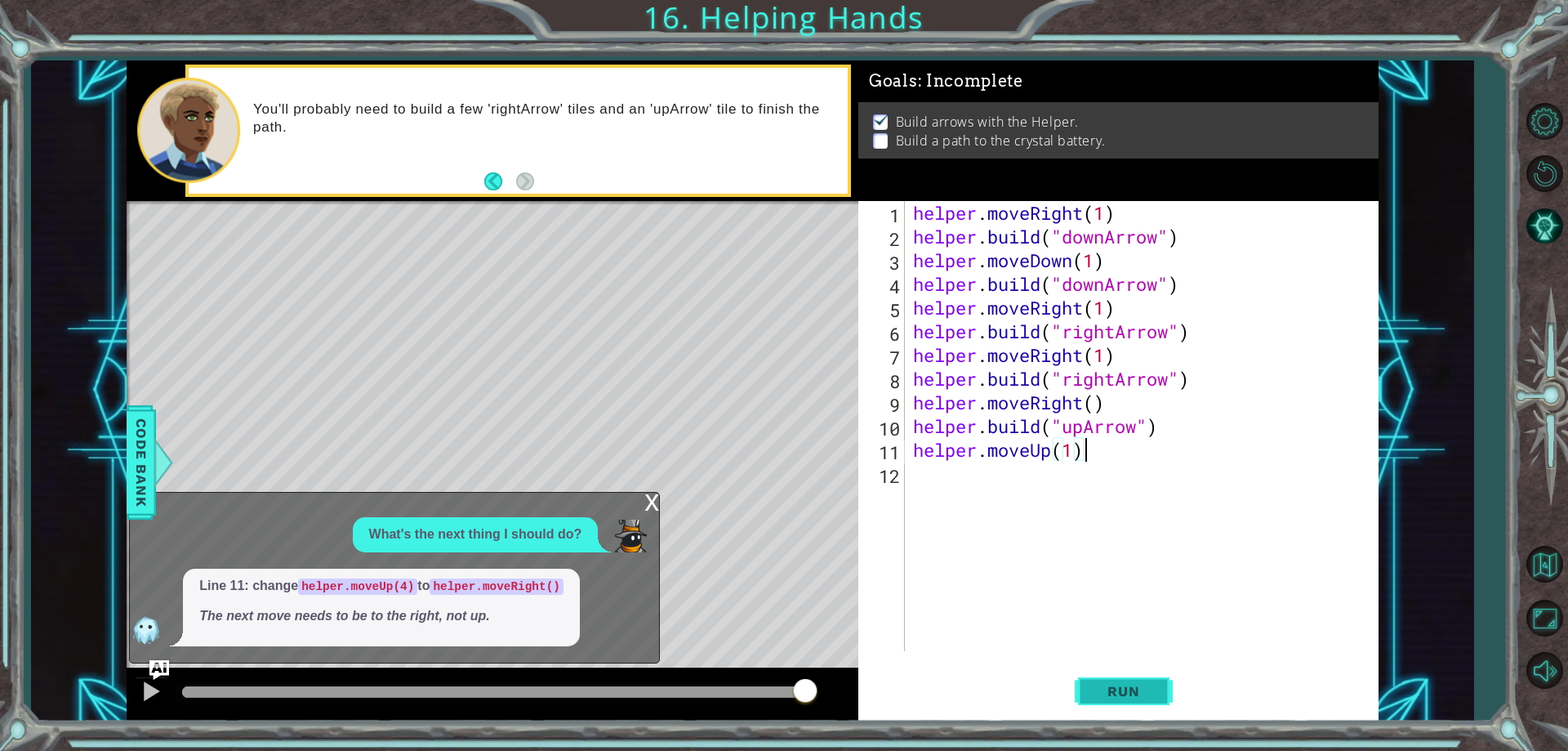
click at [1114, 681] on button "Run" at bounding box center [1124, 692] width 98 height 52
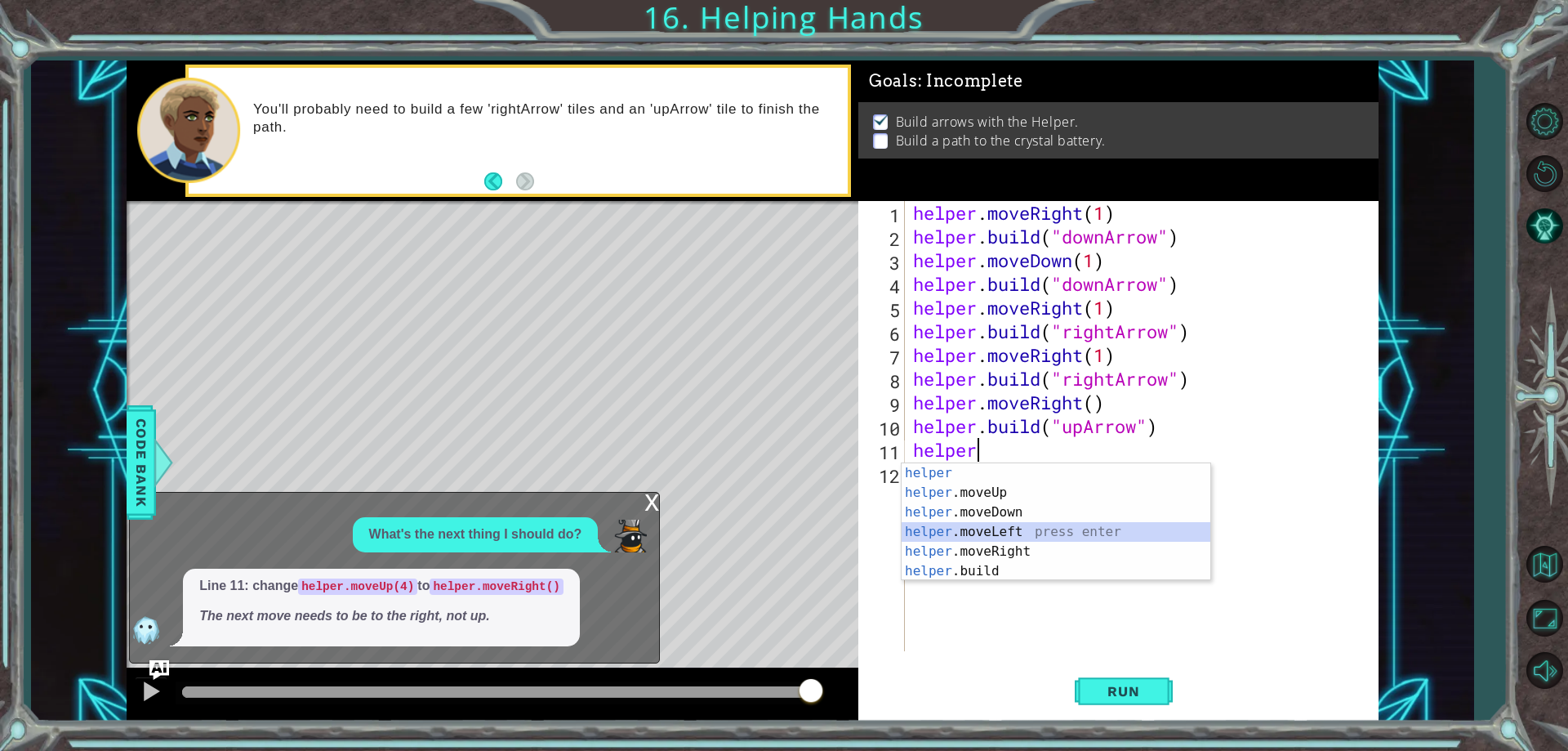
click at [980, 527] on div "helper press enter helper .moveUp press enter helper .moveDown press enter help…" at bounding box center [1057, 541] width 309 height 157
type textarea "helper.moveLeft(1)"
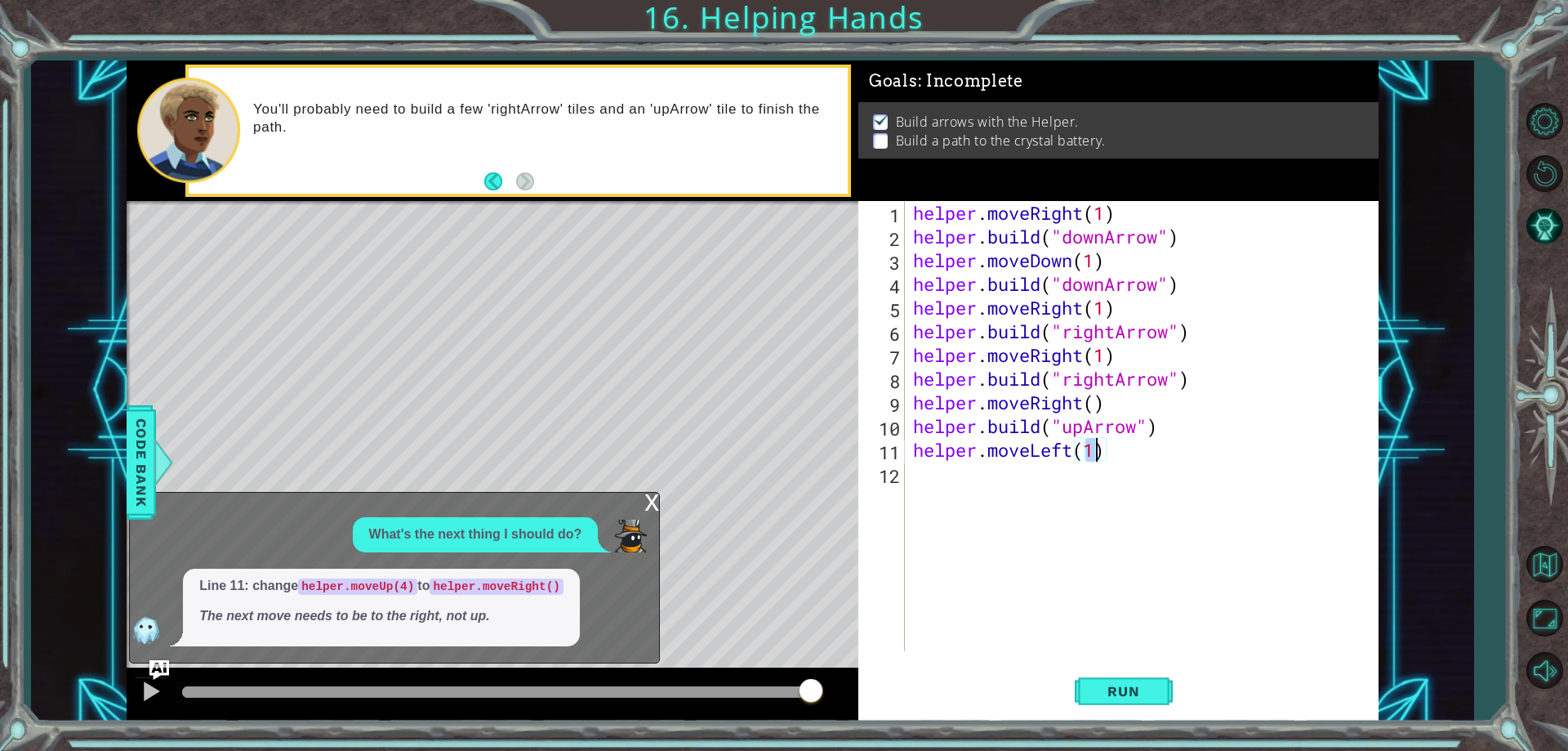
click at [1124, 456] on div "helper . moveRight ( 1 ) helper . build ( "downArrow" ) helper . moveDown ( 1 )…" at bounding box center [1146, 449] width 472 height 497
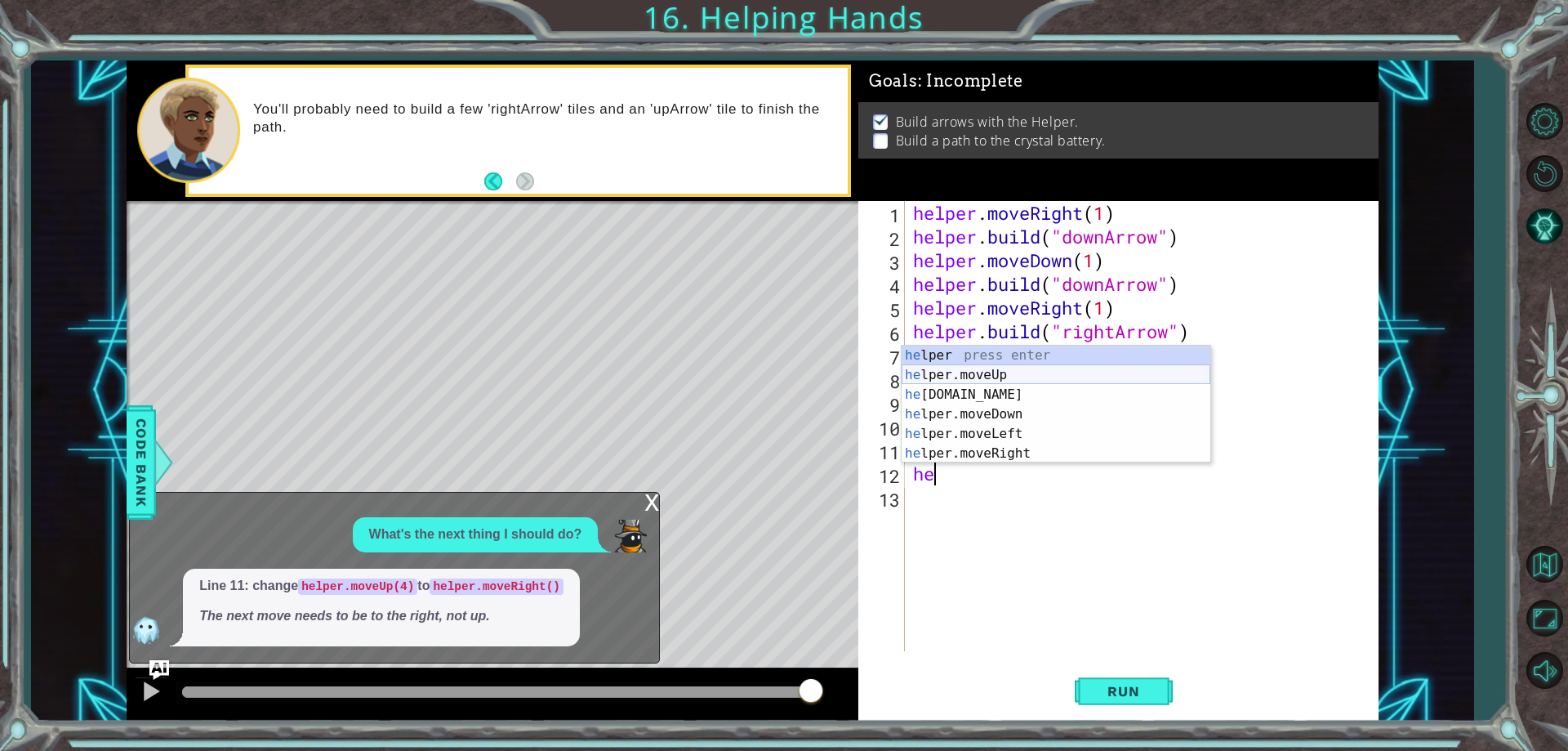
click at [985, 371] on div "he lper press enter he lper.moveUp press enter he [DOMAIN_NAME] press enter he …" at bounding box center [1057, 423] width 309 height 157
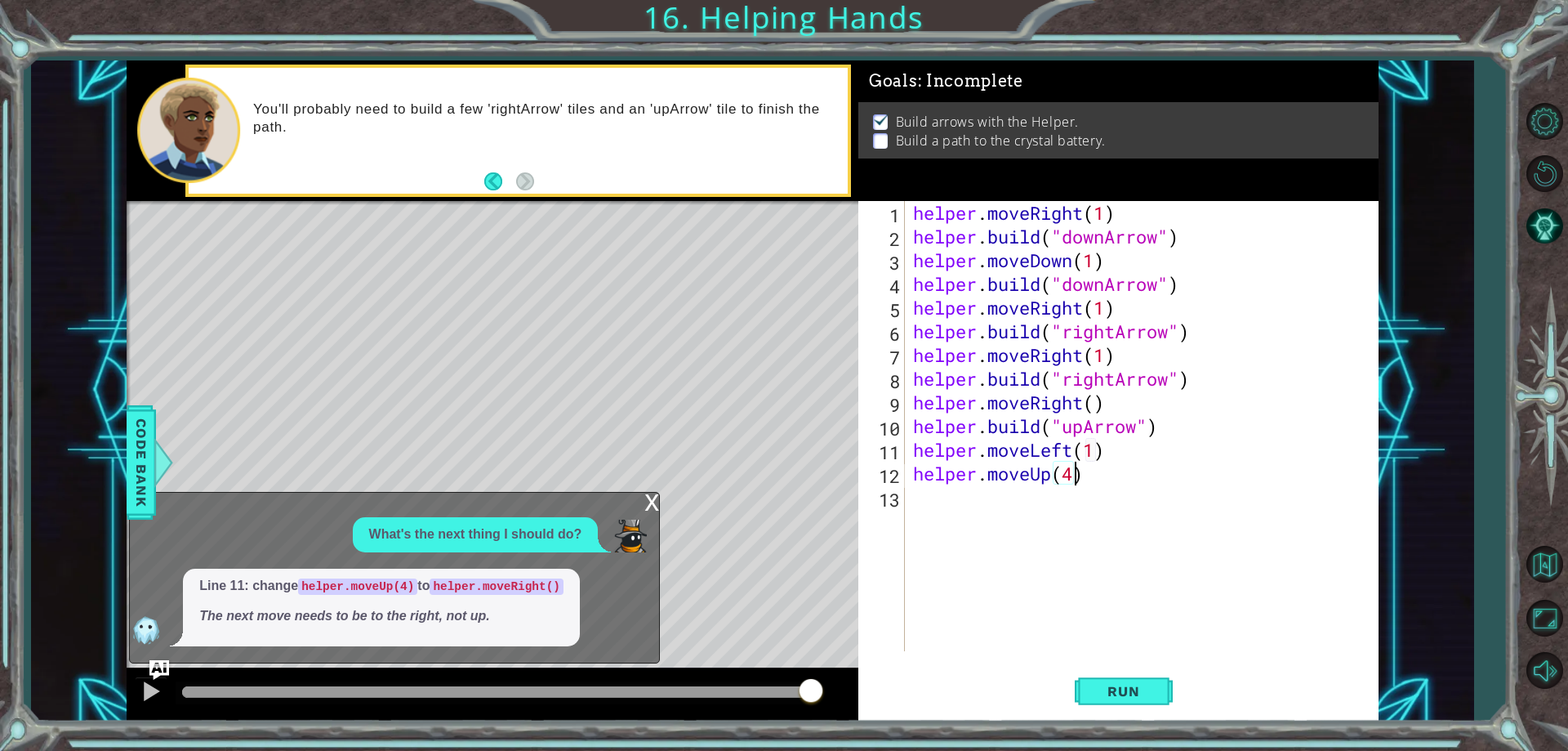
scroll to position [0, 8]
type textarea "helper.moveUp(4)"
click at [1104, 686] on span "Run" at bounding box center [1123, 691] width 65 height 16
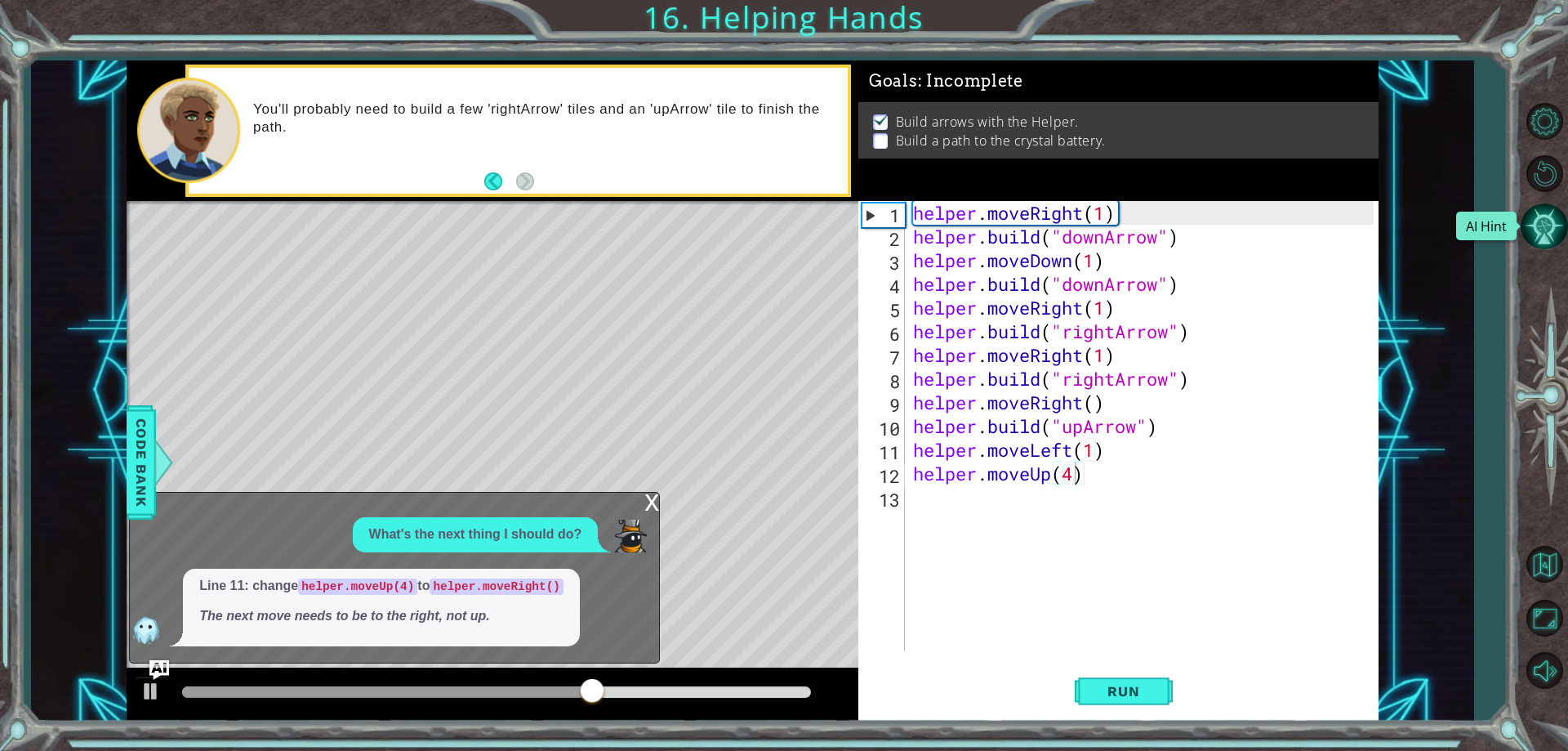
click at [1550, 209] on button "AI Hint" at bounding box center [1544, 226] width 47 height 47
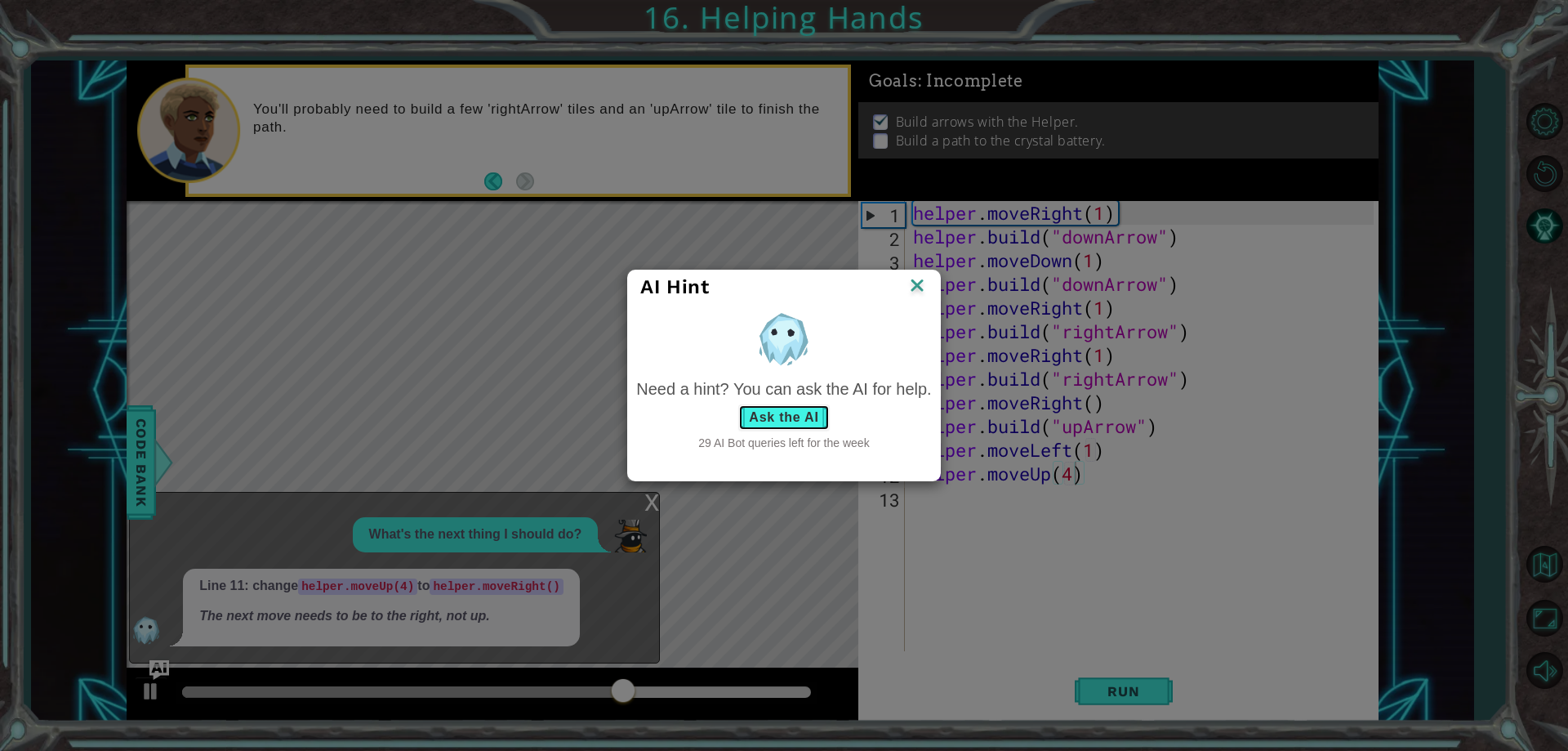
click at [789, 406] on button "Ask the AI" at bounding box center [784, 417] width 91 height 26
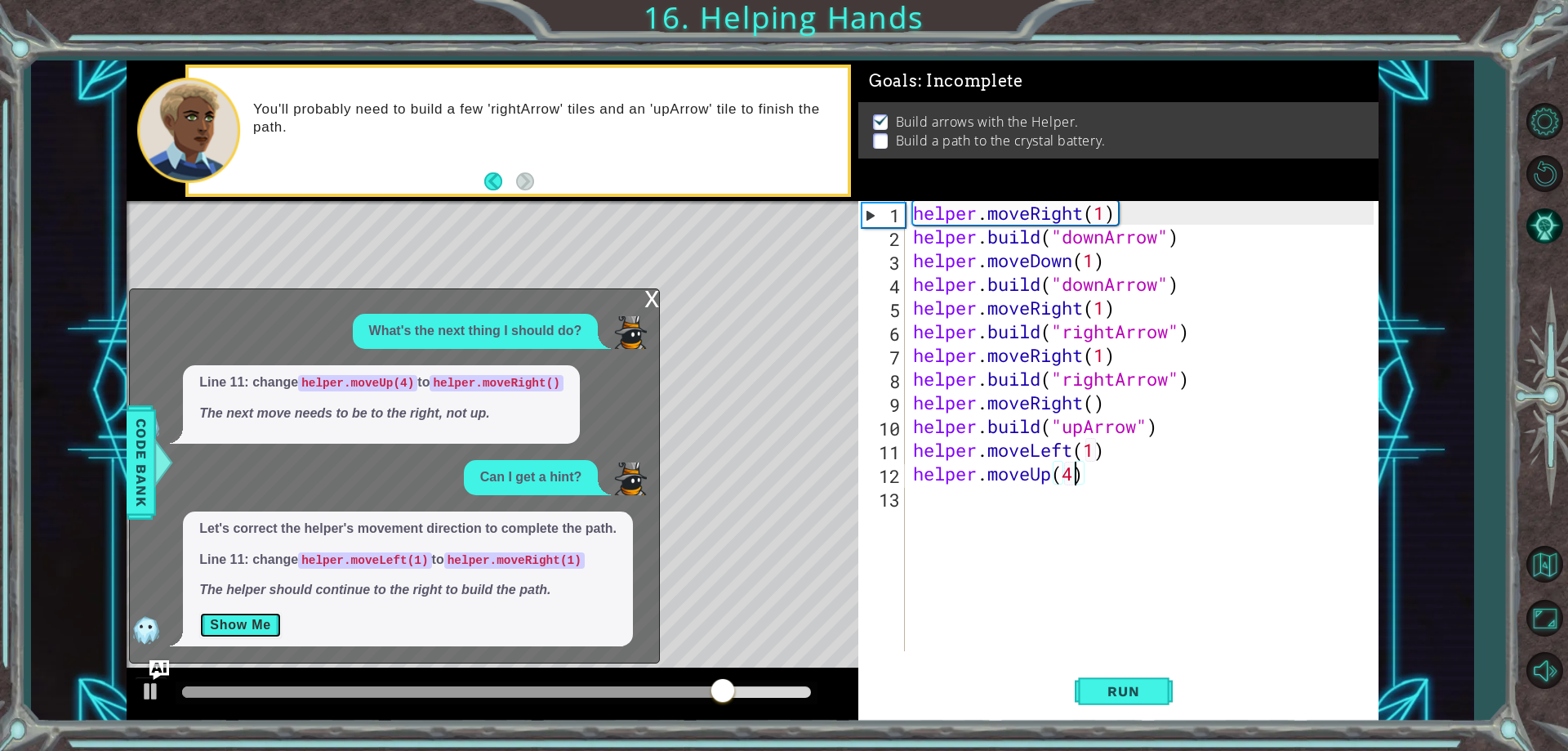
click at [253, 620] on button "Show Me" at bounding box center [240, 624] width 82 height 26
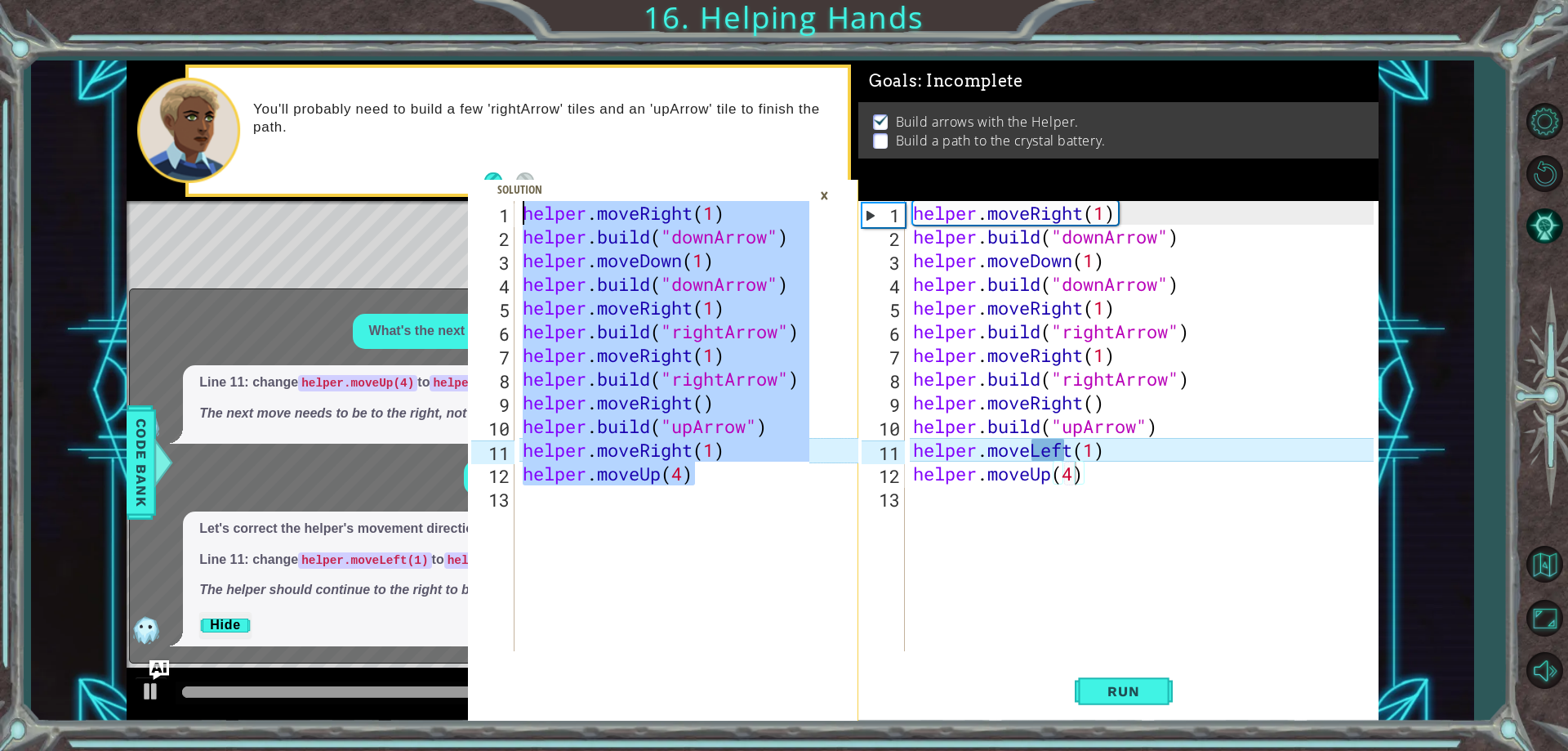
drag, startPoint x: 733, startPoint y: 479, endPoint x: 473, endPoint y: 202, distance: 379.9
click at [473, 202] on div "helper.moveUp(4) 1 2 3 4 5 6 7 8 9 10 11 12 13 helper . moveRight ( 1 ) helper …" at bounding box center [638, 426] width 342 height 450
type textarea "helper.moveRight(1) [DOMAIN_NAME]("downArrow")"
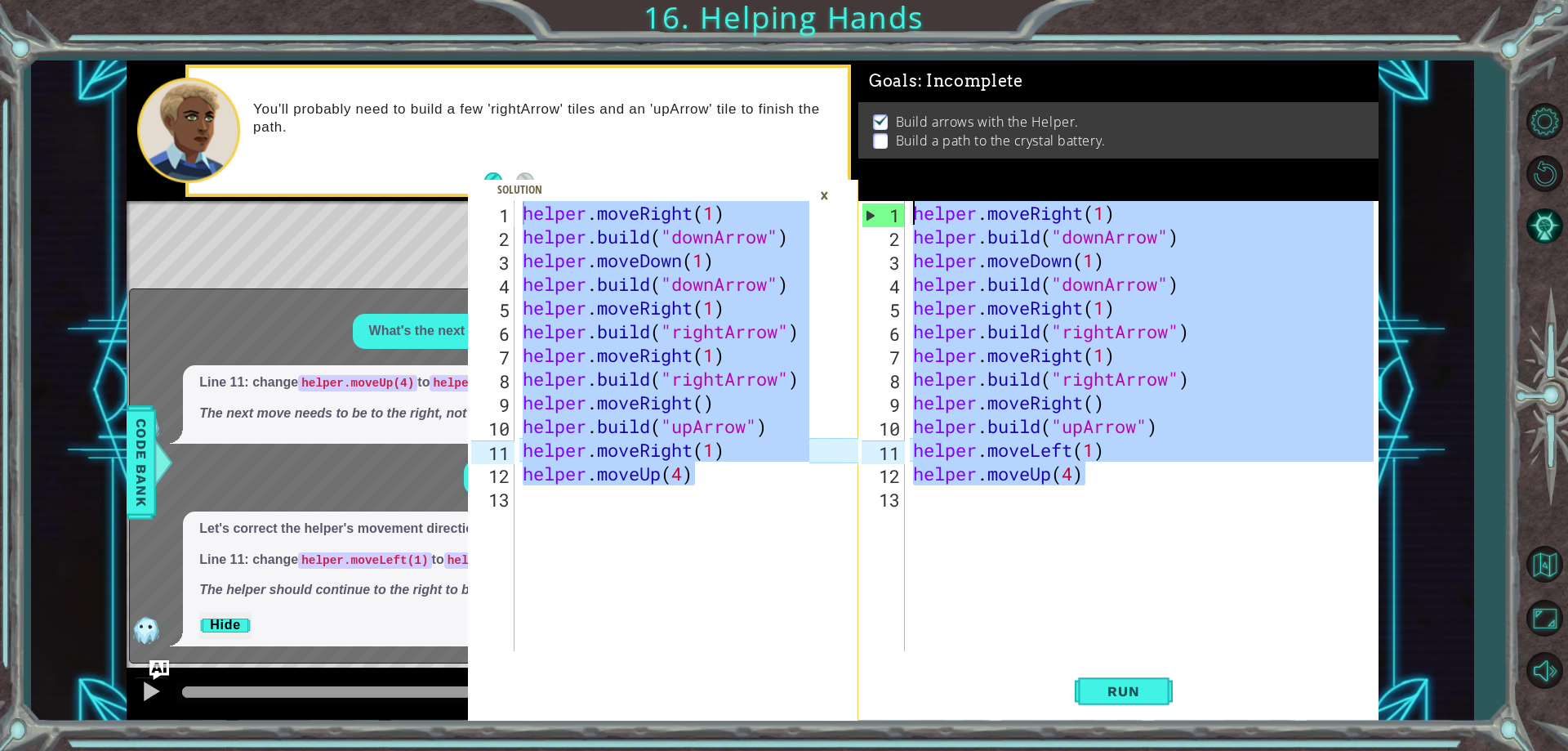
drag, startPoint x: 1137, startPoint y: 477, endPoint x: 854, endPoint y: 189, distance: 403.8
click at [854, 189] on div "helper.moveRight(1) [DOMAIN_NAME]("downArrow") 1 2 3 4 5 6 7 8 9 10 11 12 13 he…" at bounding box center [753, 391] width 1252 height 661
type textarea "helper.moveRight(1) [DOMAIN_NAME]("downArrow")"
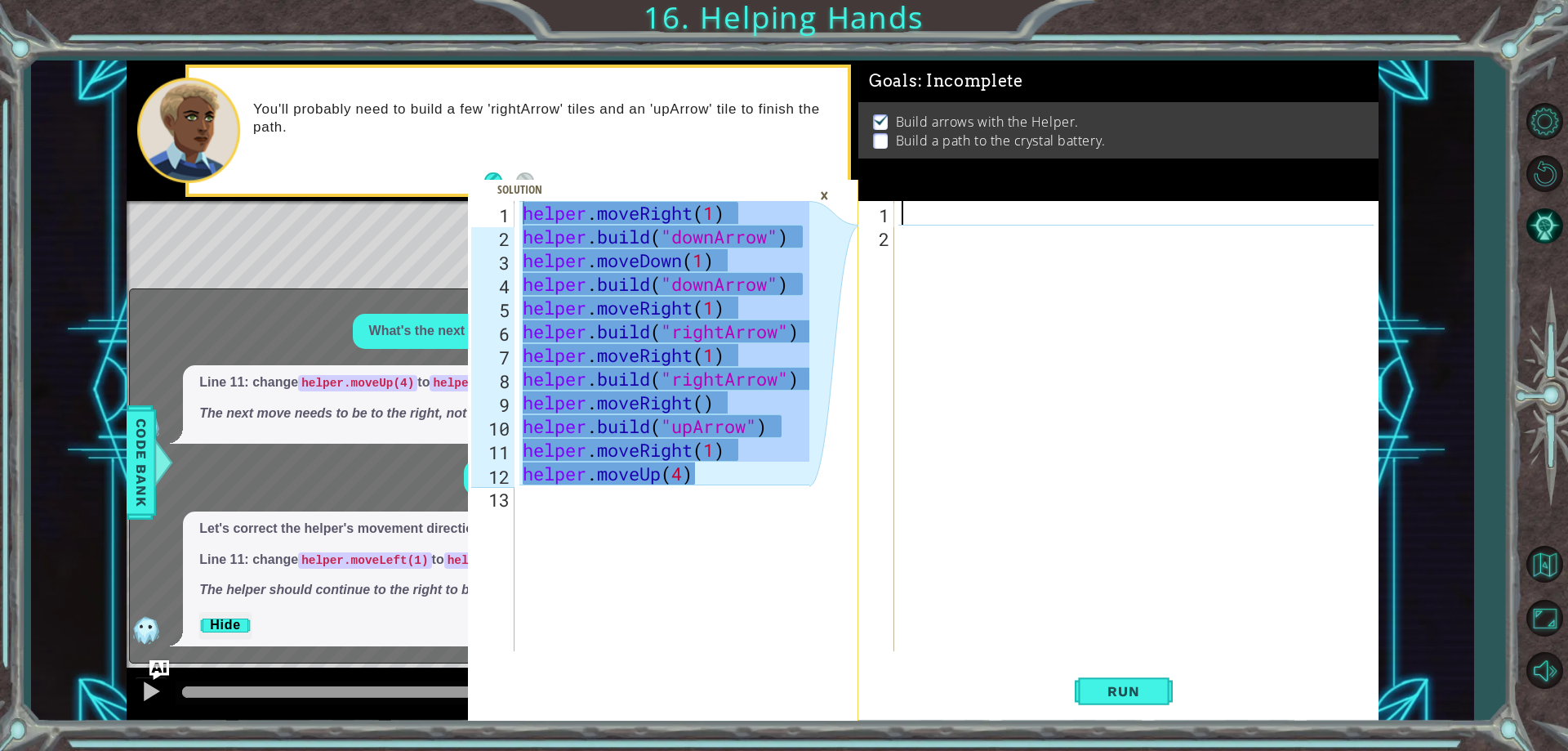
paste textarea "helper.moveUp(4)"
type textarea "helper.moveUp(4)"
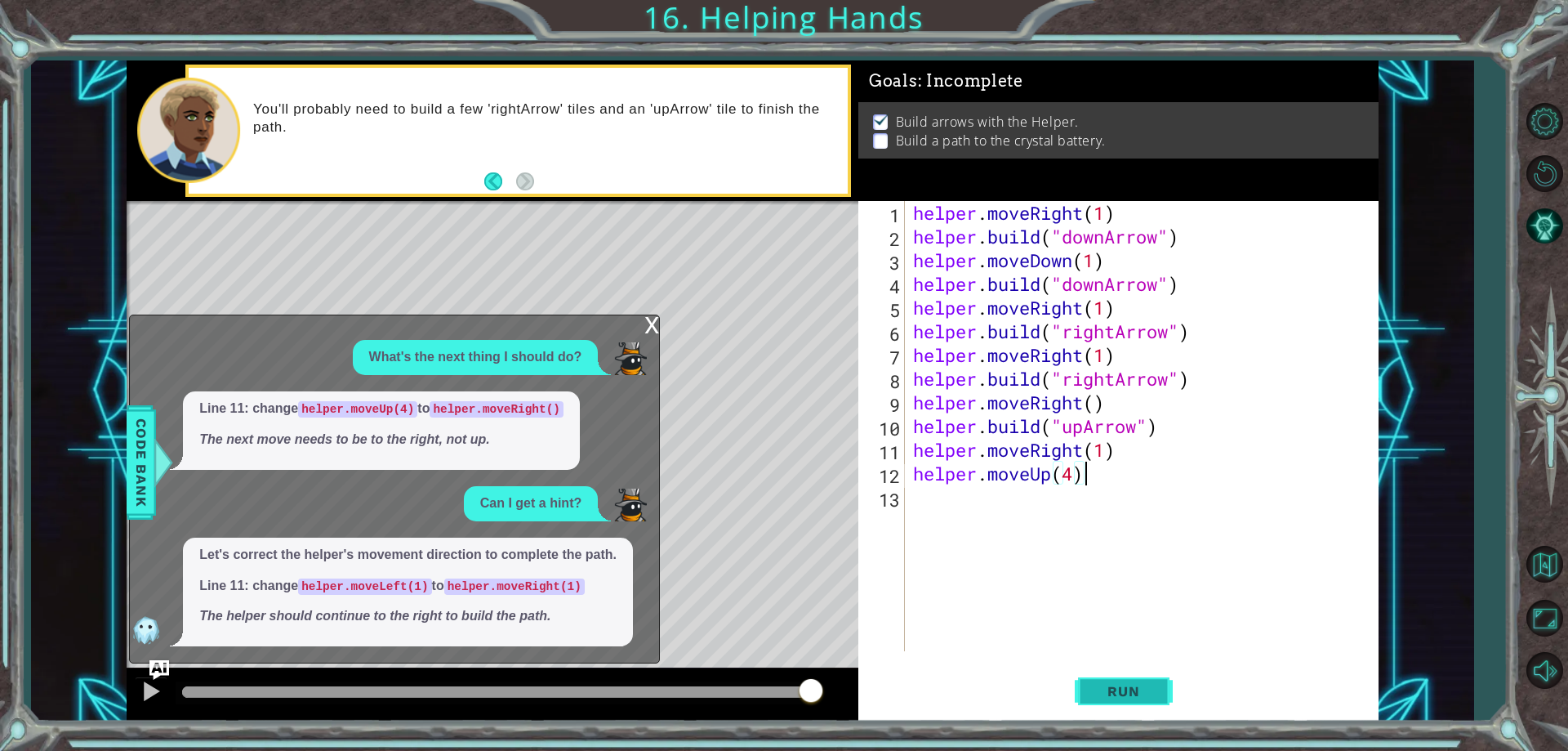
click at [1150, 697] on span "Run" at bounding box center [1123, 691] width 65 height 16
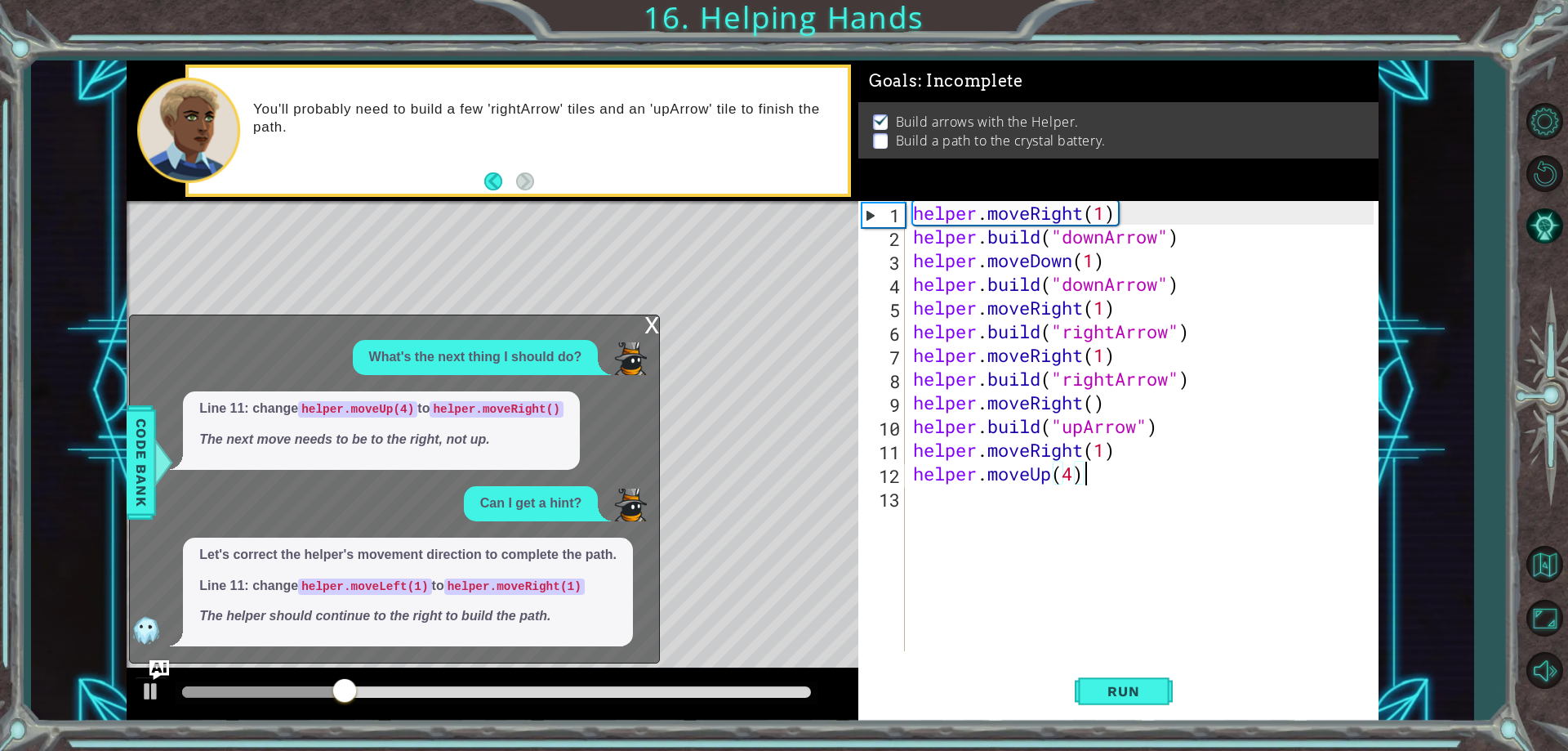
click at [658, 328] on div "x" at bounding box center [652, 323] width 15 height 16
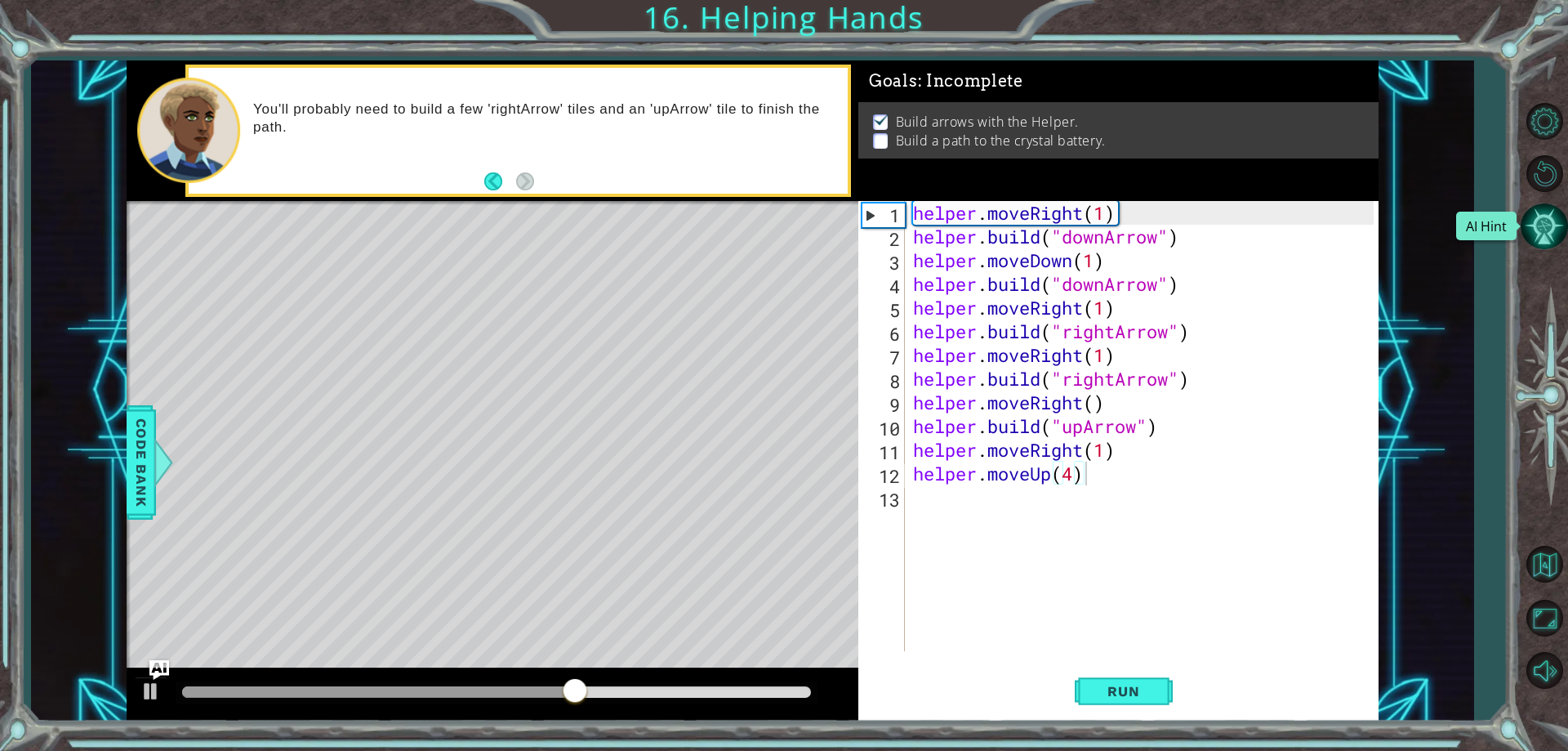
click at [1551, 214] on button "AI Hint" at bounding box center [1544, 226] width 47 height 47
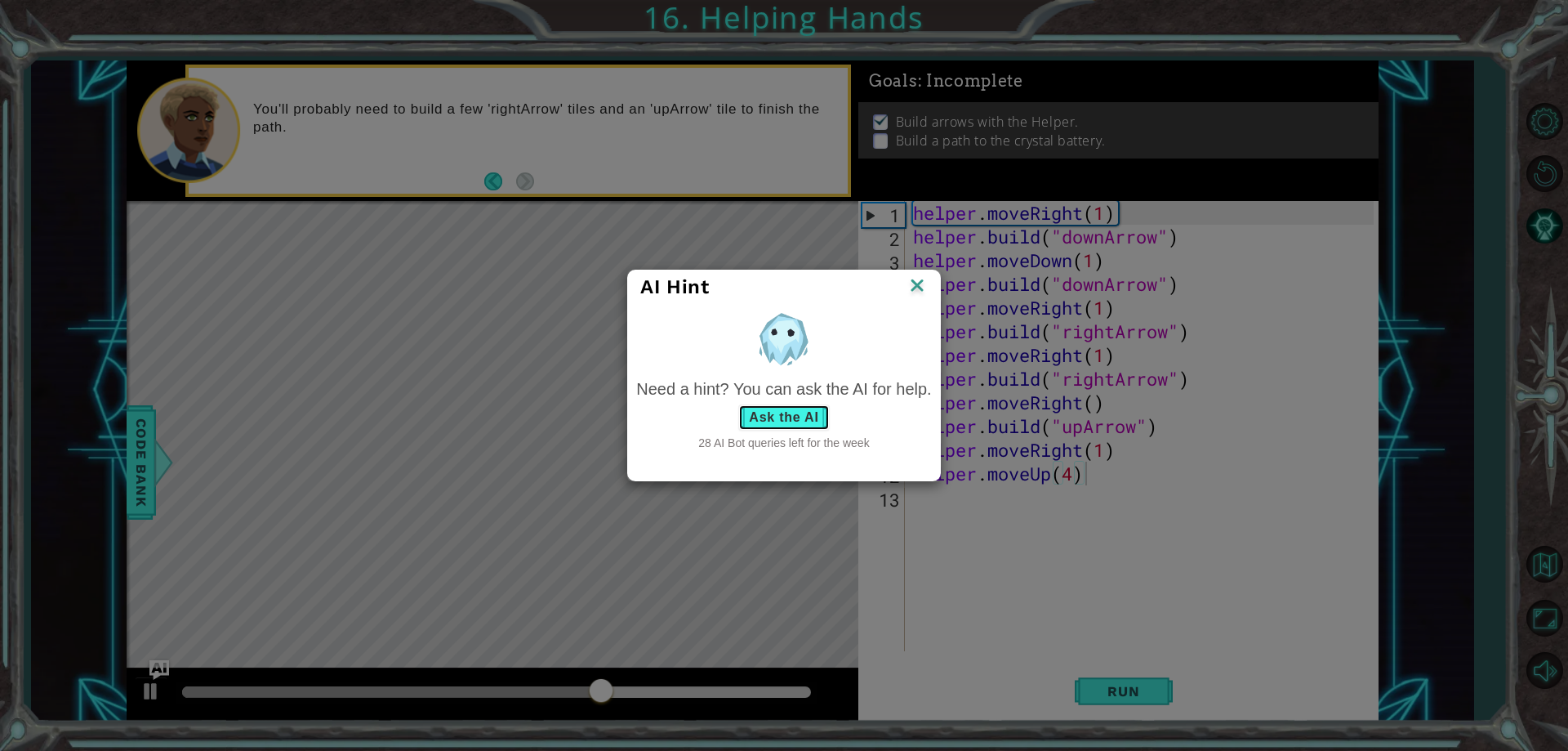
click at [815, 412] on button "Ask the AI" at bounding box center [784, 417] width 91 height 26
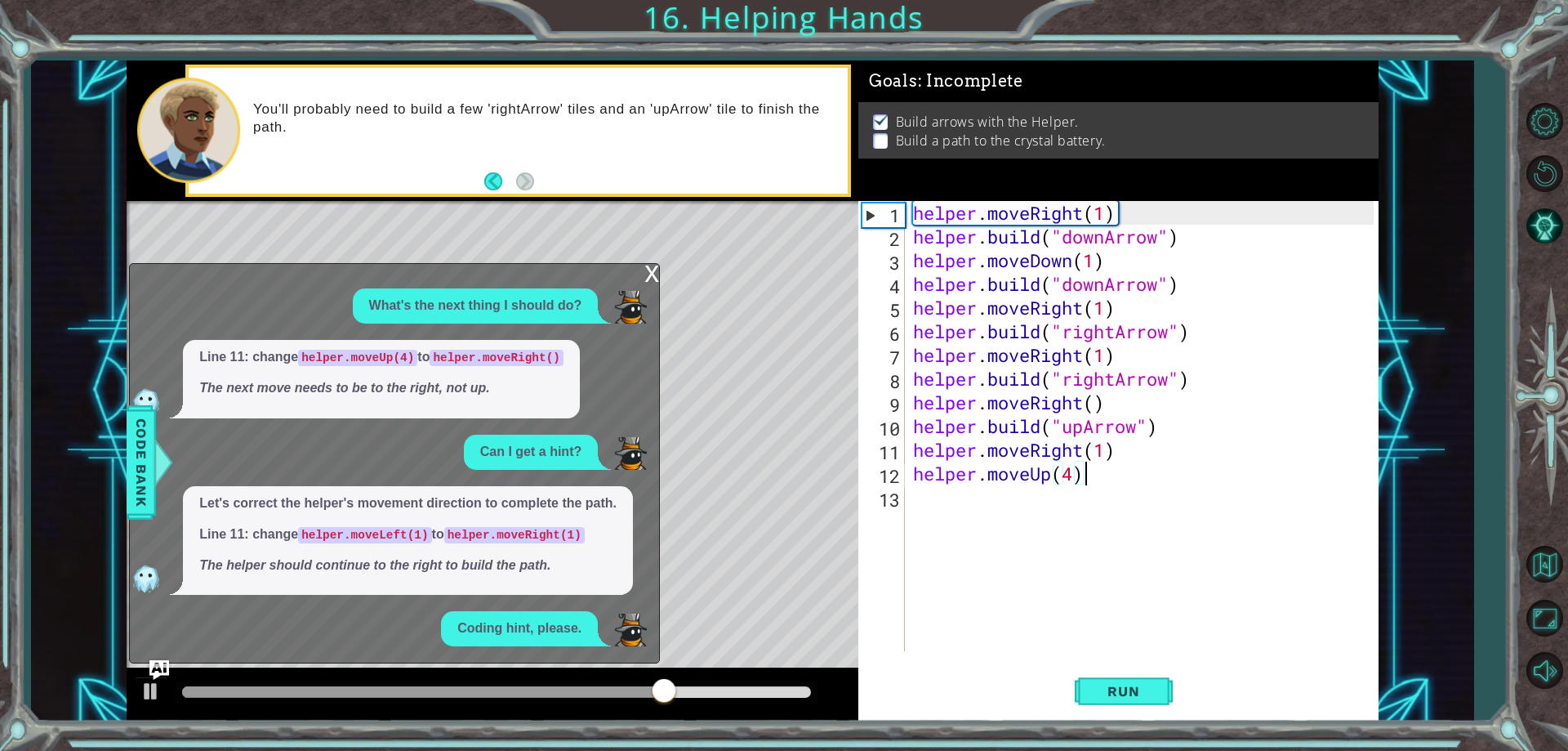
scroll to position [61, 0]
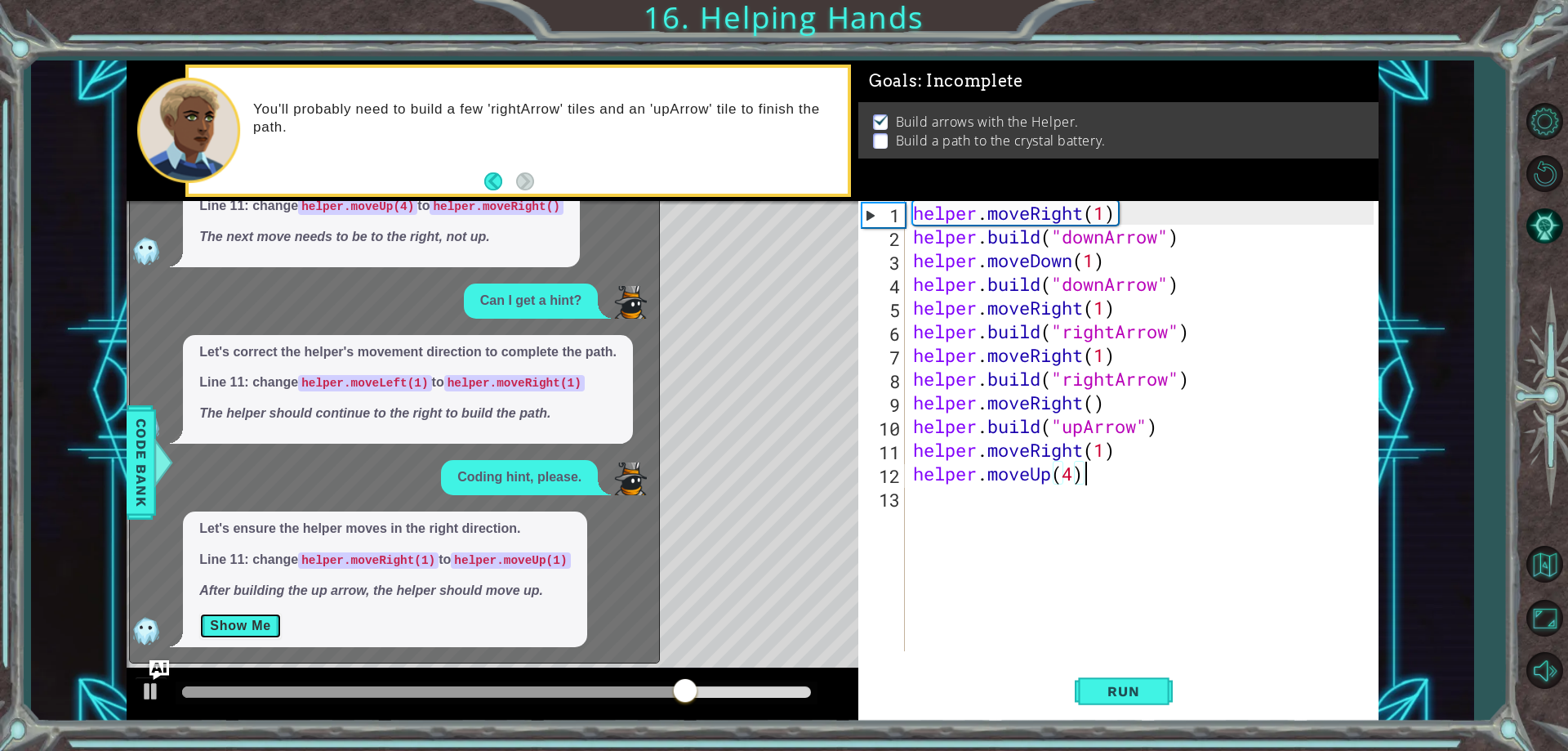
click at [213, 613] on button "Show Me" at bounding box center [240, 625] width 82 height 26
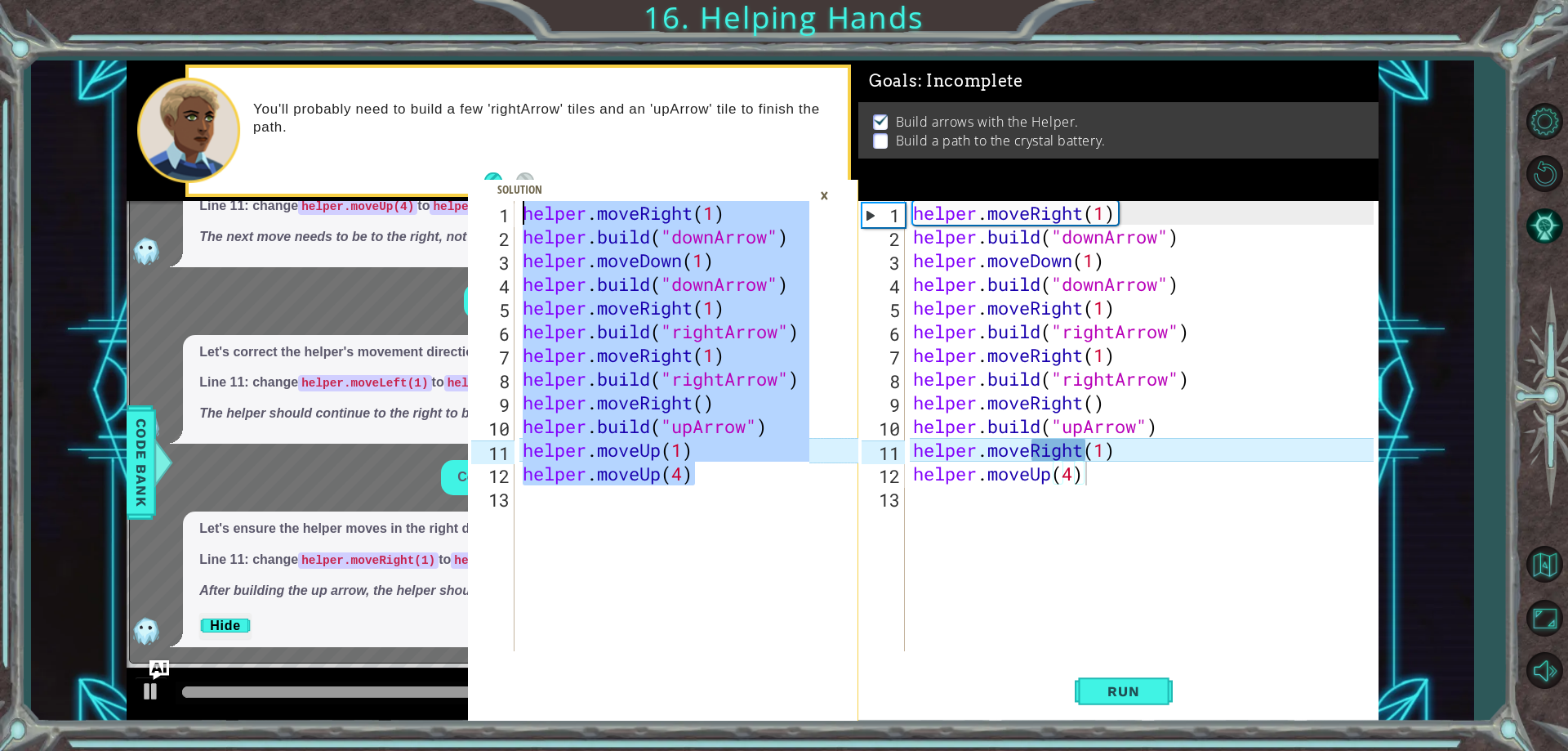
drag, startPoint x: 708, startPoint y: 479, endPoint x: 401, endPoint y: 164, distance: 439.9
click at [401, 164] on div "helper.moveUp(4) 1 2 3 4 5 6 7 8 9 10 11 12 13 helper . moveRight ( 1 ) helper …" at bounding box center [753, 391] width 1252 height 661
type textarea "helper.moveRight(1) [DOMAIN_NAME]("downArrow")"
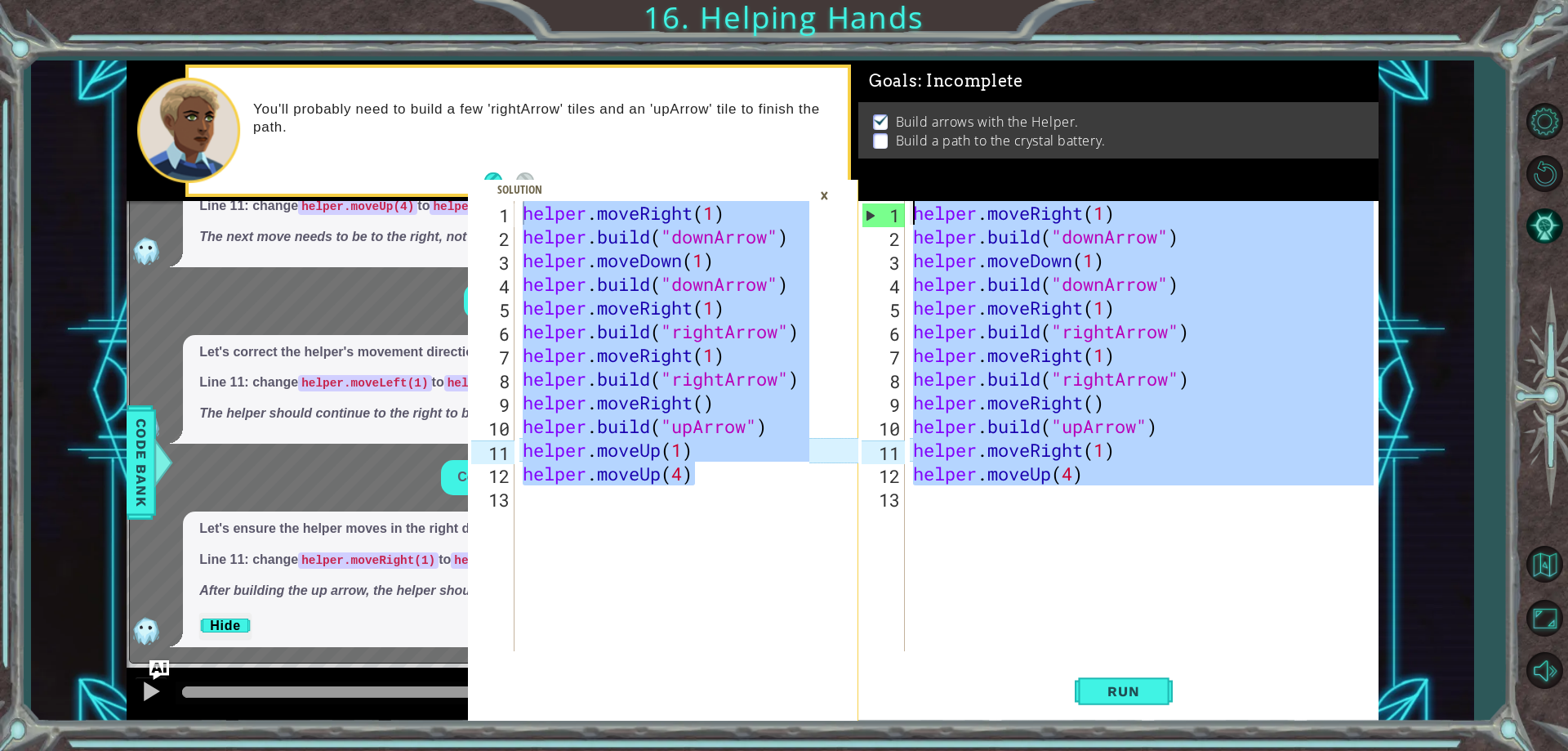
drag, startPoint x: 1150, startPoint y: 494, endPoint x: 788, endPoint y: 146, distance: 502.1
click at [788, 146] on div "helper.moveRight(1) [DOMAIN_NAME]("downArrow") 1 2 3 4 5 6 7 8 9 10 11 12 13 he…" at bounding box center [753, 391] width 1252 height 661
click at [820, 192] on div "×" at bounding box center [825, 195] width 25 height 28
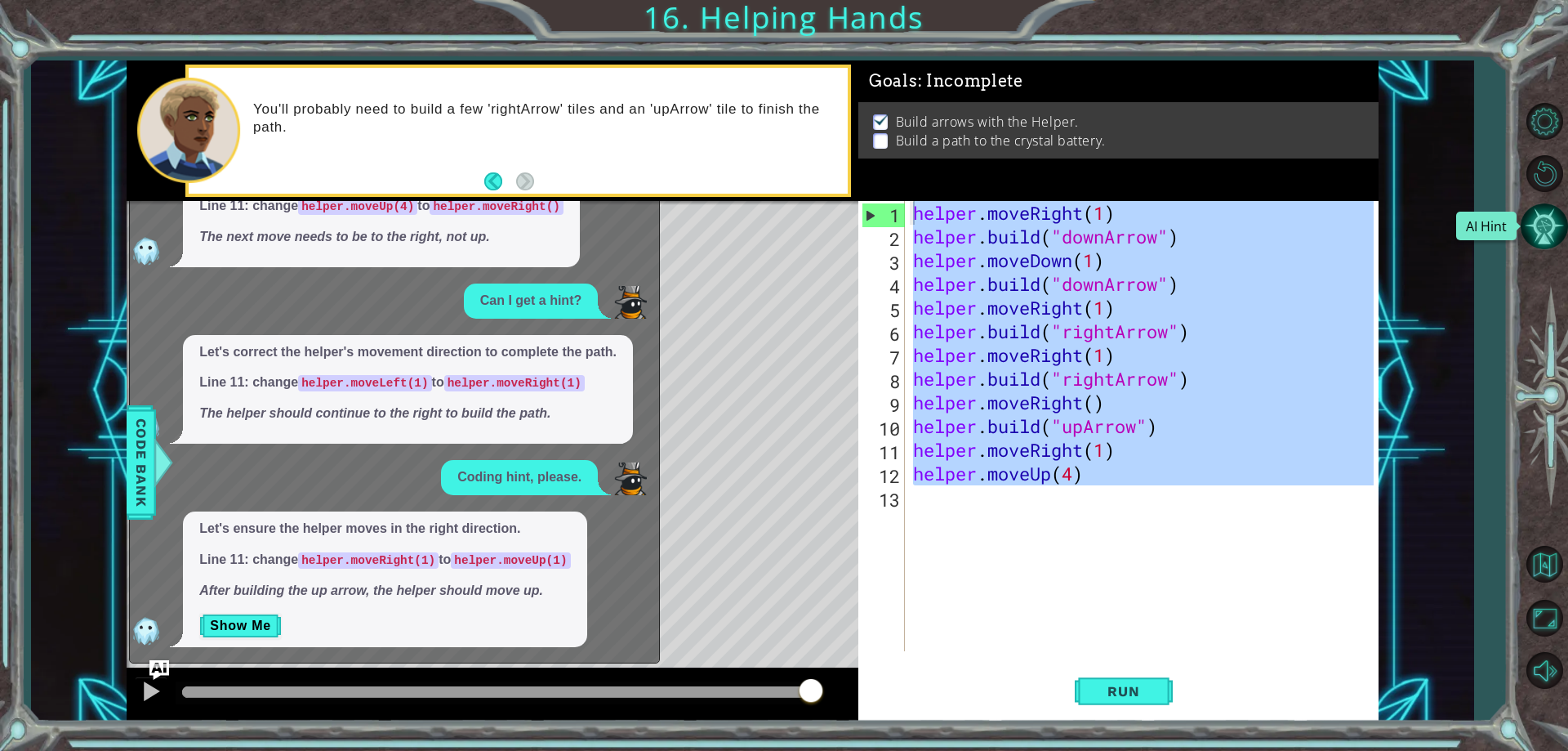
click at [1549, 223] on button "AI Hint" at bounding box center [1544, 226] width 47 height 47
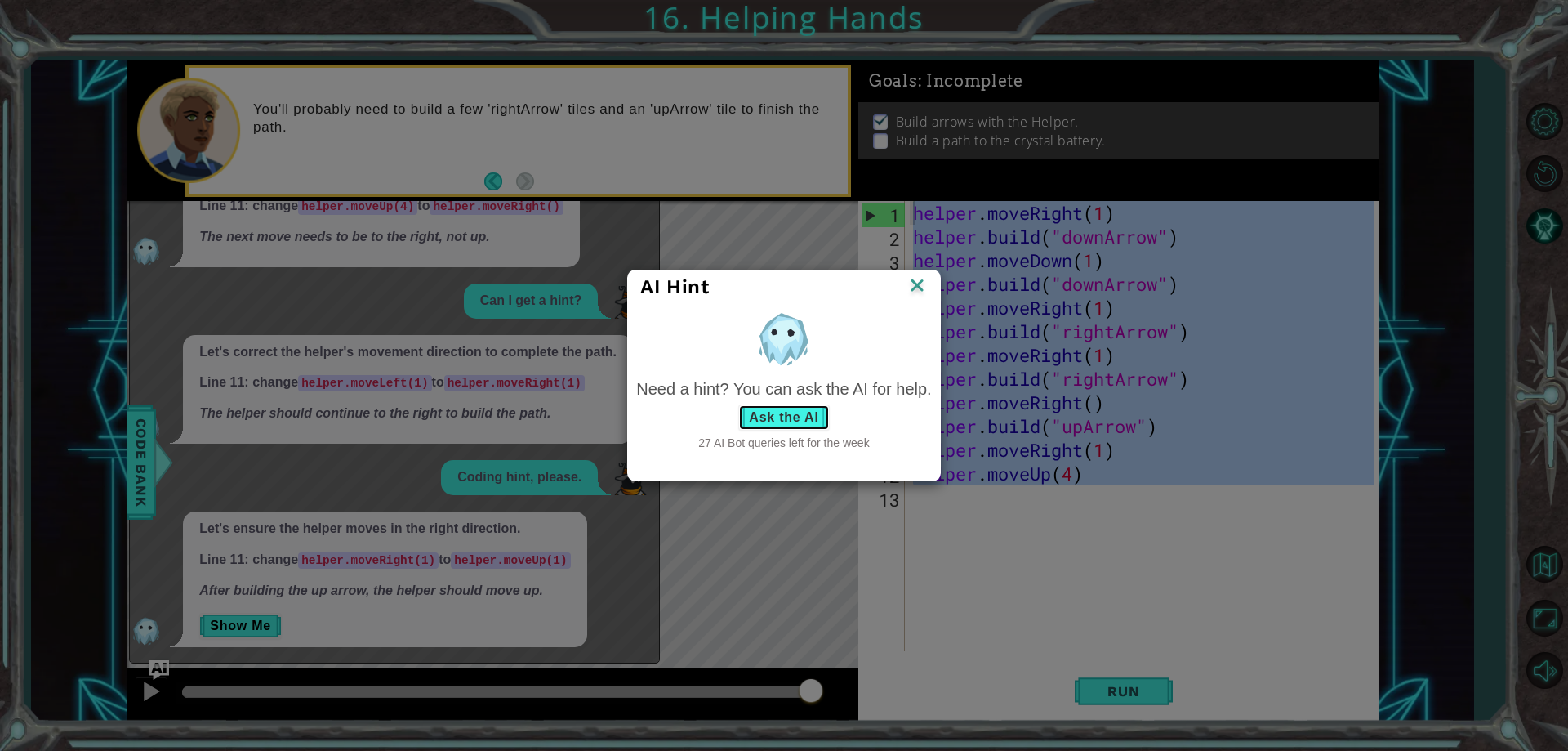
click at [778, 417] on button "Ask the AI" at bounding box center [784, 417] width 91 height 26
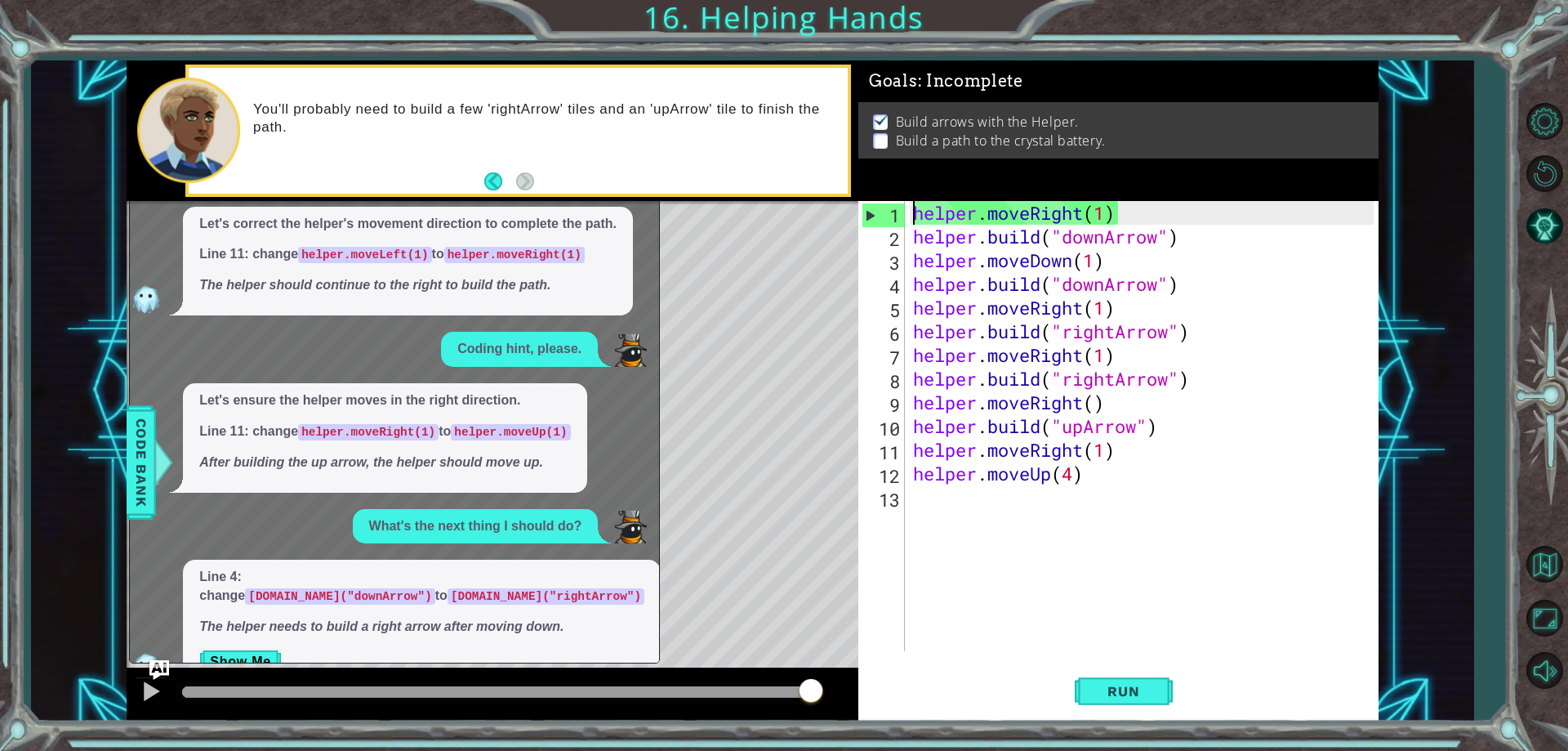
scroll to position [226, 0]
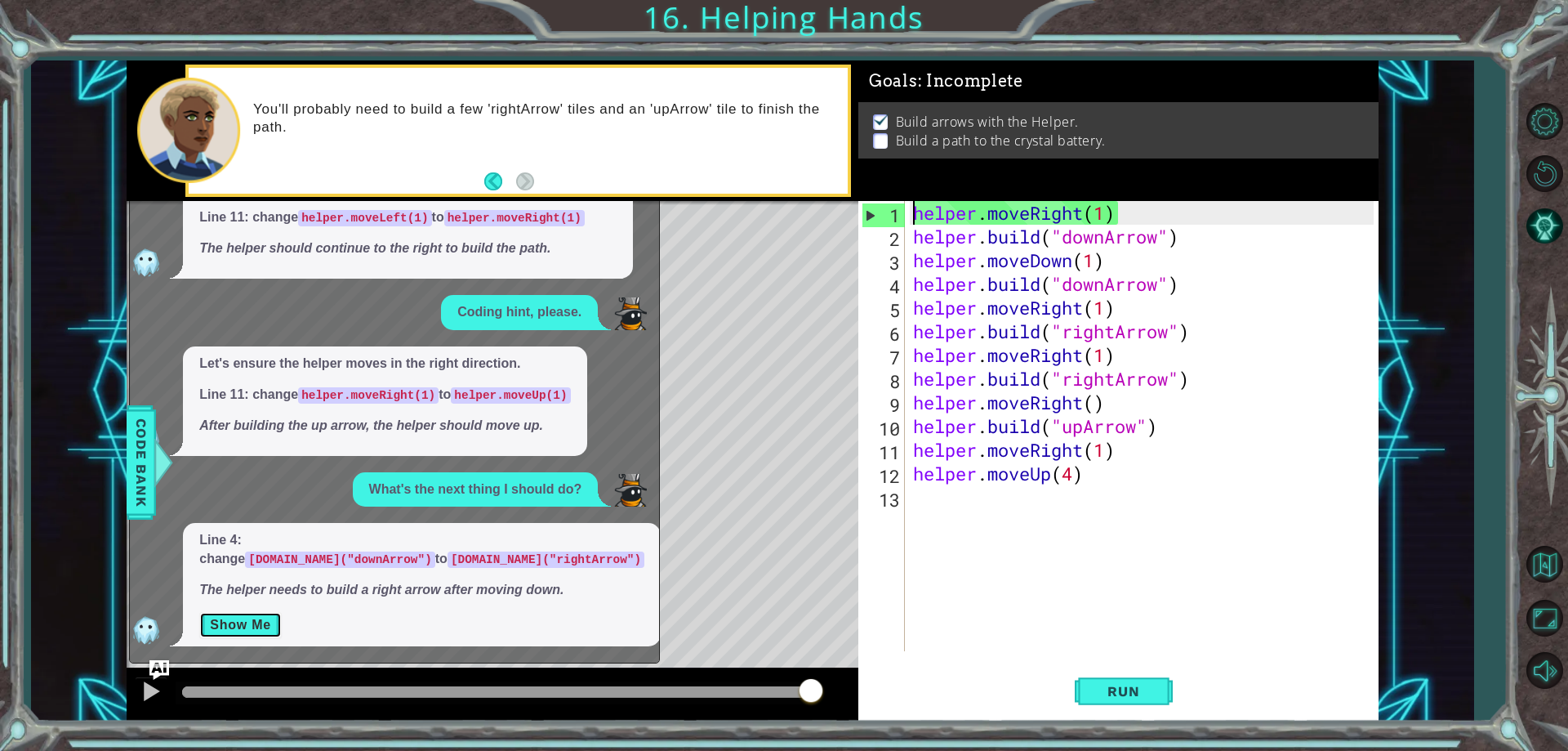
click at [255, 632] on button "Show Me" at bounding box center [240, 624] width 82 height 26
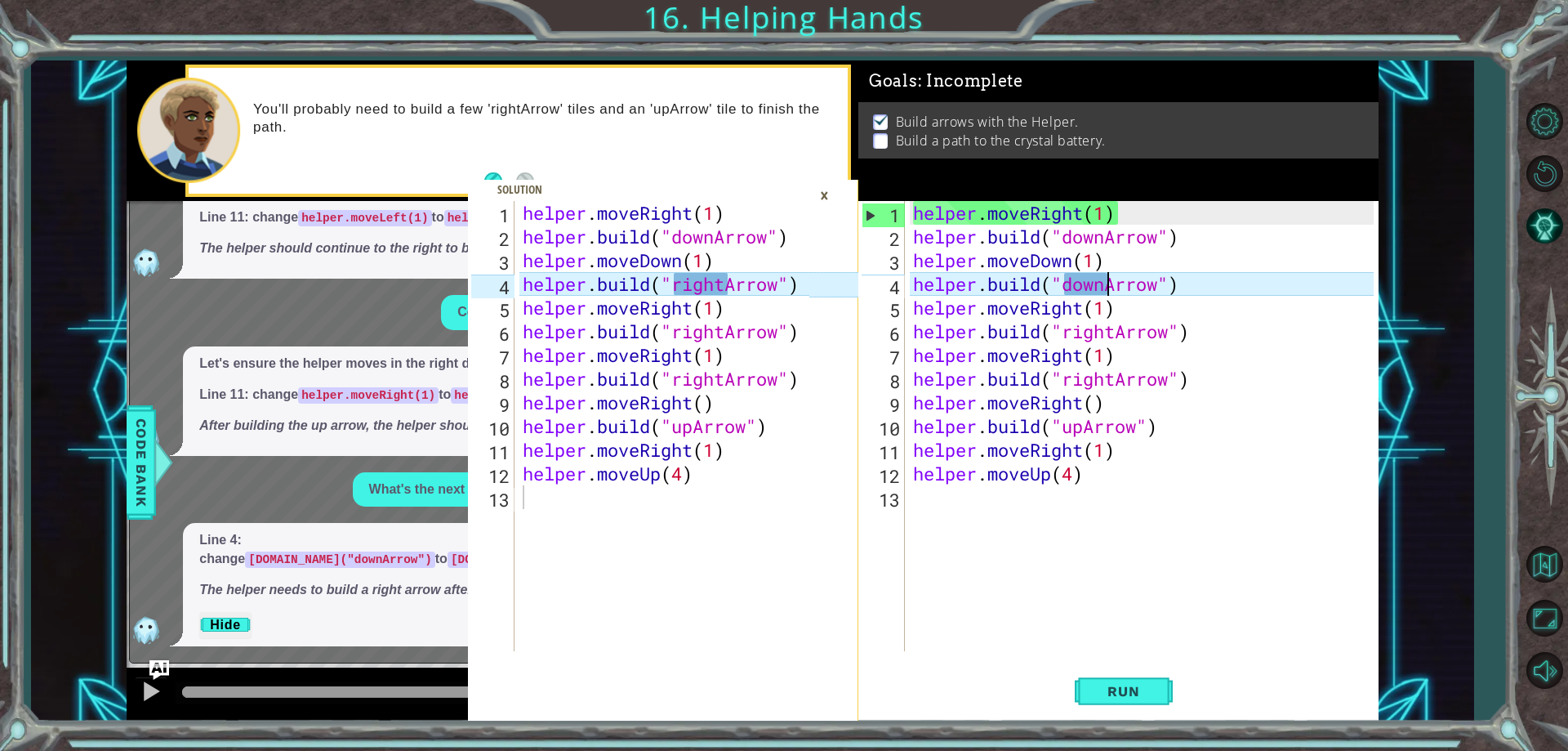
click at [1105, 289] on div "helper . moveRight ( 1 ) helper . build ( "downArrow" ) helper . moveDown ( 1 )…" at bounding box center [1146, 449] width 472 height 497
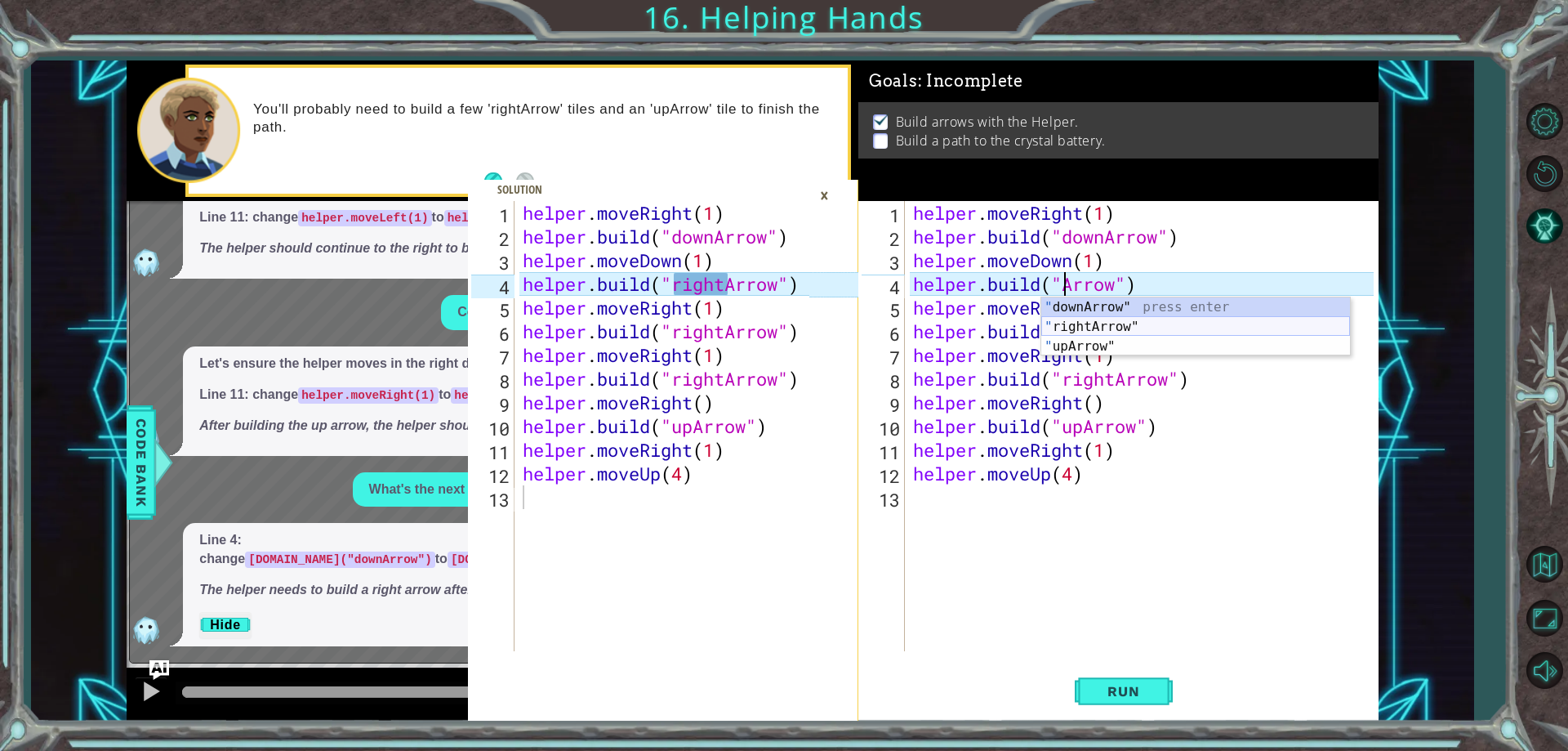
click at [1092, 325] on div "" downArrow" press enter " rightArrow" press enter " upArrow" press enter" at bounding box center [1196, 346] width 309 height 98
type textarea "[DOMAIN_NAME]("rightArrow")"
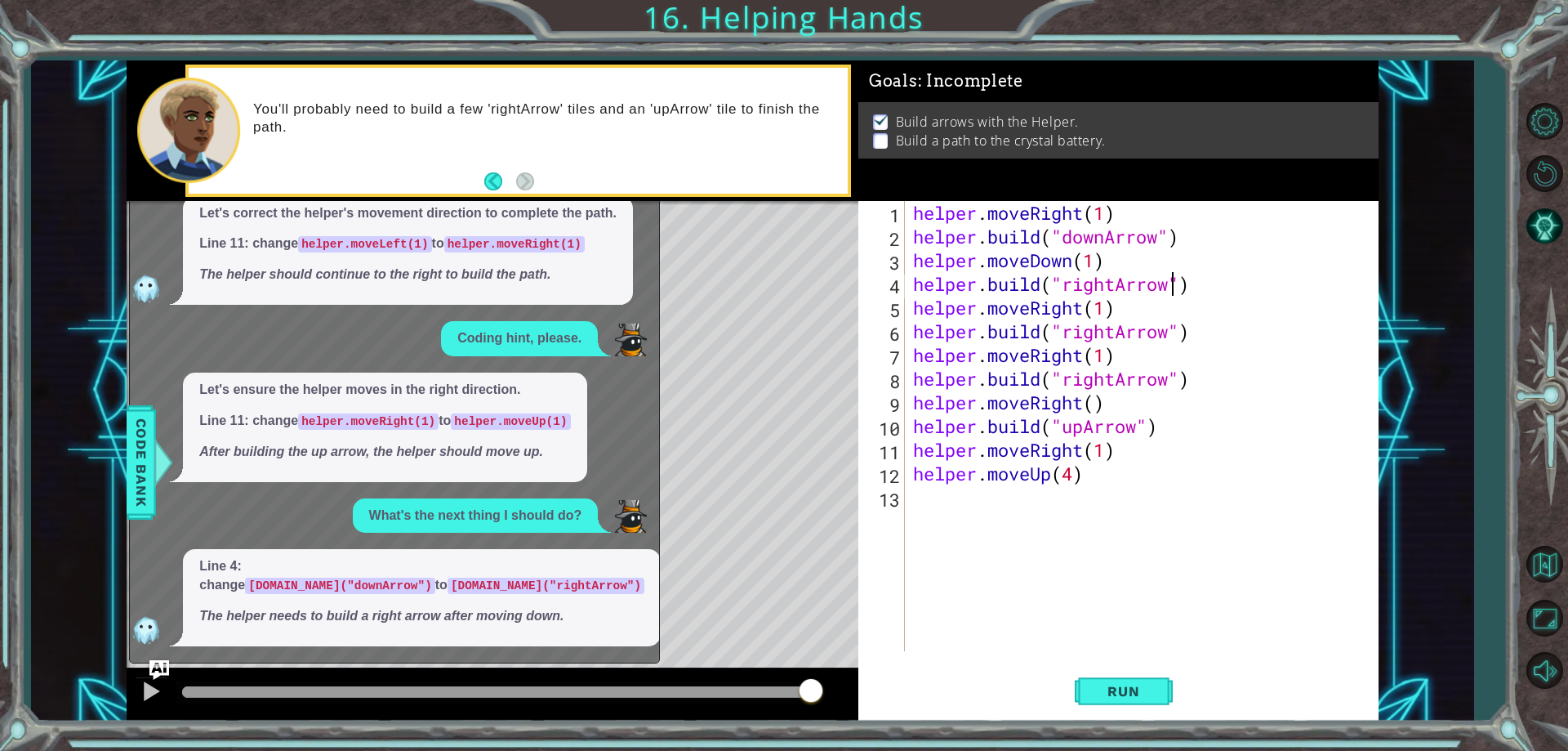
scroll to position [200, 0]
click at [1150, 706] on button "Run" at bounding box center [1124, 692] width 98 height 52
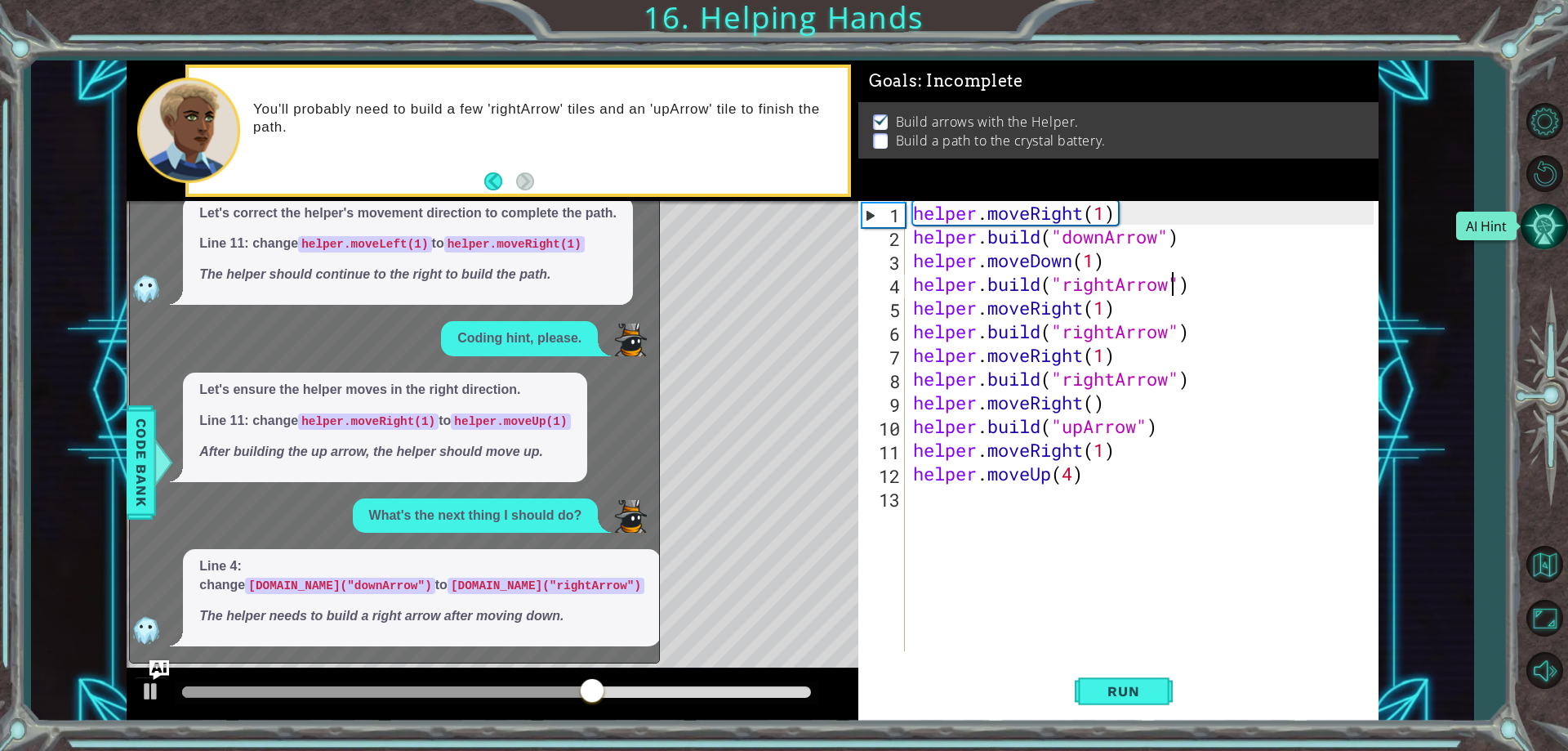
click at [1554, 229] on button "AI Hint" at bounding box center [1544, 226] width 47 height 47
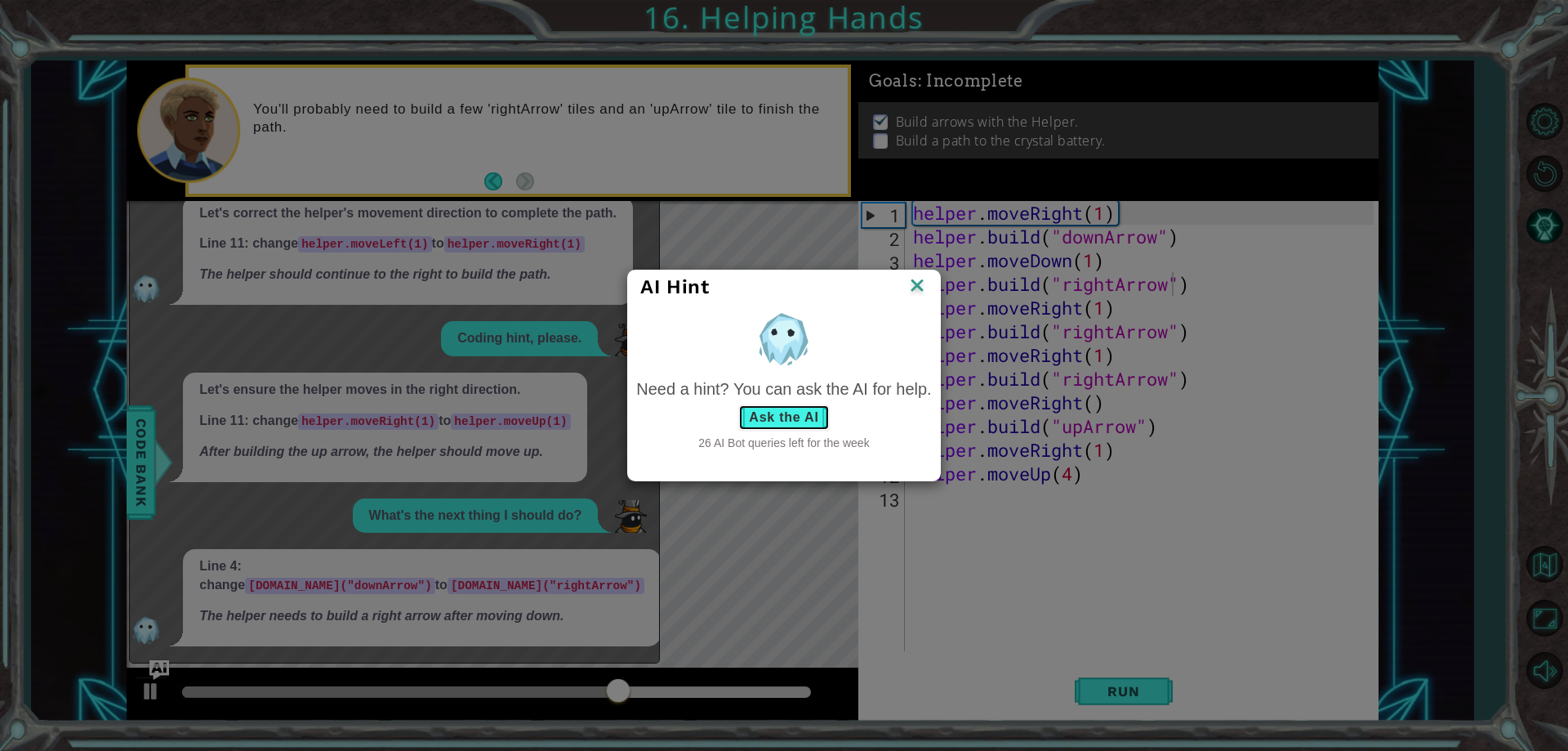
click at [806, 406] on button "Ask the AI" at bounding box center [784, 417] width 91 height 26
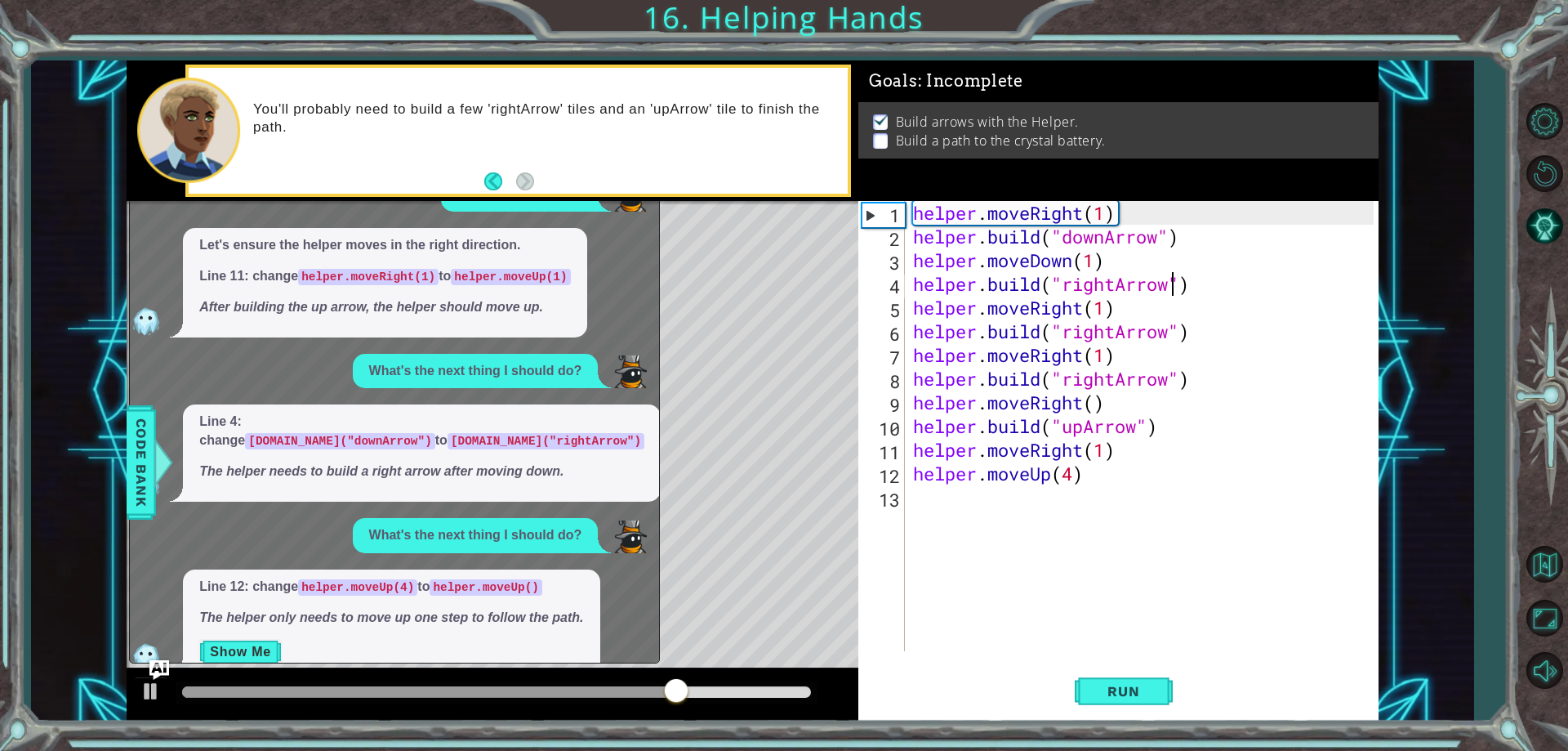
scroll to position [372, 0]
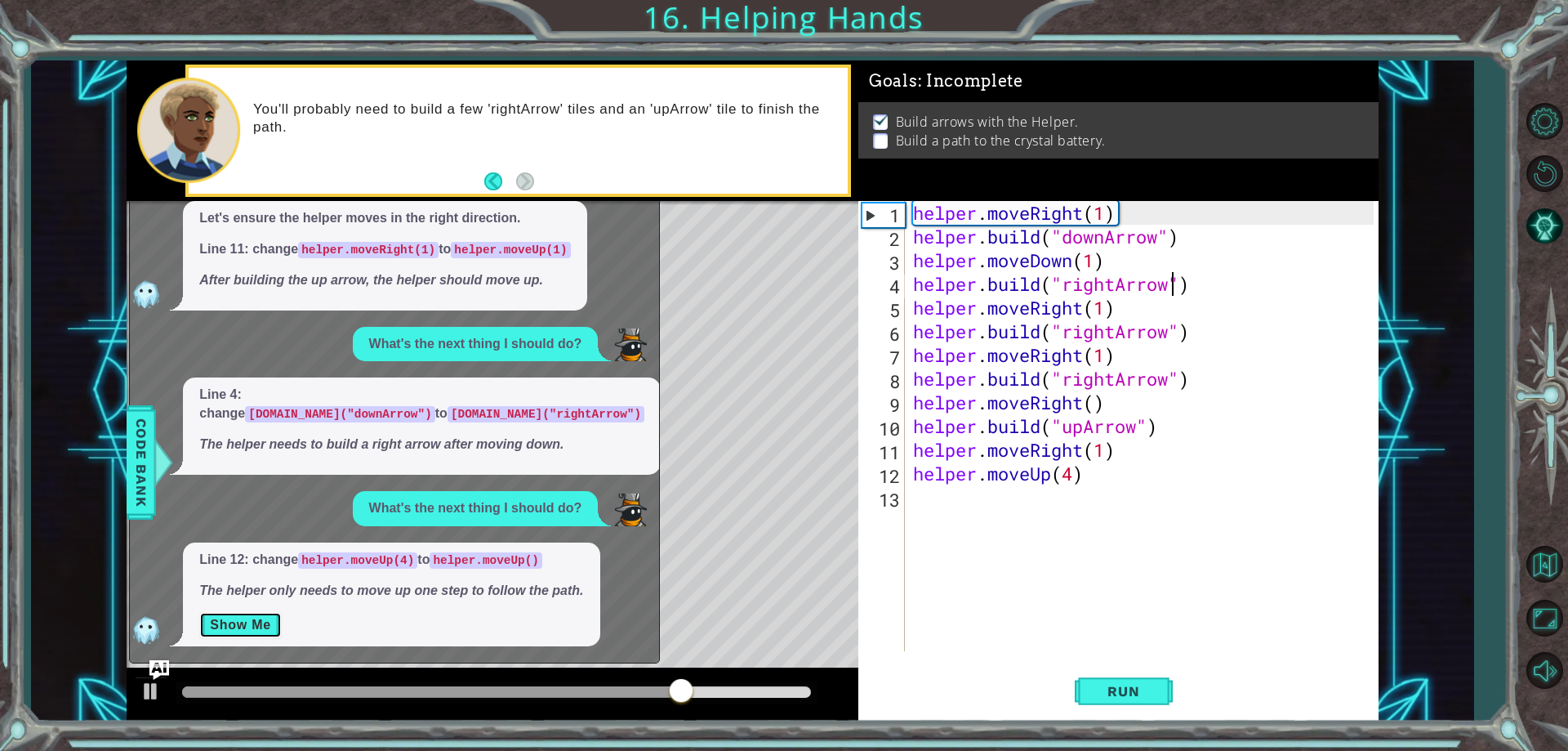
click at [247, 622] on button "Show Me" at bounding box center [240, 624] width 82 height 26
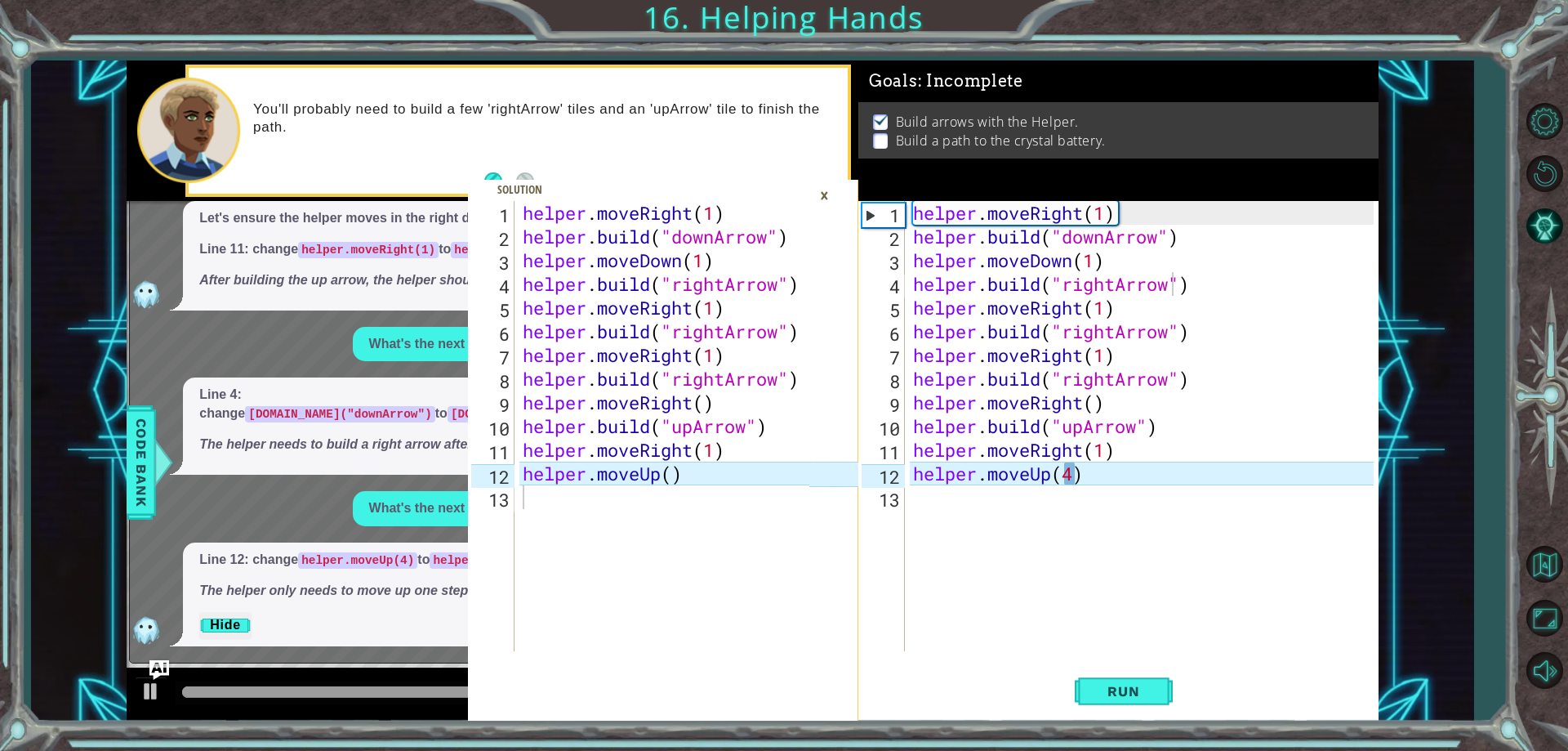
type textarea "helper.moveUp()"
click at [713, 483] on div "helper . moveRight ( 1 ) helper . build ( "downArrow" ) helper . moveDown ( 1 )…" at bounding box center [669, 449] width 298 height 497
drag, startPoint x: 759, startPoint y: 473, endPoint x: 466, endPoint y: 485, distance: 293.2
click at [470, 485] on div "helper.moveUp() 1 2 3 4 5 6 7 8 9 10 11 12 13 helper . moveRight ( 1 ) helper .…" at bounding box center [638, 426] width 342 height 450
click at [467, 485] on div "What's the next thing I should do? Line 11: change helper.moveUp(4) to helper.m…" at bounding box center [391, 236] width 521 height 819
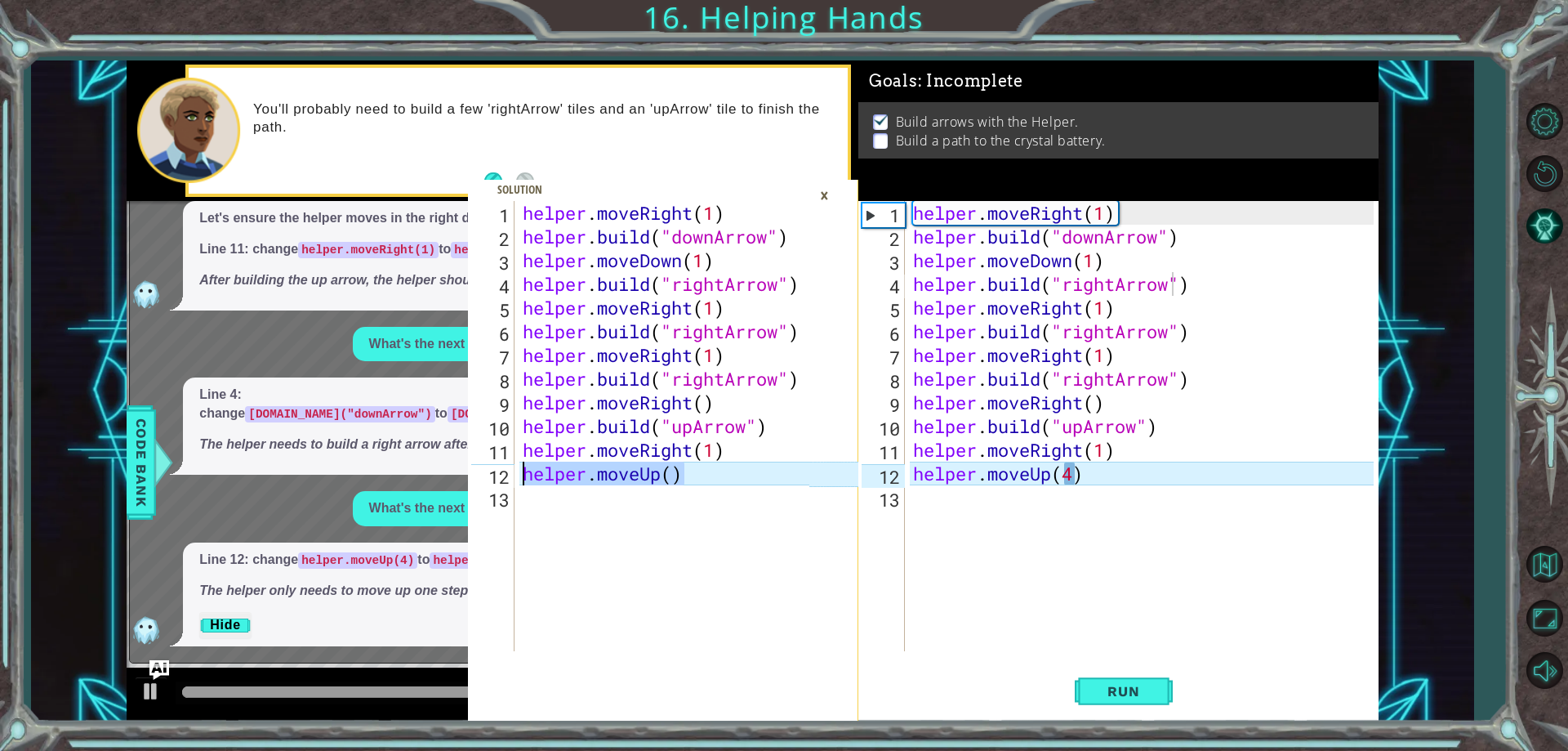
click at [464, 485] on div "What's the next thing I should do? Line 11: change helper.moveUp(4) to helper.m…" at bounding box center [391, 236] width 521 height 819
click at [1124, 486] on div "helper . moveRight ( 1 ) helper . build ( "downArrow" ) helper . moveDown ( 1 )…" at bounding box center [1146, 449] width 472 height 497
drag, startPoint x: 1113, startPoint y: 474, endPoint x: 903, endPoint y: 470, distance: 210.0
click at [903, 470] on div "1 2 3 4 5 6 7 8 9 10 11 12 13 helper . moveRight ( 1 ) helper . build ( "downAr…" at bounding box center [1115, 426] width 515 height 450
type textarea "helper.moveUp(4)"
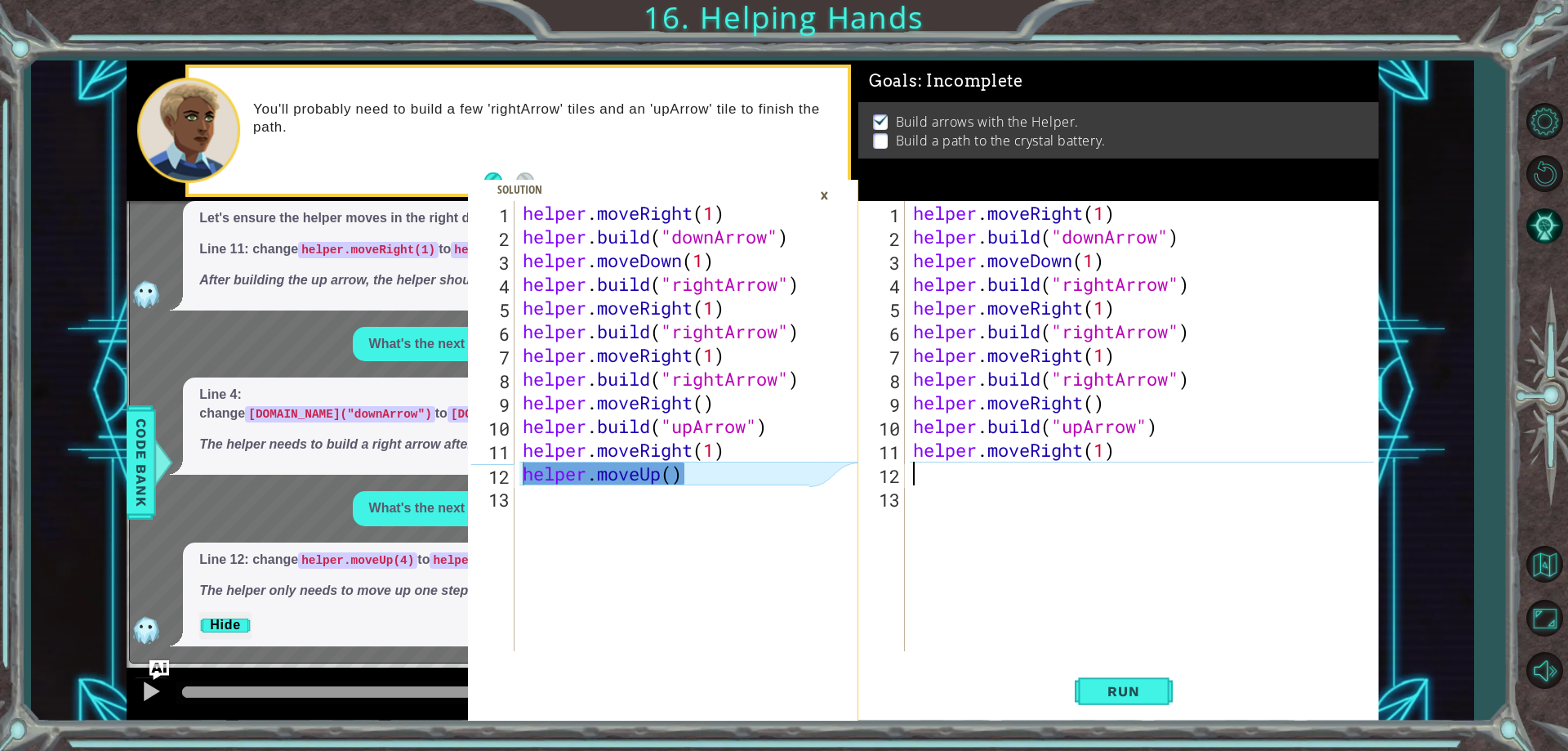
paste textarea "helper.moveUp()"
type textarea "helper.moveUp()"
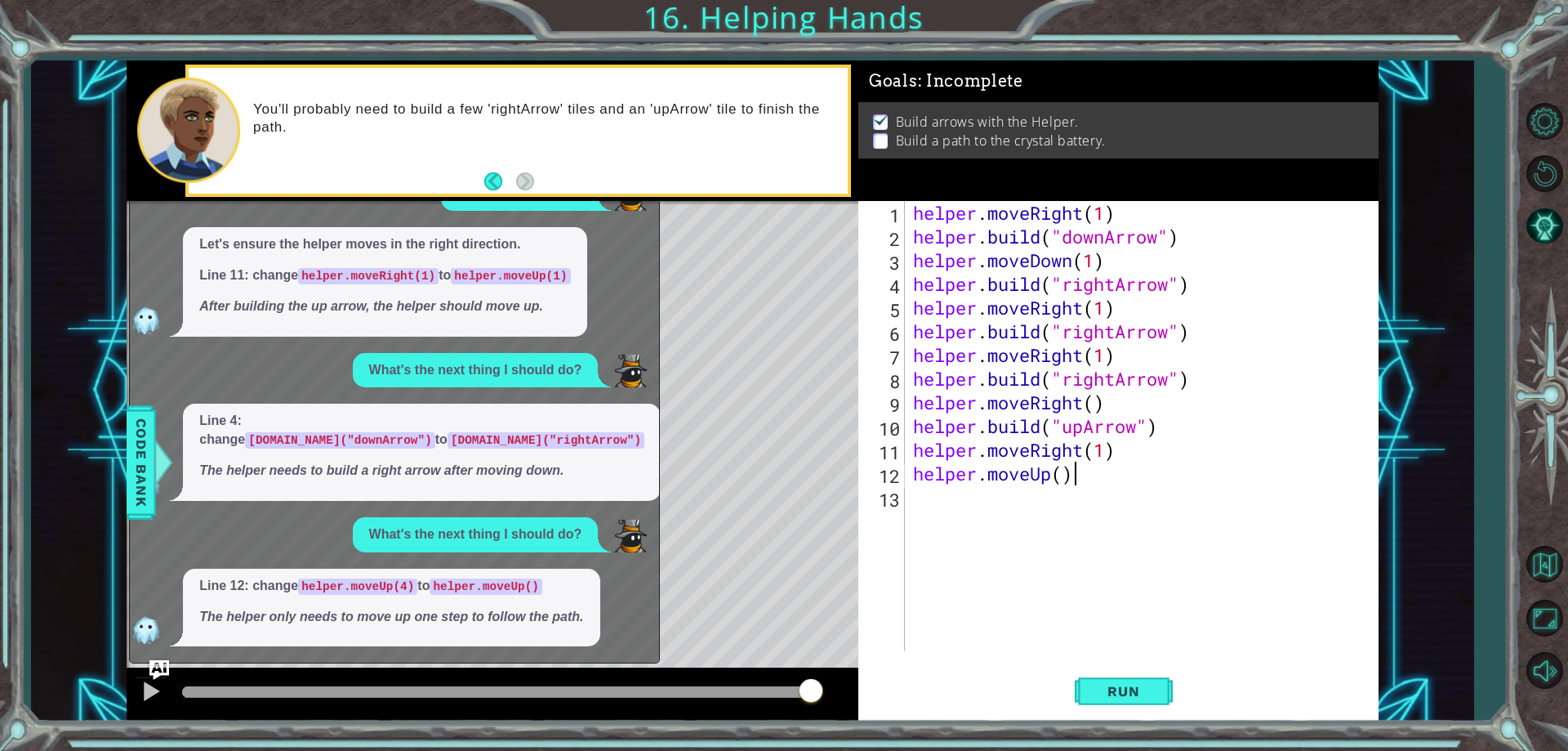
scroll to position [345, 0]
click at [1156, 701] on button "Run" at bounding box center [1124, 692] width 98 height 52
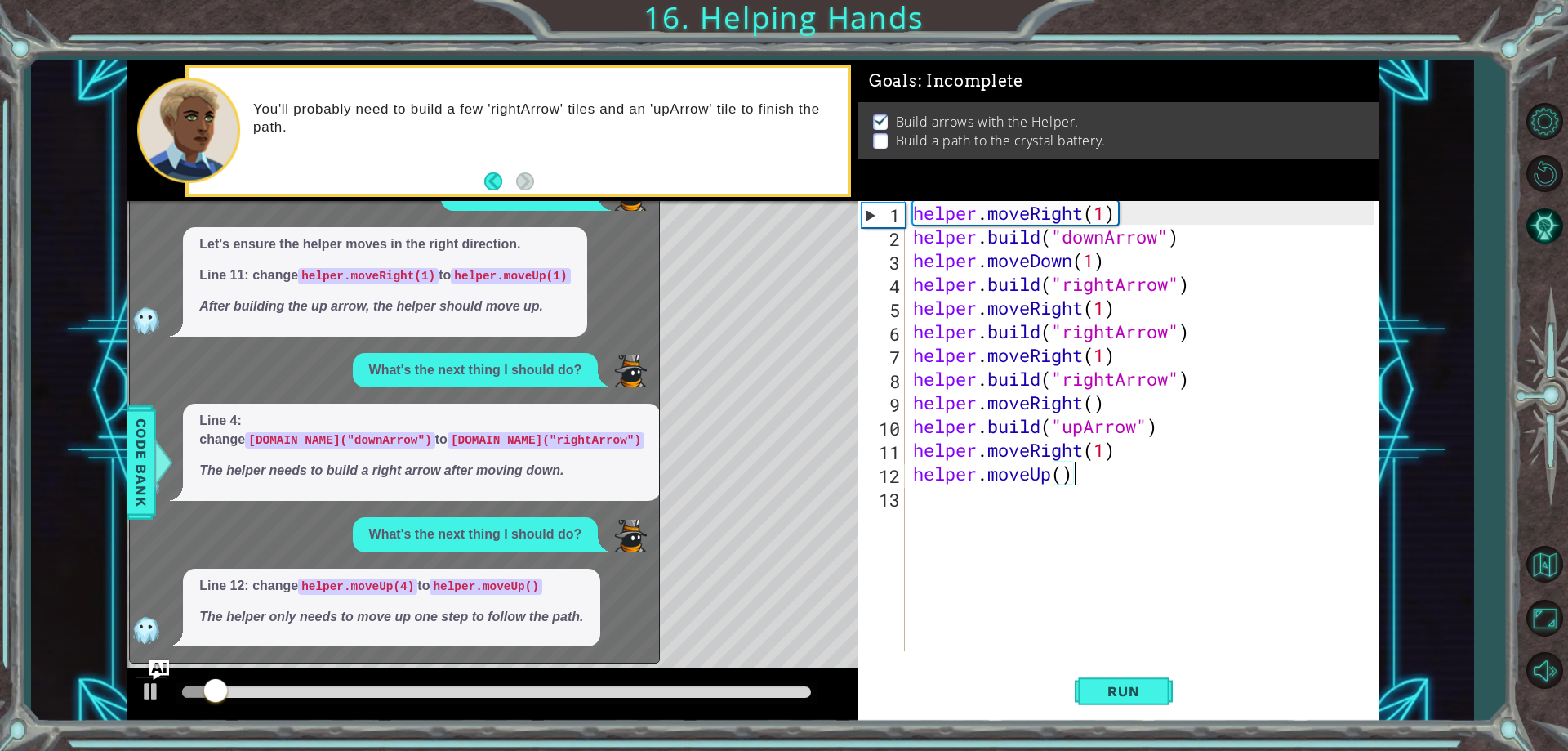
click at [528, 682] on div at bounding box center [496, 692] width 642 height 23
click at [631, 683] on div at bounding box center [496, 692] width 642 height 23
click at [643, 689] on div at bounding box center [496, 692] width 629 height 12
click at [588, 696] on div at bounding box center [385, 692] width 406 height 12
click at [670, 695] on div at bounding box center [496, 692] width 629 height 12
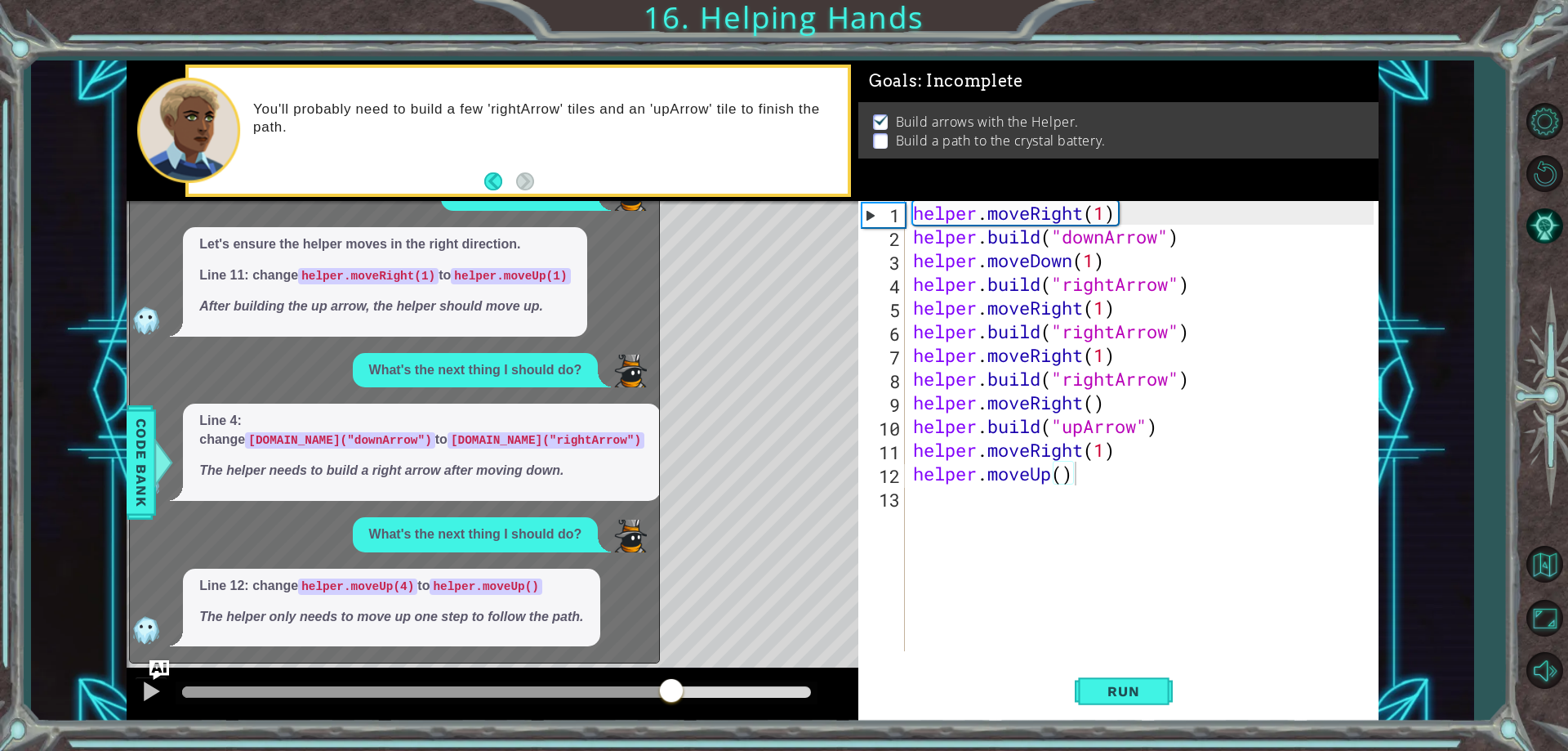
click at [789, 685] on div at bounding box center [496, 692] width 642 height 23
click at [165, 682] on button at bounding box center [150, 693] width 33 height 34
click at [1555, 241] on button "AI Hint" at bounding box center [1544, 226] width 47 height 47
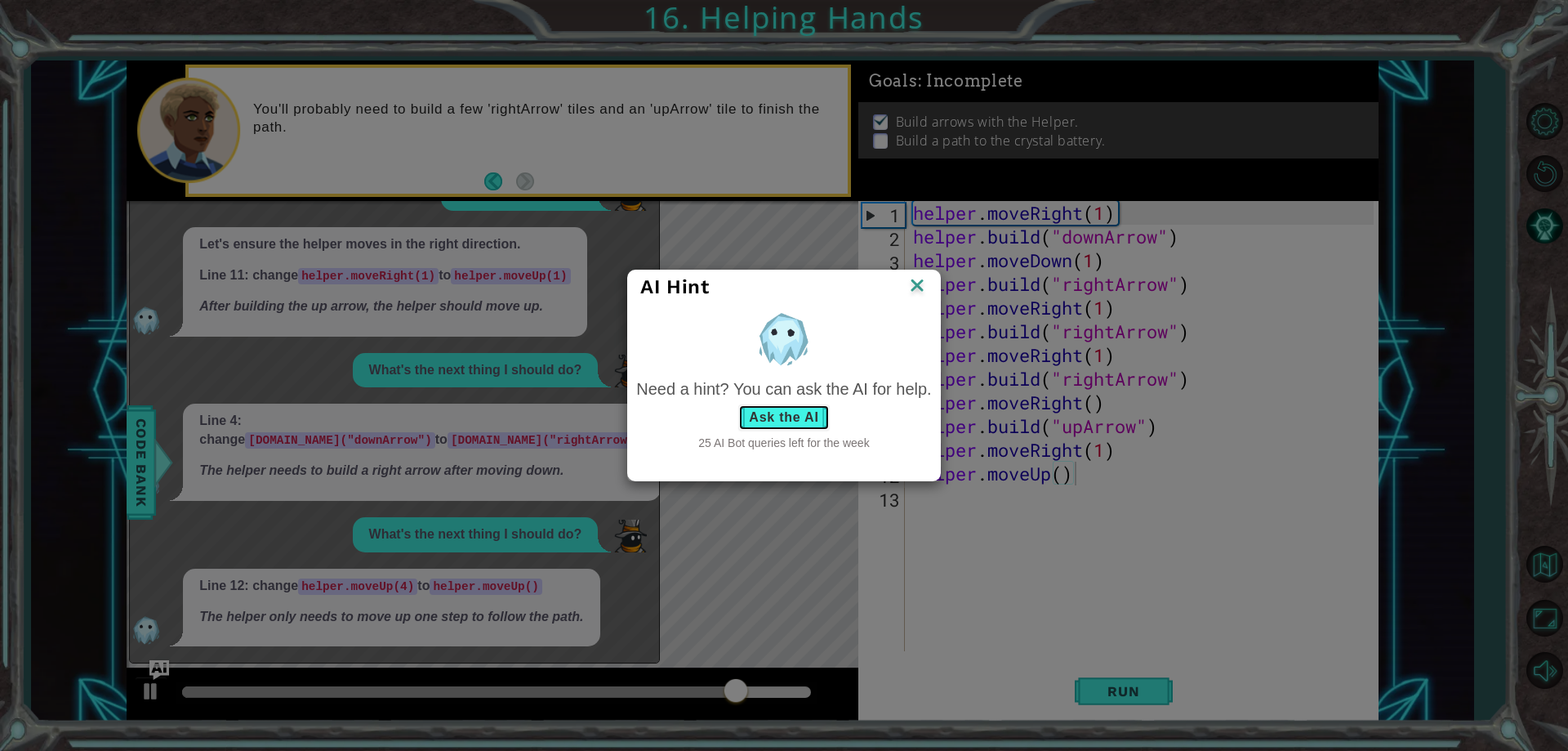
click at [771, 412] on button "Ask the AI" at bounding box center [784, 417] width 91 height 26
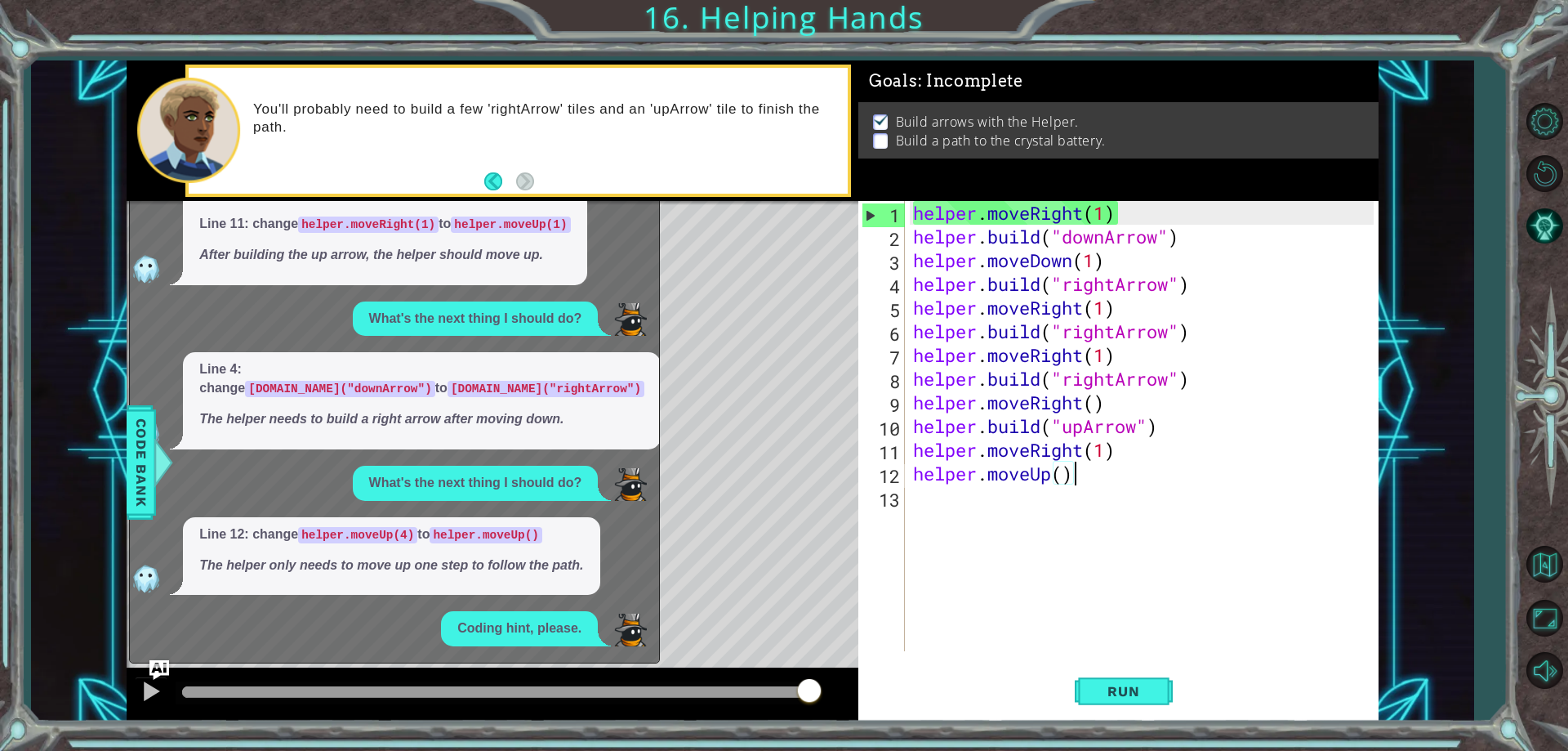
scroll to position [518, 0]
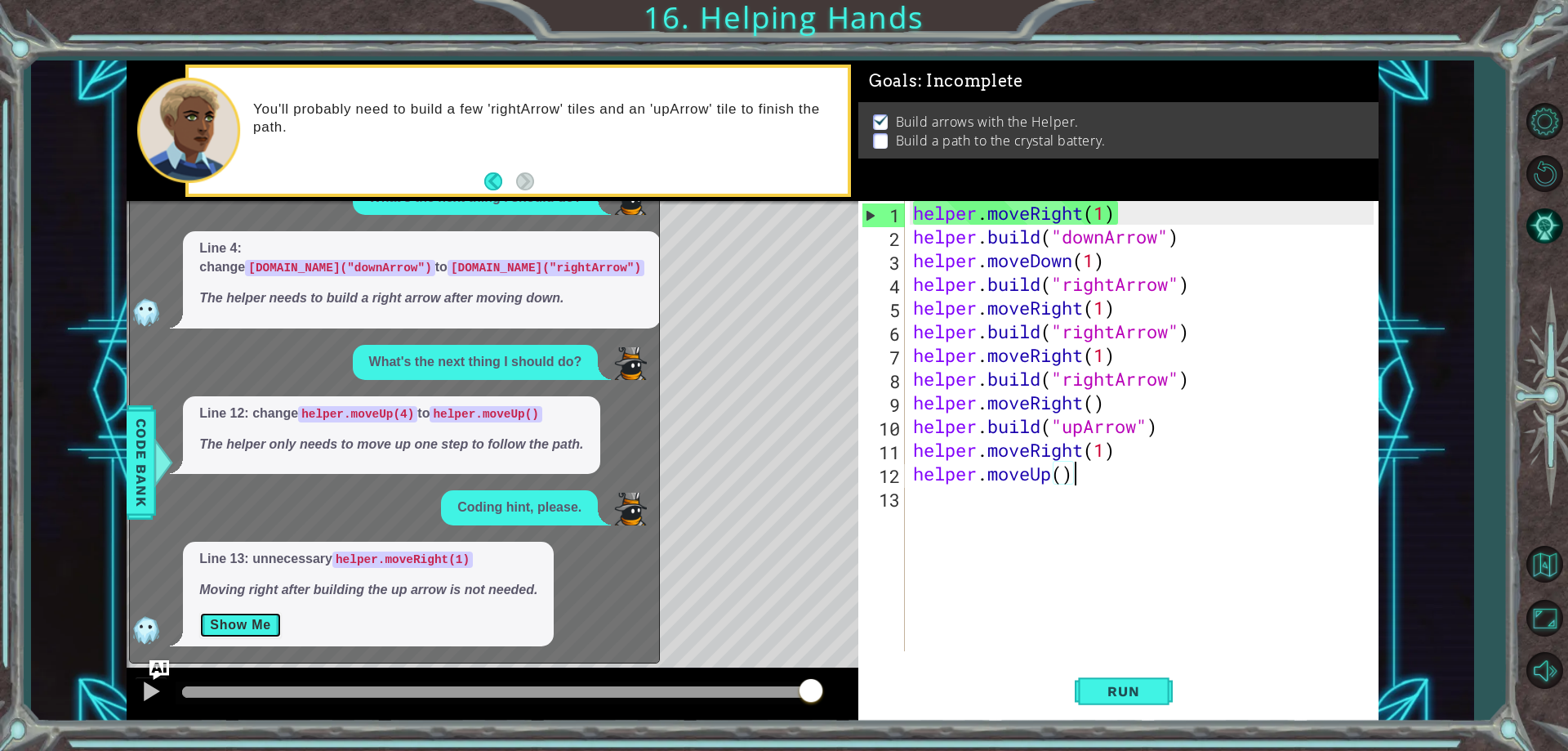
click at [262, 622] on button "Show Me" at bounding box center [240, 624] width 82 height 26
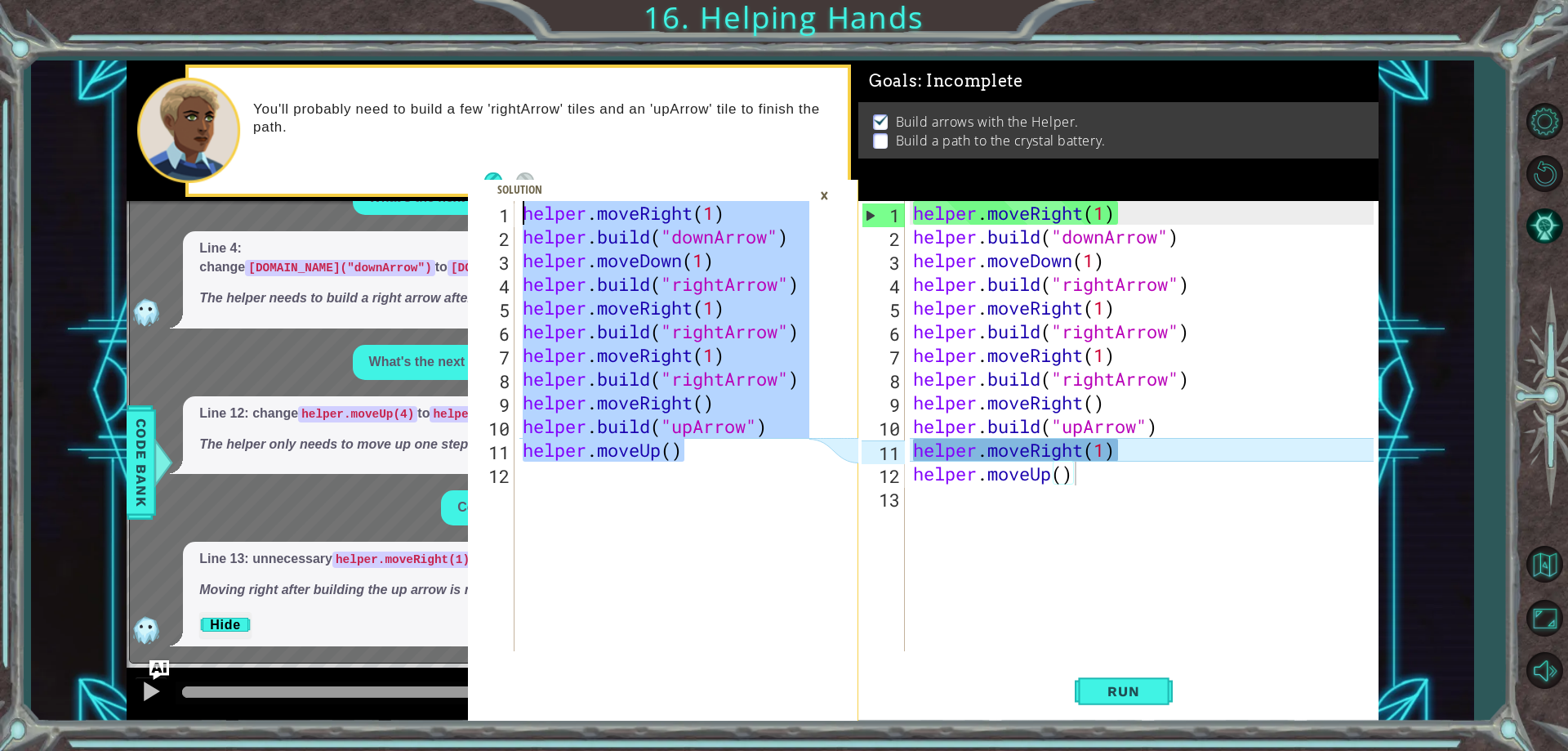
drag, startPoint x: 696, startPoint y: 454, endPoint x: 422, endPoint y: 144, distance: 413.7
click at [422, 144] on div "helper.moveUp() 1 2 3 4 5 6 7 8 9 10 11 12 helper . moveRight ( 1 ) helper . bu…" at bounding box center [753, 391] width 1252 height 661
type textarea "helper.moveRight(1) [DOMAIN_NAME]("downArrow")"
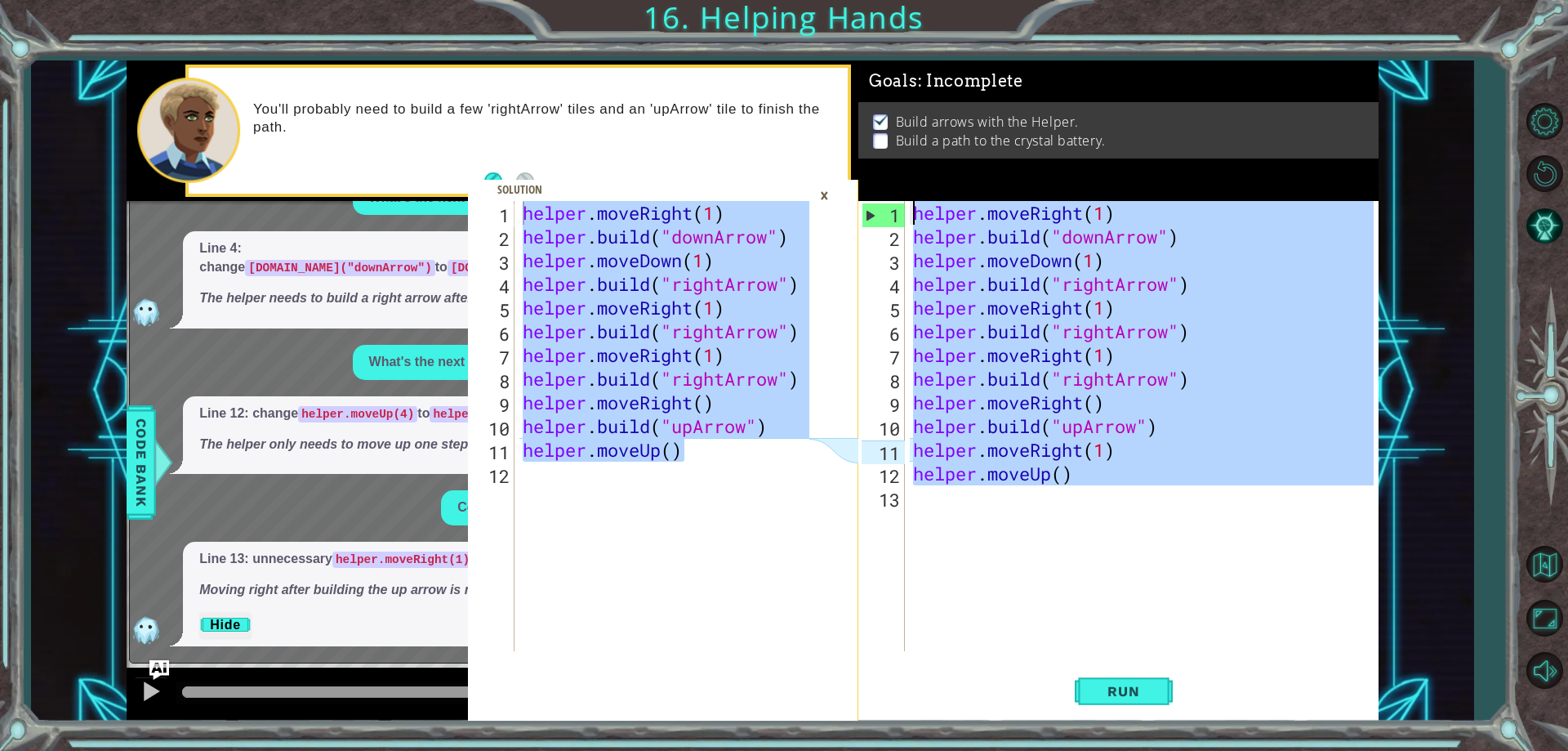
drag, startPoint x: 1115, startPoint y: 487, endPoint x: 635, endPoint y: 134, distance: 595.8
click at [635, 134] on div "helper.moveRight(1) [DOMAIN_NAME]("downArrow") 1 2 3 4 5 6 7 8 9 10 11 12 helpe…" at bounding box center [753, 391] width 1252 height 661
type textarea "helper.moveRight(1) [DOMAIN_NAME]("downArrow")"
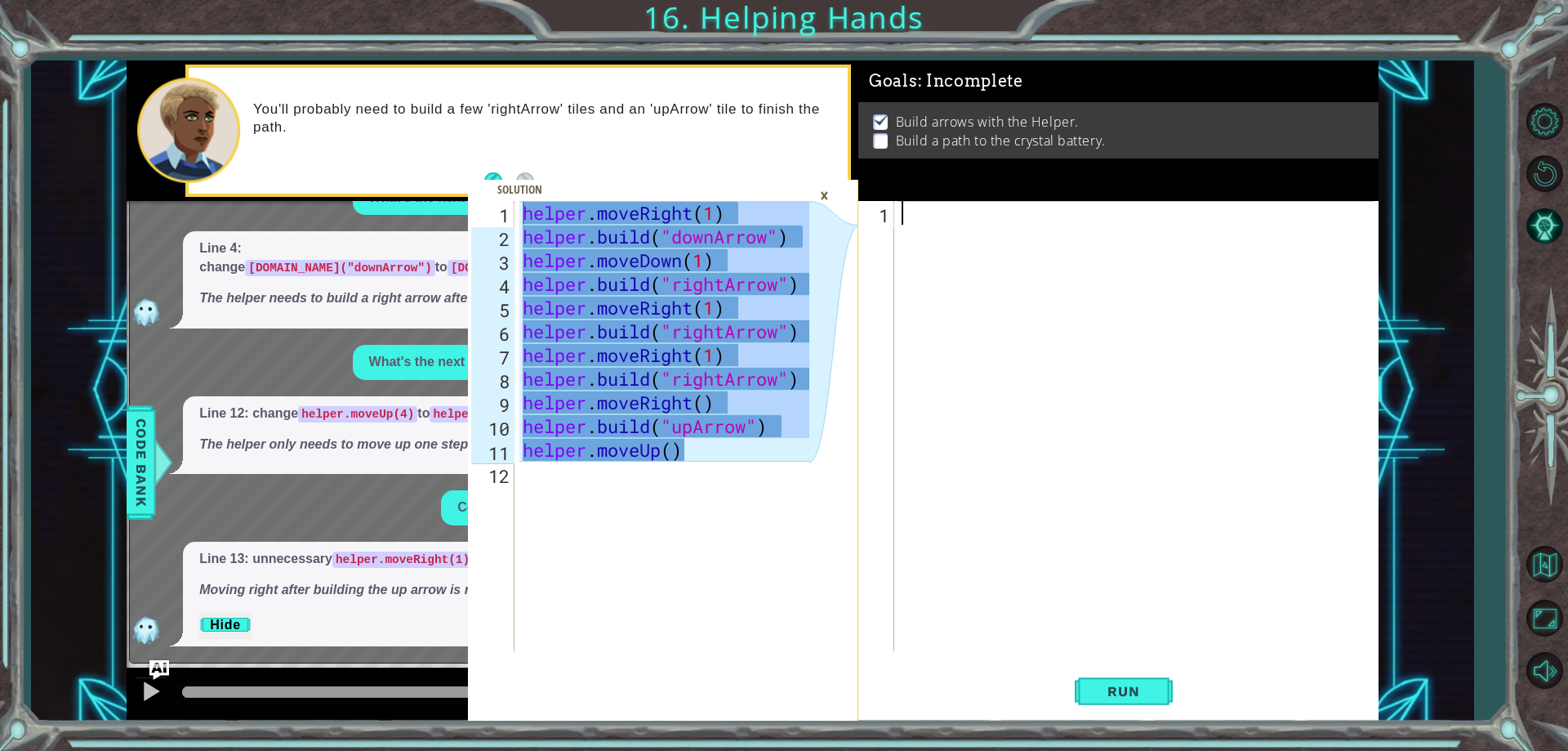
paste textarea "helper.moveUp()"
type textarea "helper.moveUp()"
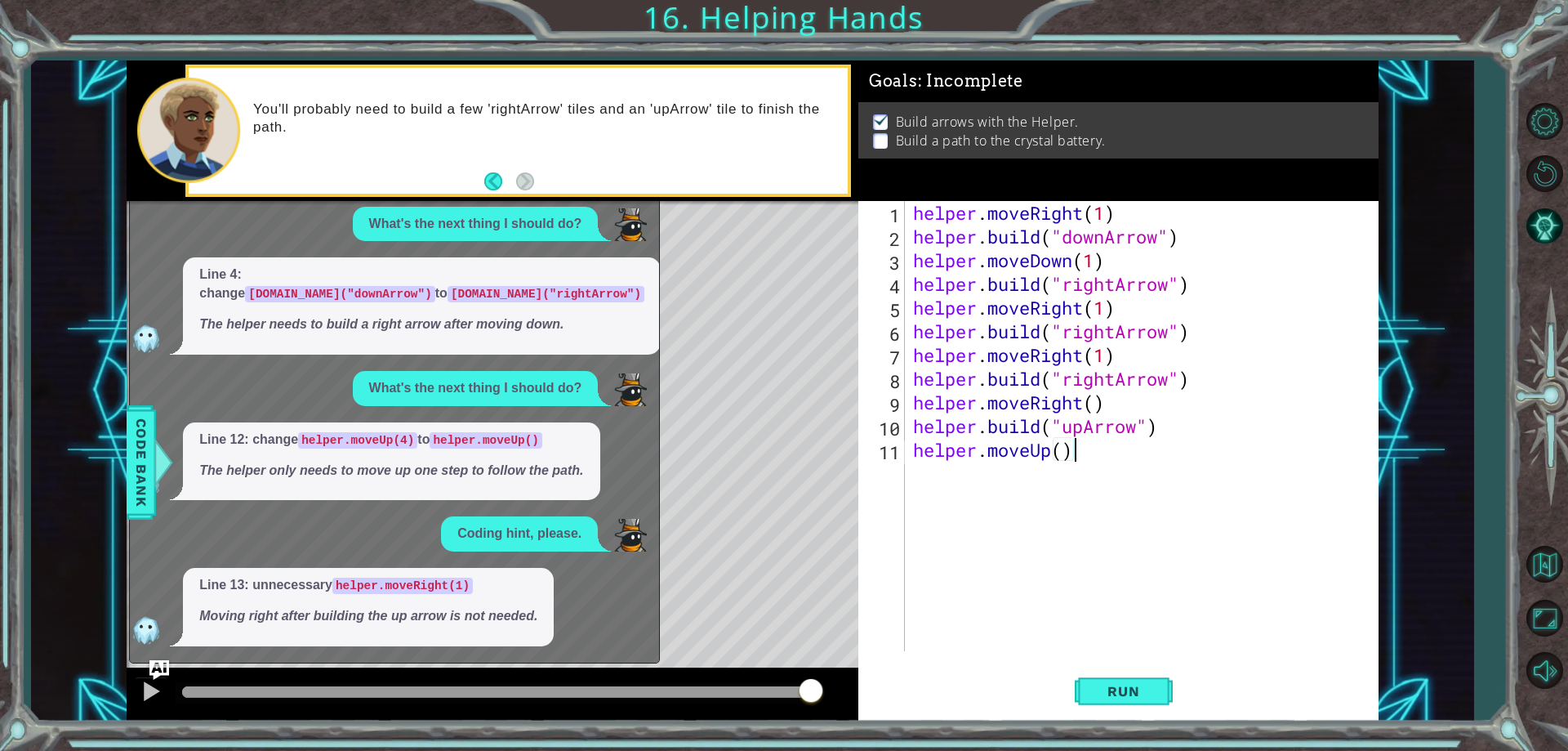
scroll to position [491, 0]
click at [1126, 685] on span "Run" at bounding box center [1123, 691] width 65 height 16
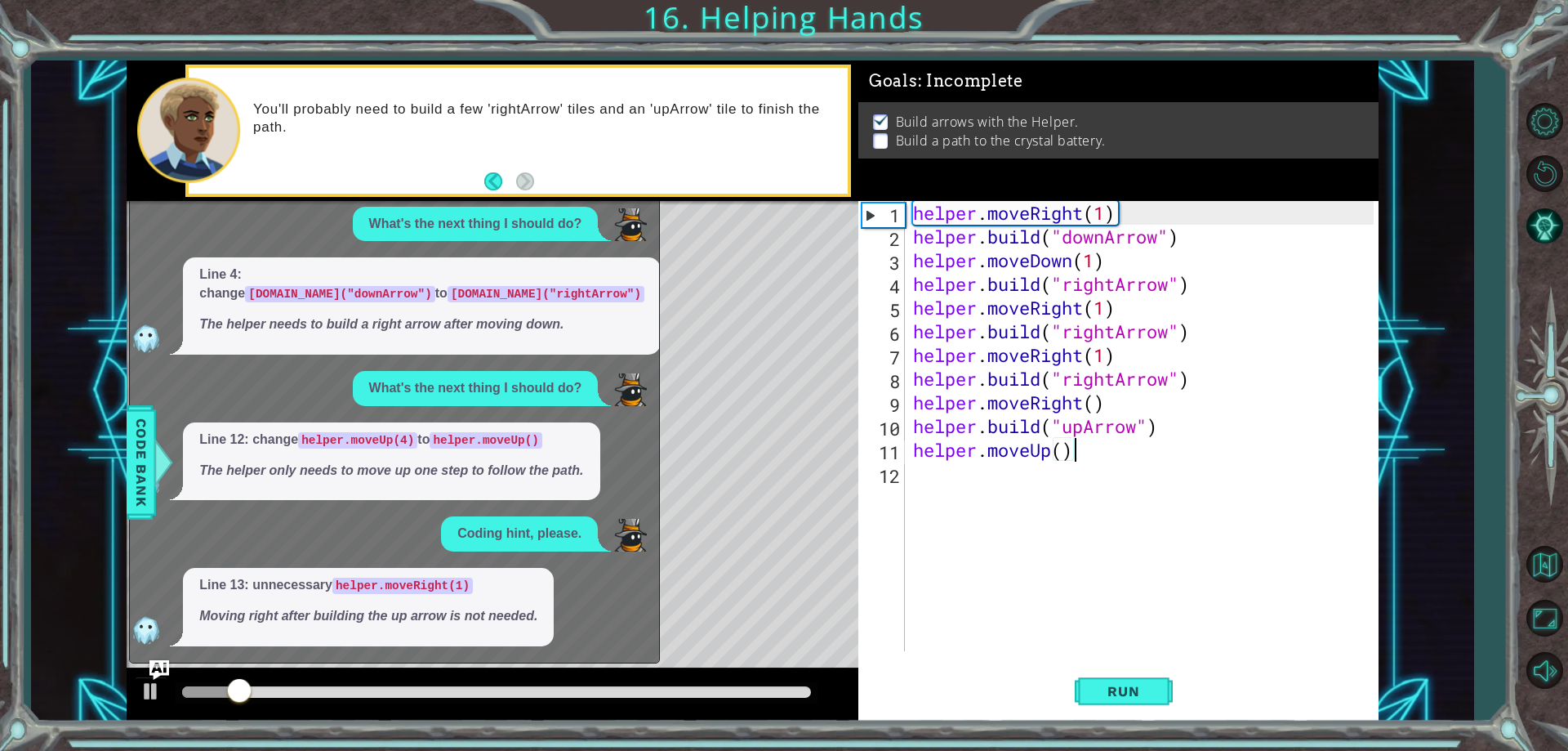
drag, startPoint x: 551, startPoint y: 686, endPoint x: 602, endPoint y: 686, distance: 51.0
click at [559, 686] on div at bounding box center [496, 692] width 629 height 12
drag, startPoint x: 602, startPoint y: 686, endPoint x: 689, endPoint y: 687, distance: 87.0
click at [629, 686] on div at bounding box center [496, 692] width 629 height 12
click at [617, 686] on div at bounding box center [602, 691] width 29 height 29
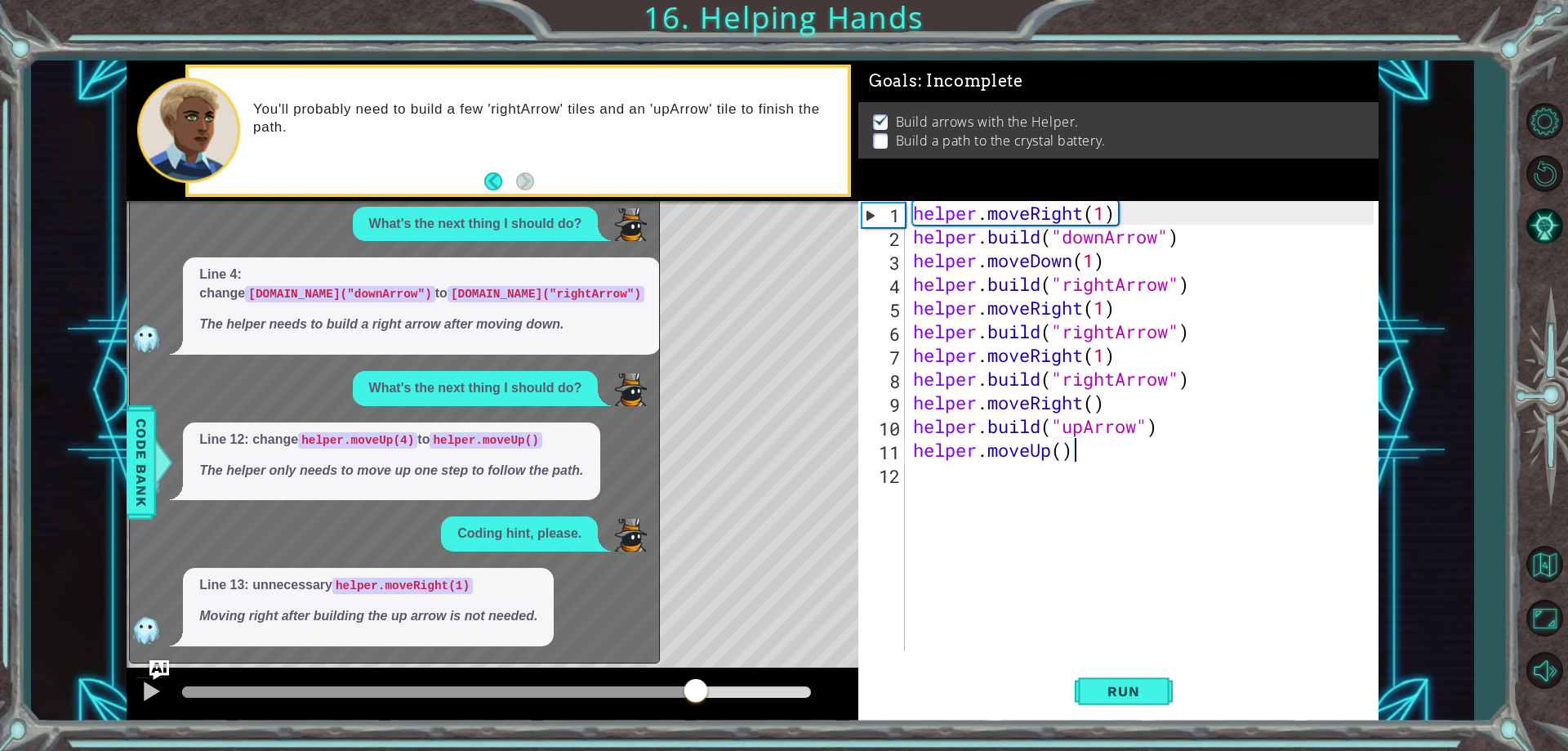
drag, startPoint x: 695, startPoint y: 688, endPoint x: 718, endPoint y: 690, distance: 23.1
click at [711, 690] on div at bounding box center [695, 691] width 29 height 29
drag, startPoint x: 755, startPoint y: 691, endPoint x: 878, endPoint y: 691, distance: 123.0
click at [871, 691] on div "helper.moveRight(1) [DOMAIN_NAME]("downArrow") 1 2 3 4 5 6 7 8 9 10 11 12 helpe…" at bounding box center [753, 391] width 1252 height 661
click at [1539, 571] on button "Back to Map" at bounding box center [1544, 564] width 47 height 47
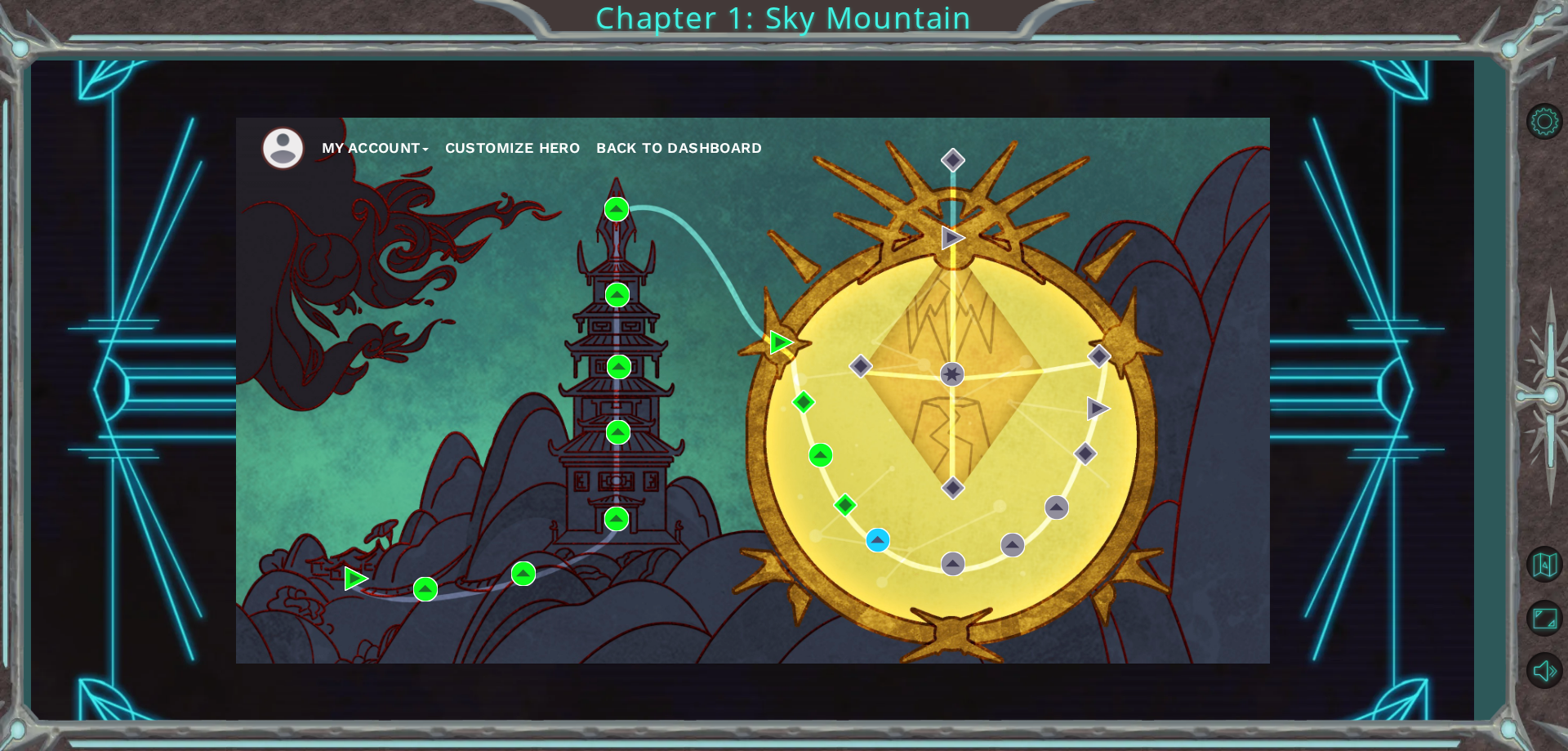
click at [538, 160] on button "Customize Hero" at bounding box center [512, 147] width 135 height 24
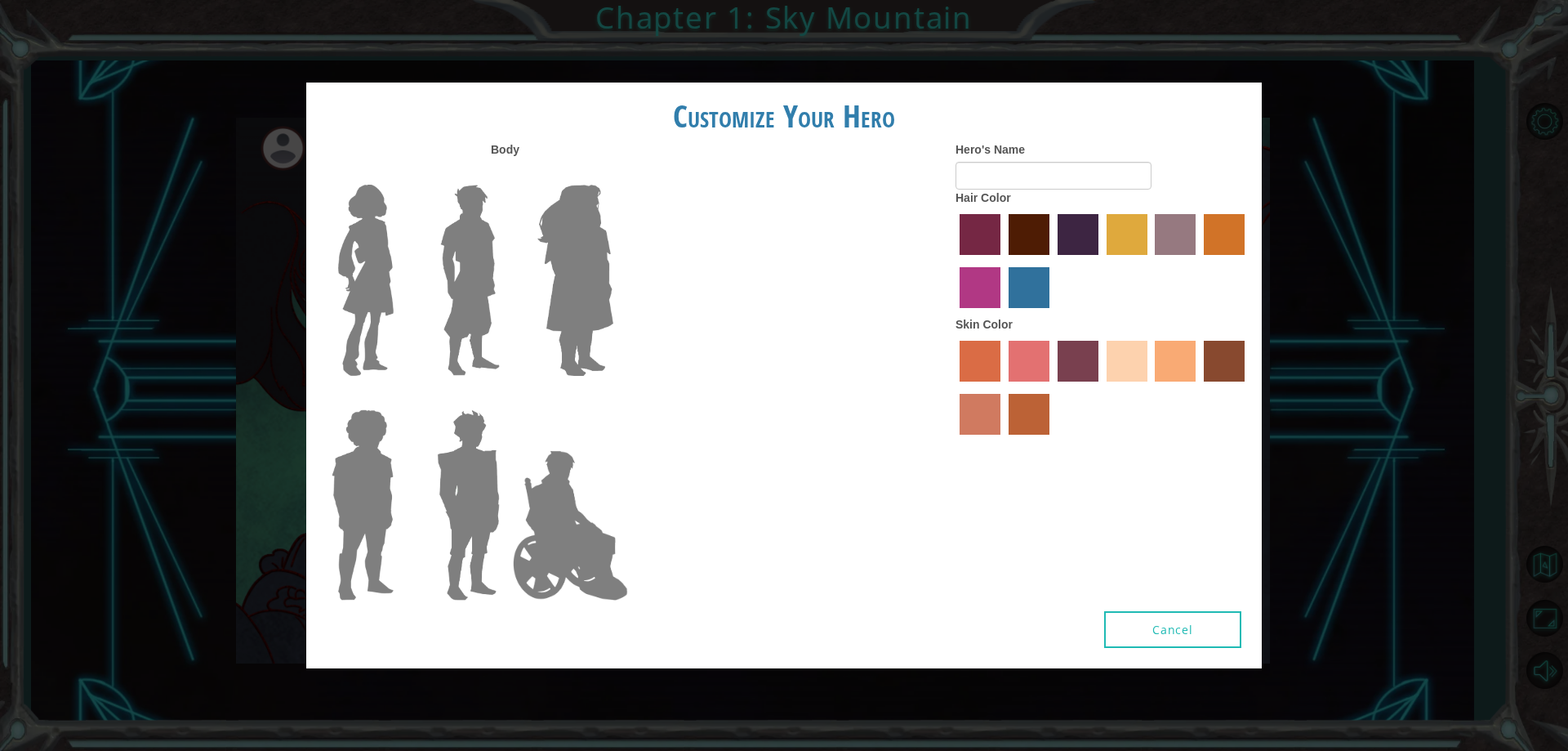
type input "[PERSON_NAME]"
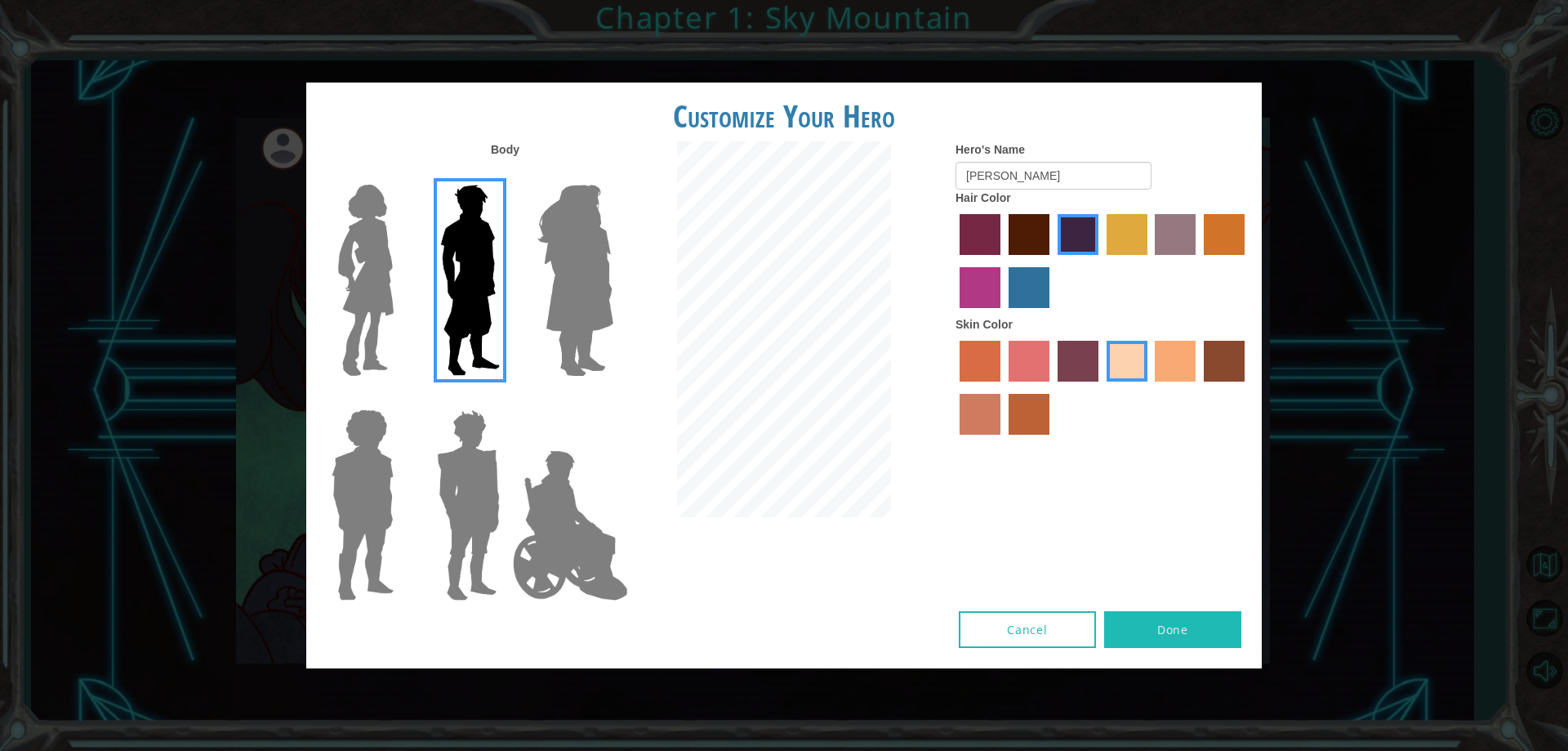
click at [1026, 297] on label "lachmara hair color" at bounding box center [1029, 287] width 41 height 41
click at [1003, 313] on input "lachmara hair color" at bounding box center [1003, 313] width 0 height 0
click at [974, 227] on label "paprika hair color" at bounding box center [980, 234] width 41 height 41
click at [954, 260] on input "paprika hair color" at bounding box center [954, 260] width 0 height 0
click at [1015, 234] on label "maroon hair color" at bounding box center [1029, 234] width 41 height 41
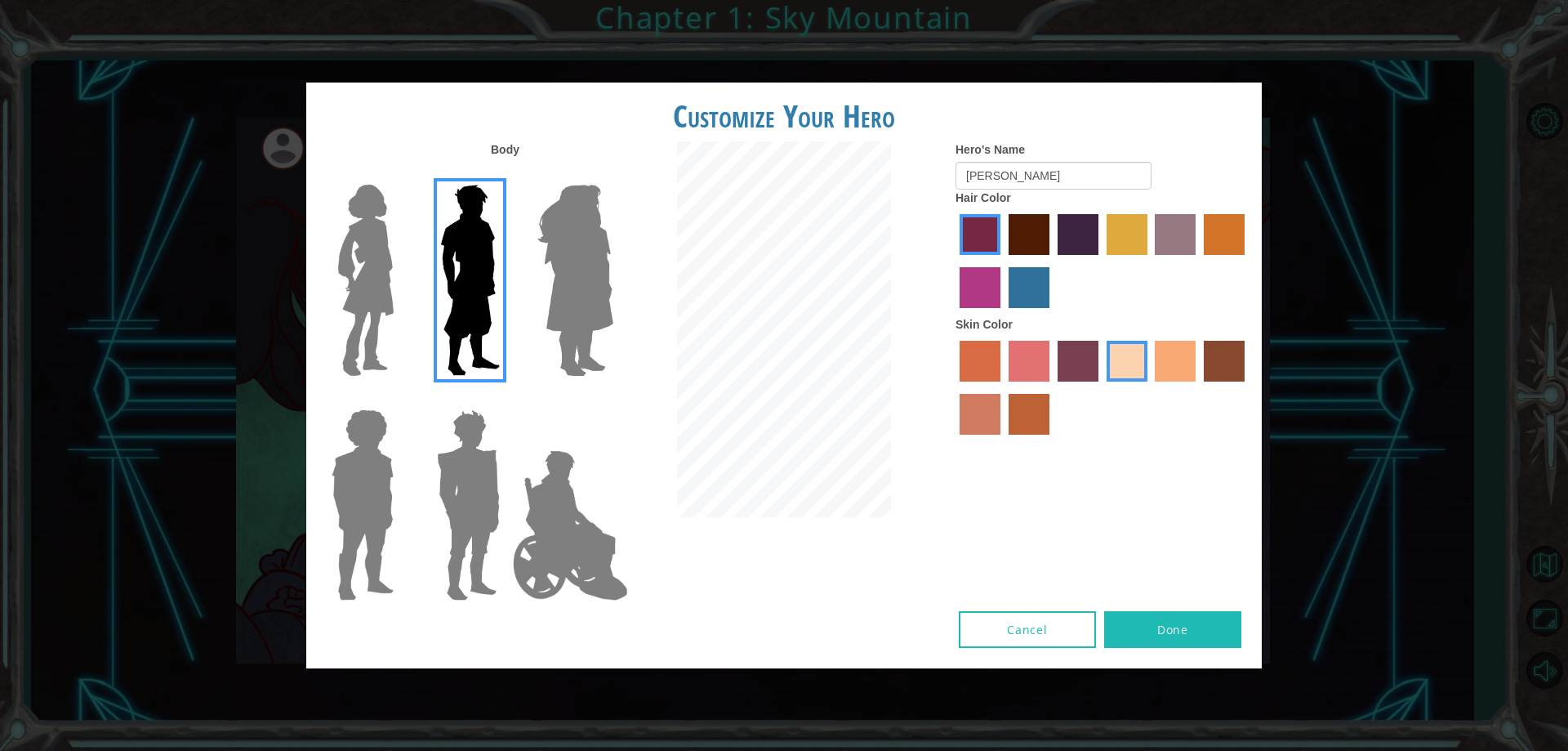
click at [1003, 260] on input "maroon hair color" at bounding box center [1003, 260] width 0 height 0
click at [1172, 617] on button "Done" at bounding box center [1172, 629] width 137 height 37
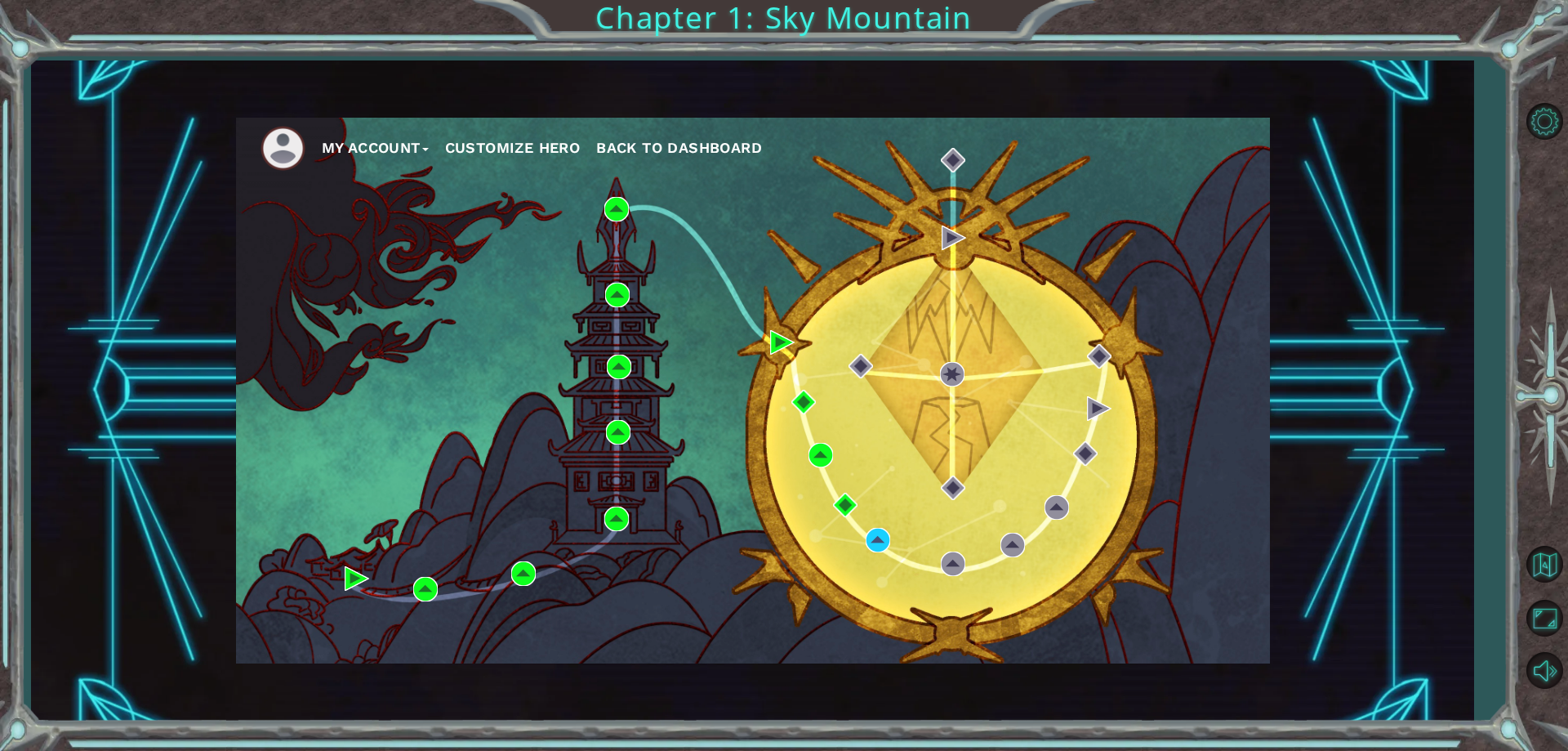
click at [673, 151] on span "Back to Dashboard" at bounding box center [679, 147] width 165 height 17
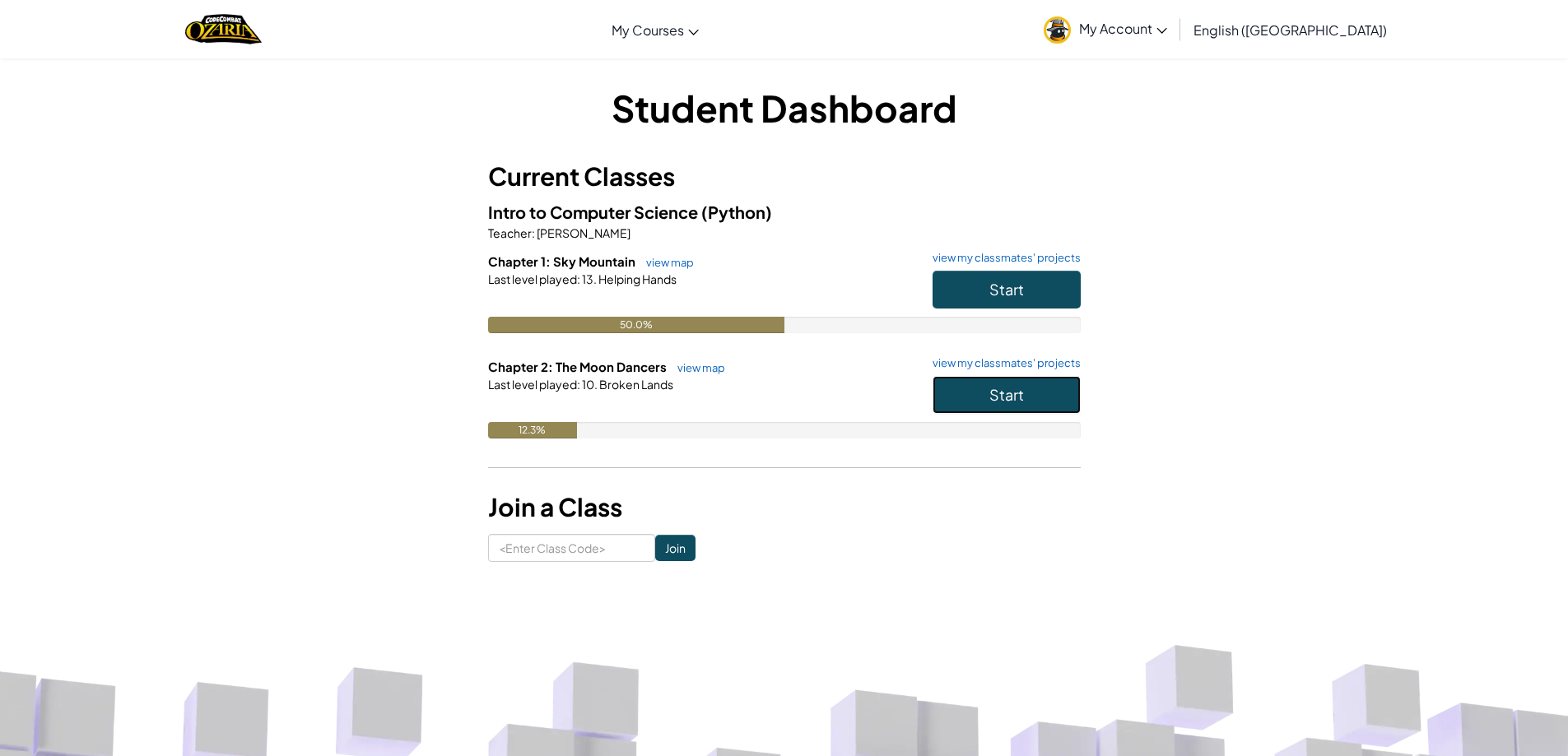
click at [997, 387] on span "Start" at bounding box center [1006, 394] width 35 height 19
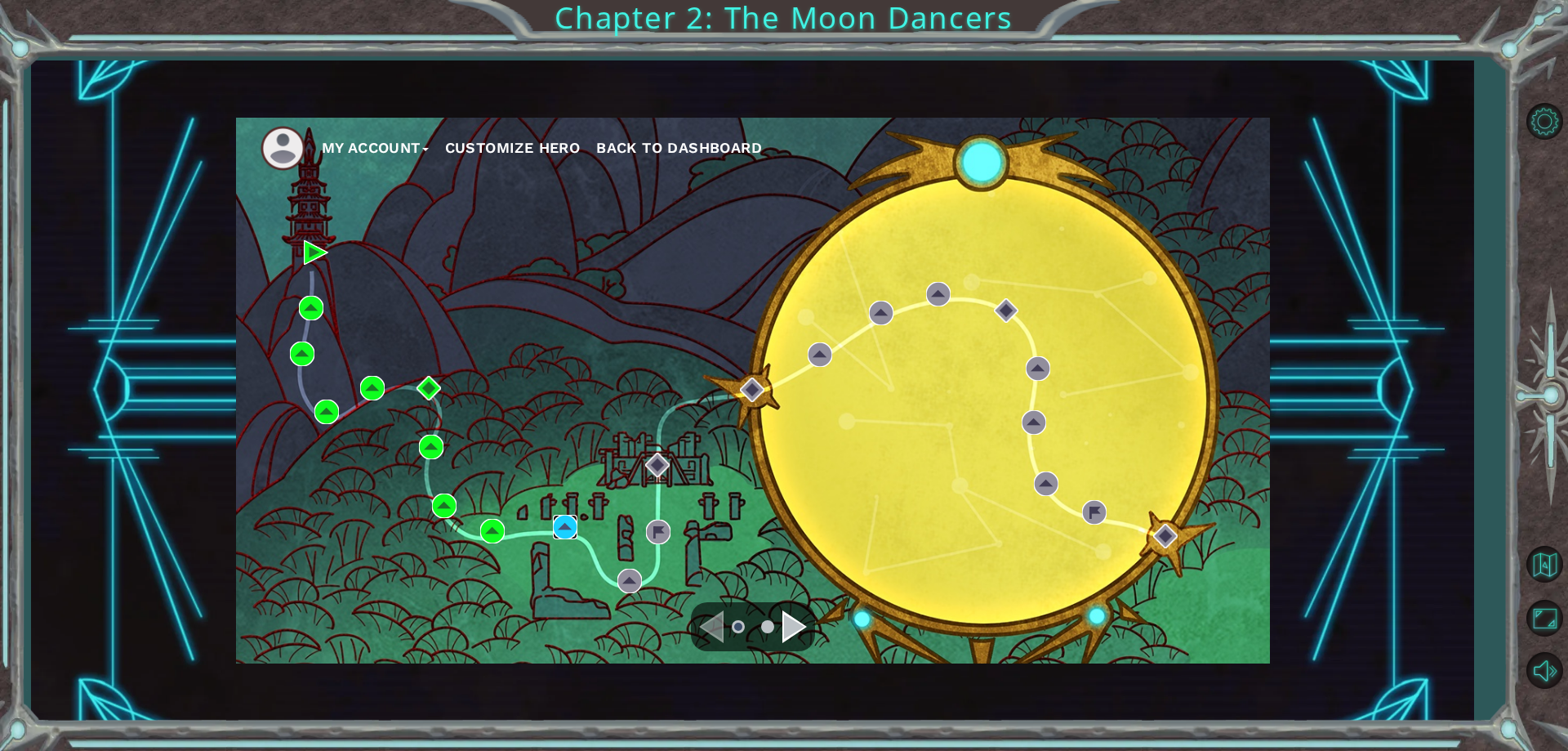
click at [564, 526] on img at bounding box center [564, 527] width 24 height 24
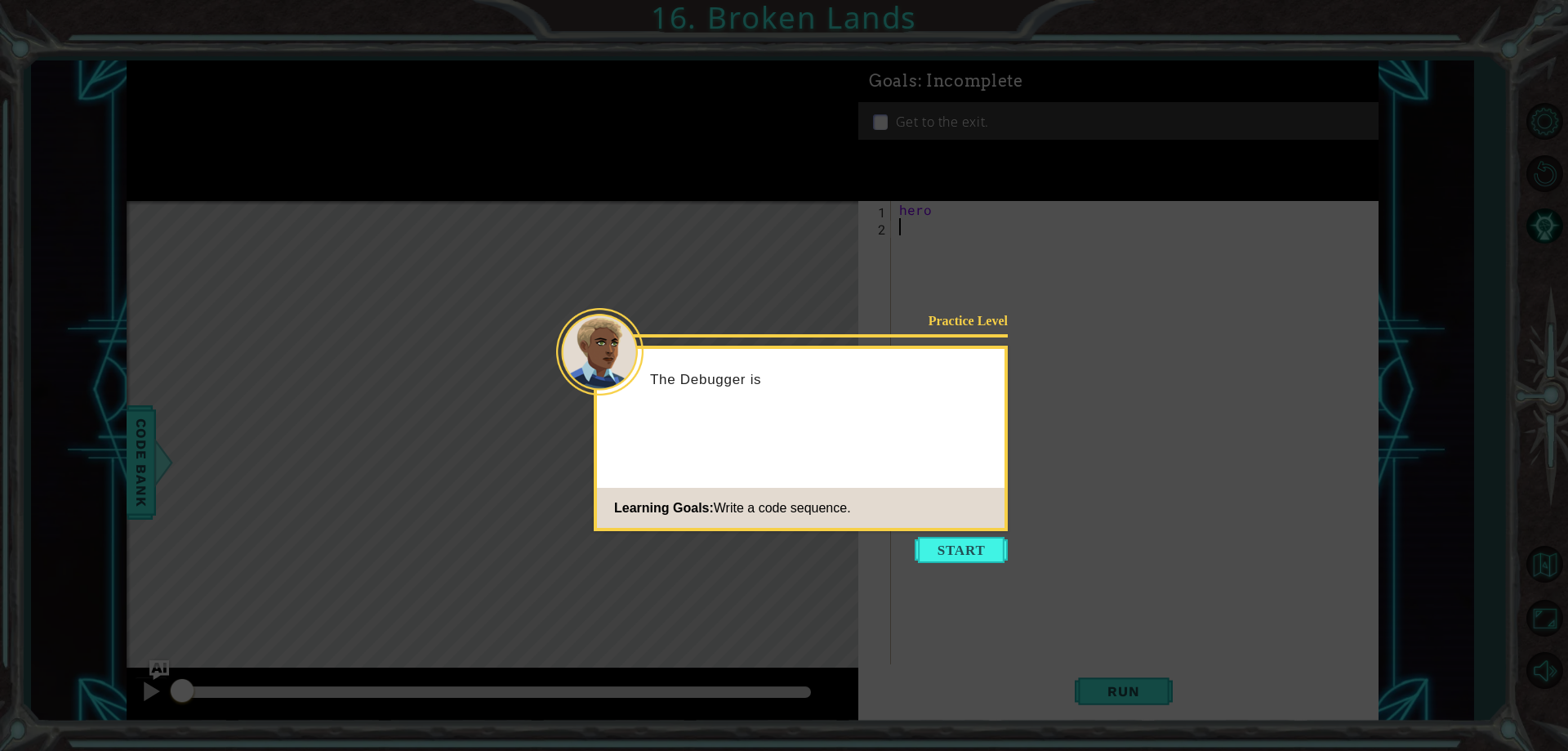
drag, startPoint x: 965, startPoint y: 543, endPoint x: 952, endPoint y: 545, distance: 13.2
click at [965, 544] on button "Start" at bounding box center [961, 549] width 93 height 26
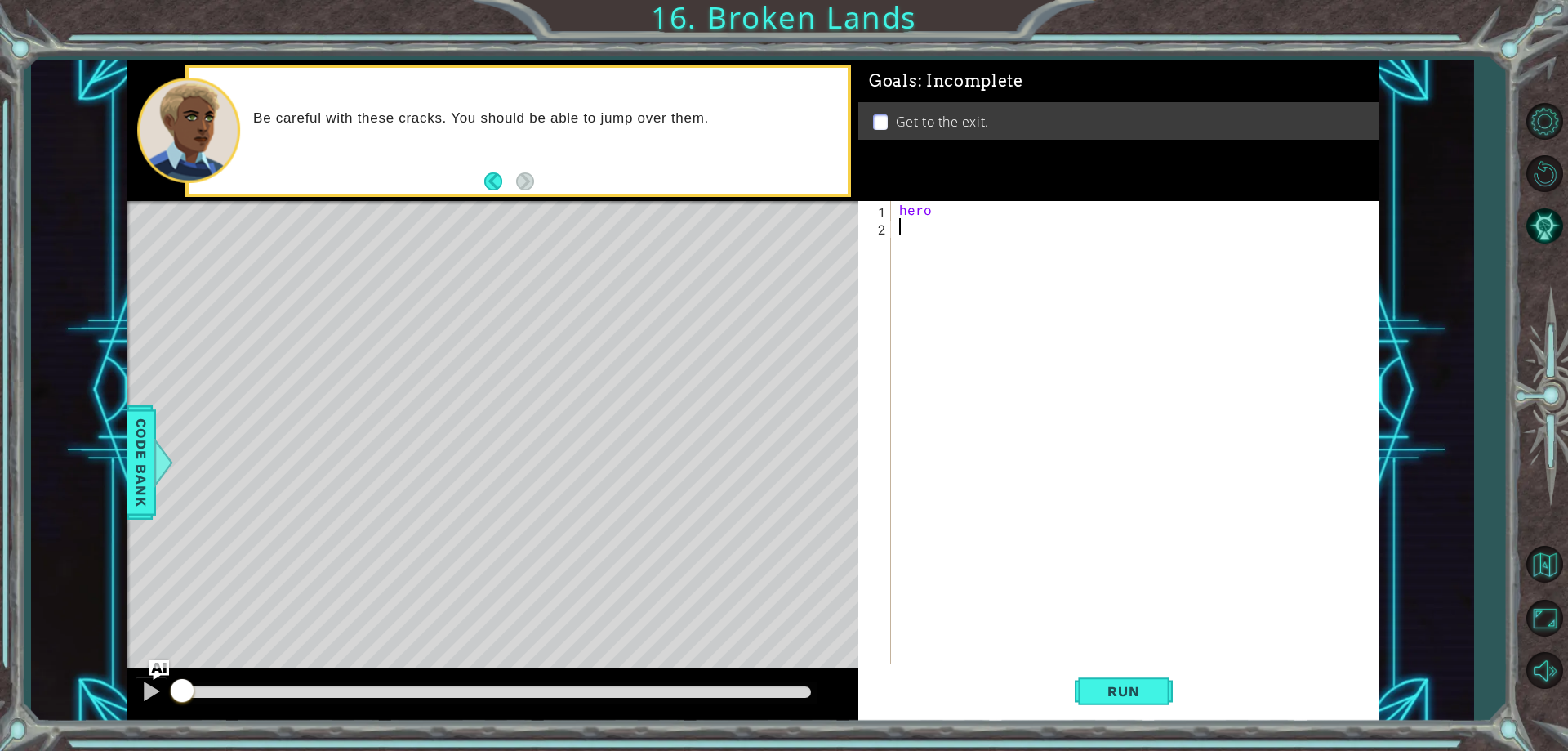
click at [947, 215] on div "hero" at bounding box center [1139, 449] width 485 height 497
type textarea "hero"
click at [918, 239] on div "hero" at bounding box center [1139, 449] width 485 height 497
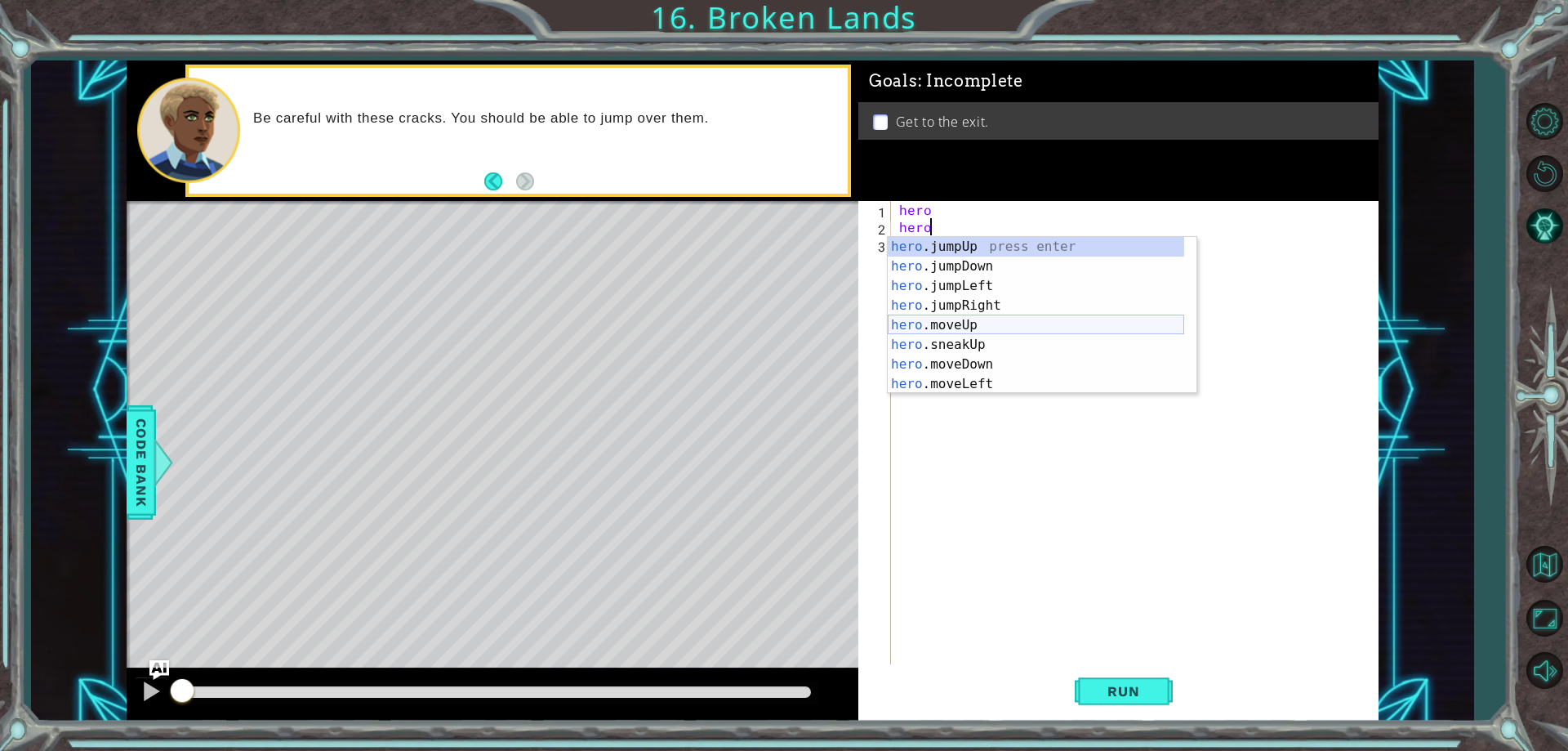
scroll to position [118, 0]
click at [1001, 342] on div "hero .moveDown press enter hero .moveLeft press enter hero .moveRight press ent…" at bounding box center [1036, 334] width 296 height 196
type textarea "hero.sneakRight(1)"
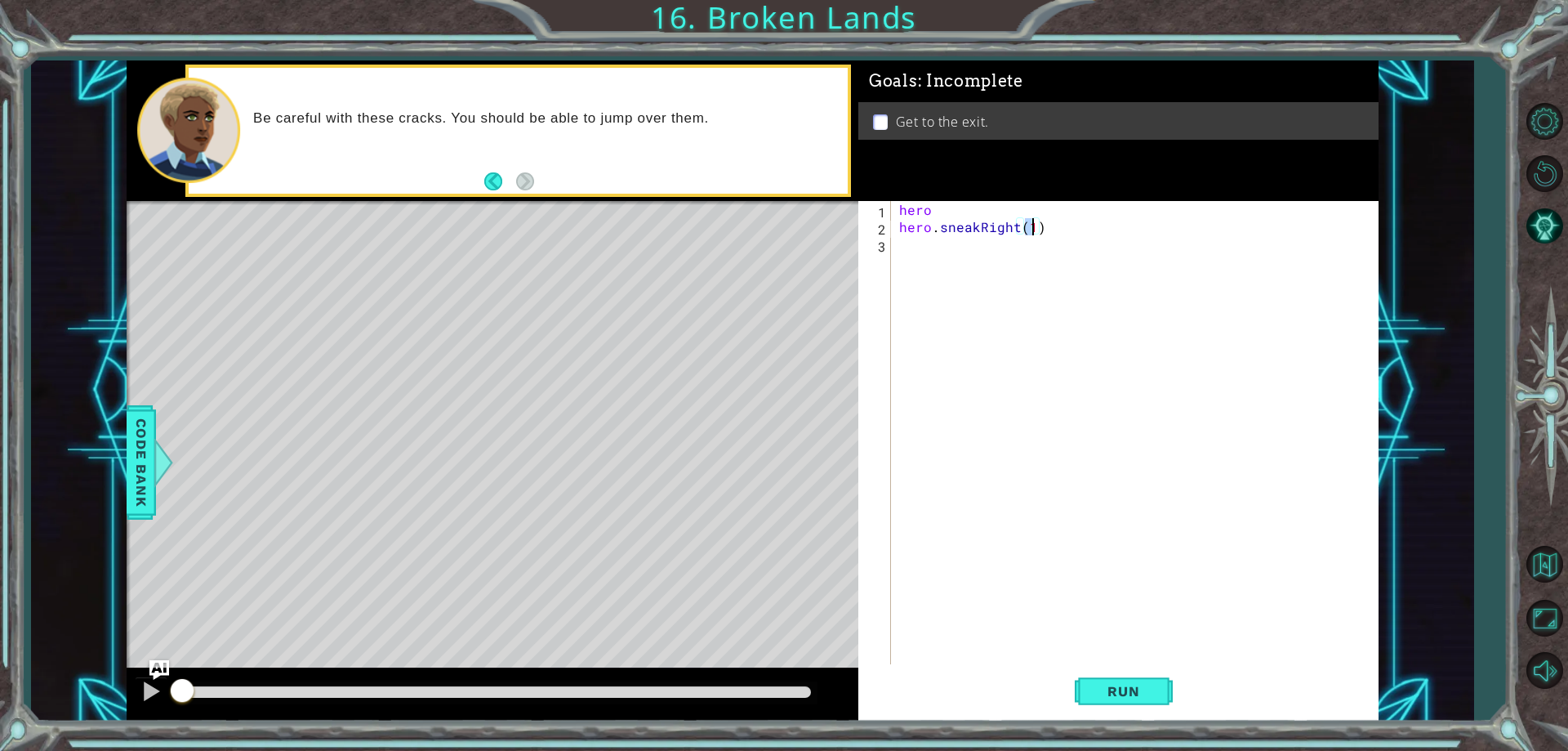
click at [1022, 248] on div "hero hero . sneakRight ( 1 )" at bounding box center [1139, 449] width 485 height 497
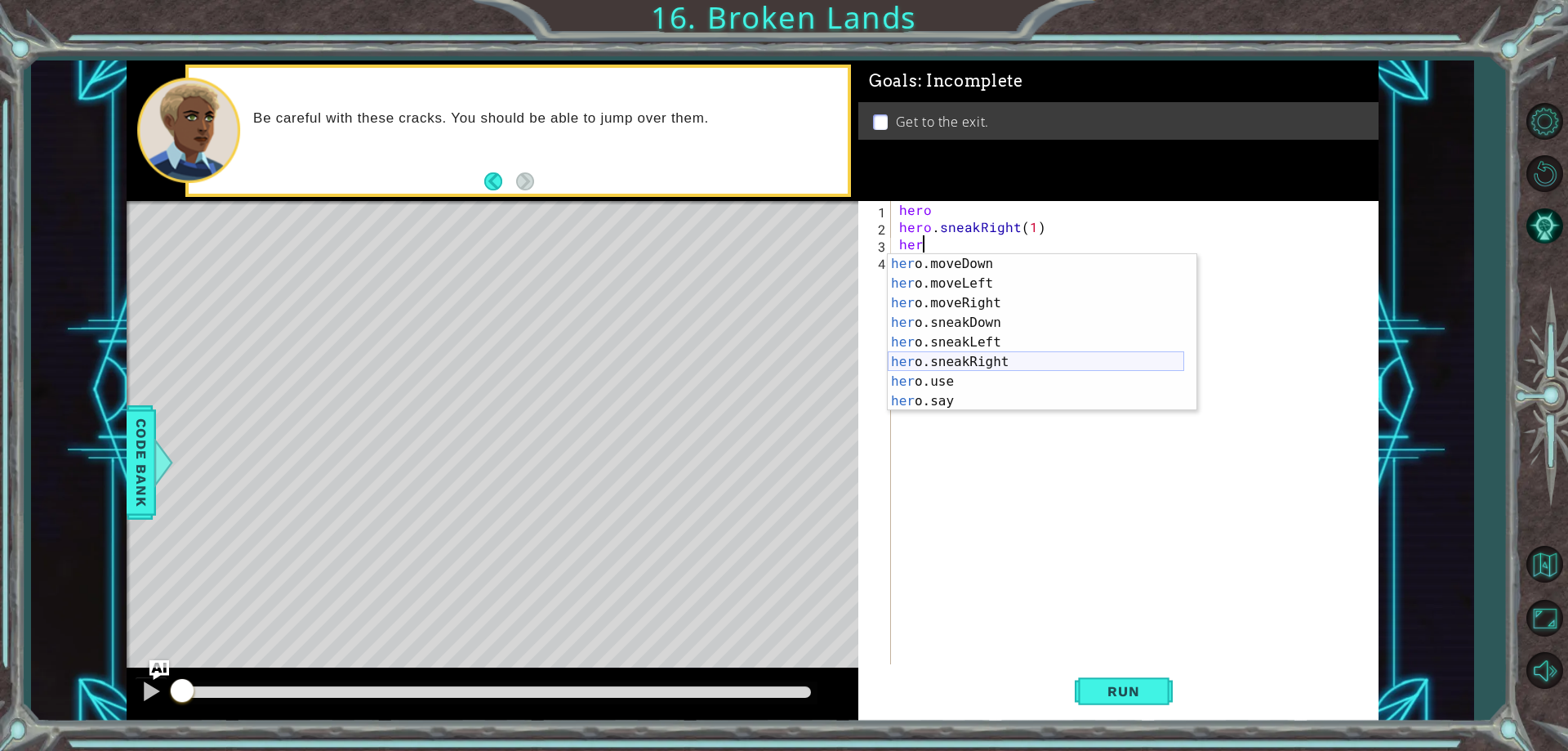
scroll to position [0, 0]
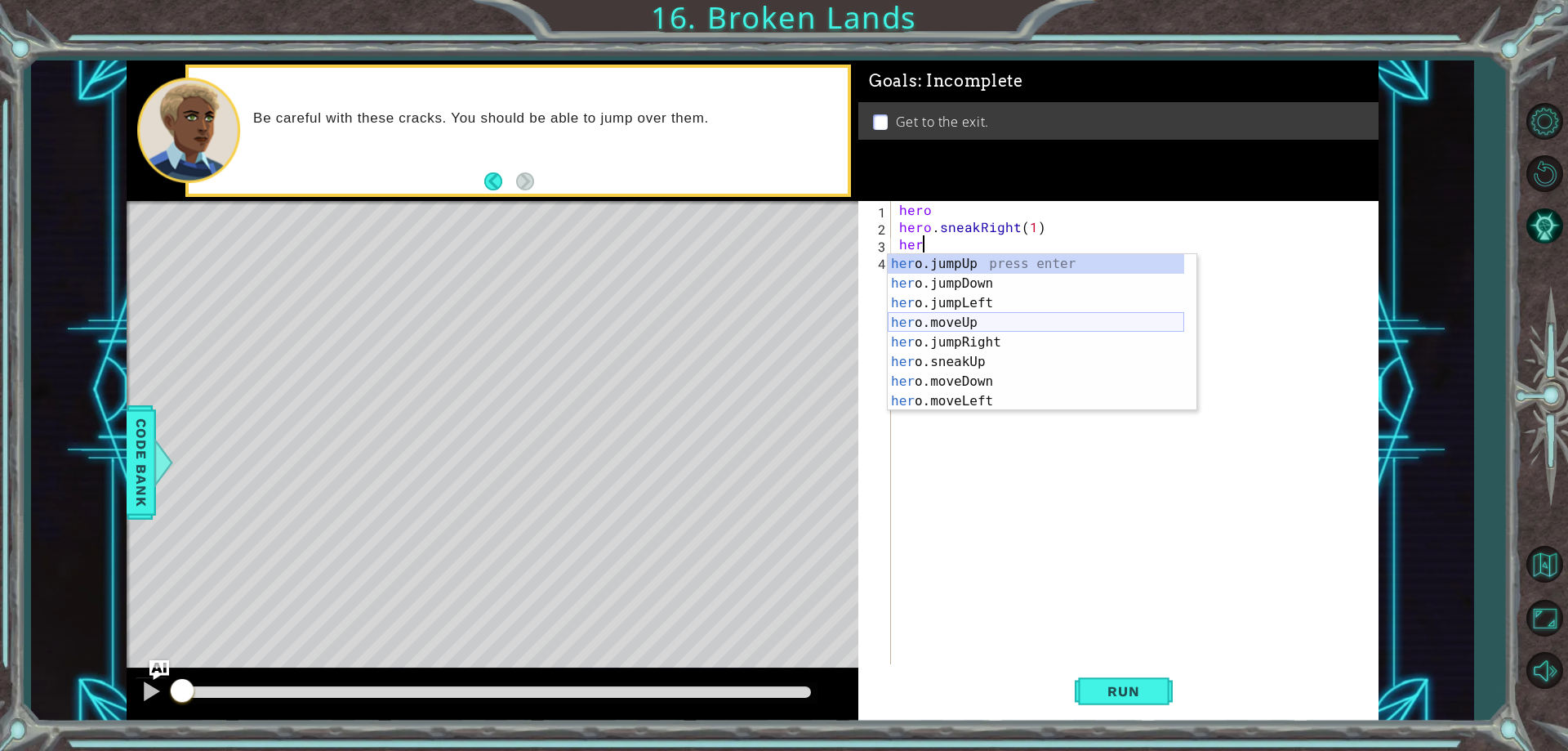
click at [1000, 323] on div "her o.jumpUp press enter her o.jumpDown press enter her o.jumpLeft press enter …" at bounding box center [1036, 351] width 296 height 196
type textarea "hero.moveUp(1)"
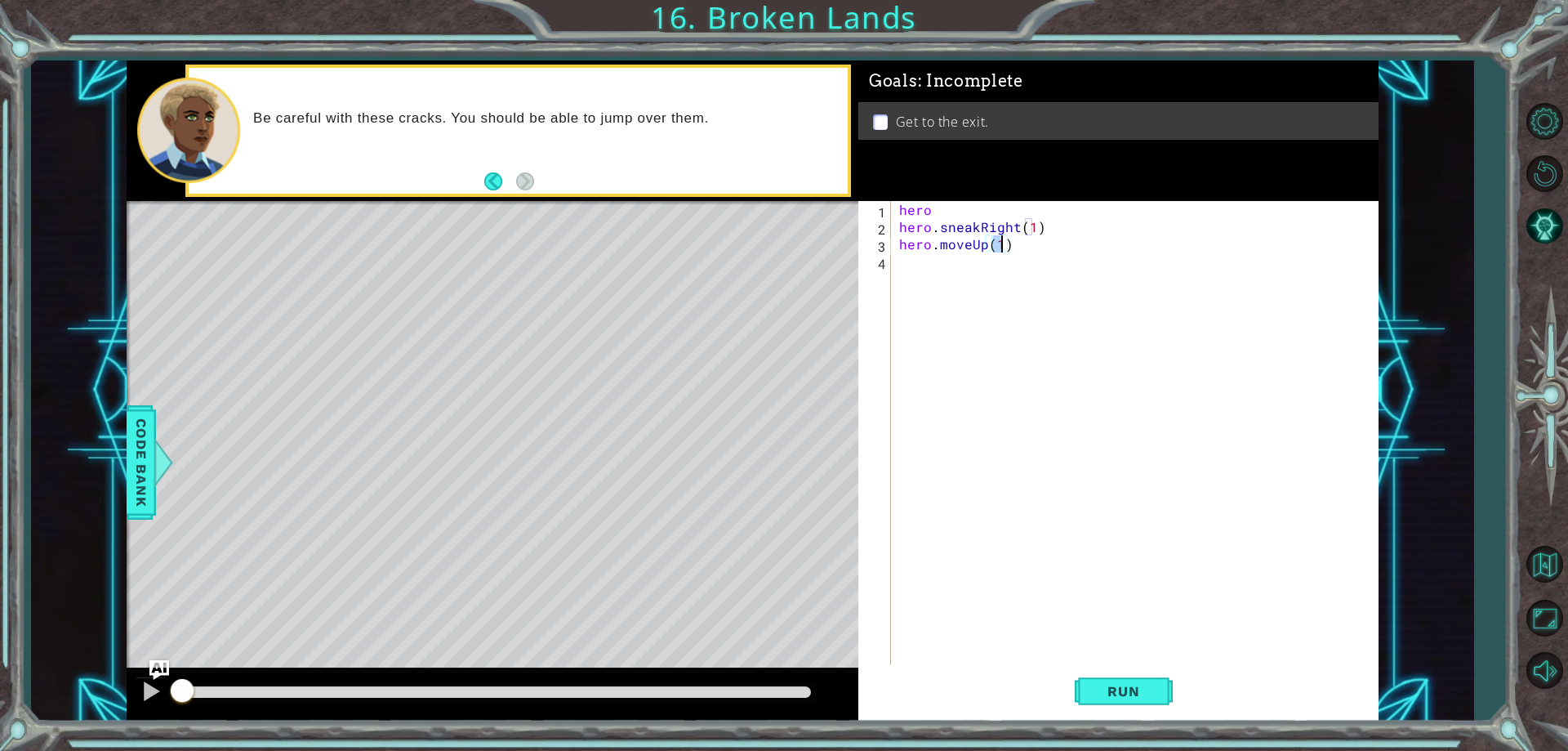
click at [1055, 244] on div "hero hero . sneakRight ( 1 ) hero . moveUp ( 1 )" at bounding box center [1139, 449] width 485 height 497
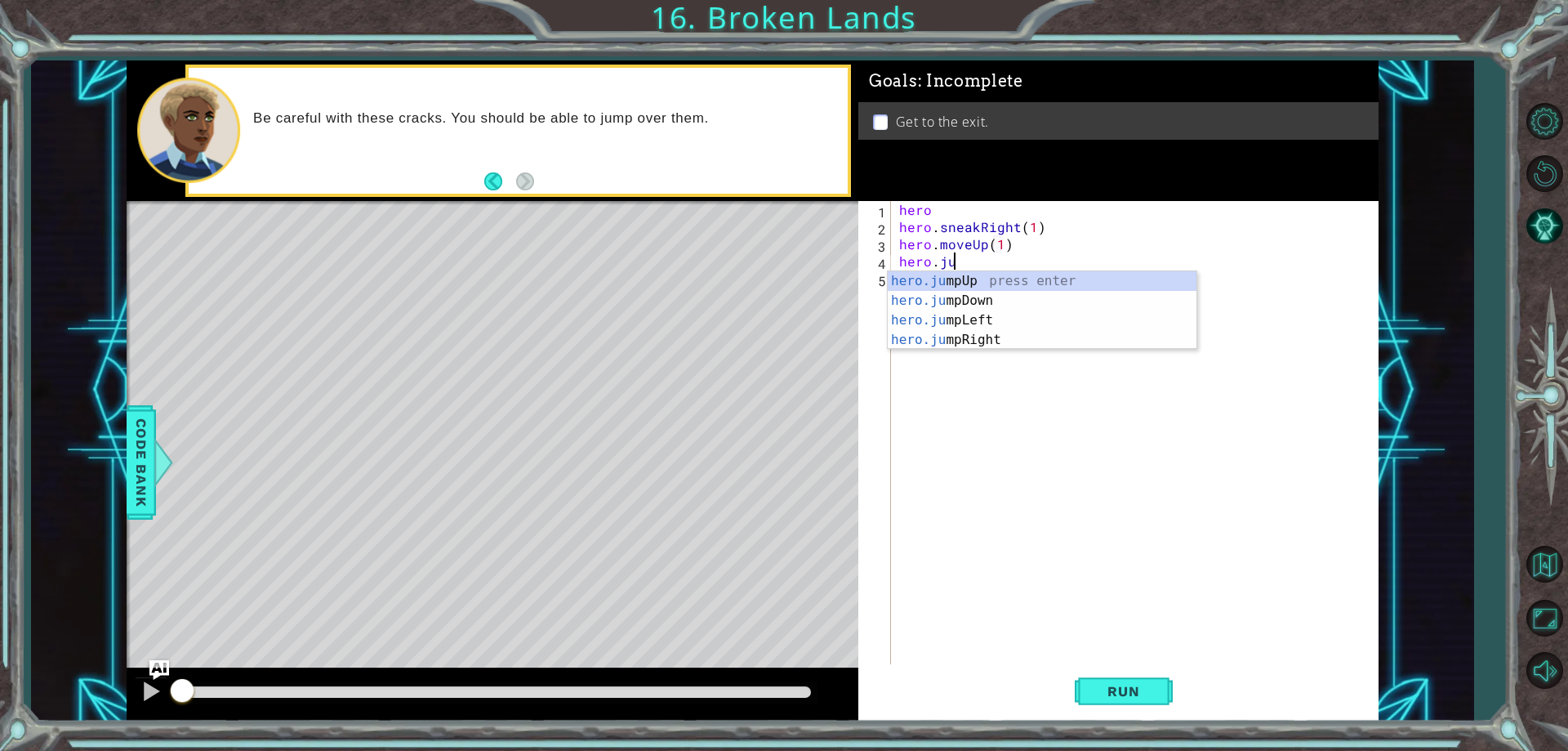
type textarea "hero.jum"
click at [987, 276] on div "hero.jum pUp press enter hero.jum pDown press enter hero.jum pLeft press enter …" at bounding box center [1042, 330] width 309 height 118
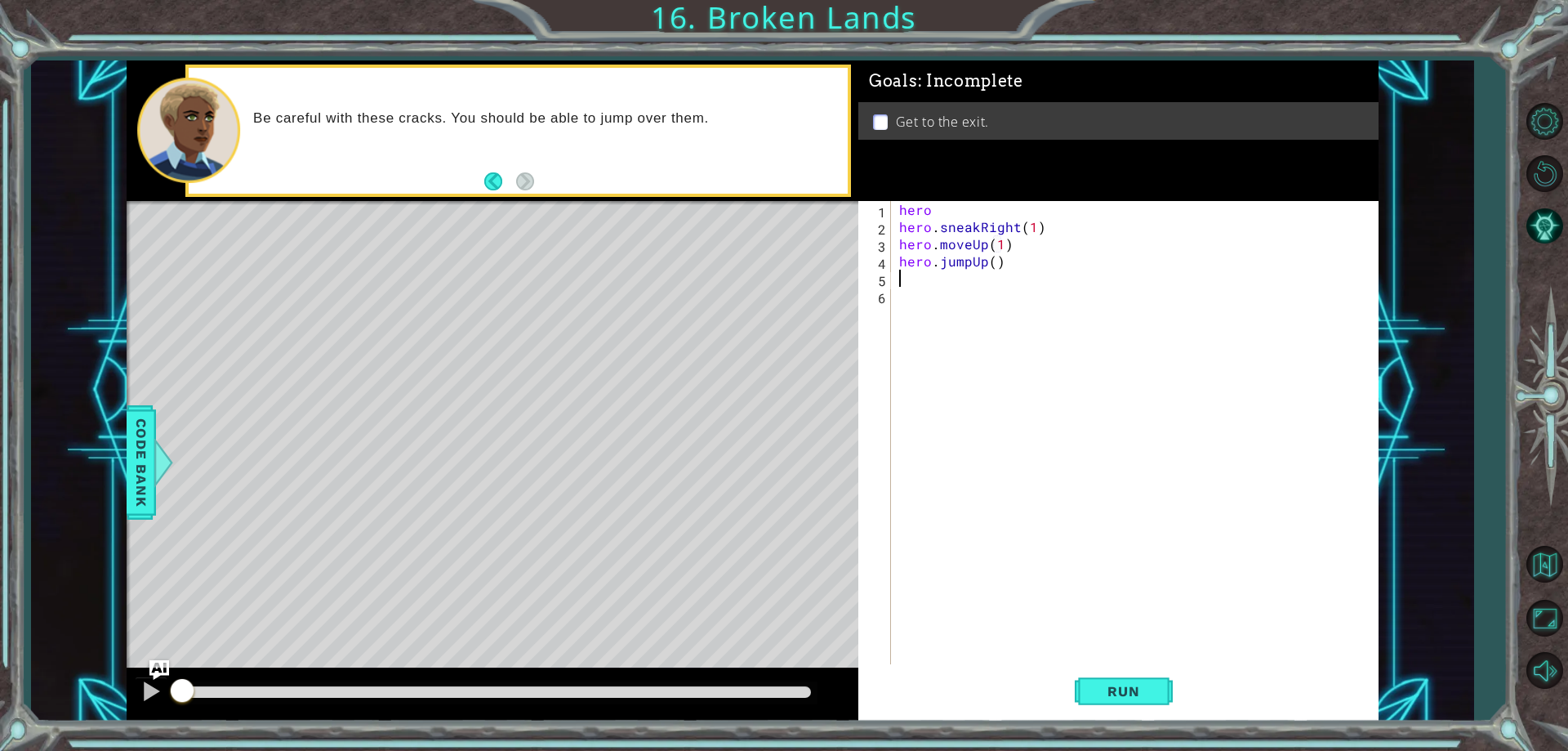
scroll to position [0, 0]
click at [1034, 266] on div "hero hero . sneakRight ( 1 ) hero . moveUp ( 1 ) hero . jumpUp ( )" at bounding box center [1139, 449] width 485 height 497
type textarea "hero.moveUp(1) hero.jumpUp()"
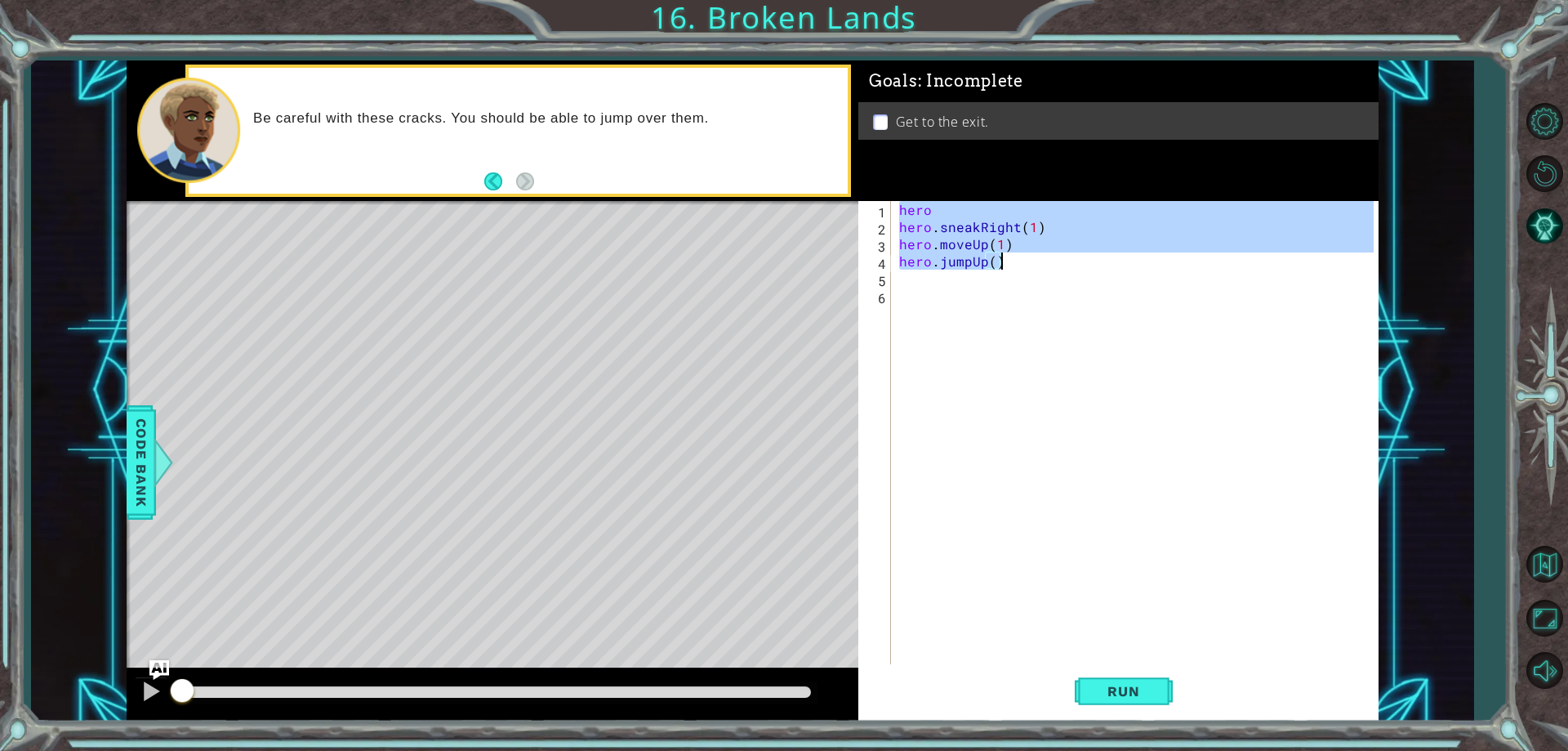
click at [1026, 270] on div "hero hero . sneakRight ( 1 ) hero . moveUp ( 1 ) hero . jumpUp ( )" at bounding box center [1139, 449] width 485 height 497
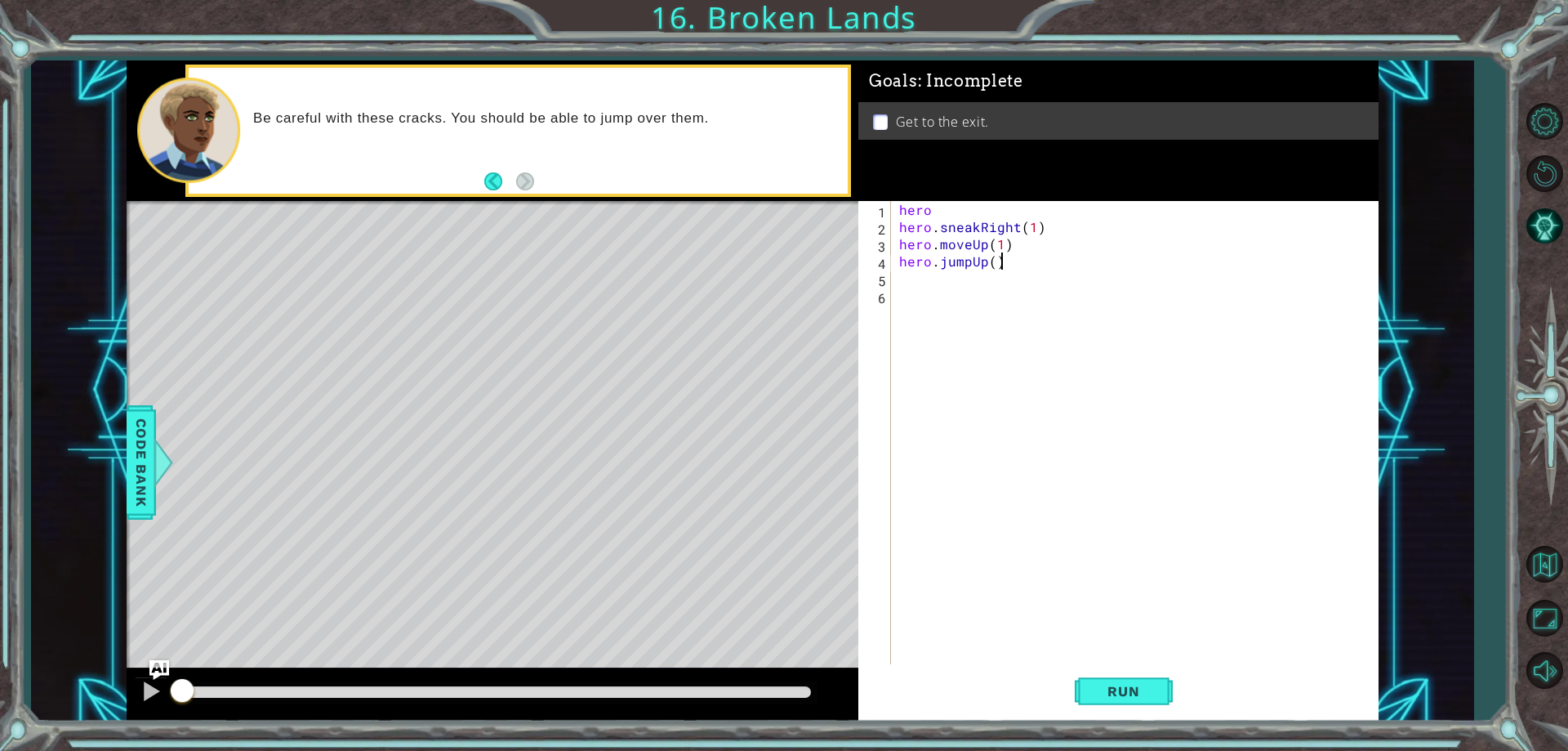
click at [1026, 268] on div "hero hero . sneakRight ( 1 ) hero . moveUp ( 1 ) hero . jumpUp ( )" at bounding box center [1139, 449] width 485 height 497
type textarea "hero.jumpUp()"
type textarea "her"
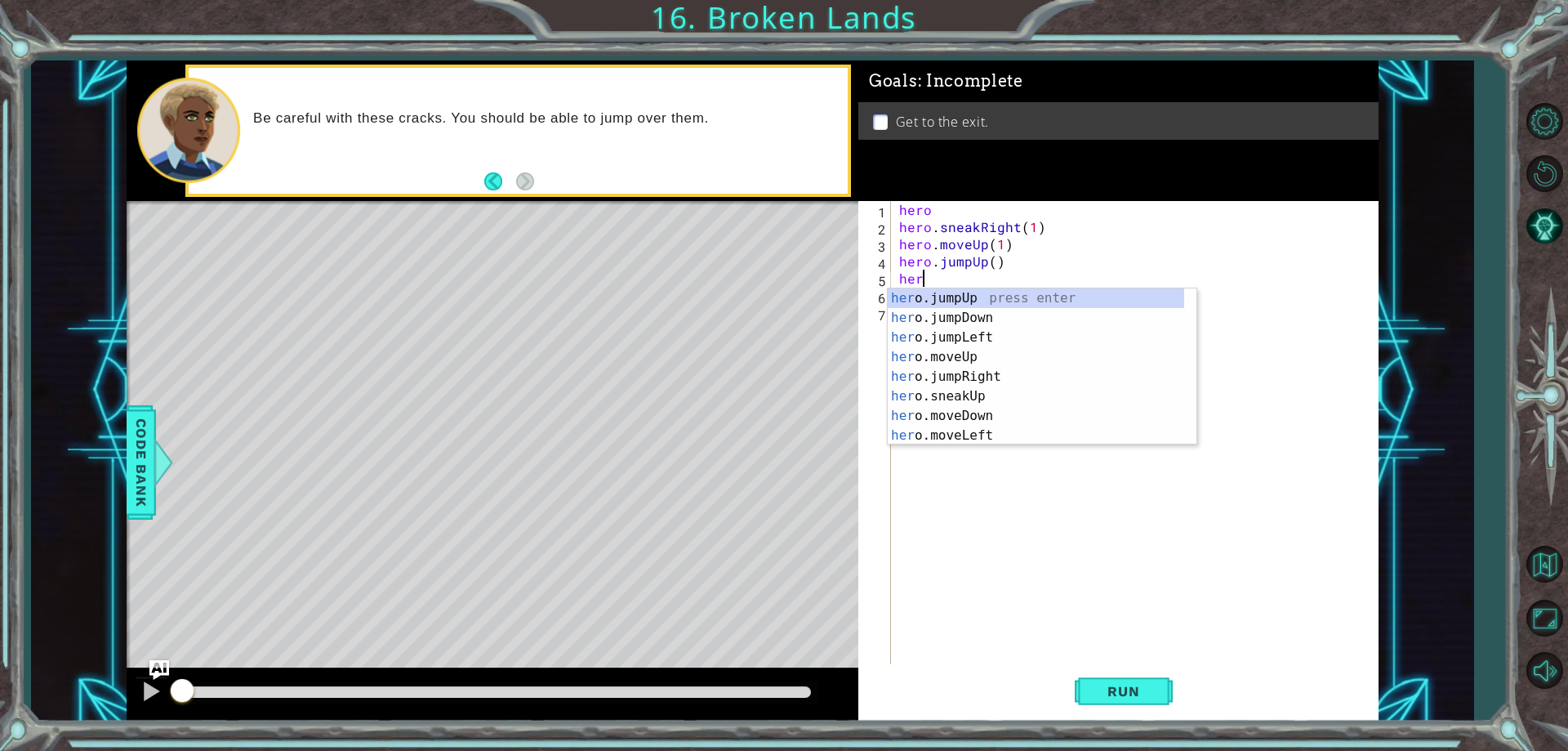
scroll to position [0, 1]
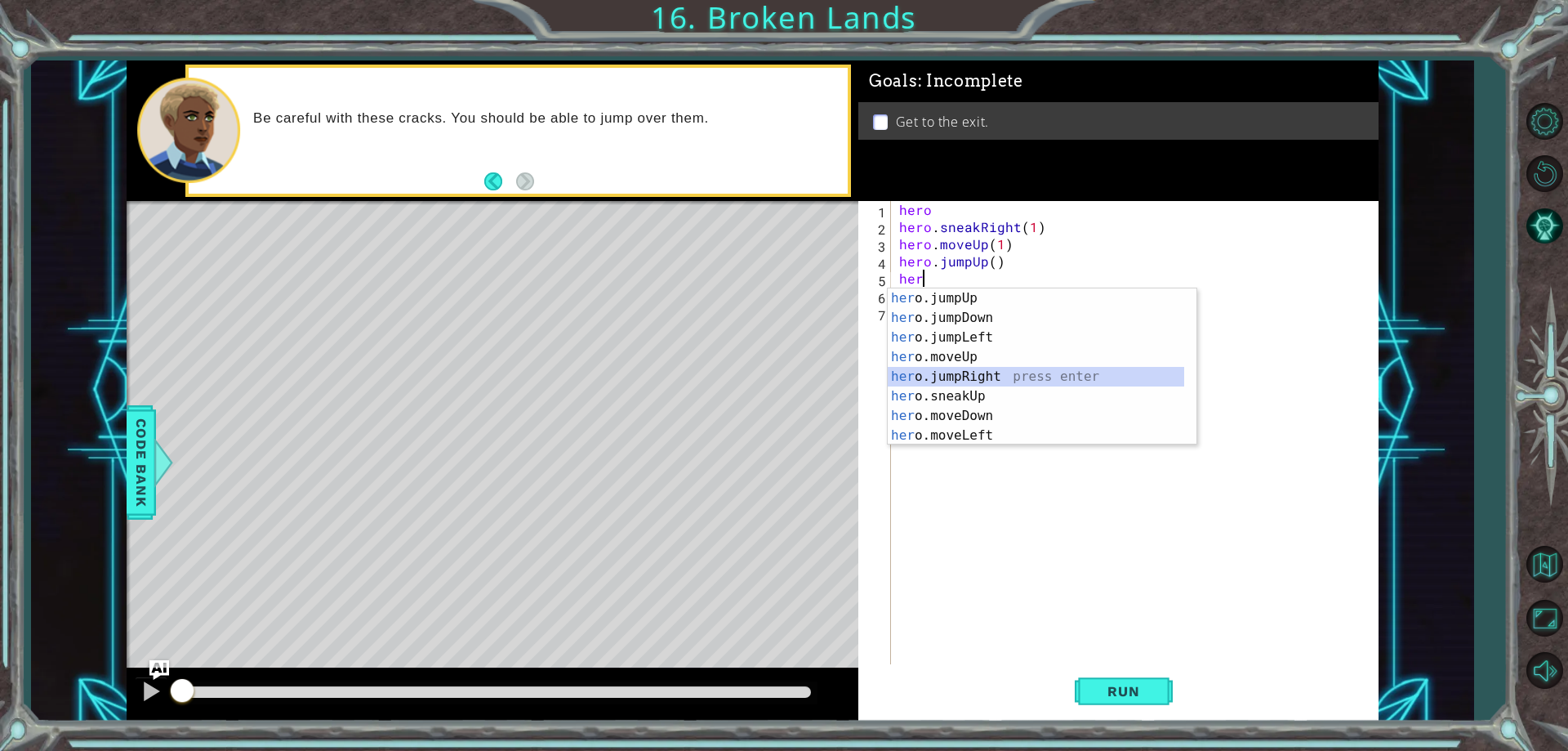
click at [996, 380] on div "her o.jumpUp press enter her o.jumpDown press enter her o.jumpLeft press enter …" at bounding box center [1036, 386] width 296 height 196
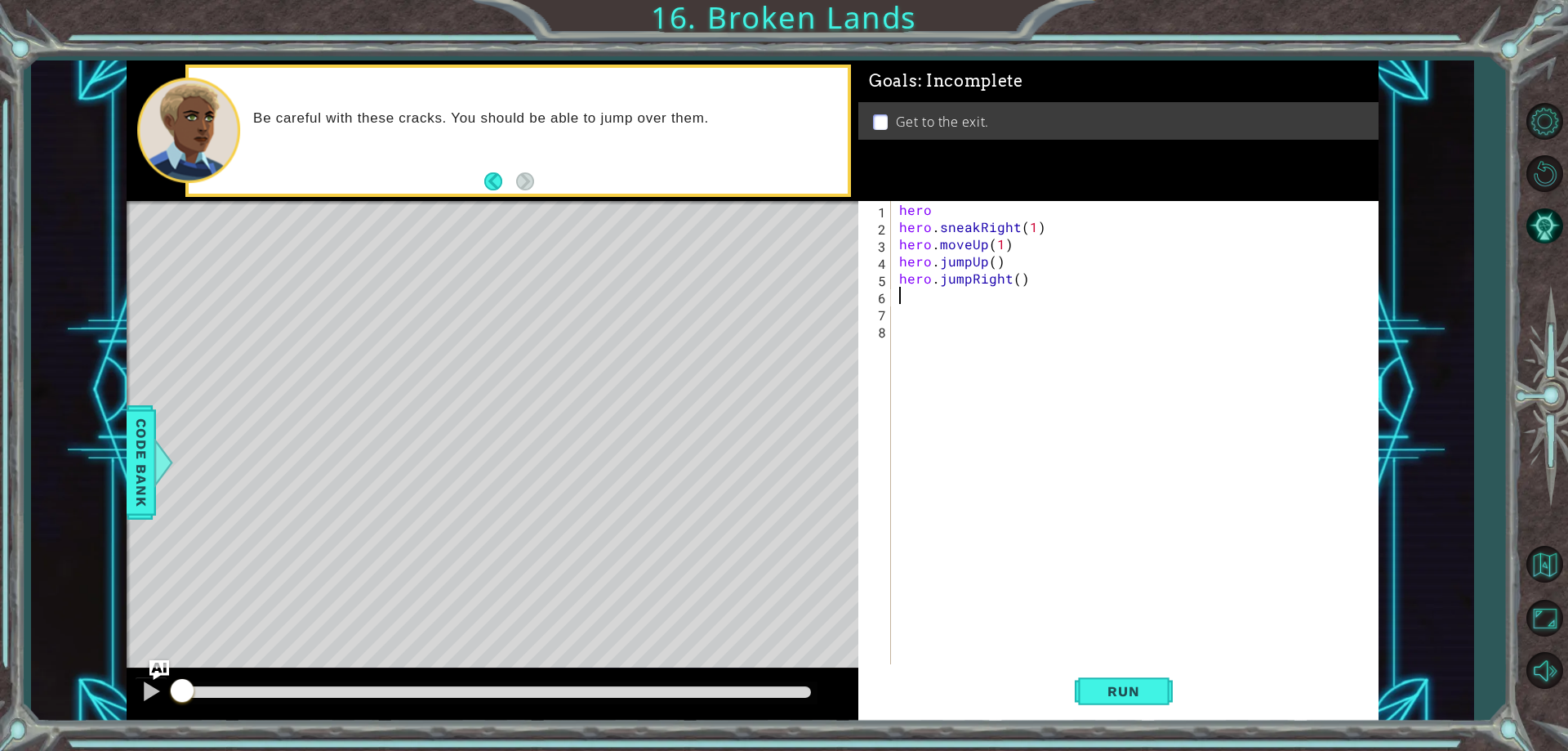
click at [1041, 277] on div "hero hero . sneakRight ( 1 ) hero . moveUp ( 1 ) hero . jumpUp ( ) hero . jumpR…" at bounding box center [1139, 449] width 485 height 497
type textarea "hero.jumpRight()"
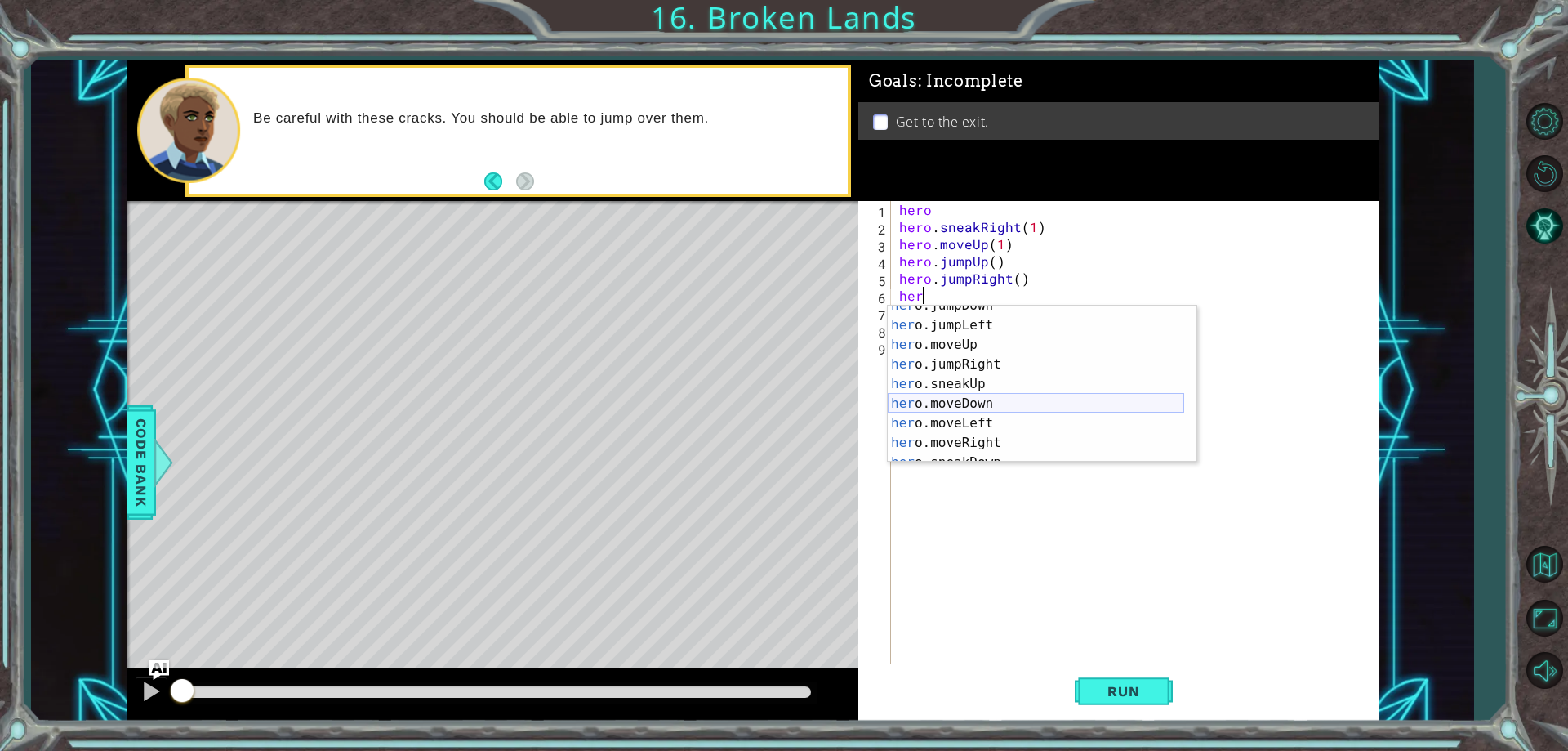
scroll to position [98, 0]
click at [1002, 406] on div "her o.jumpRight press enter her o.sneakUp press enter her o.moveDown press ente…" at bounding box center [1036, 403] width 296 height 196
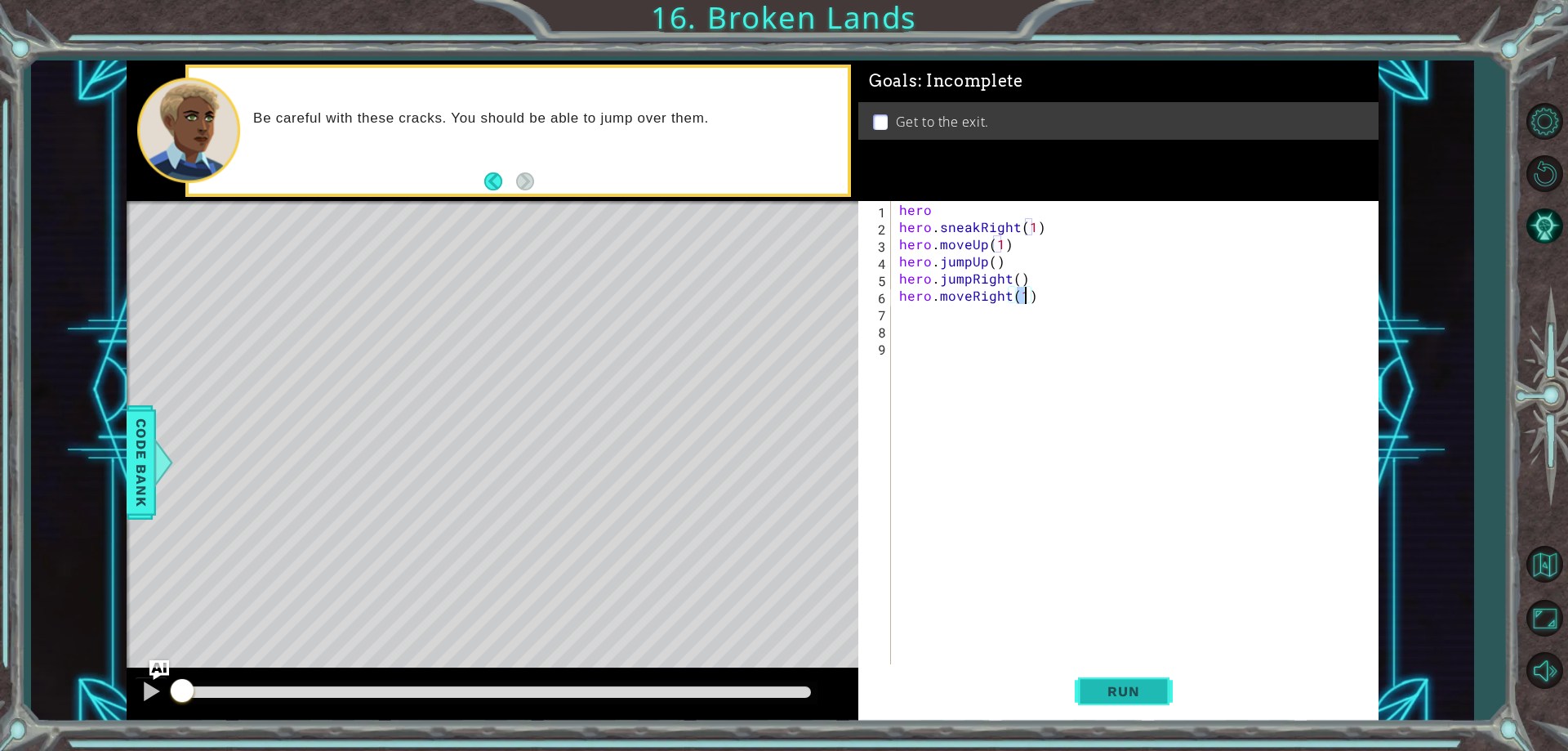
type textarea "hero.moveRight(1)"
click at [1152, 695] on span "Run" at bounding box center [1123, 691] width 65 height 16
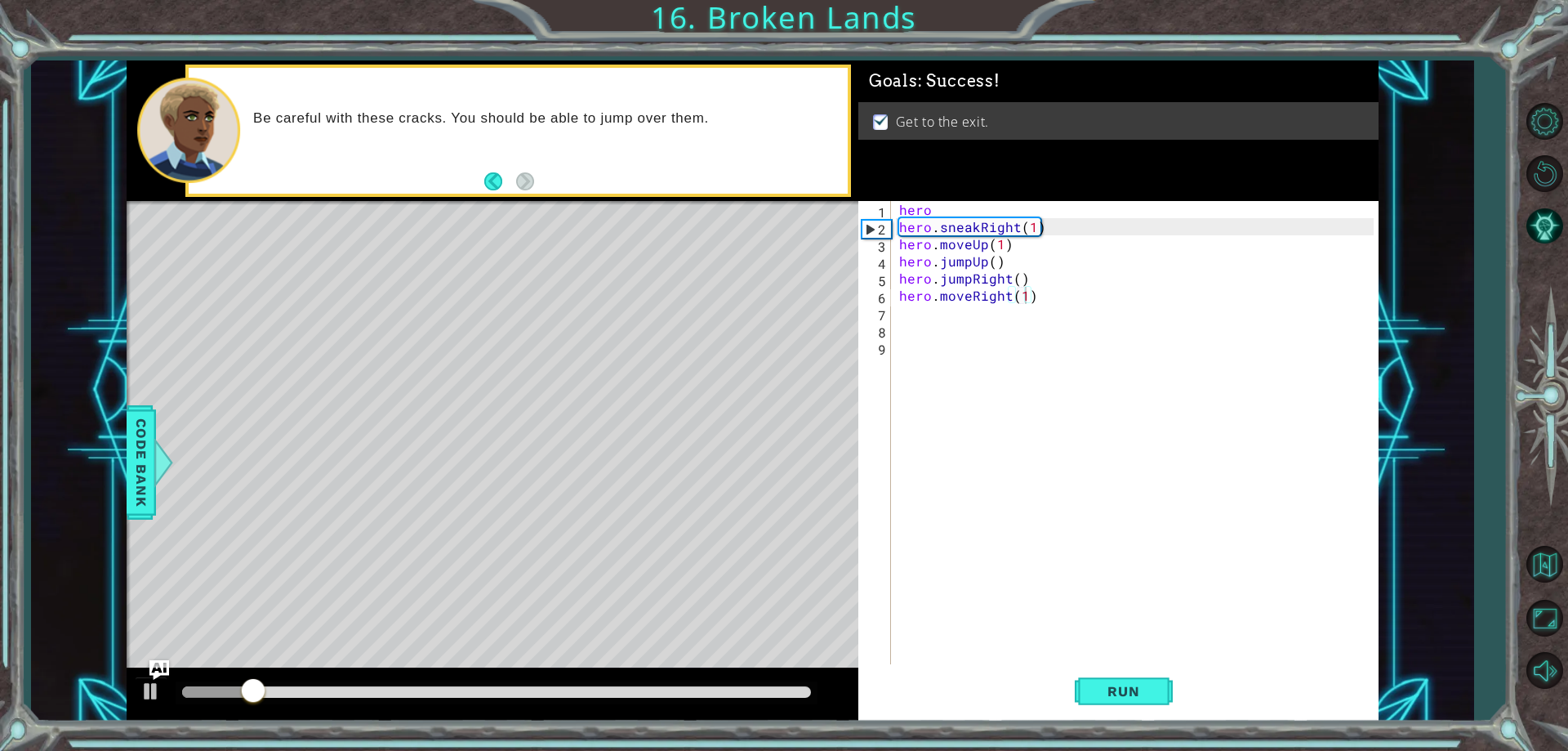
click at [730, 685] on div at bounding box center [496, 692] width 642 height 23
click at [825, 685] on div at bounding box center [492, 695] width 732 height 52
click at [767, 685] on div at bounding box center [496, 692] width 642 height 23
click at [766, 687] on div at bounding box center [496, 692] width 629 height 12
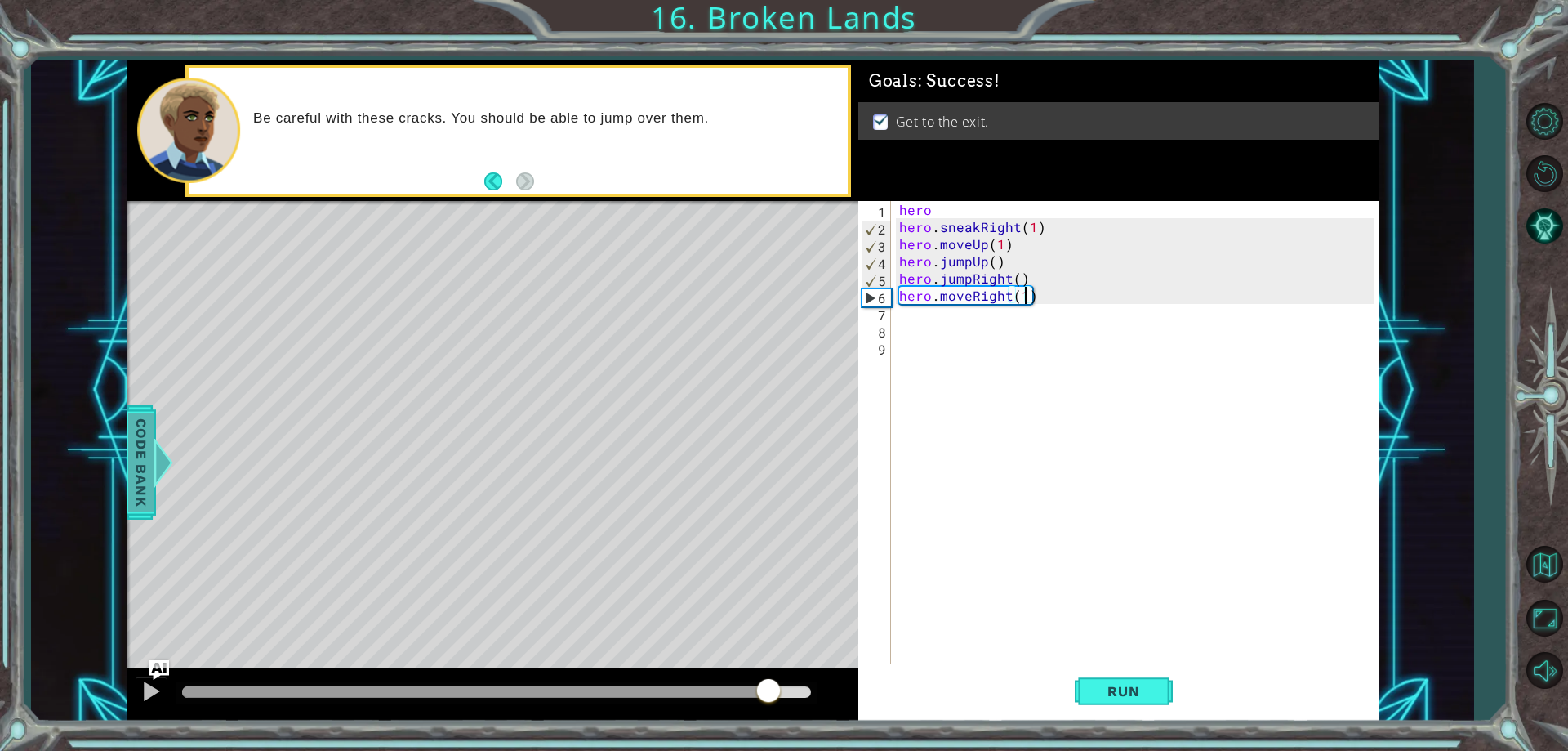
click at [147, 480] on span "Code Bank" at bounding box center [141, 462] width 26 height 100
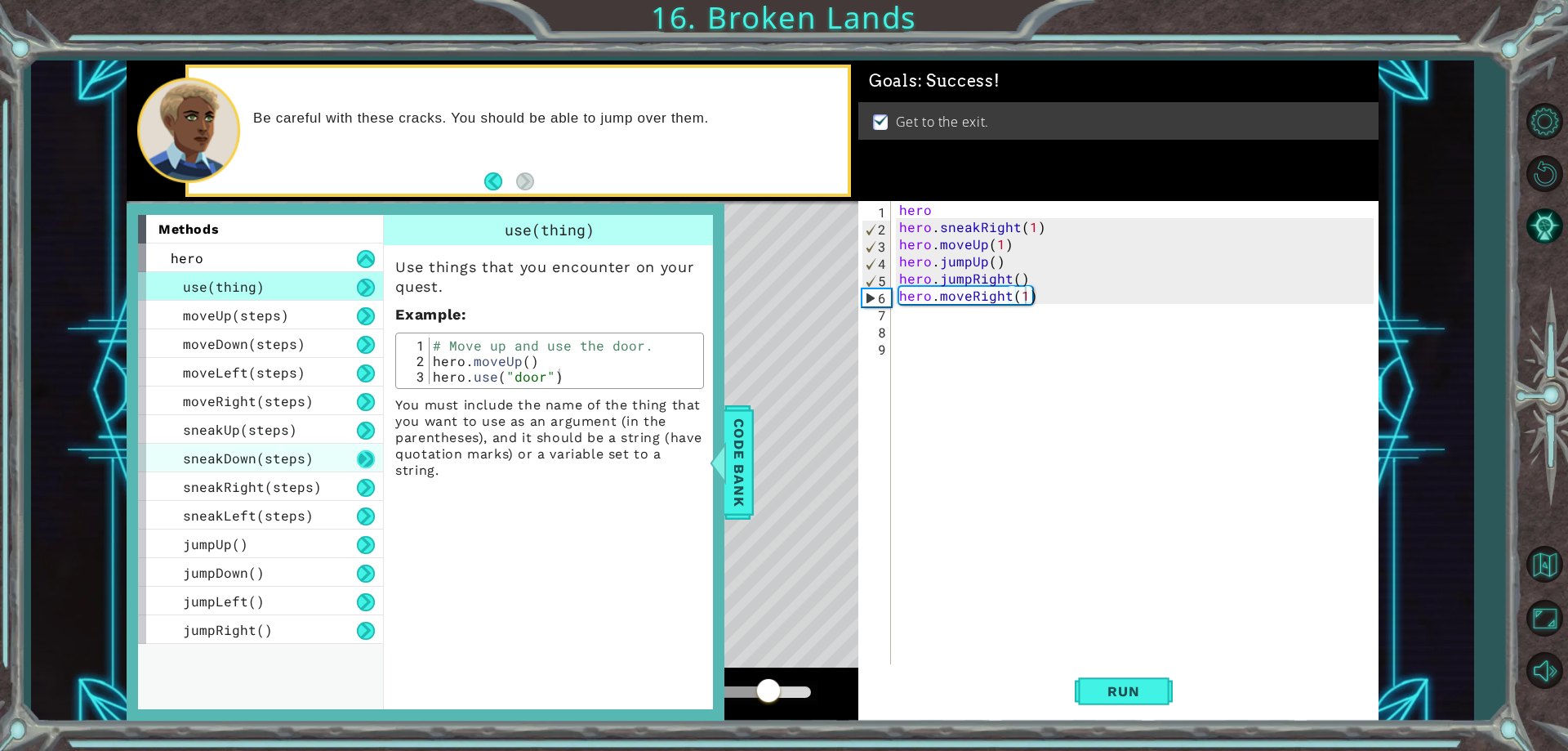
click at [368, 460] on button at bounding box center [365, 459] width 18 height 18
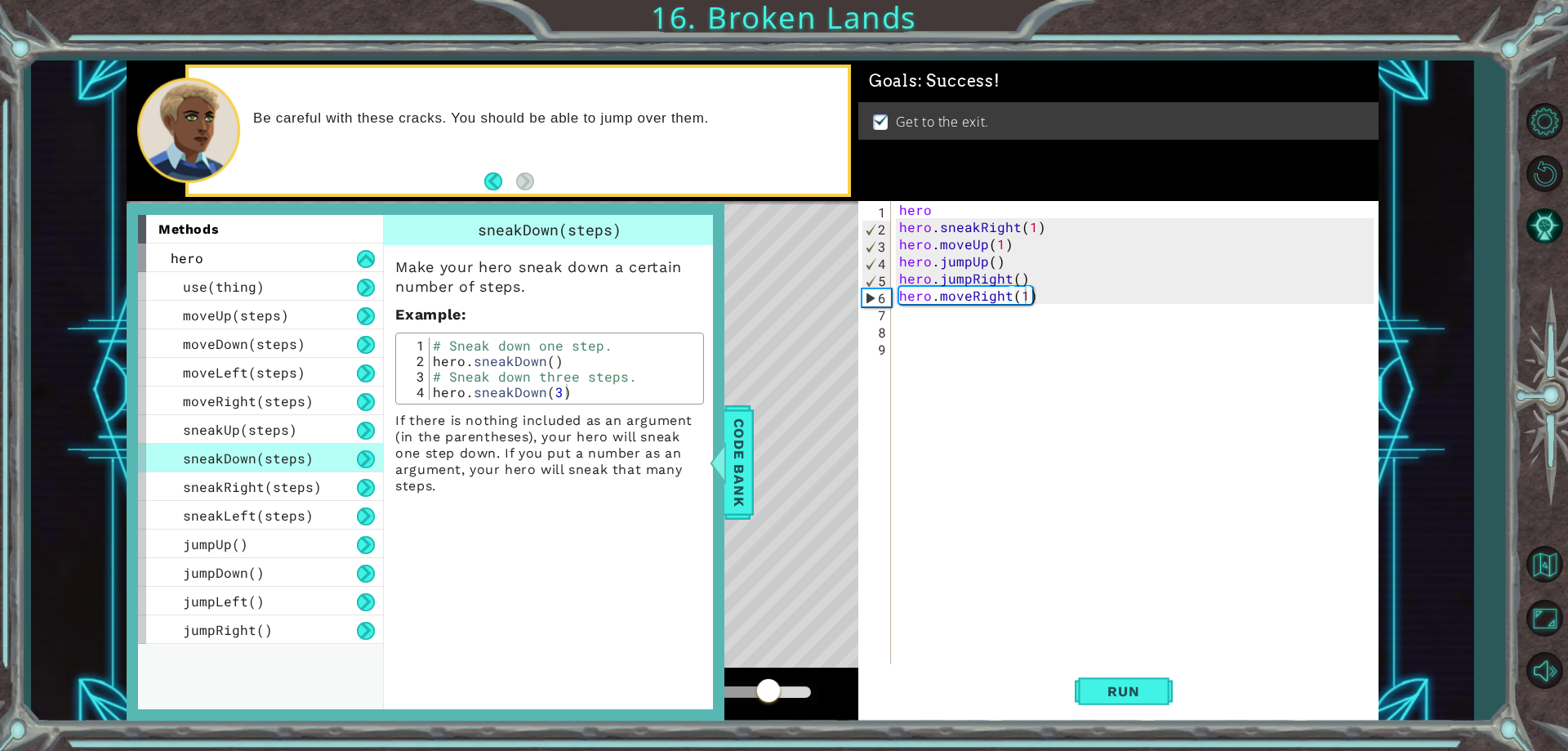
click at [368, 460] on button at bounding box center [365, 459] width 18 height 18
click at [367, 460] on button at bounding box center [365, 459] width 18 height 18
click at [283, 446] on div "sneakDown(steps)" at bounding box center [260, 458] width 245 height 29
click at [287, 430] on span "sneakUp(steps)" at bounding box center [240, 429] width 114 height 17
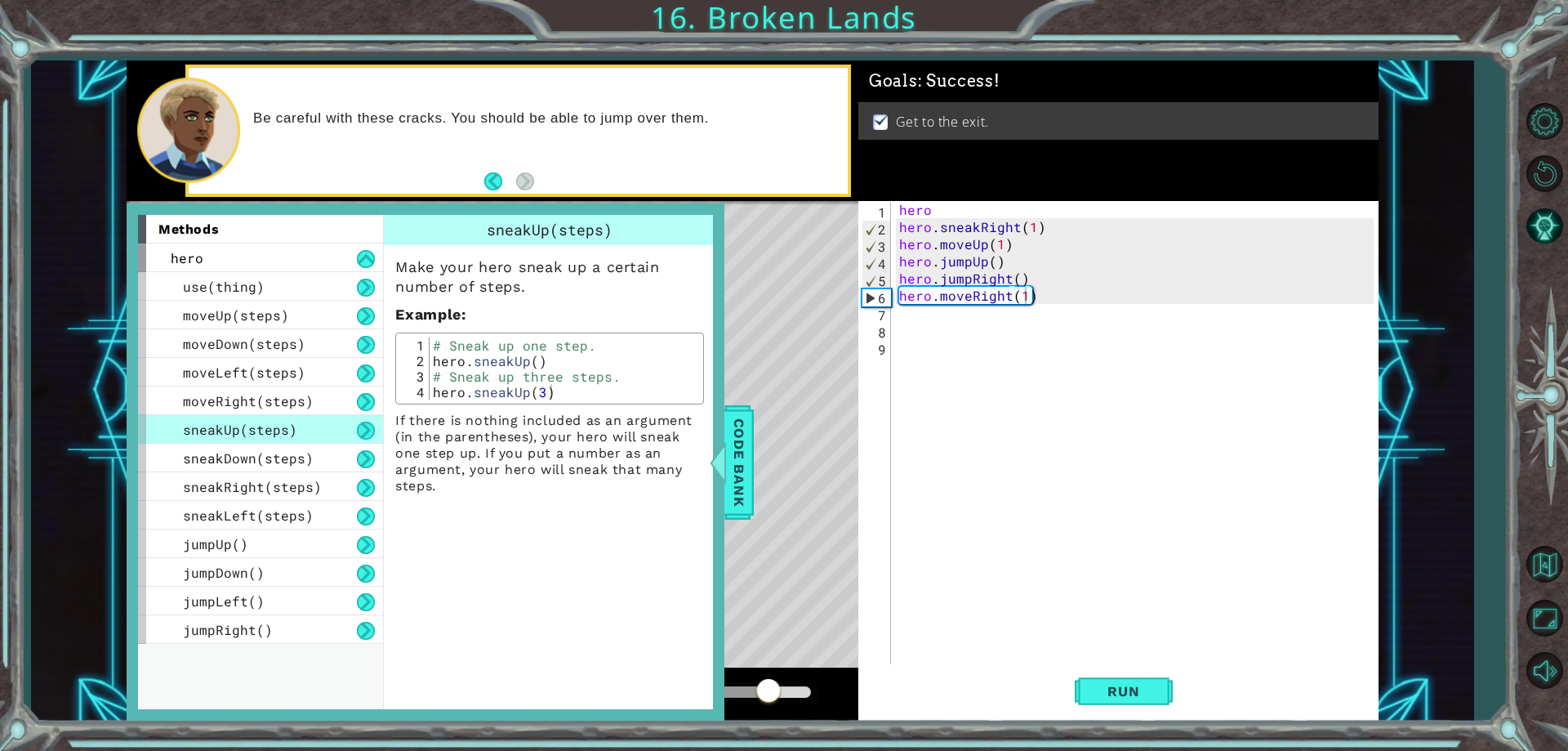
click at [289, 429] on span "sneakUp(steps)" at bounding box center [240, 429] width 114 height 17
click at [338, 428] on div "sneakUp(steps)" at bounding box center [260, 429] width 245 height 29
click at [1102, 687] on span "Run" at bounding box center [1123, 691] width 65 height 16
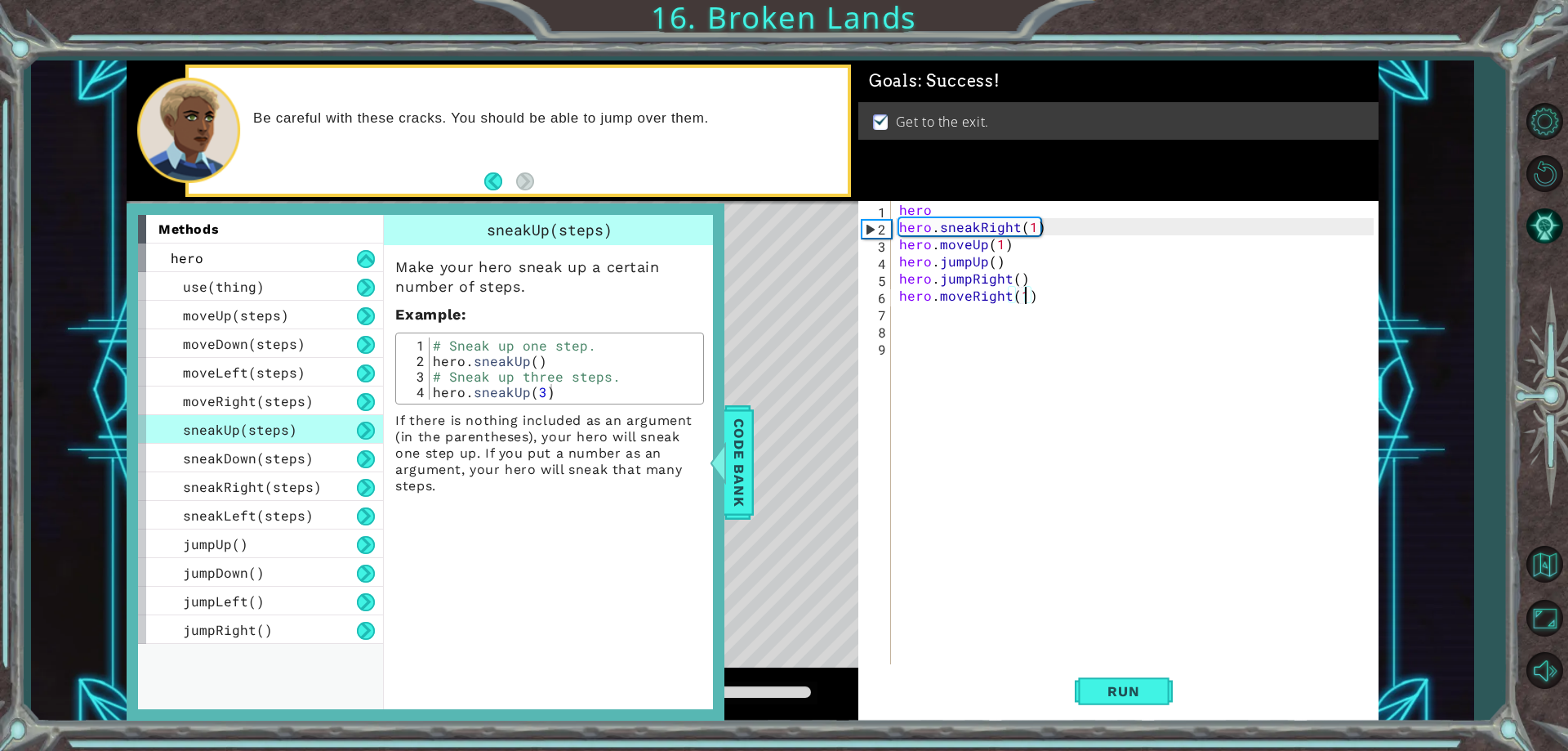
click at [721, 475] on div at bounding box center [718, 462] width 20 height 49
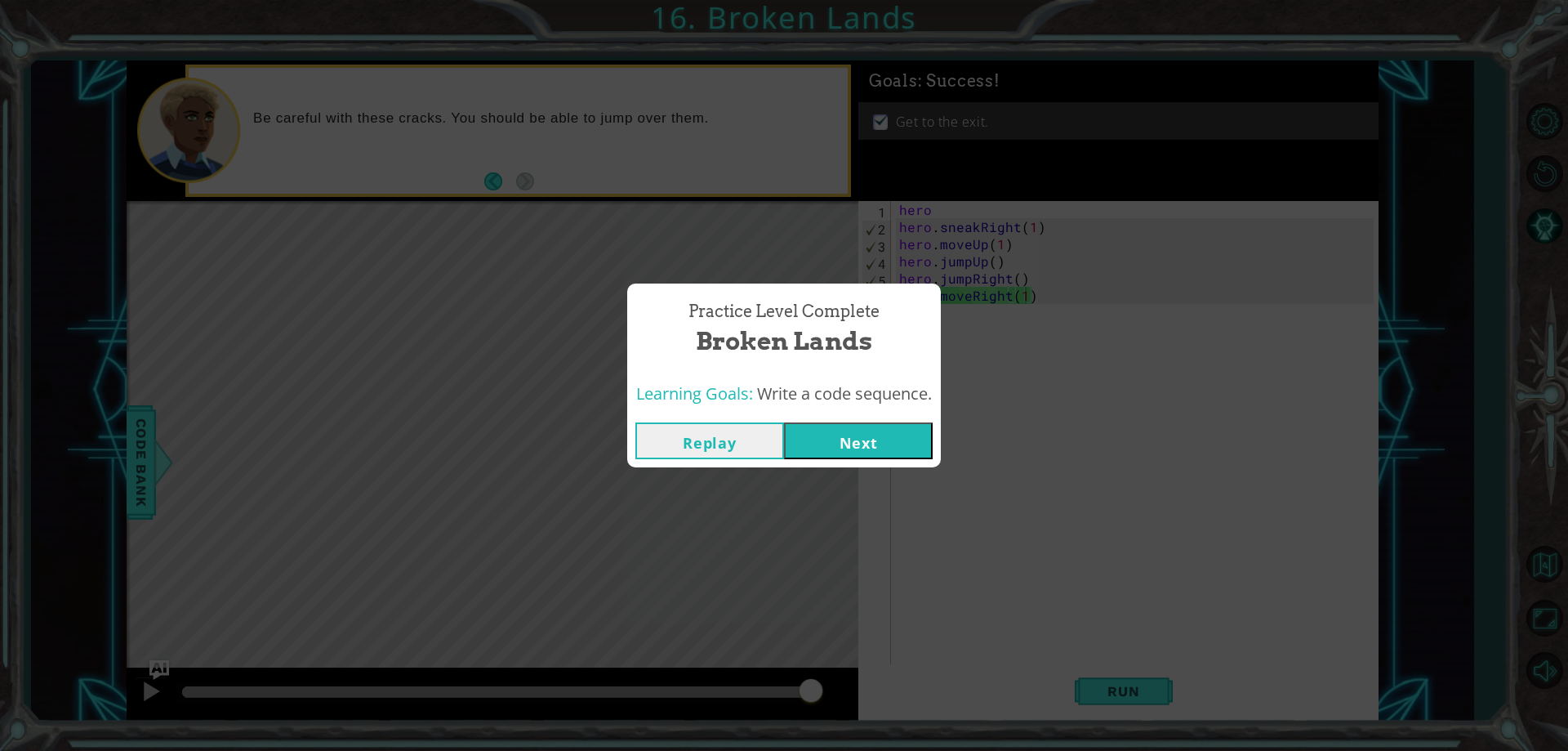
click at [879, 444] on button "Next" at bounding box center [858, 441] width 149 height 37
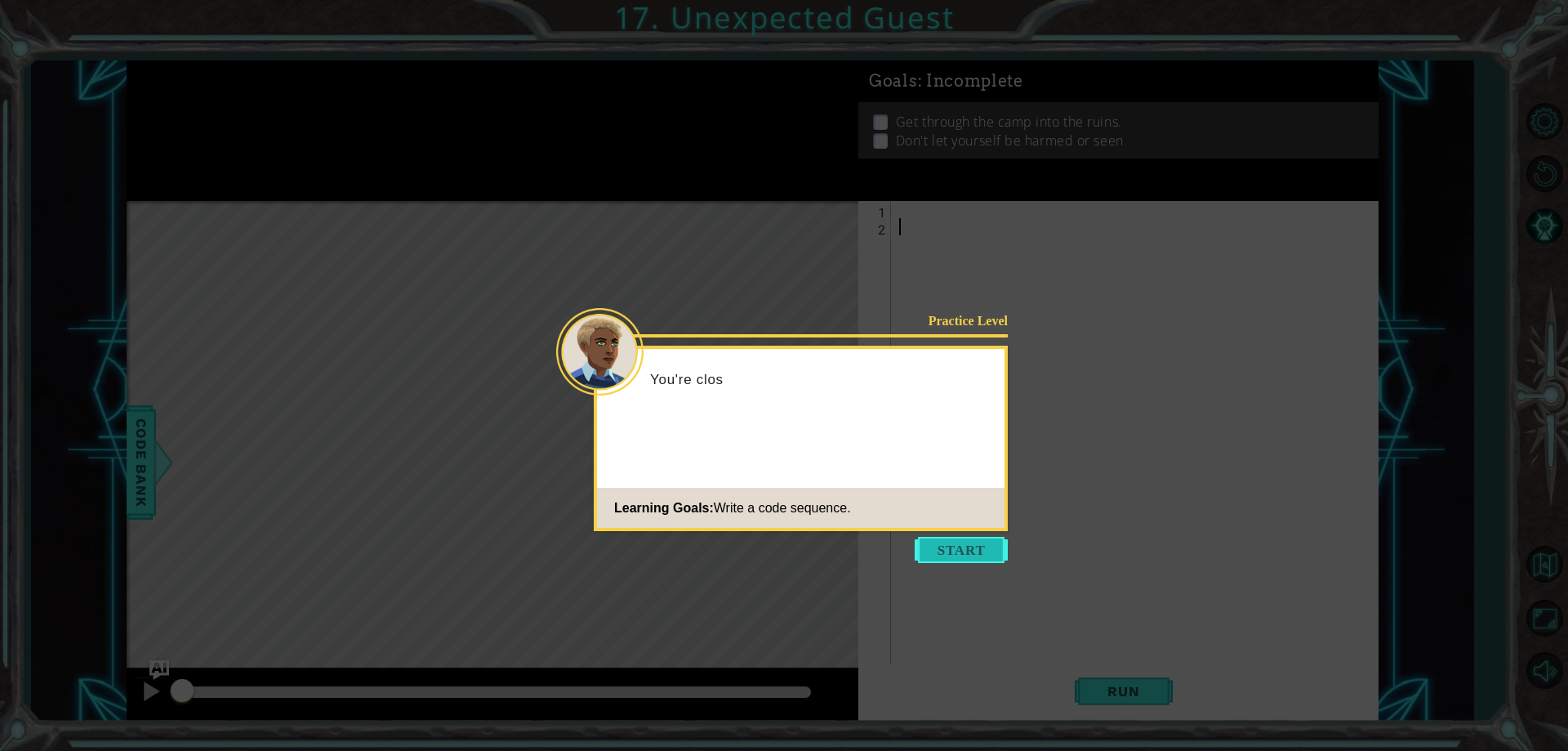
click at [951, 543] on button "Start" at bounding box center [961, 549] width 93 height 26
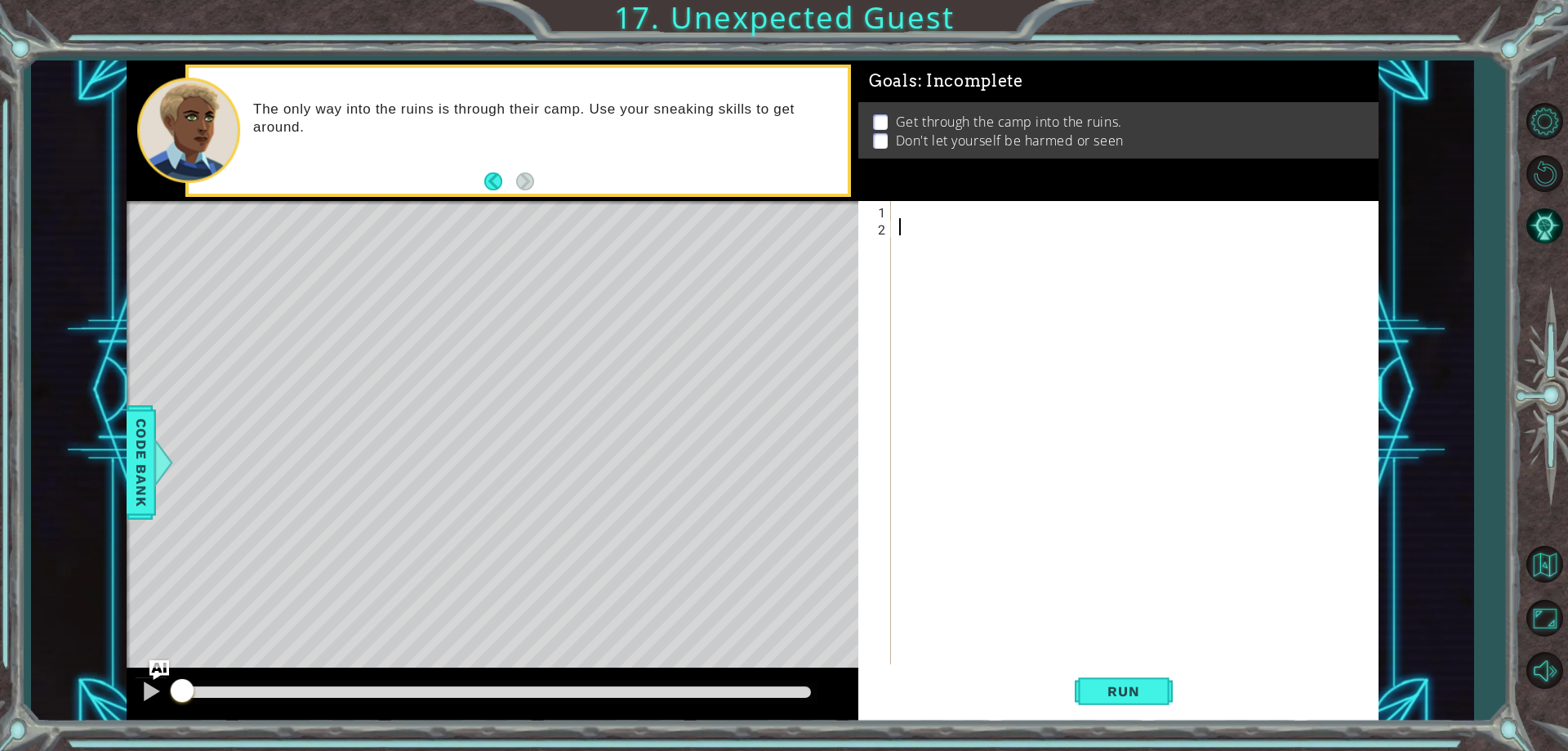
click at [936, 216] on div at bounding box center [1139, 449] width 485 height 497
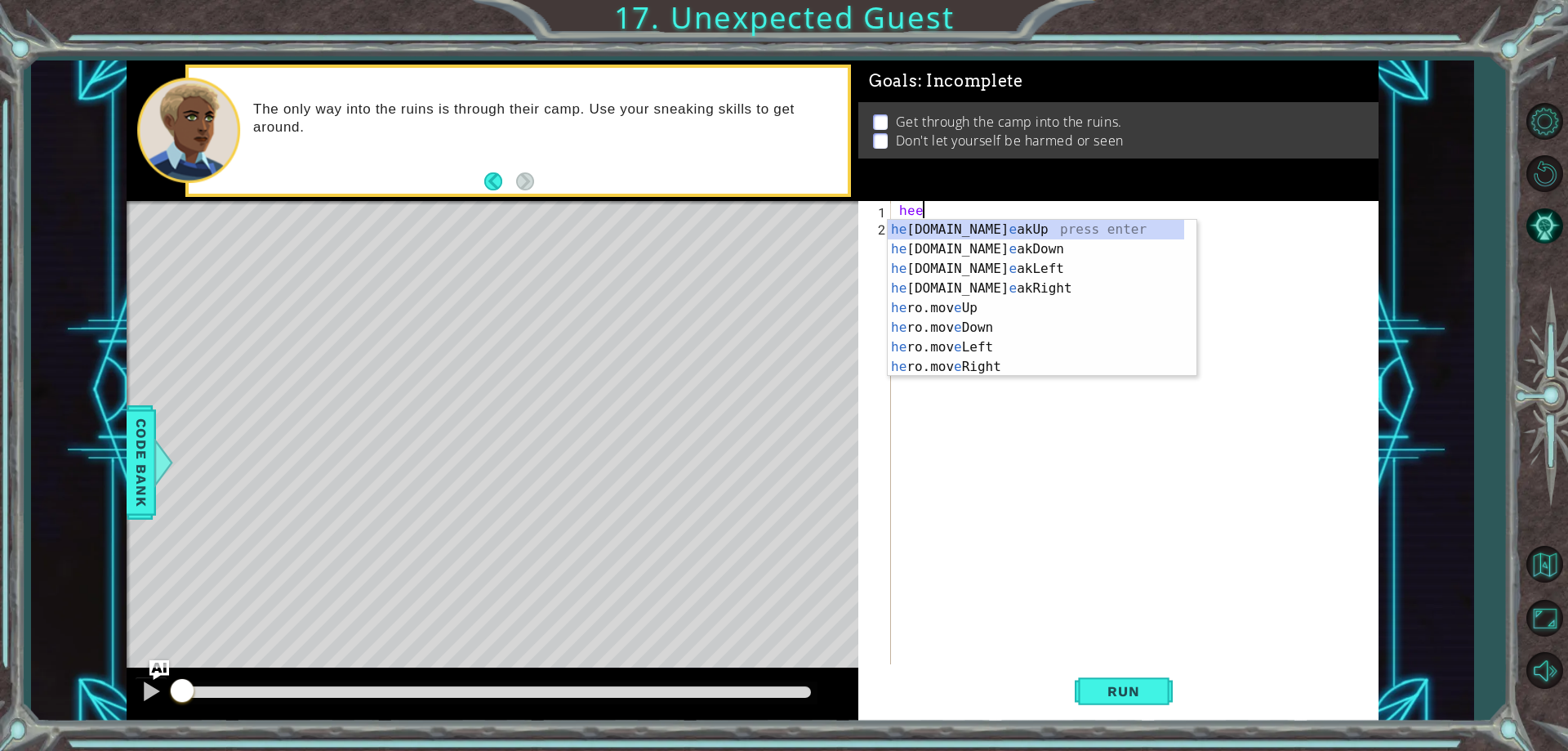
scroll to position [0, 1]
type textarea "he"
click at [936, 254] on div "he ro.jumpUp press enter he ro.jumpDown press enter he ro.jumpLeft press enter …" at bounding box center [1036, 318] width 296 height 196
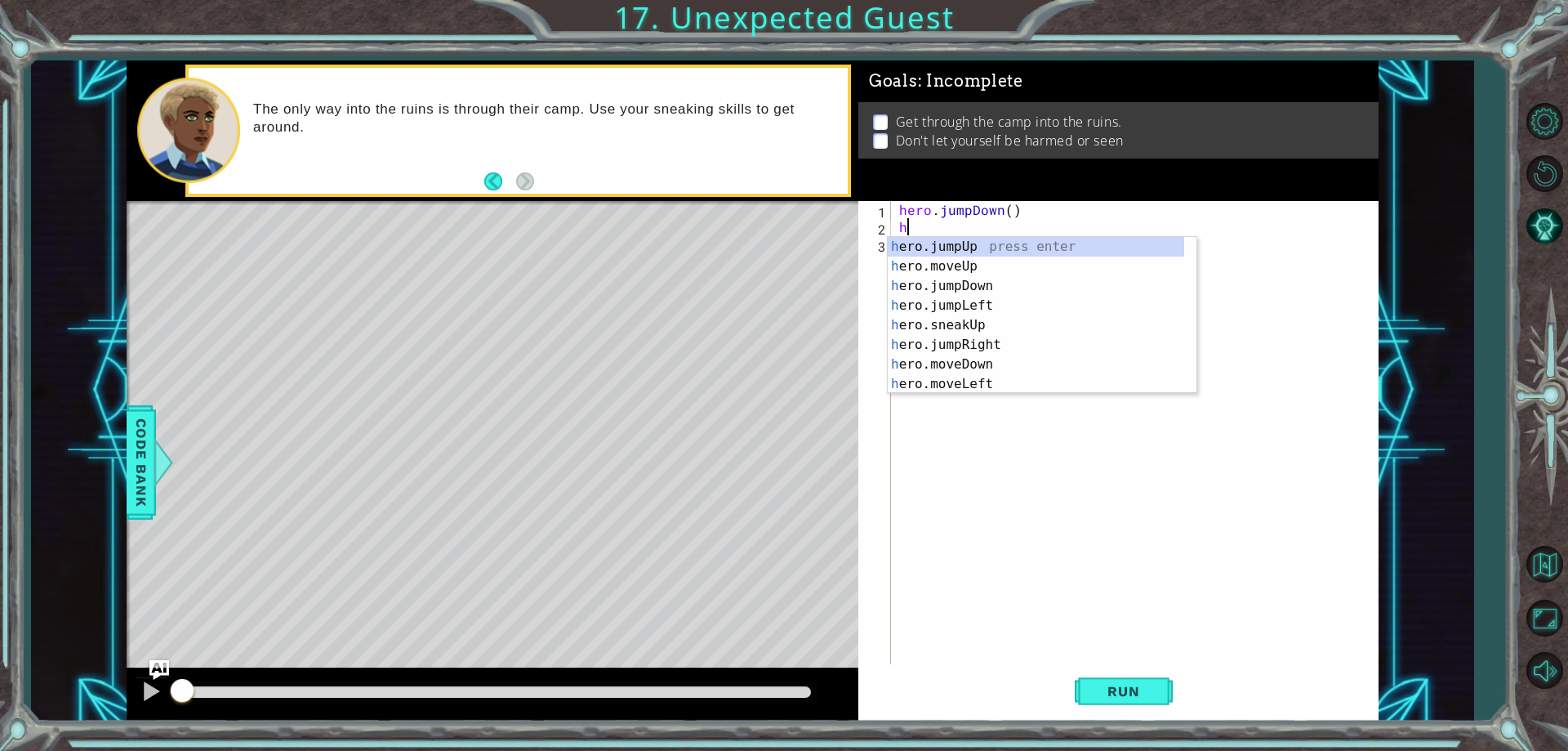
type textarea "her"
click at [965, 322] on div "her o.jumpUp press enter her o.jumpDown press enter her o.jumpLeft press enter …" at bounding box center [1036, 334] width 296 height 196
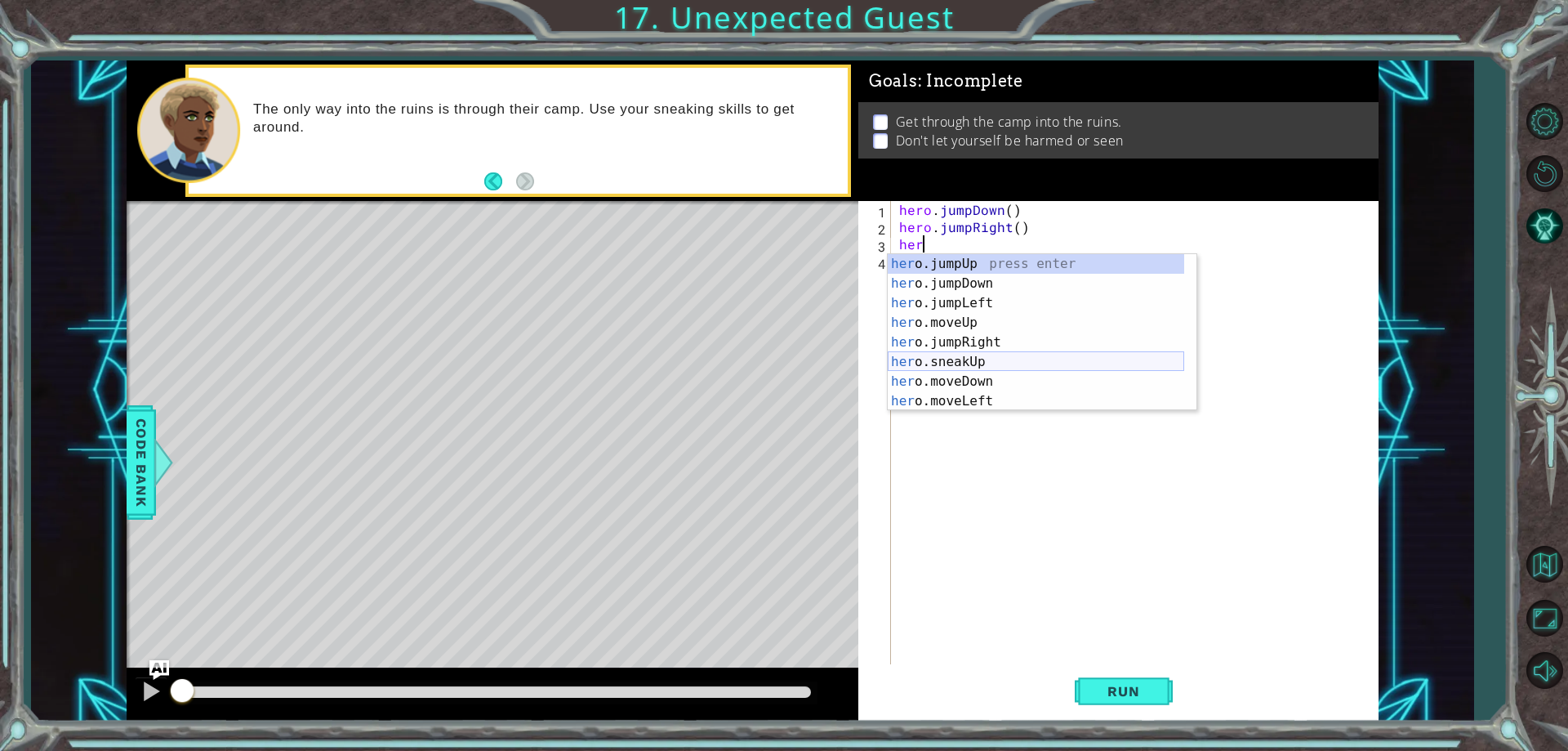
click at [994, 356] on div "her o.jumpUp press enter her o.jumpDown press enter her o.jumpLeft press enter …" at bounding box center [1036, 351] width 296 height 196
type textarea "hero.sneakUp(1)"
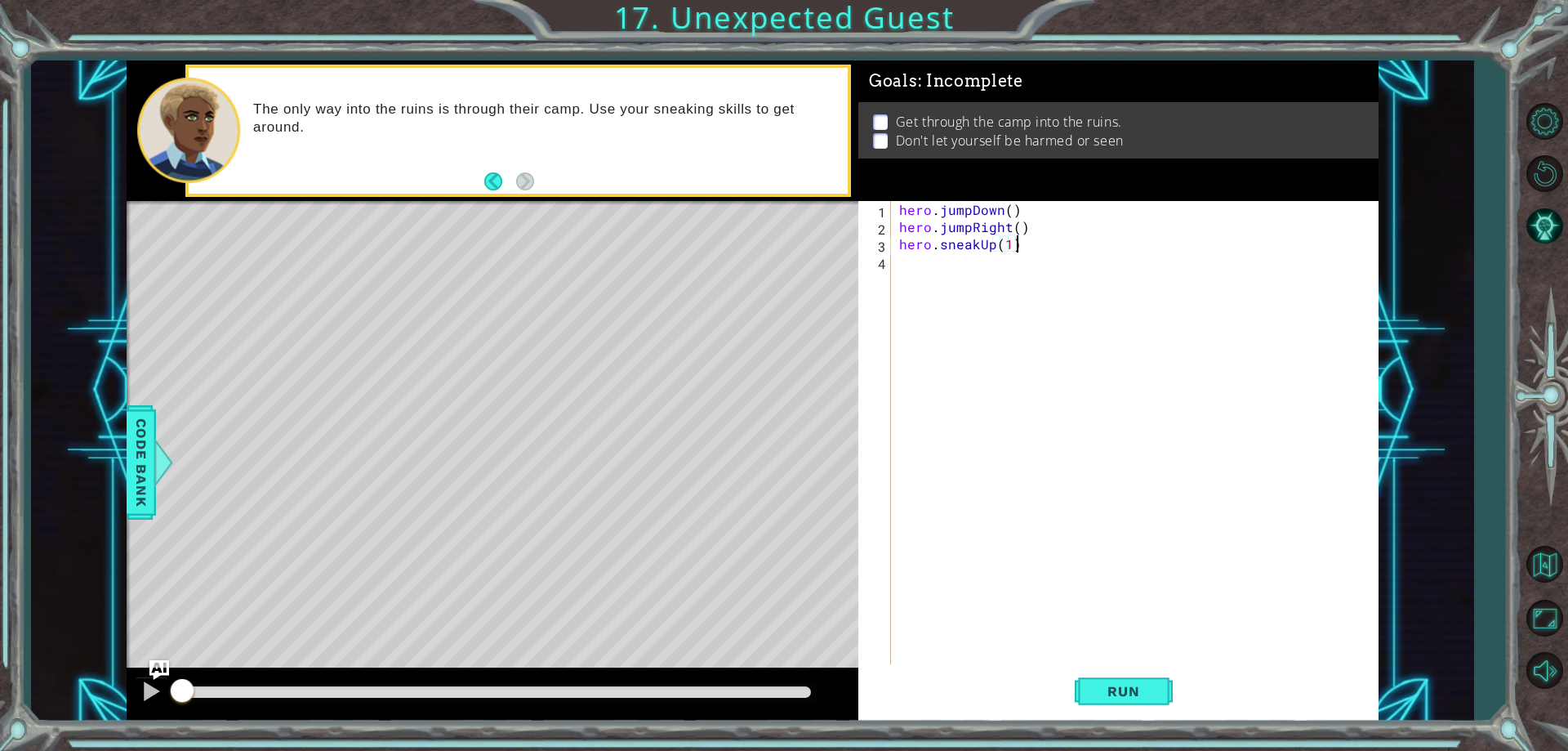
click at [1042, 250] on div "hero . jumpDown ( ) hero . jumpRight ( ) hero . sneakUp ( 1 )" at bounding box center [1139, 449] width 485 height 497
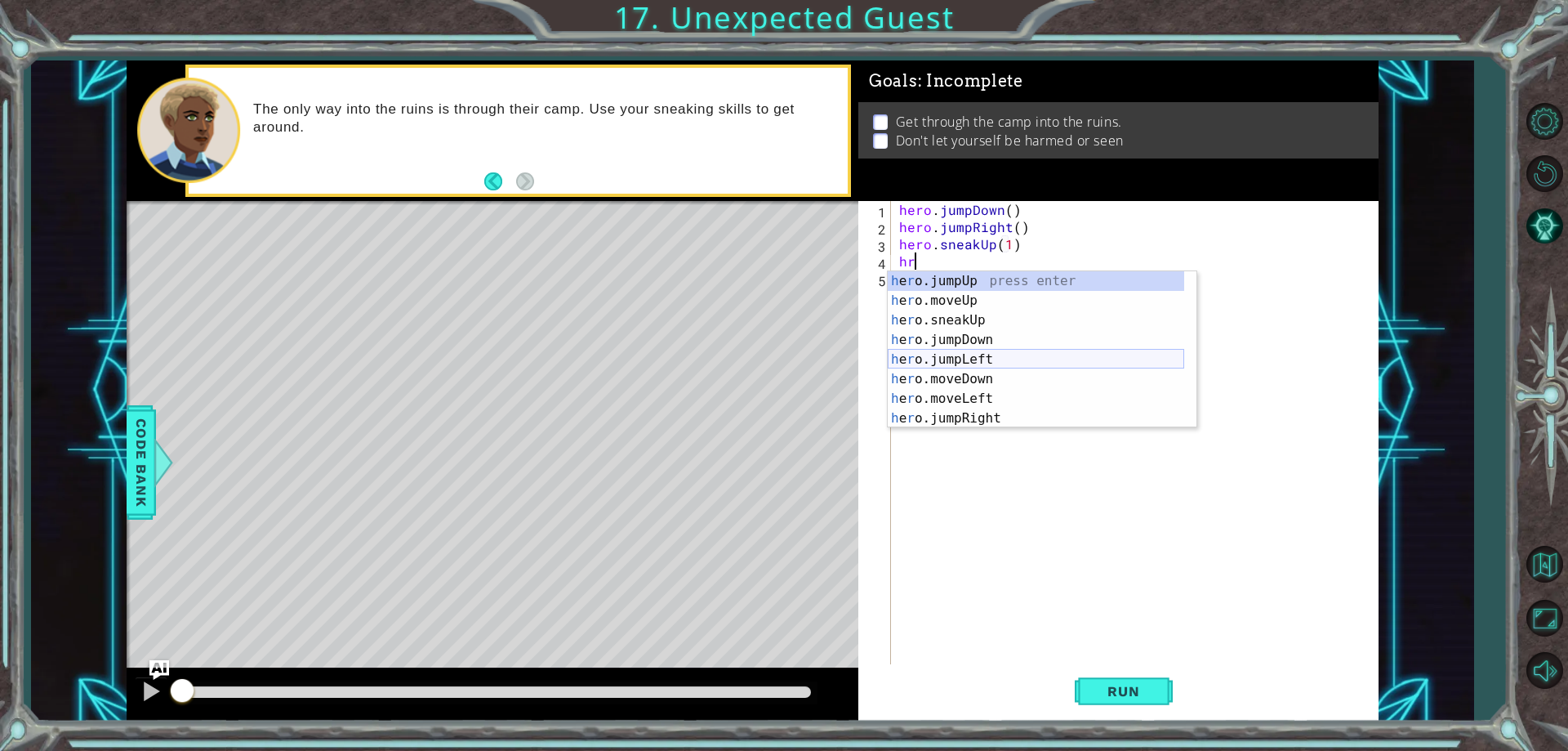
scroll to position [118, 0]
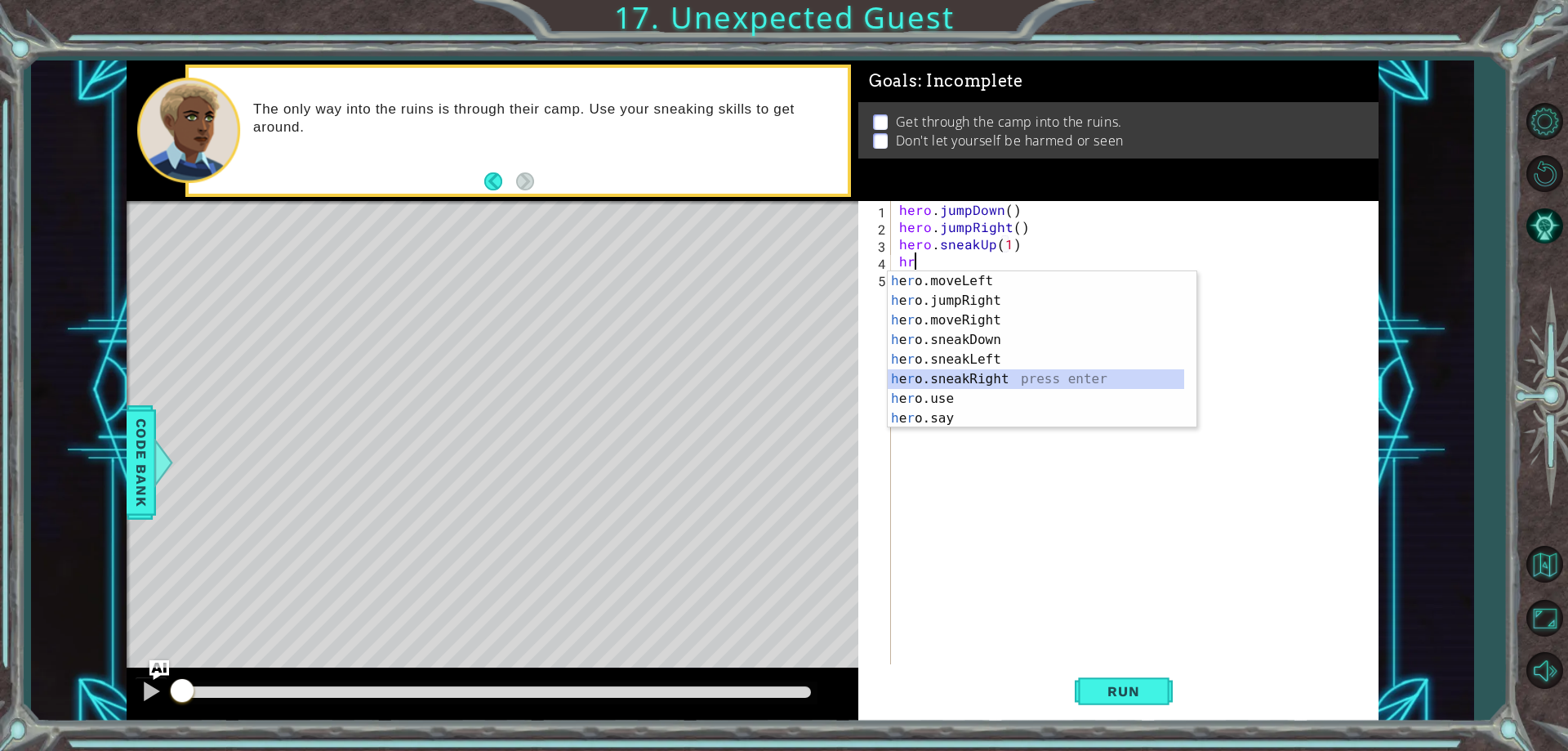
click at [988, 376] on div "h e r o.moveLeft press enter h e r o.jumpRight press enter h e r o.moveRight pr…" at bounding box center [1036, 369] width 296 height 196
type textarea "hero.sneakRight(1)"
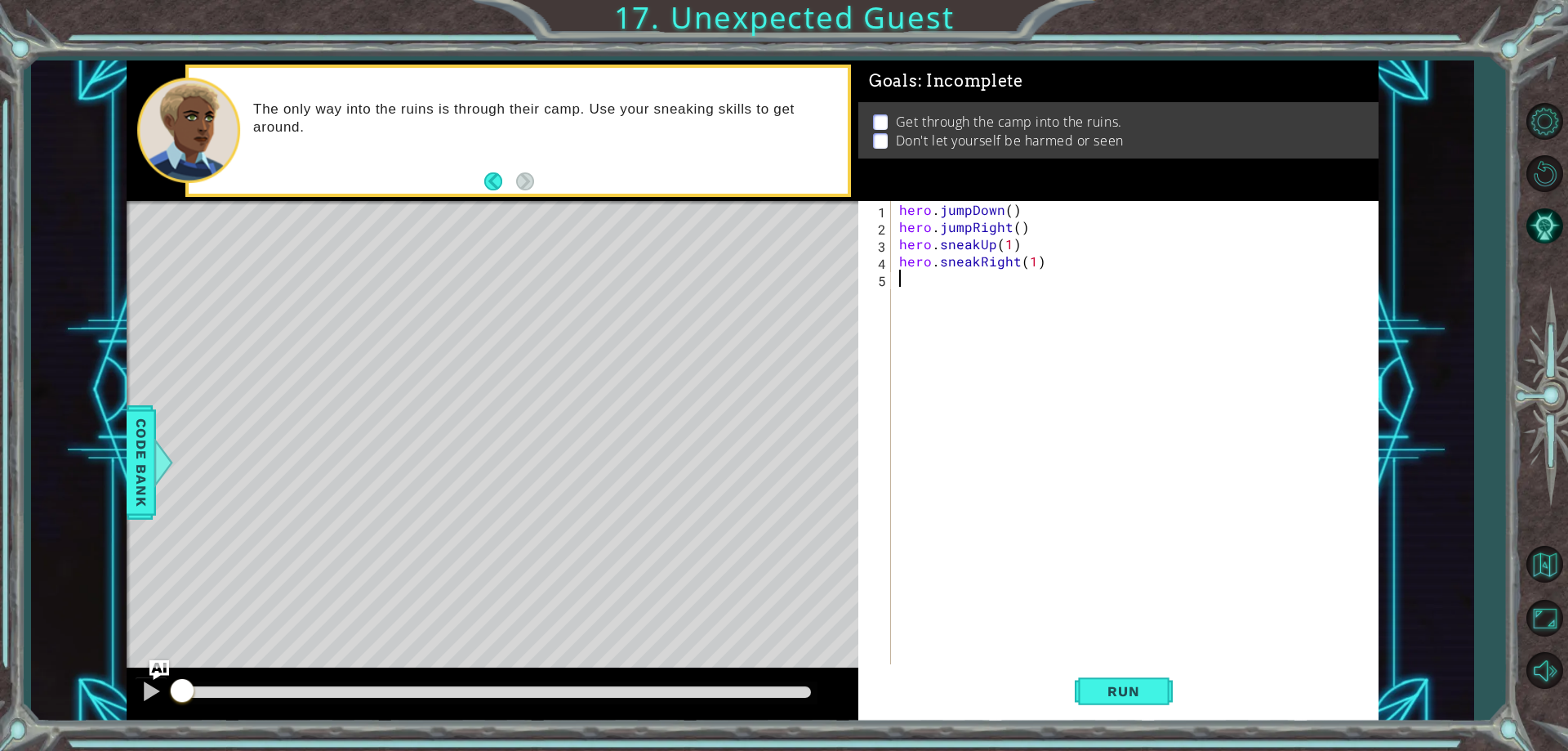
click at [1078, 271] on div "hero . jumpDown ( ) hero . jumpRight ( ) hero . sneakUp ( 1 ) hero . sneakRight…" at bounding box center [1139, 449] width 485 height 497
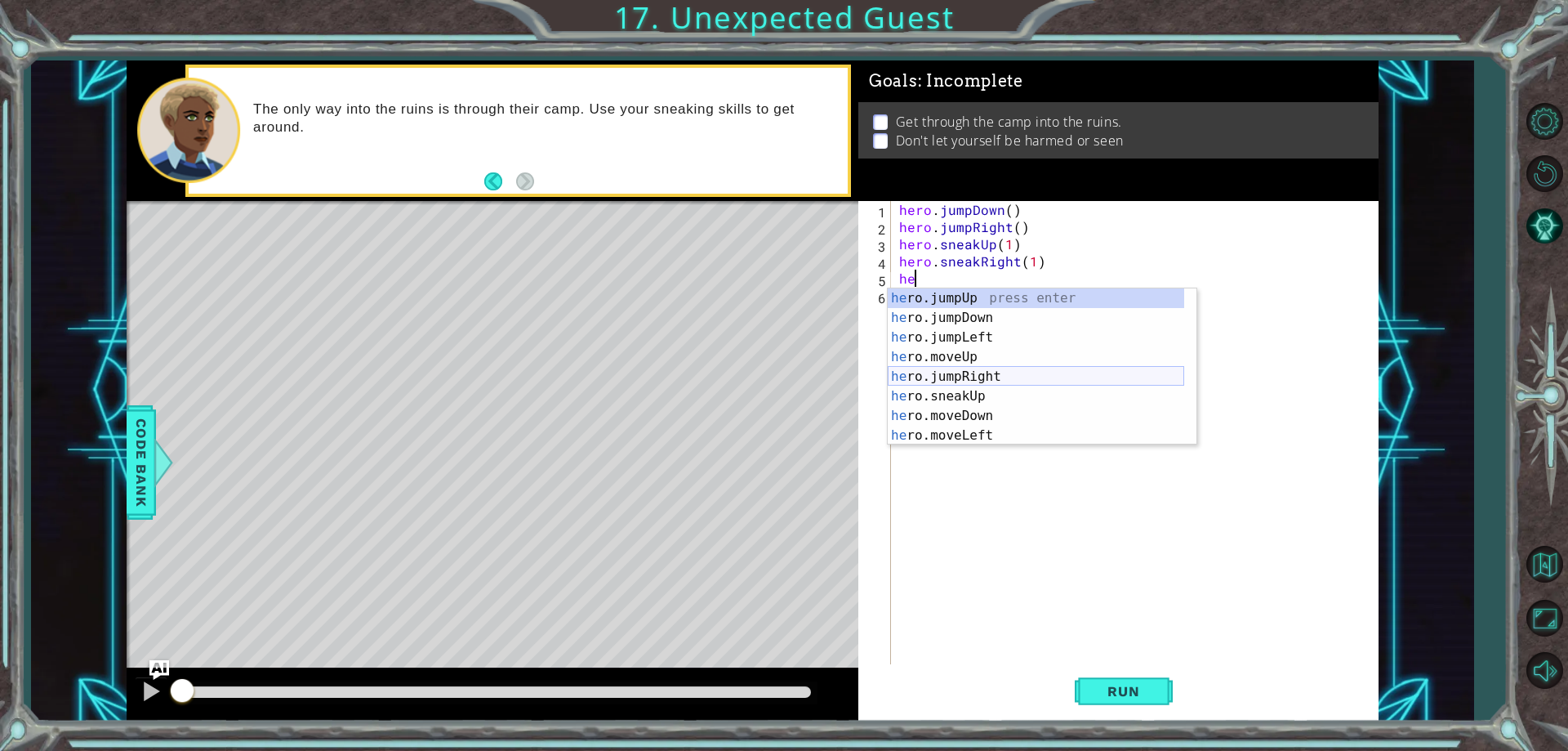
scroll to position [137, 0]
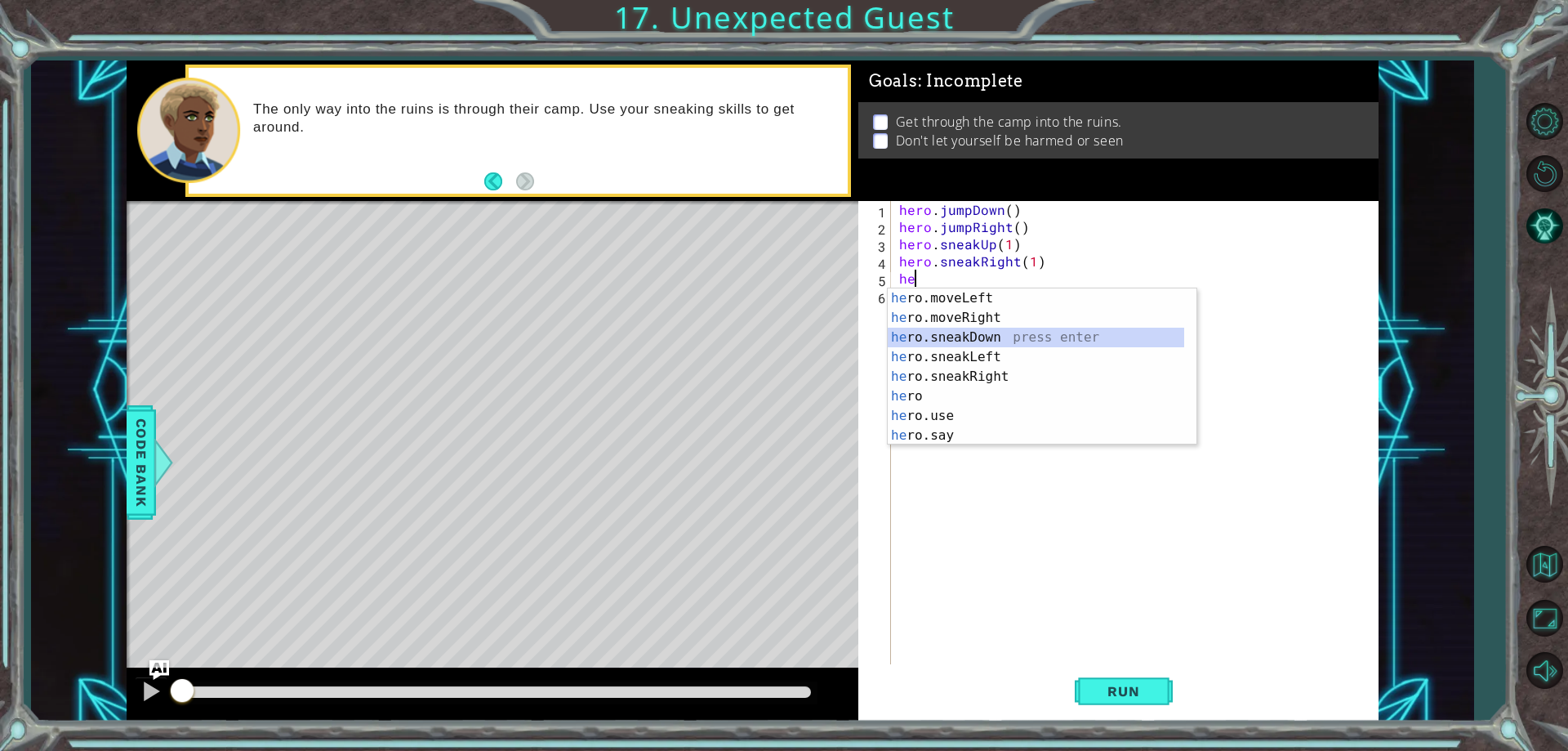
click at [992, 333] on div "he ro.moveLeft press enter he ro.moveRight press enter he ro.sneakDown press en…" at bounding box center [1036, 386] width 296 height 196
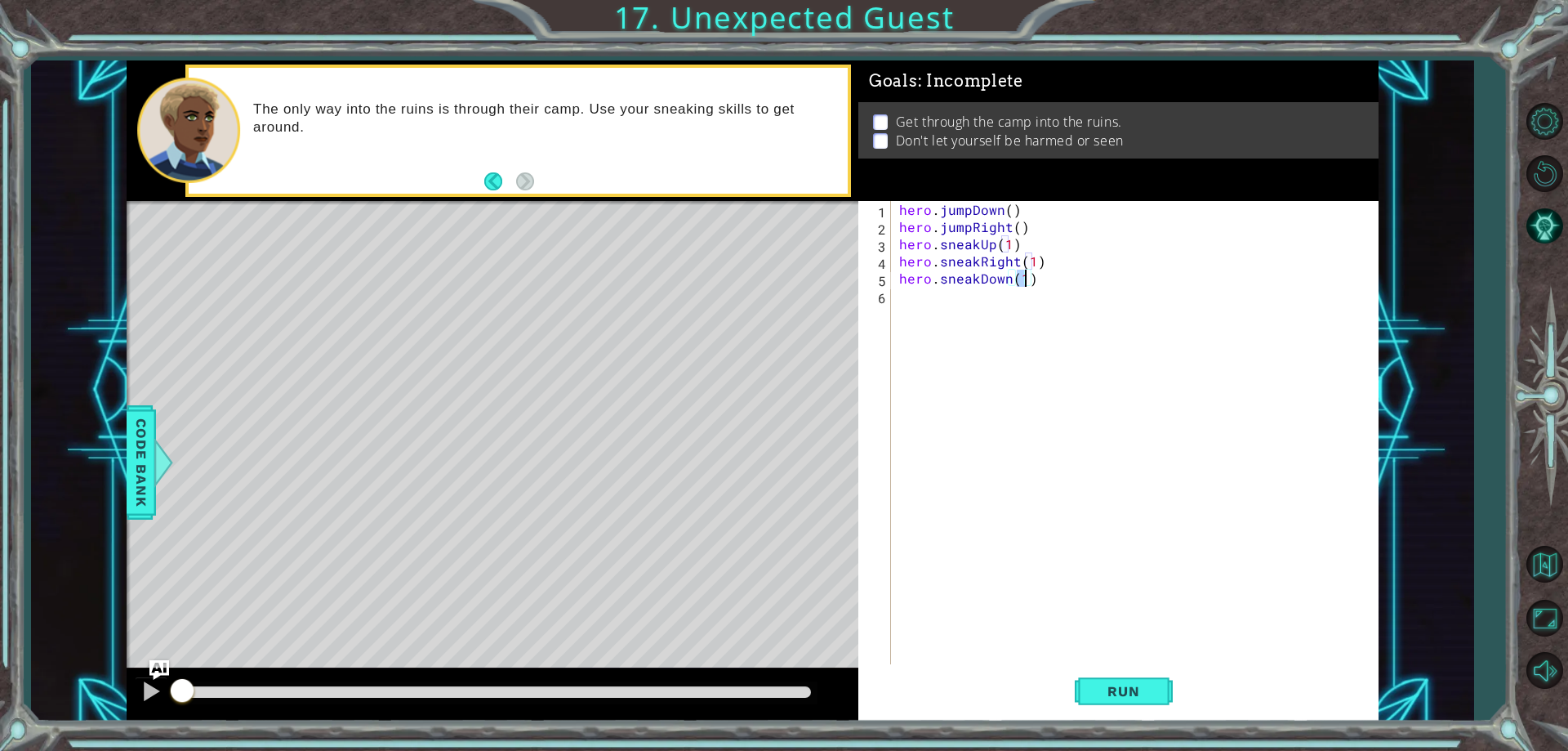
click at [1056, 280] on div "hero . jumpDown ( ) hero . jumpRight ( ) hero . sneakUp ( 1 ) hero . sneakRight…" at bounding box center [1139, 449] width 485 height 497
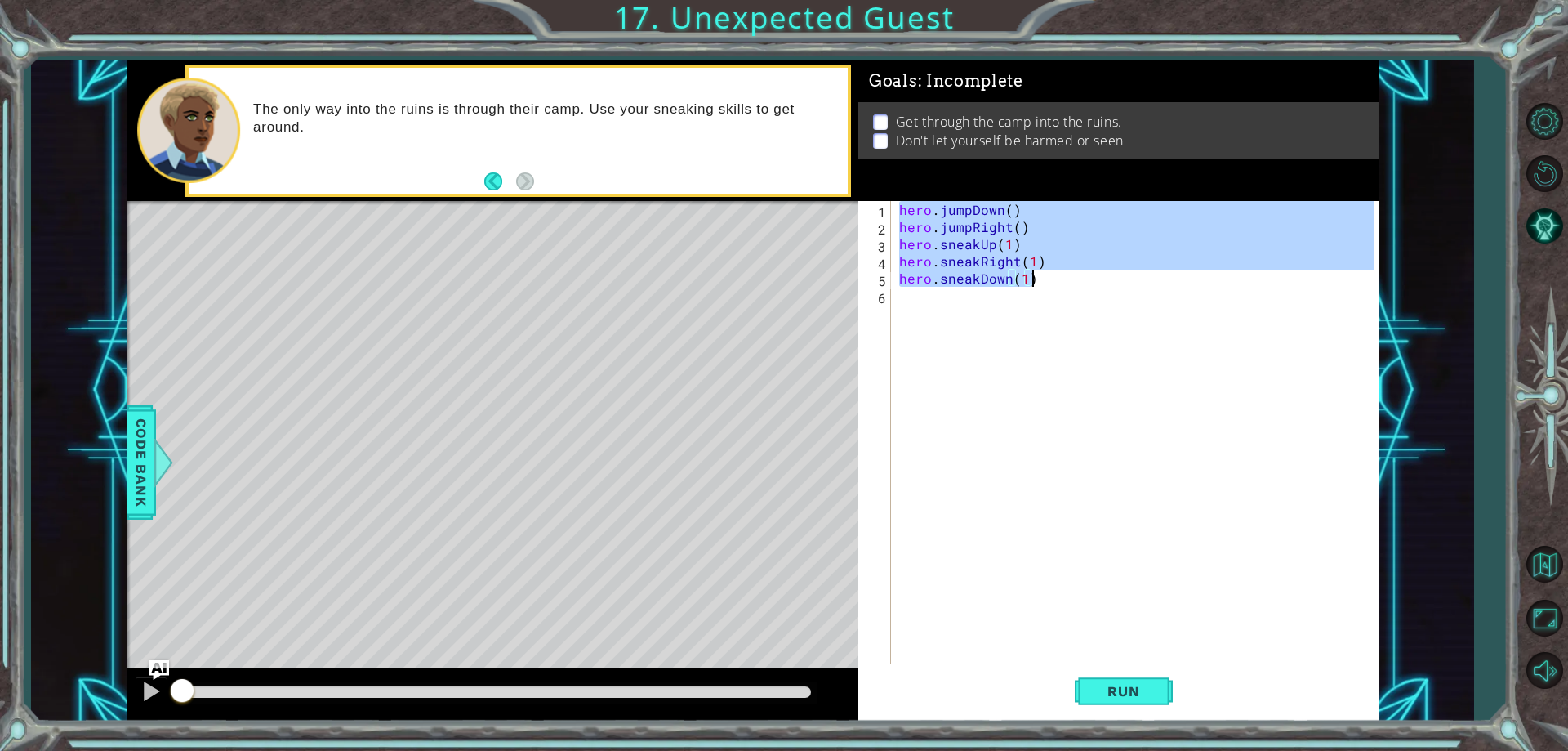
click at [1046, 280] on div "hero . jumpDown ( ) hero . jumpRight ( ) hero . sneakUp ( 1 ) hero . sneakRight…" at bounding box center [1135, 432] width 477 height 463
type textarea "hero.sneakDown(1)"
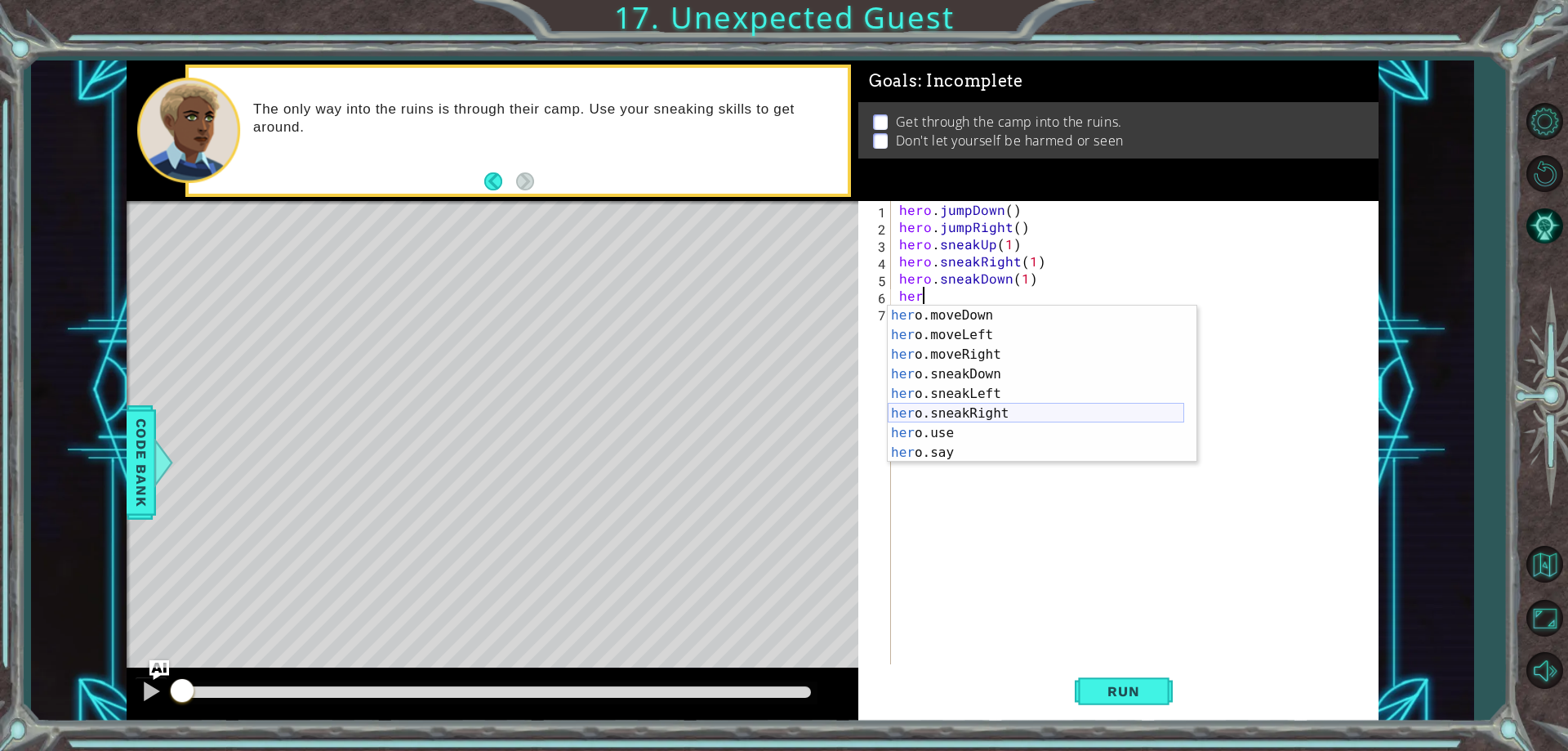
click at [999, 415] on div "her o.moveDown press enter her o.moveLeft press enter her o.moveRight press ent…" at bounding box center [1036, 403] width 296 height 196
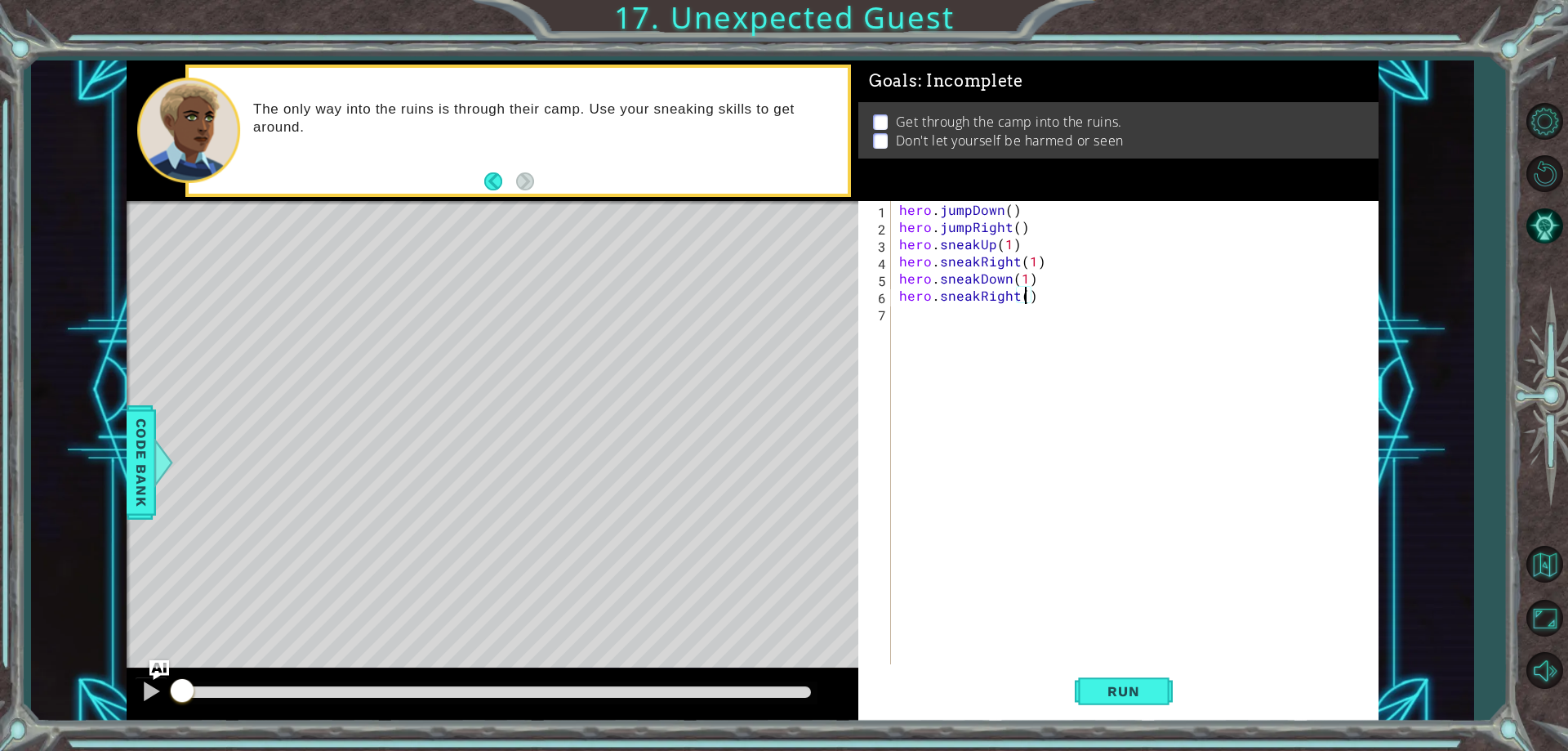
type textarea "hero.sneakRight(2)"
click at [1074, 304] on div "hero . jumpDown ( ) hero . jumpRight ( ) hero . sneakUp ( 1 ) hero . sneakRight…" at bounding box center [1139, 449] width 485 height 497
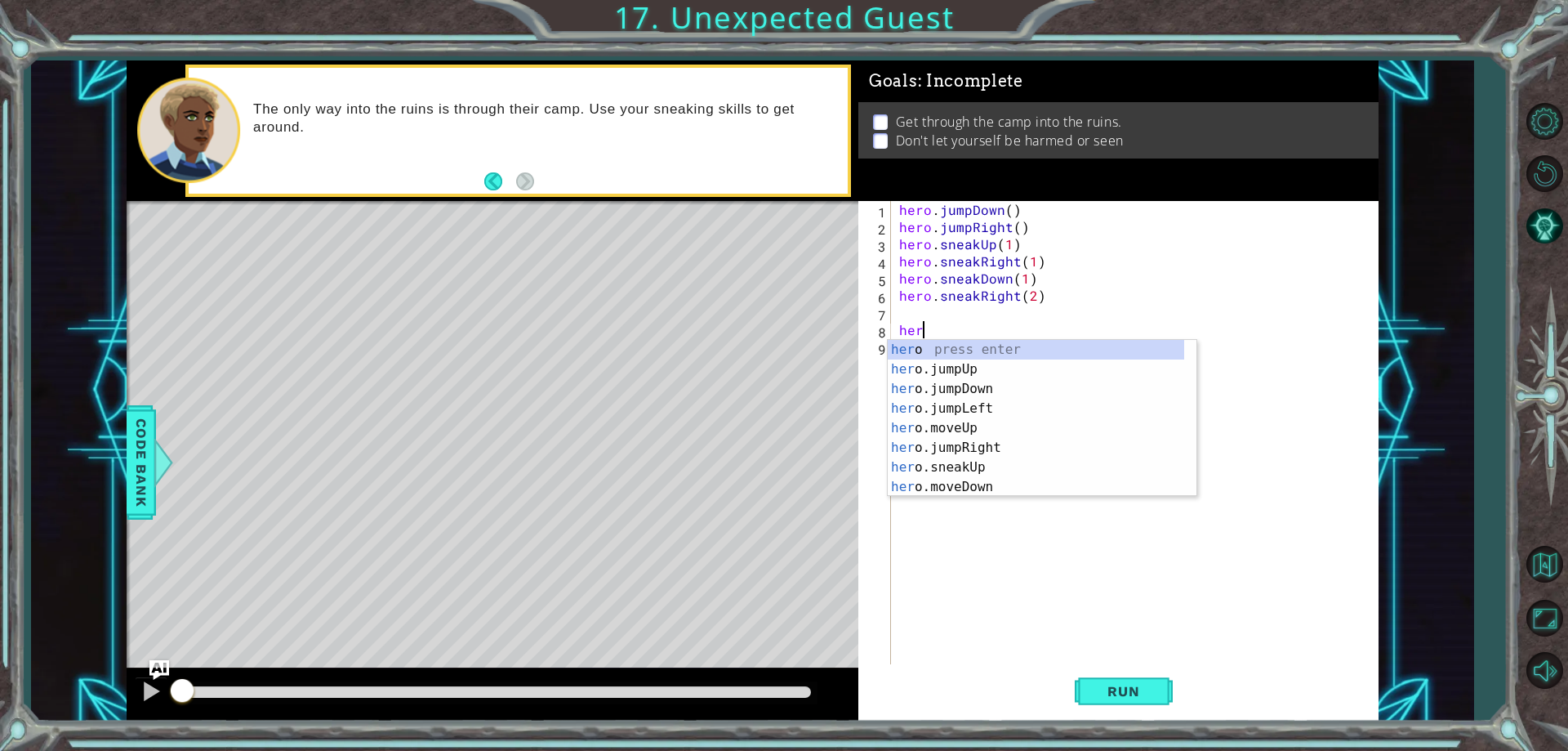
scroll to position [0, 1]
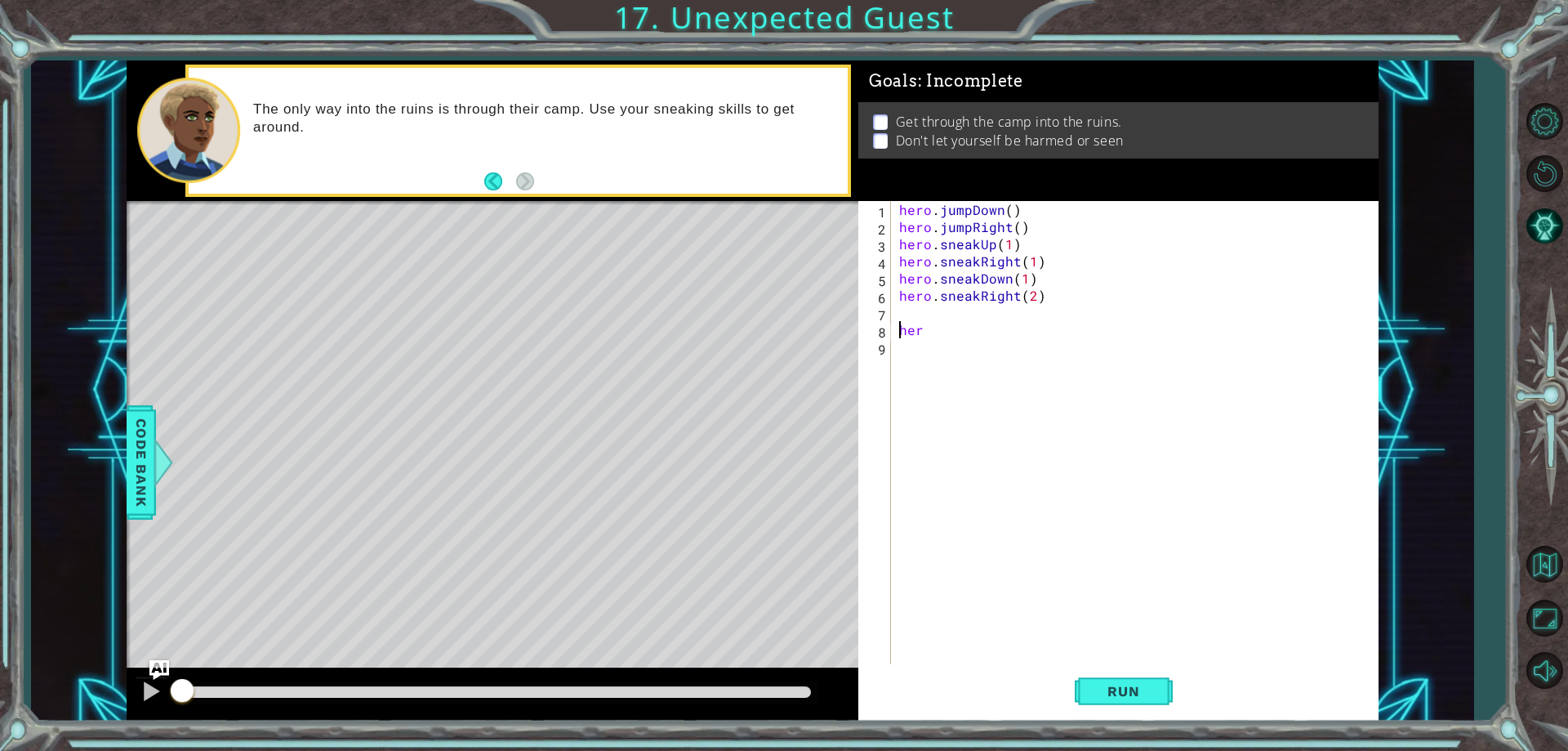
click at [936, 332] on div "hero . jumpDown ( ) hero . jumpRight ( ) hero . sneakUp ( 1 ) hero . sneakRight…" at bounding box center [1139, 449] width 485 height 497
type textarea "h"
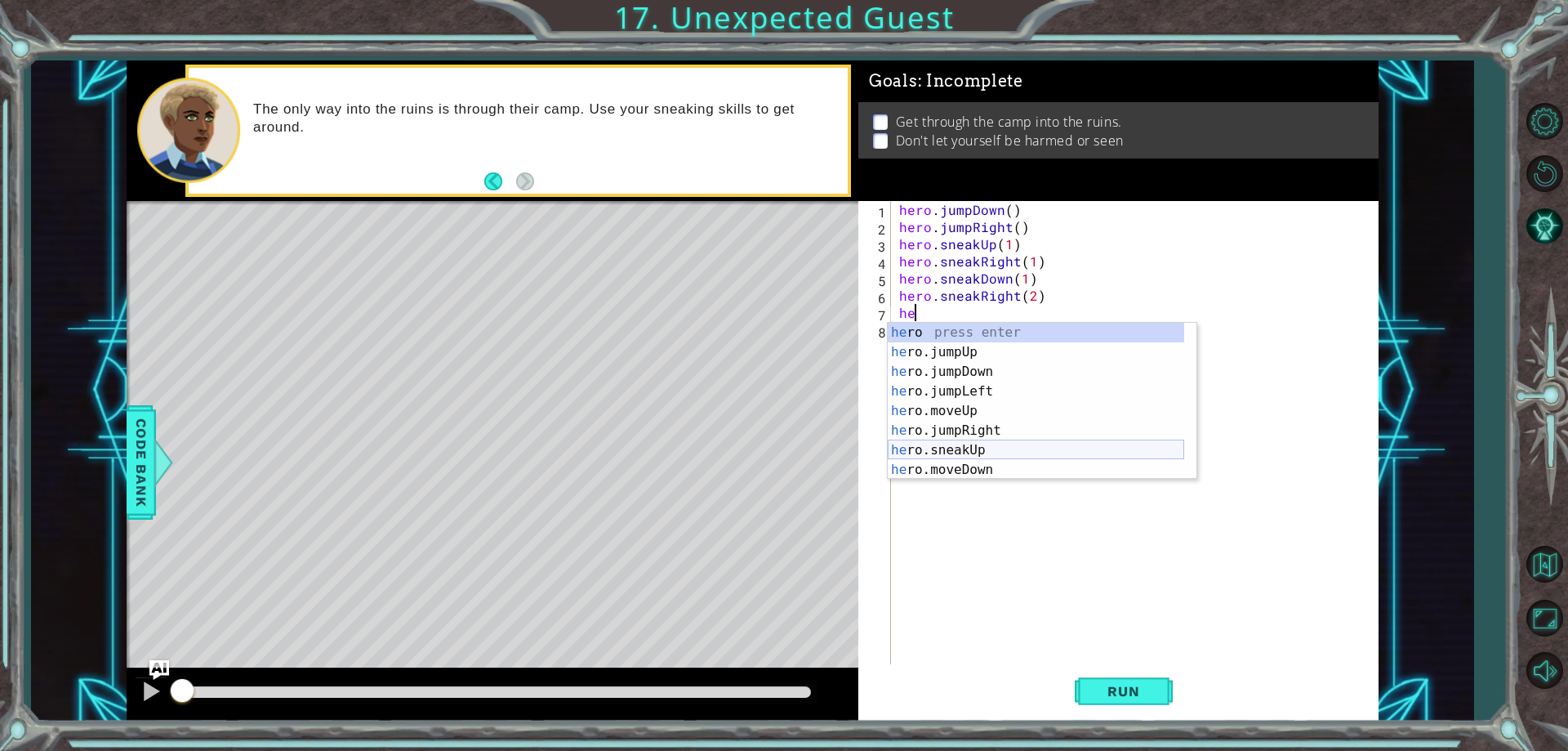
click at [984, 451] on div "he ro press enter he ro.jumpUp press enter he ro.jumpDown press enter he ro.jum…" at bounding box center [1036, 420] width 296 height 196
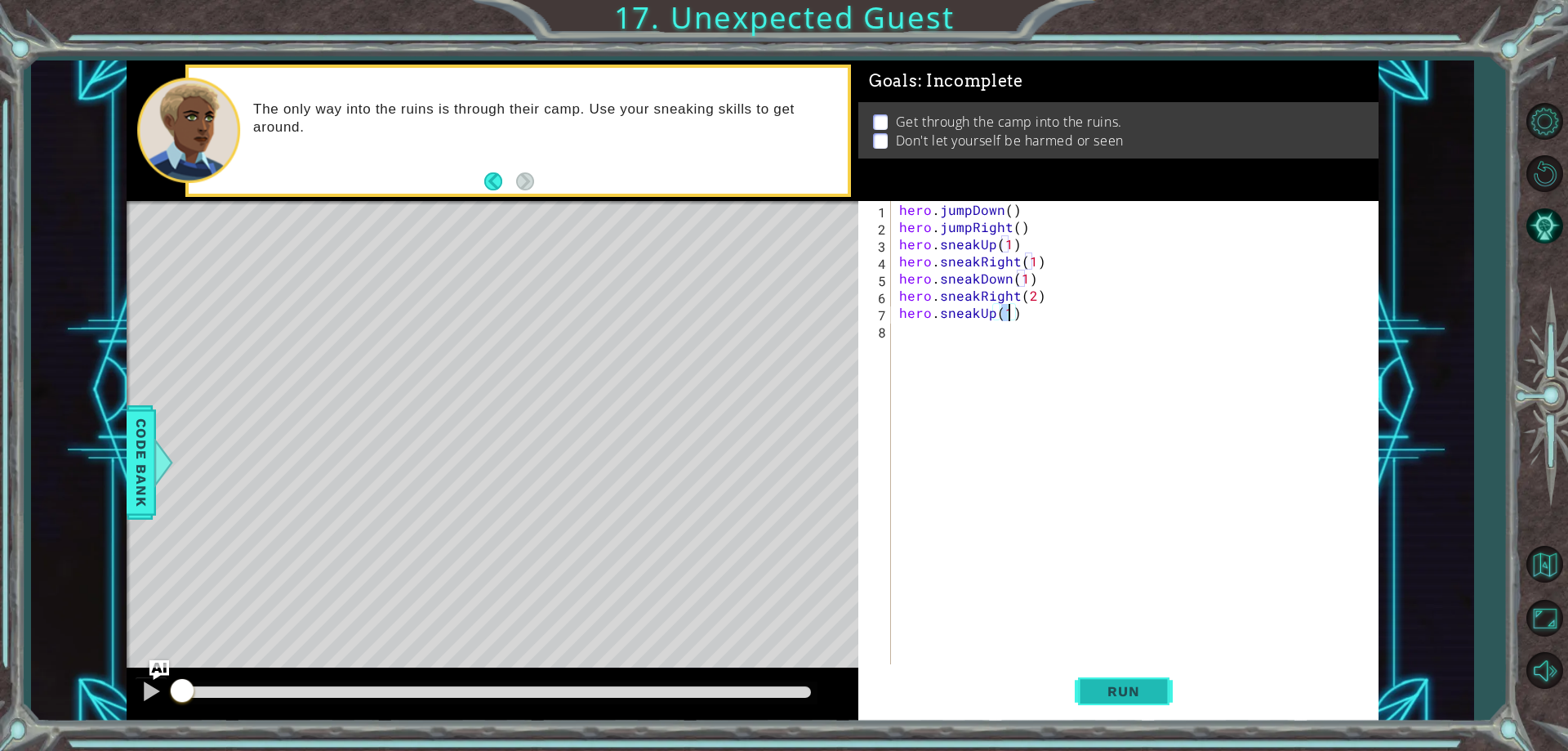
type textarea "hero.sneakUp(1)"
click at [1152, 685] on span "Run" at bounding box center [1123, 691] width 65 height 16
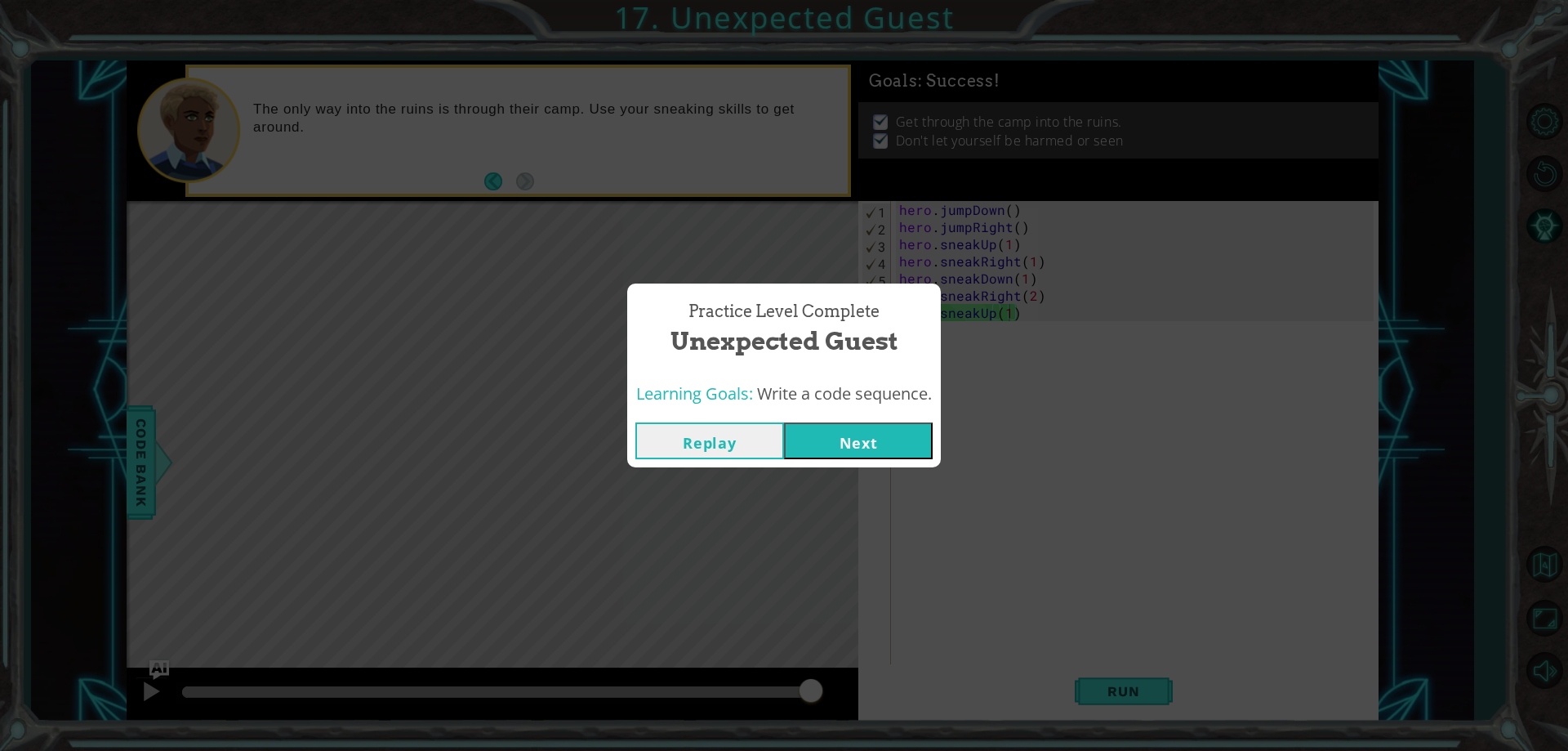
click at [894, 436] on button "Next" at bounding box center [858, 441] width 149 height 37
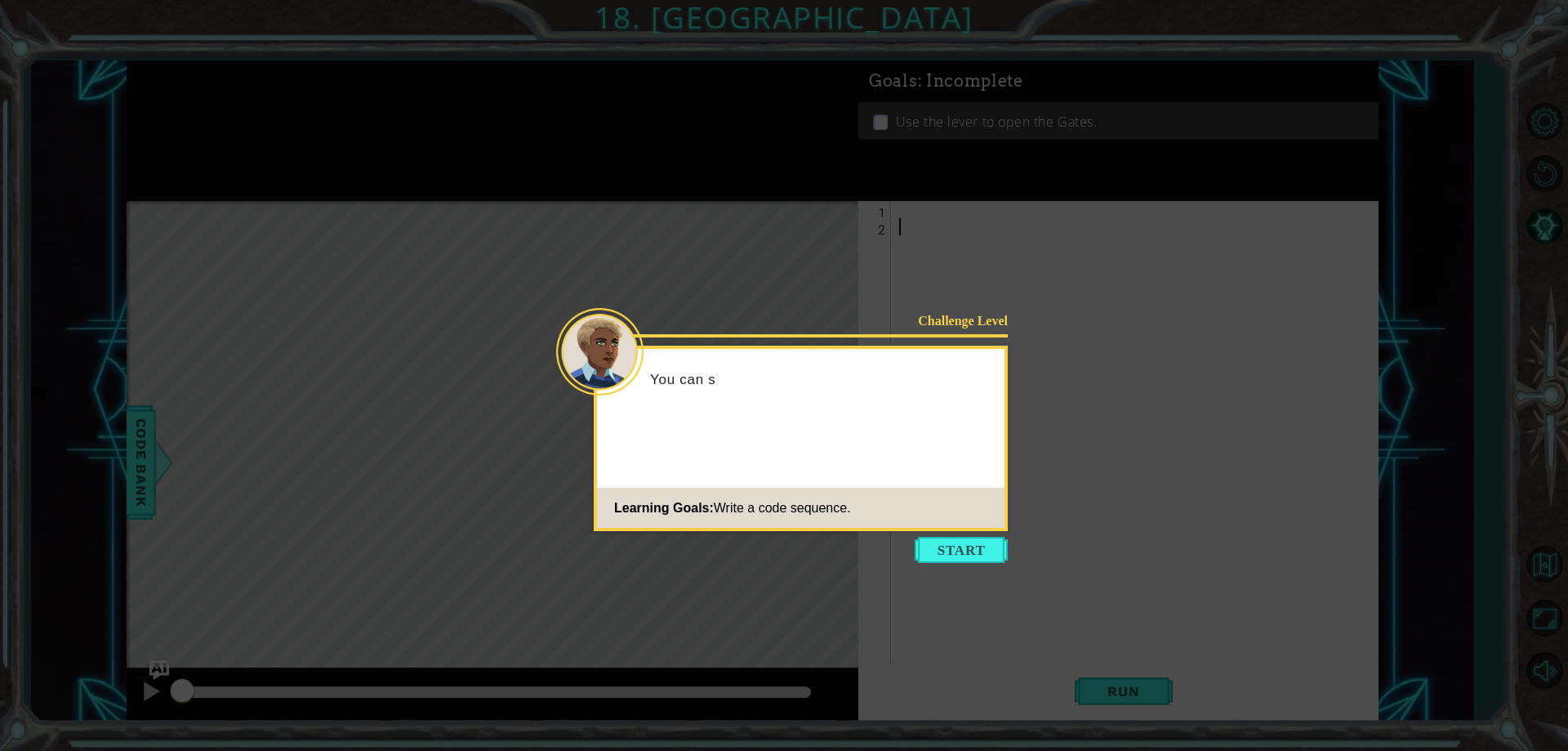
click at [986, 556] on button "Start" at bounding box center [961, 549] width 93 height 26
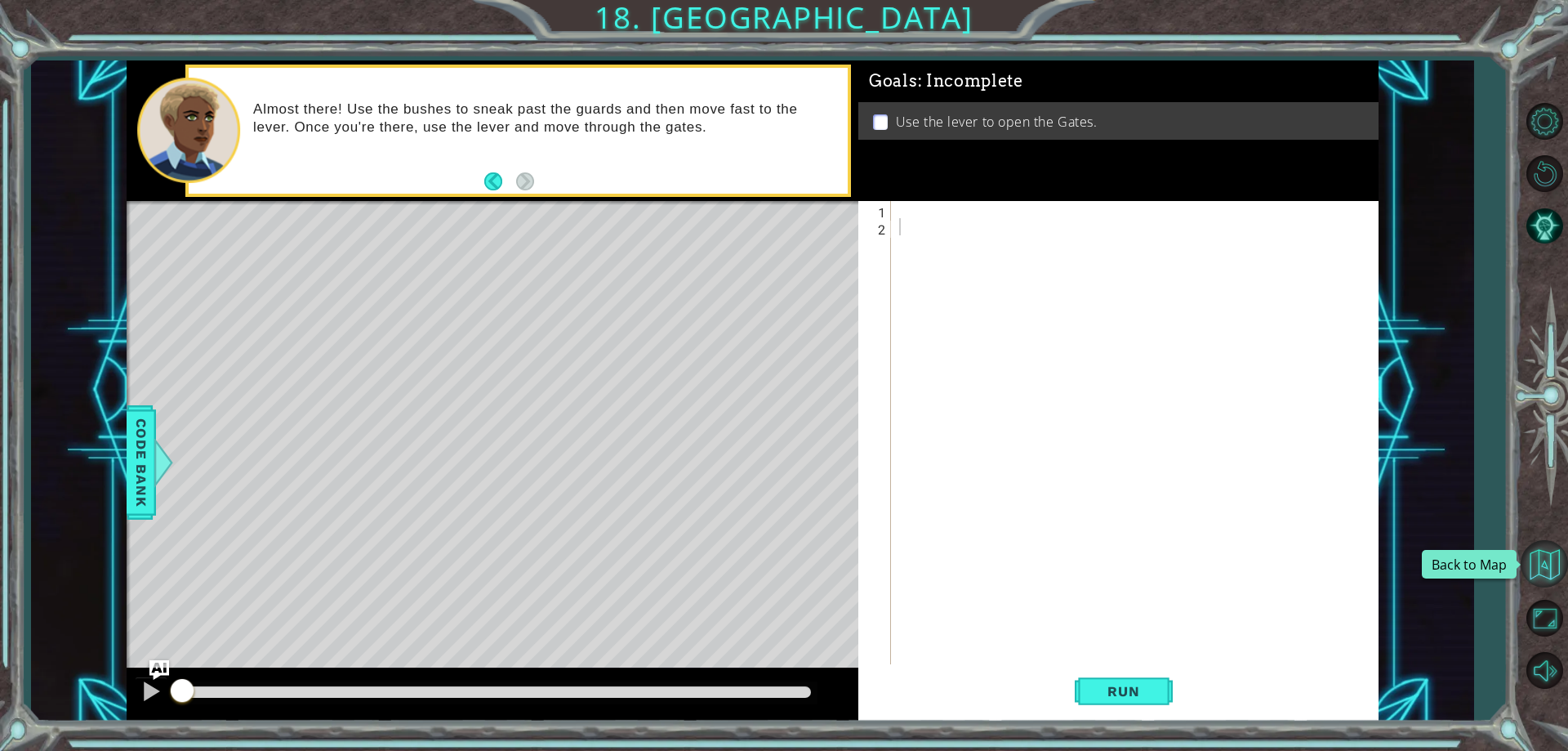
click at [1544, 562] on button "Back to Map" at bounding box center [1544, 564] width 47 height 47
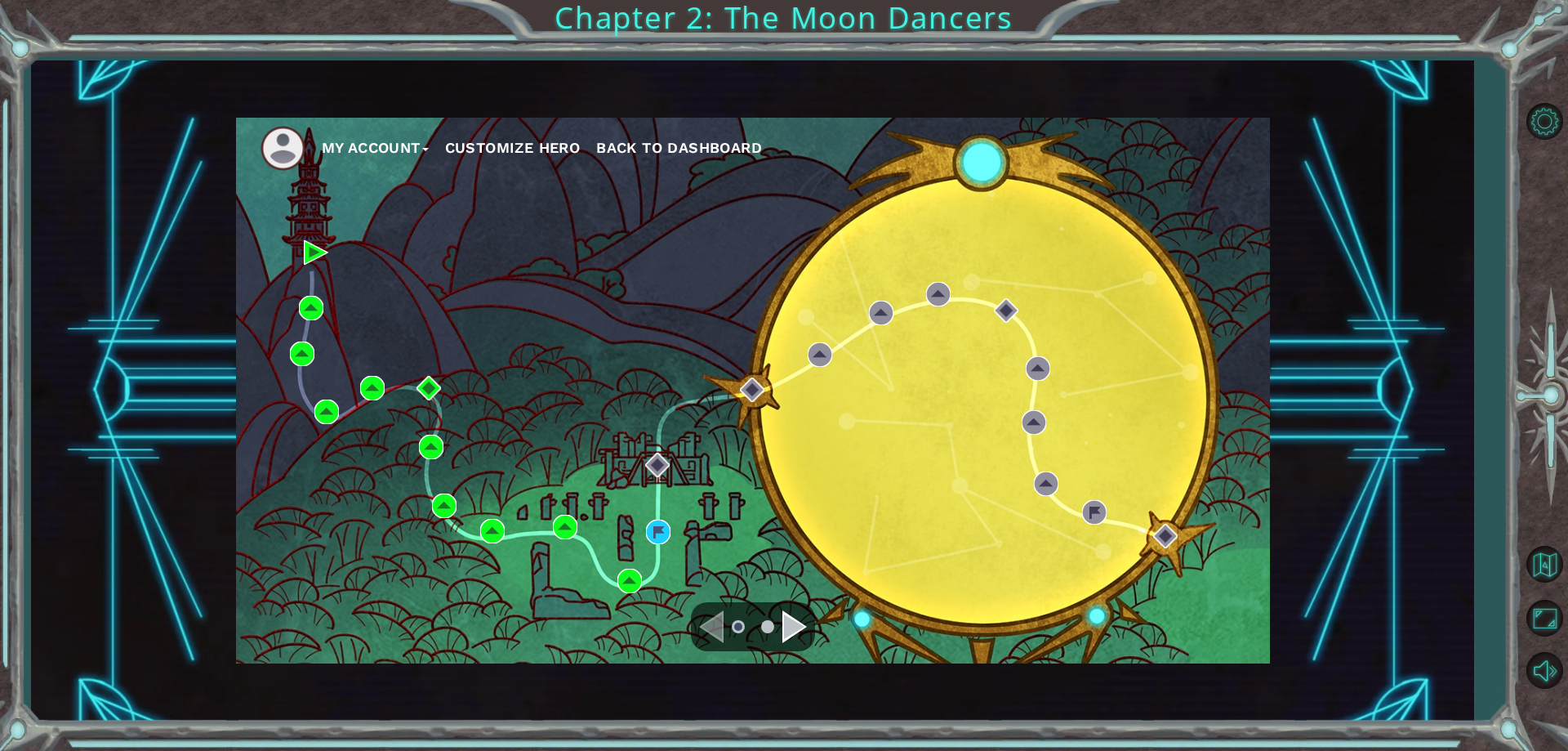
click at [786, 617] on div "Navigate to the next page" at bounding box center [794, 626] width 24 height 33
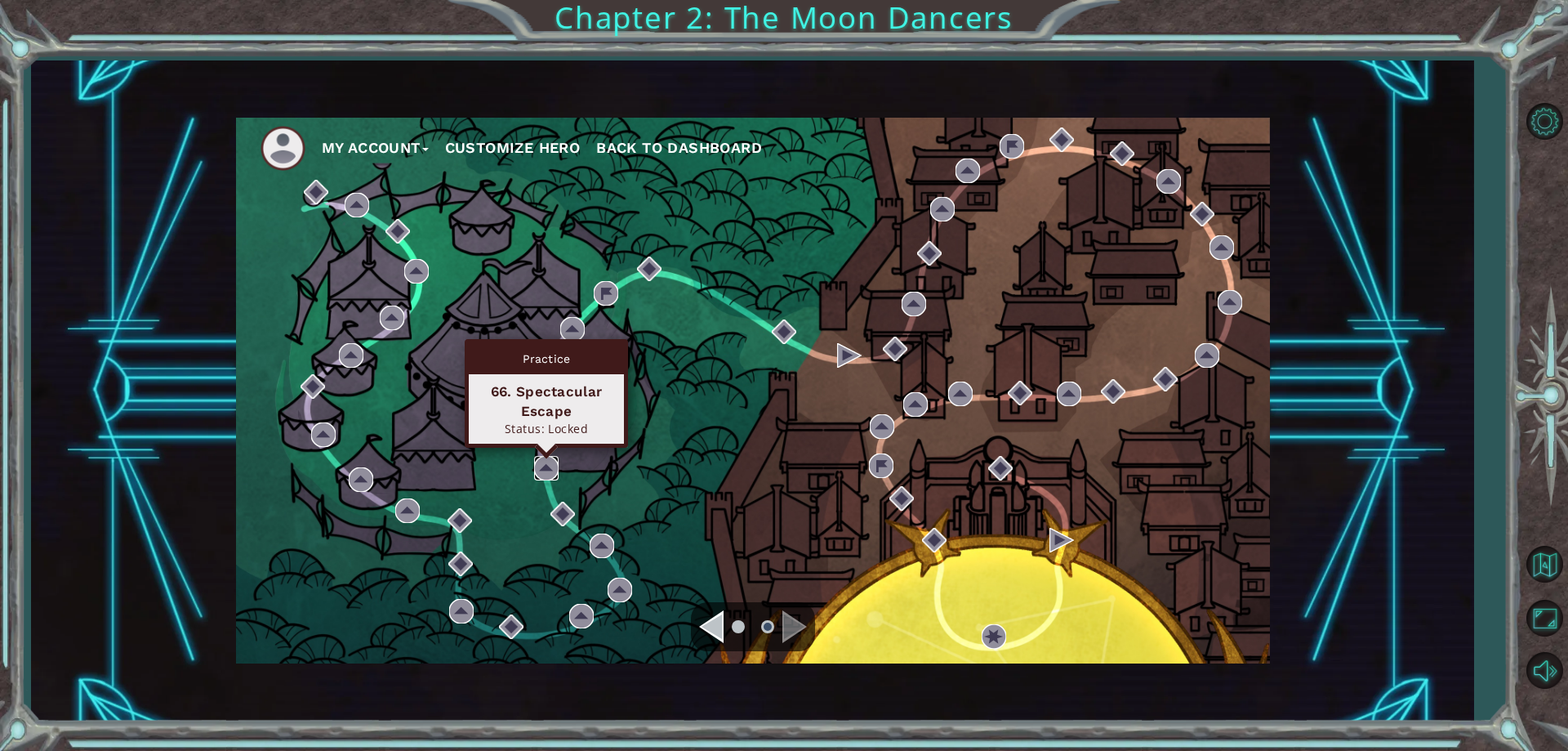
click at [553, 467] on img at bounding box center [546, 468] width 24 height 24
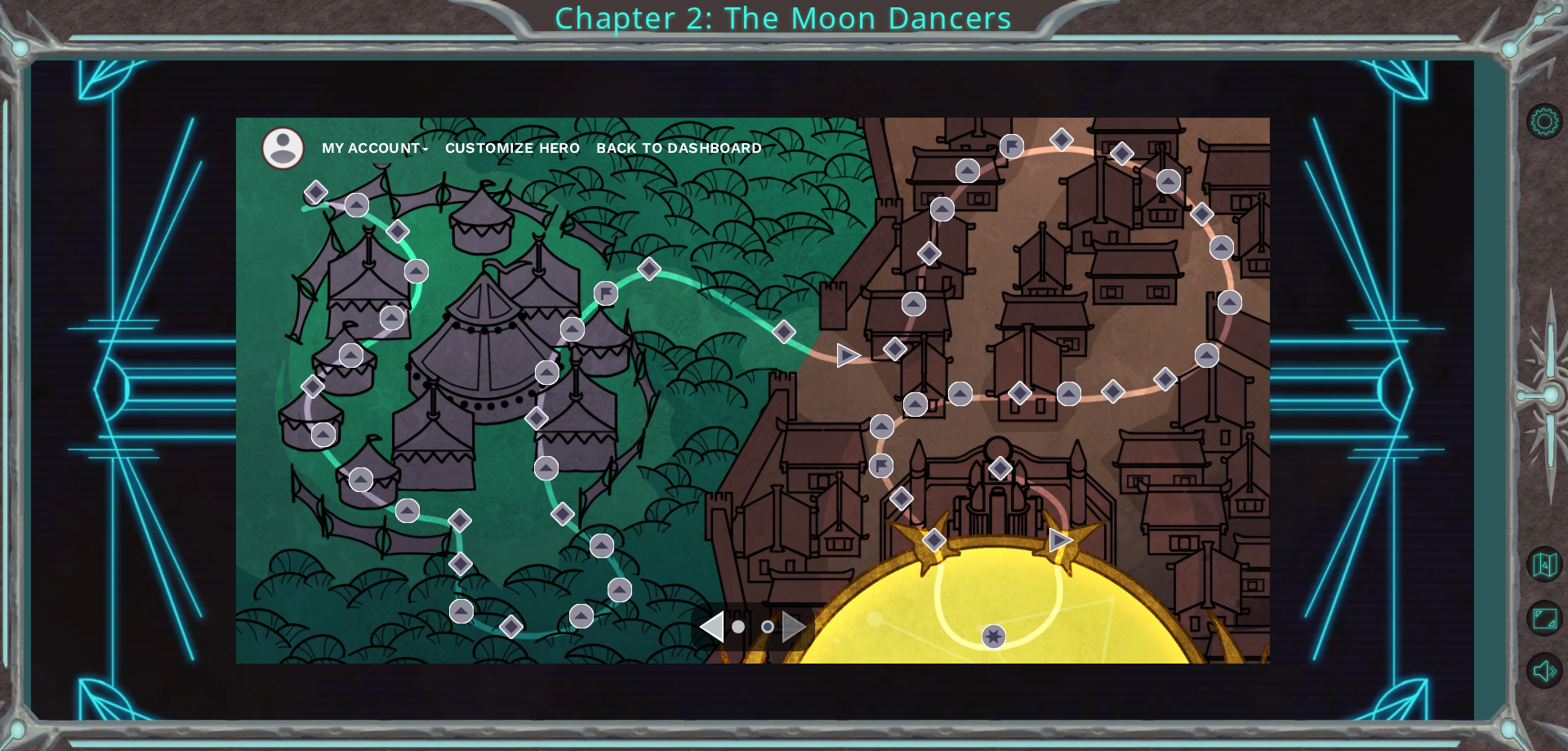
click at [709, 615] on div "Navigate to the previous page" at bounding box center [711, 626] width 24 height 33
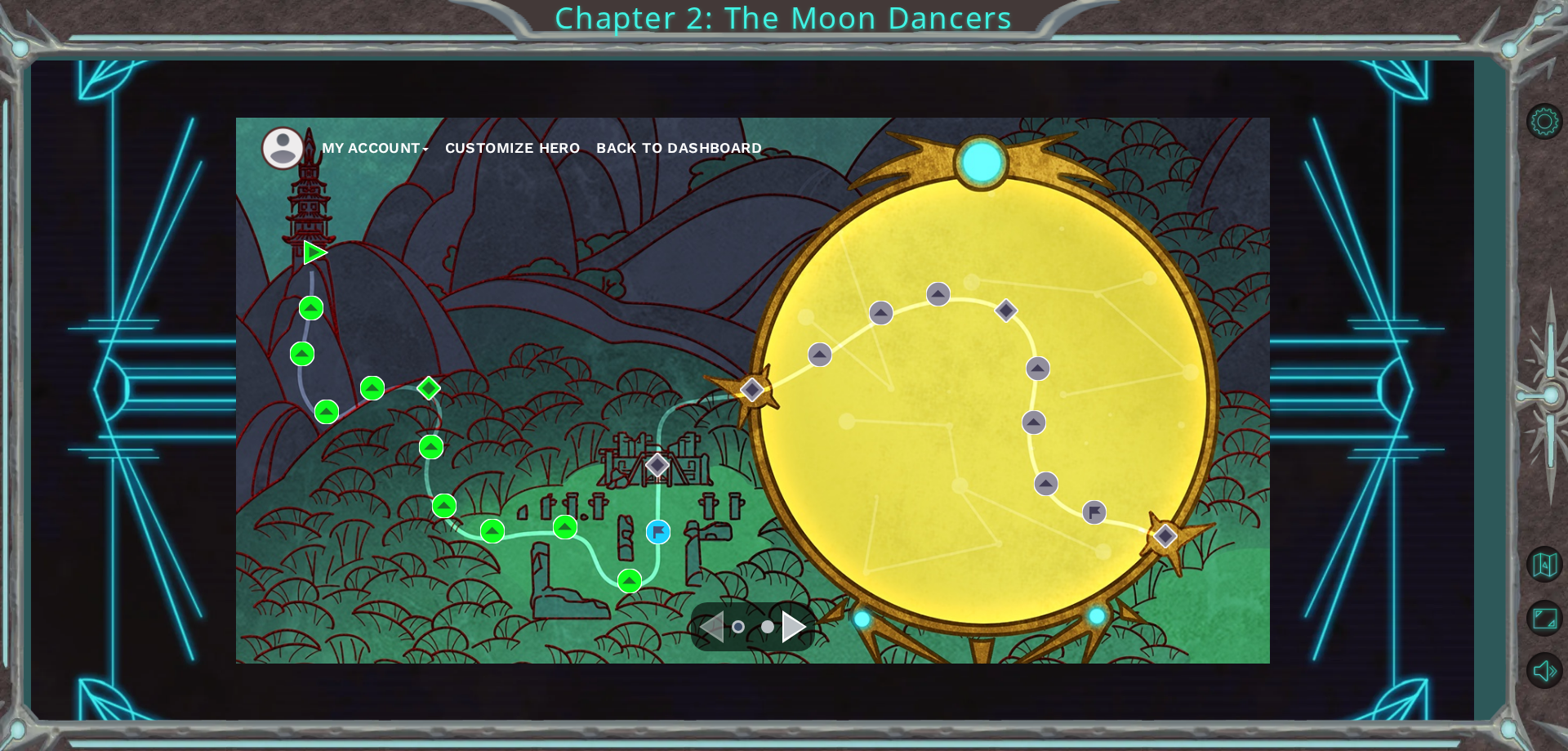
click at [341, 155] on button "My Account" at bounding box center [375, 147] width 107 height 24
click at [296, 144] on img at bounding box center [282, 148] width 45 height 45
